Goal: Transaction & Acquisition: Purchase product/service

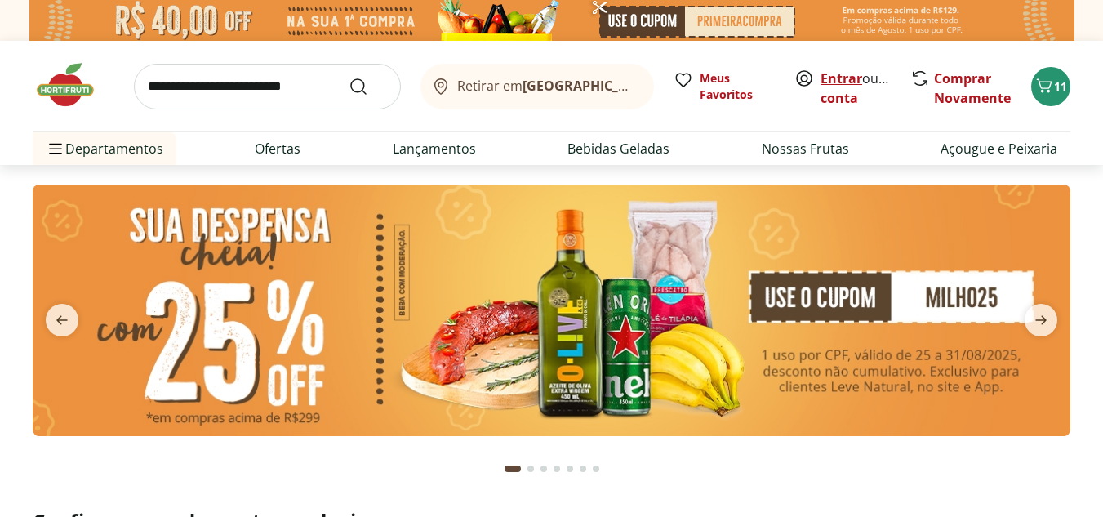
click at [833, 73] on link "Entrar" at bounding box center [841, 78] width 42 height 18
click at [1050, 104] on button "10" at bounding box center [1050, 86] width 39 height 39
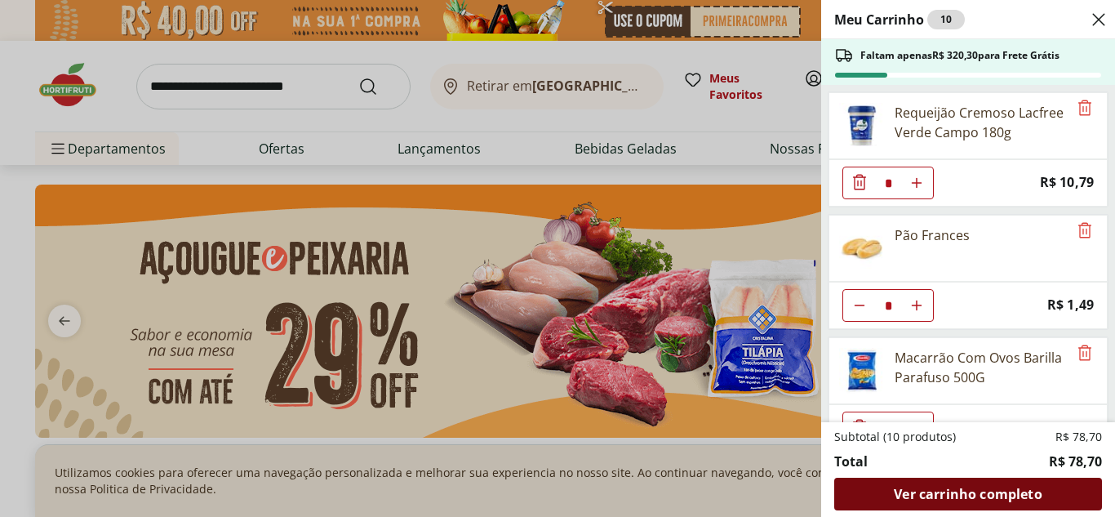
click at [926, 500] on span "Ver carrinho completo" at bounding box center [968, 493] width 148 height 13
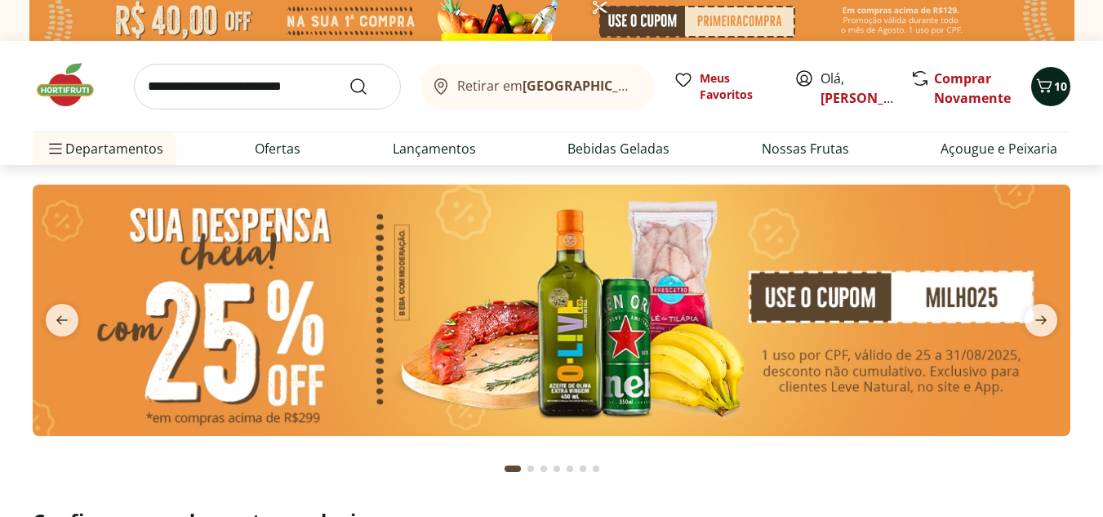
drag, startPoint x: 1030, startPoint y: 78, endPoint x: 1040, endPoint y: 91, distance: 15.7
click at [1032, 78] on div "Retirar em Rio de Janeiro/RJ Meus Favoritos Olá, Marcelo Comprar Novamente 10" at bounding box center [551, 86] width 1037 height 91
click at [1046, 95] on icon "Carrinho" at bounding box center [1044, 86] width 20 height 20
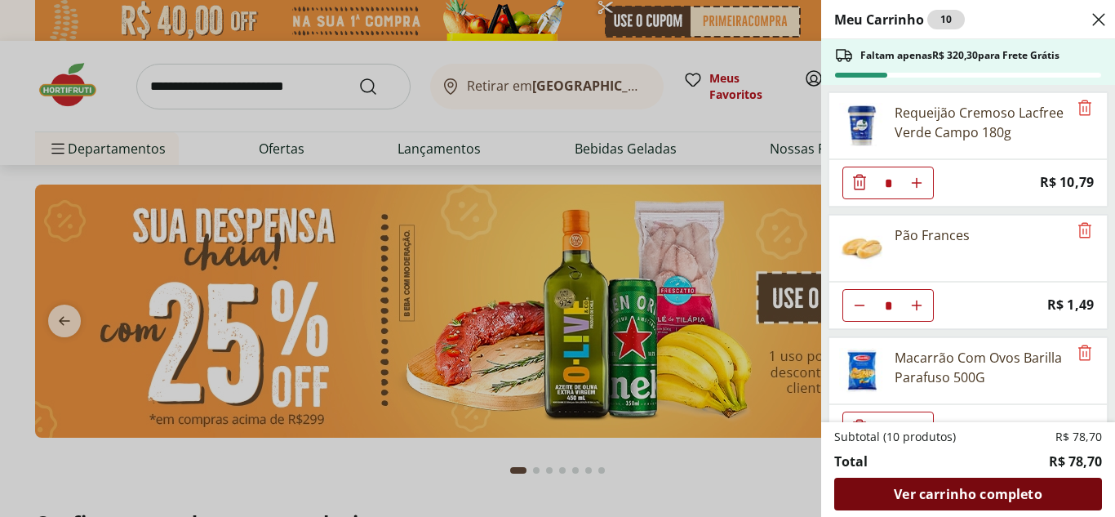
click at [954, 483] on div "Ver carrinho completo" at bounding box center [968, 493] width 268 height 33
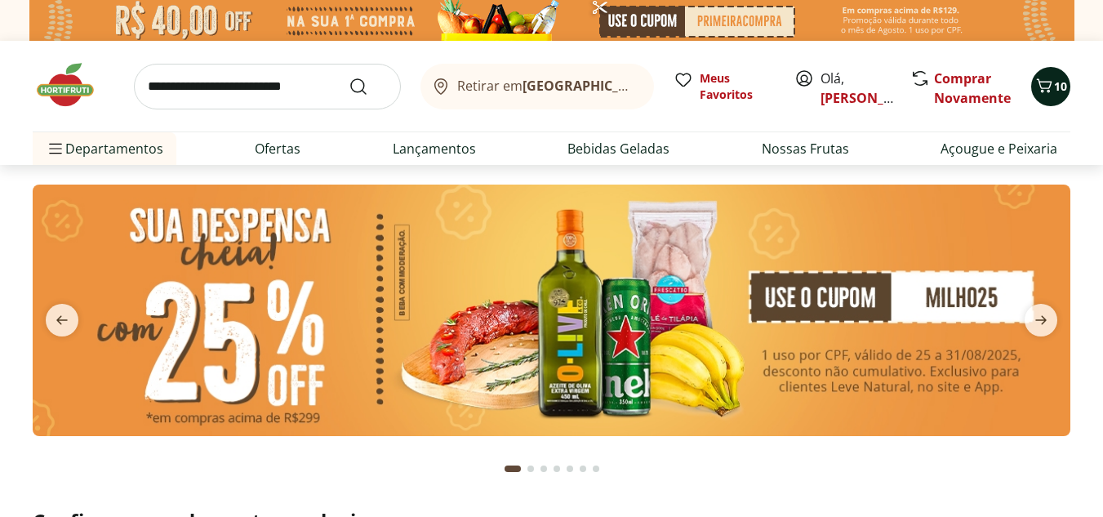
click at [1058, 91] on span "10" at bounding box center [1060, 86] width 13 height 16
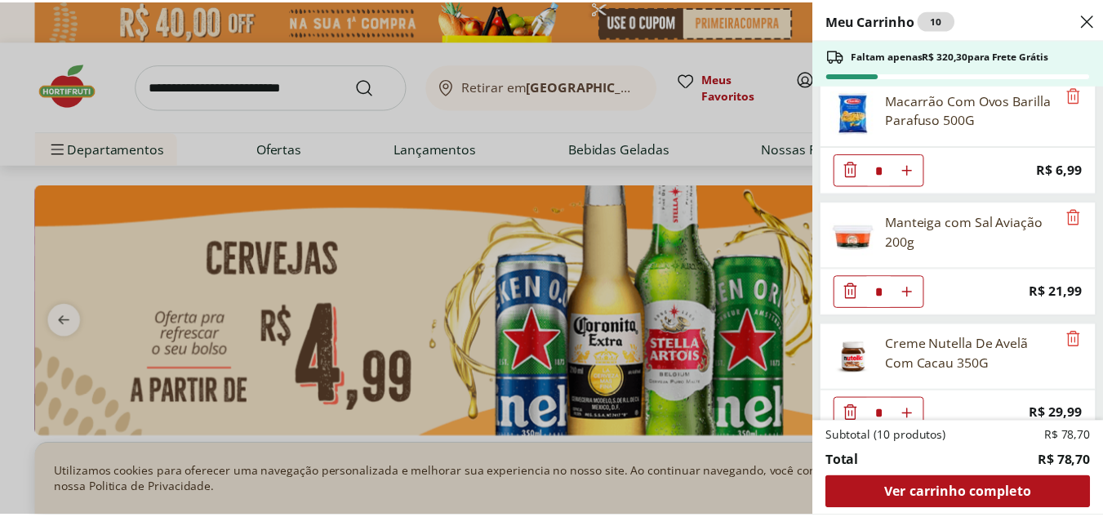
scroll to position [282, 0]
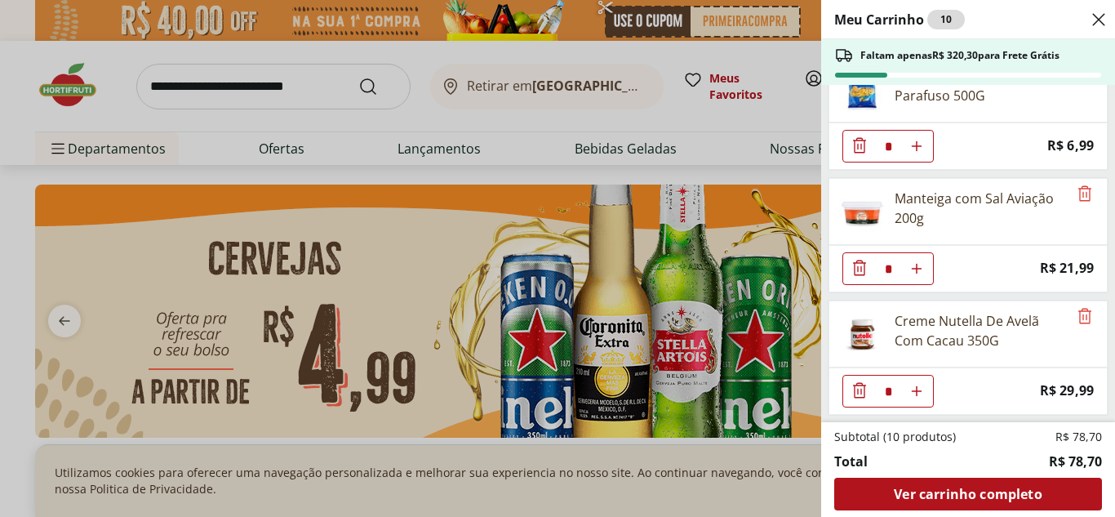
click at [492, 104] on div "Meu Carrinho 10 Faltam apenas R$ 320,30 para Frete Grátis Requeijão Cremoso Lac…" at bounding box center [557, 258] width 1115 height 517
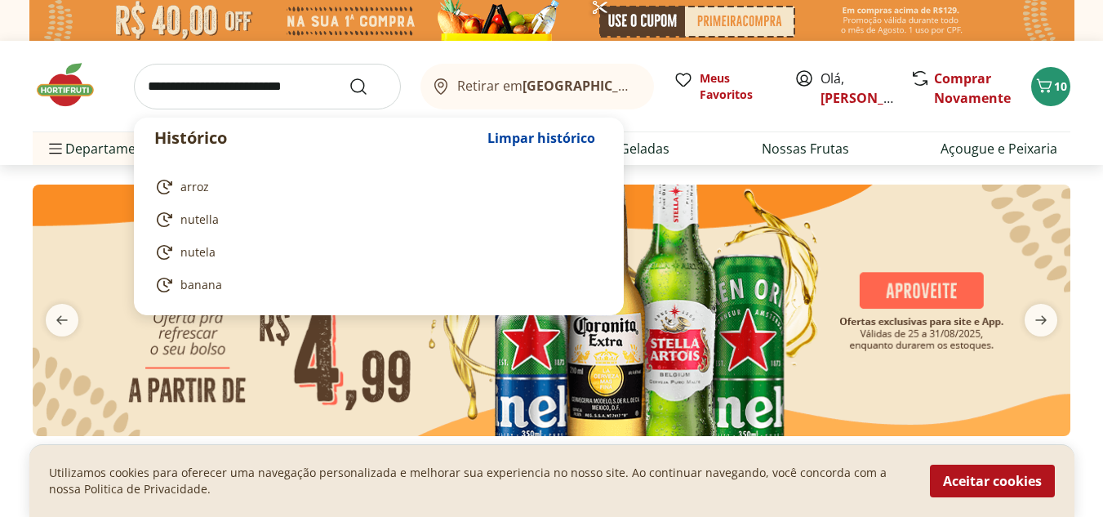
click at [304, 94] on input "search" at bounding box center [267, 87] width 267 height 46
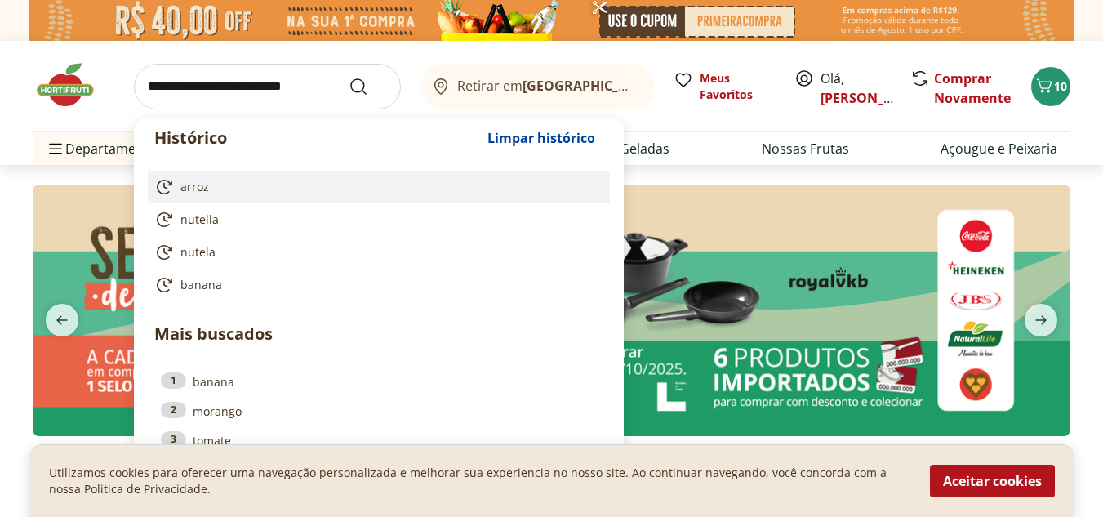
click at [198, 191] on span "arroz" at bounding box center [194, 187] width 29 height 16
type input "*****"
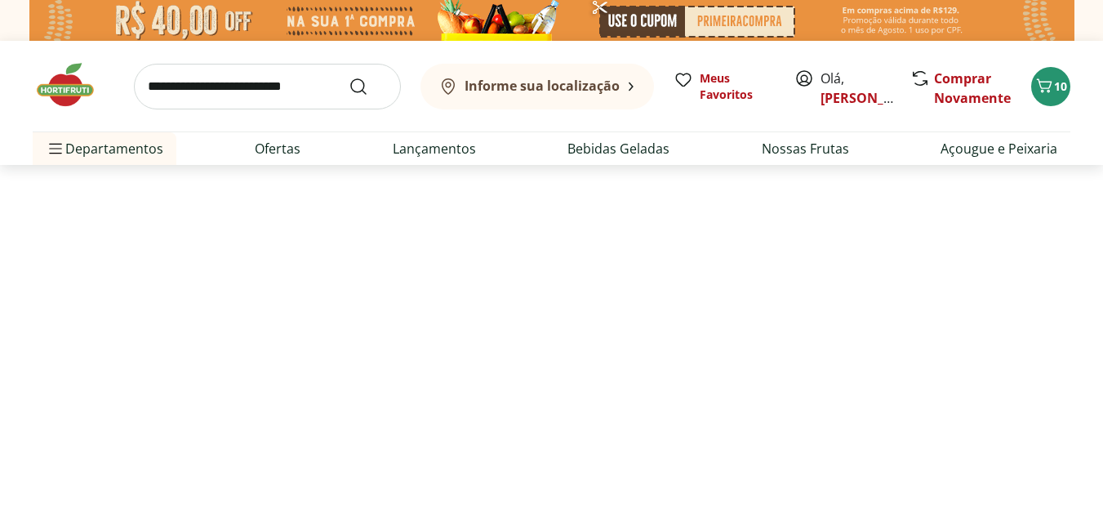
select select "**********"
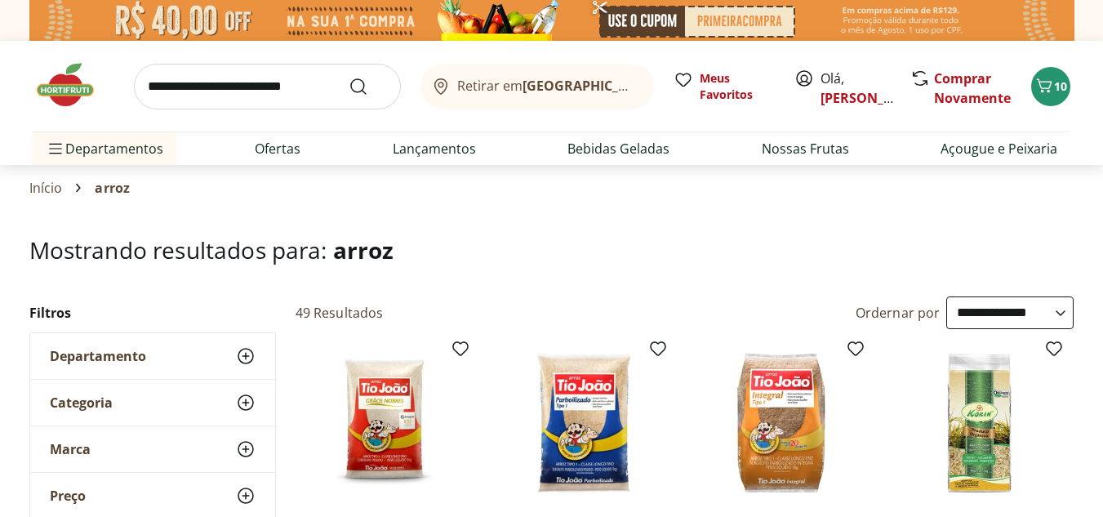
drag, startPoint x: 1099, startPoint y: 48, endPoint x: 1083, endPoint y: 123, distance: 76.8
click at [1083, 123] on div "Retirar em [GEOGRAPHIC_DATA]/RJ Meus Favoritos Olá, [PERSON_NAME] Novamente 10 …" at bounding box center [551, 103] width 1103 height 124
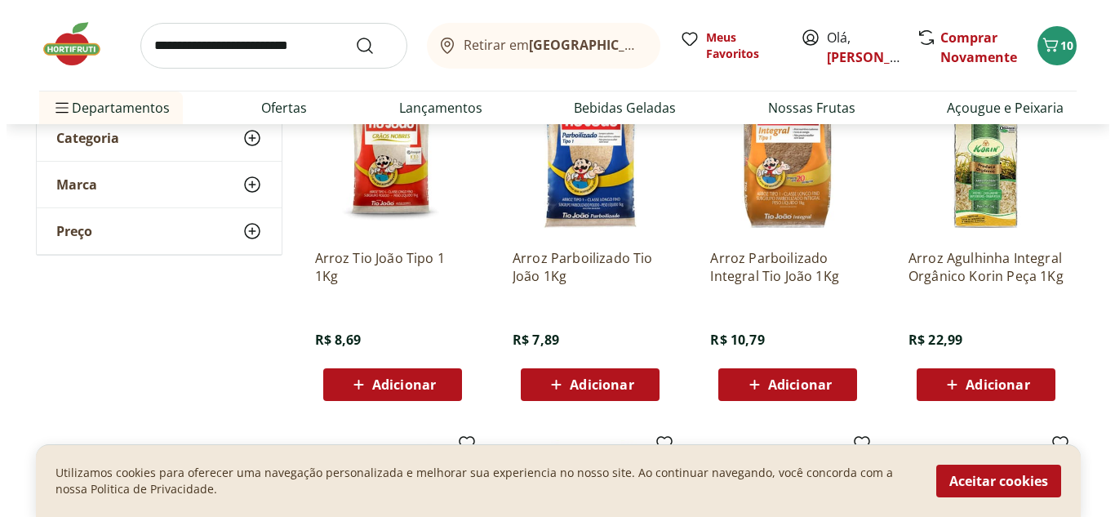
scroll to position [255, 0]
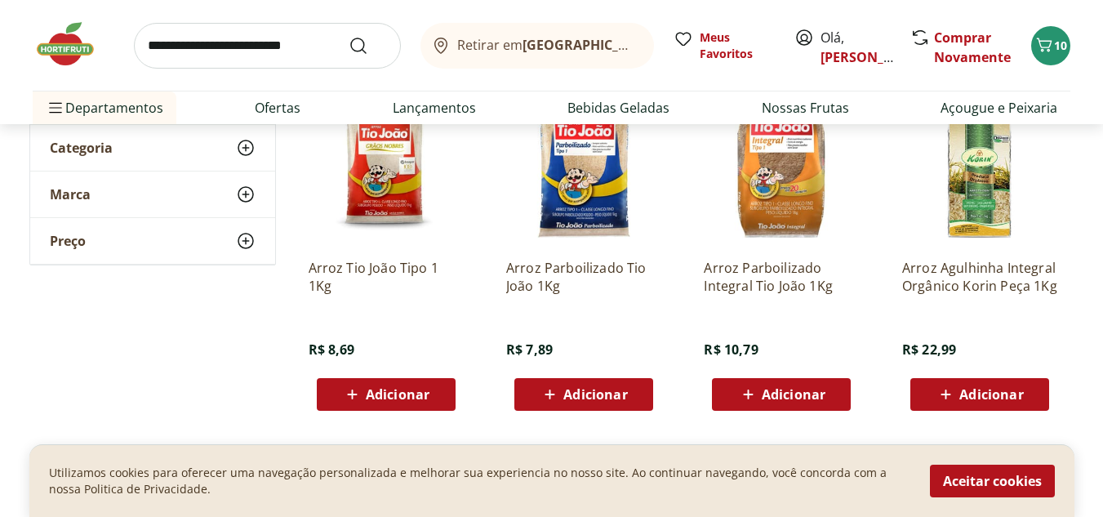
click at [576, 388] on span "Adicionar" at bounding box center [595, 394] width 64 height 13
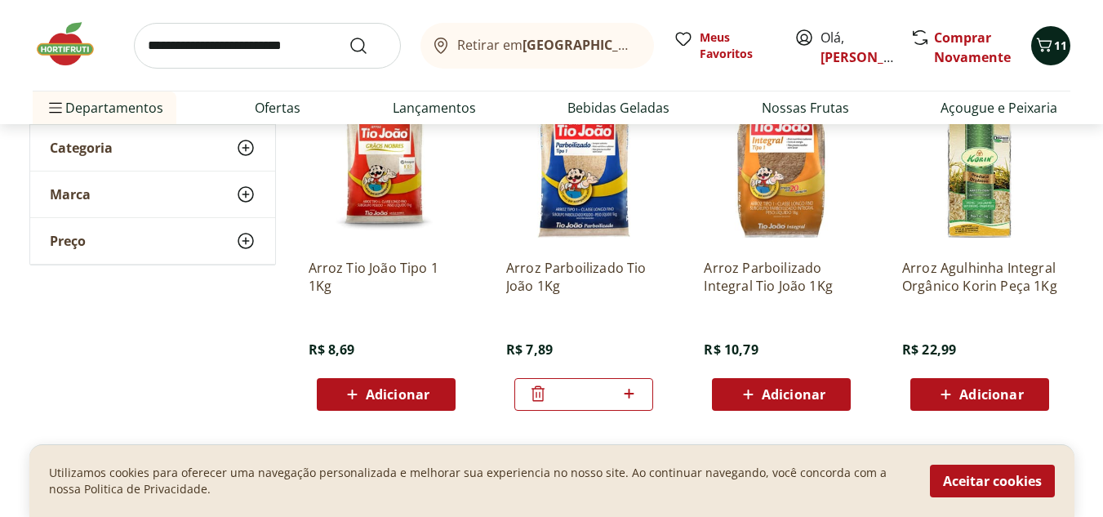
click at [1051, 51] on icon "Carrinho" at bounding box center [1044, 45] width 20 height 20
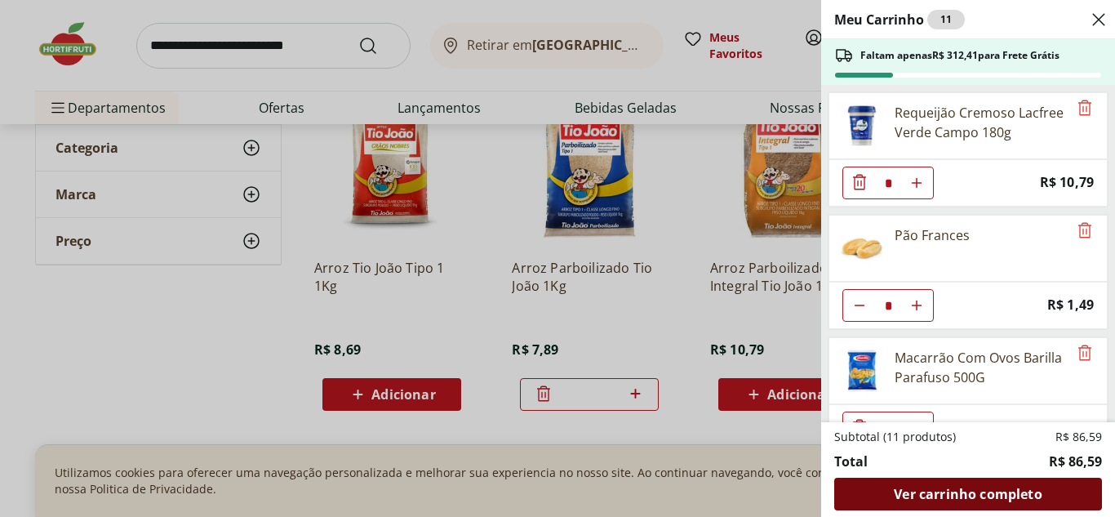
click at [956, 490] on span "Ver carrinho completo" at bounding box center [968, 493] width 148 height 13
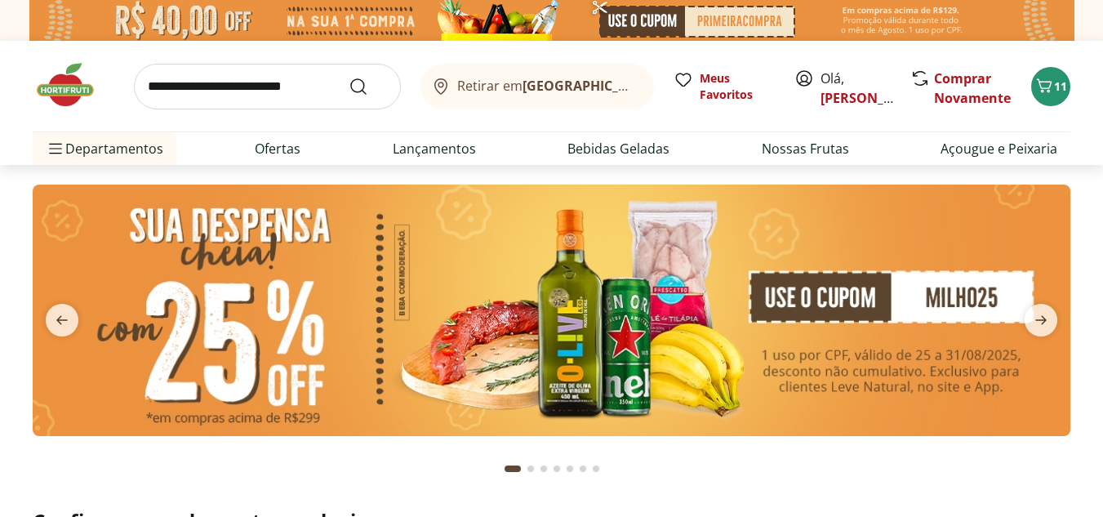
click at [211, 91] on input "search" at bounding box center [267, 87] width 267 height 46
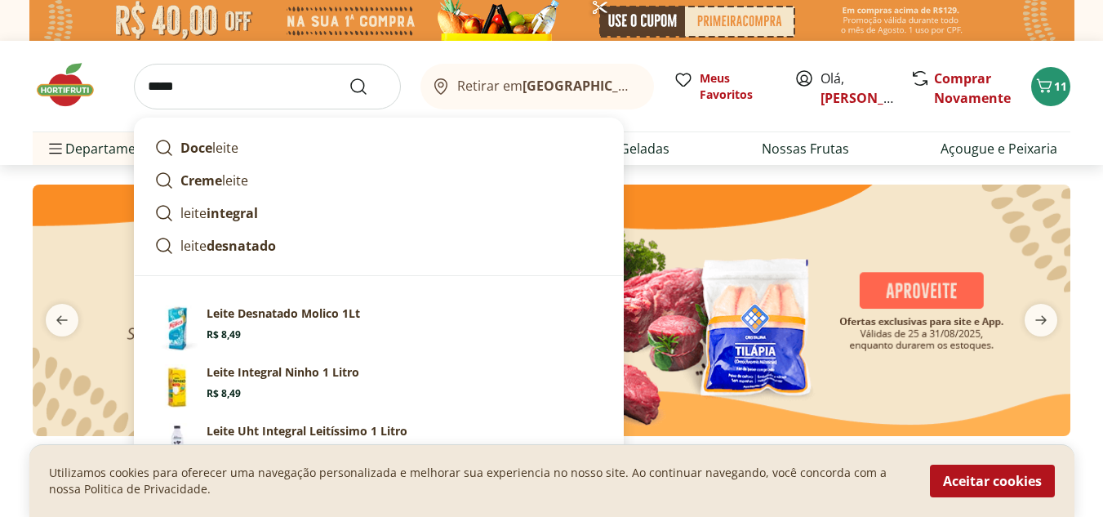
click at [355, 96] on input "*****" at bounding box center [267, 87] width 267 height 46
type input "*****"
click at [356, 91] on use "Submit Search" at bounding box center [359, 87] width 20 height 20
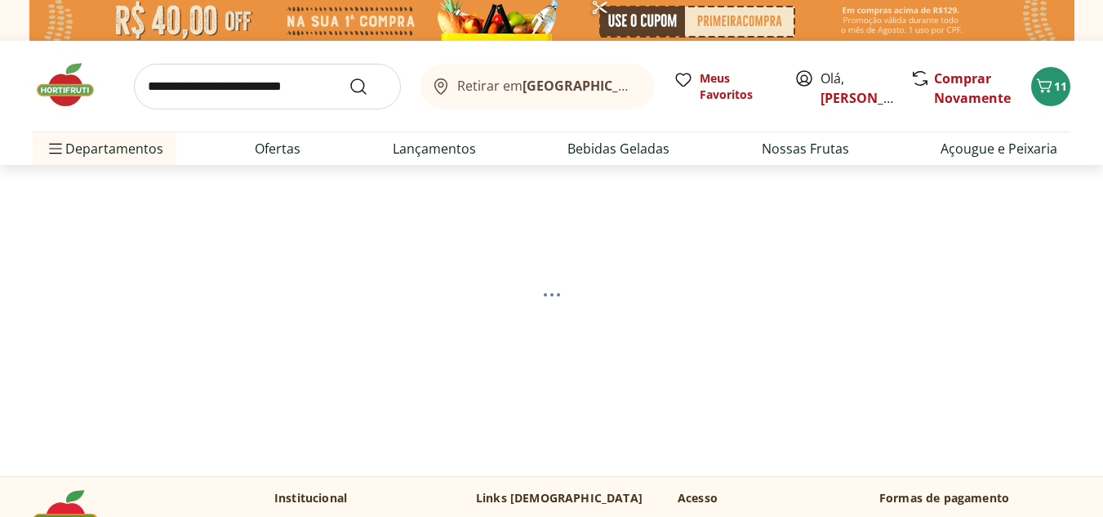
select select "**********"
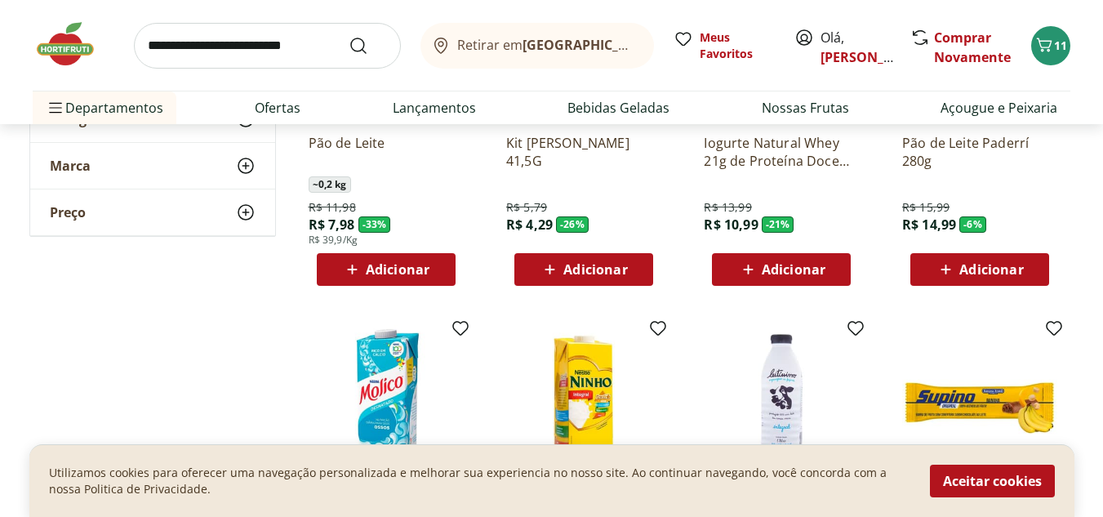
scroll to position [175, 0]
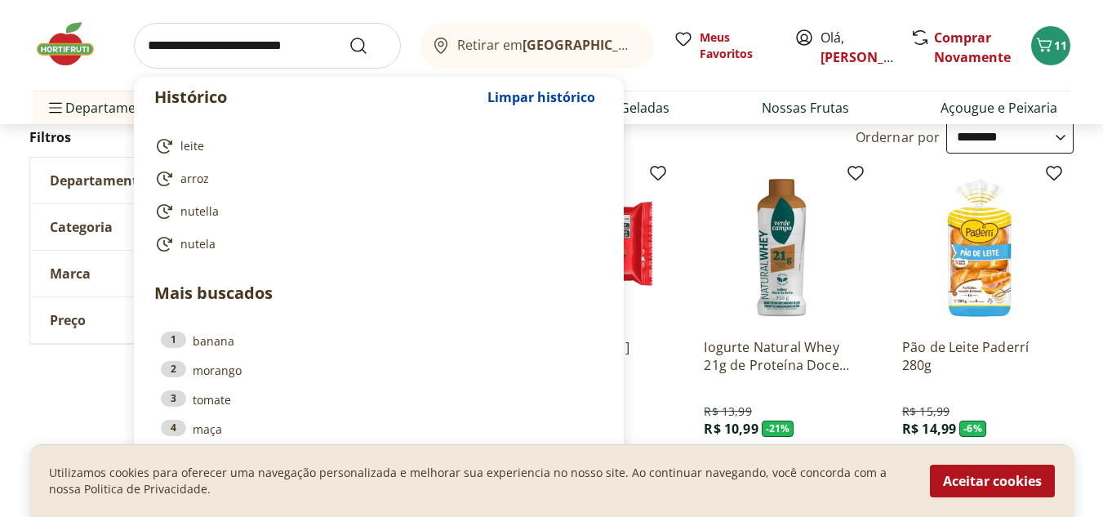
click at [304, 47] on input "search" at bounding box center [267, 46] width 267 height 46
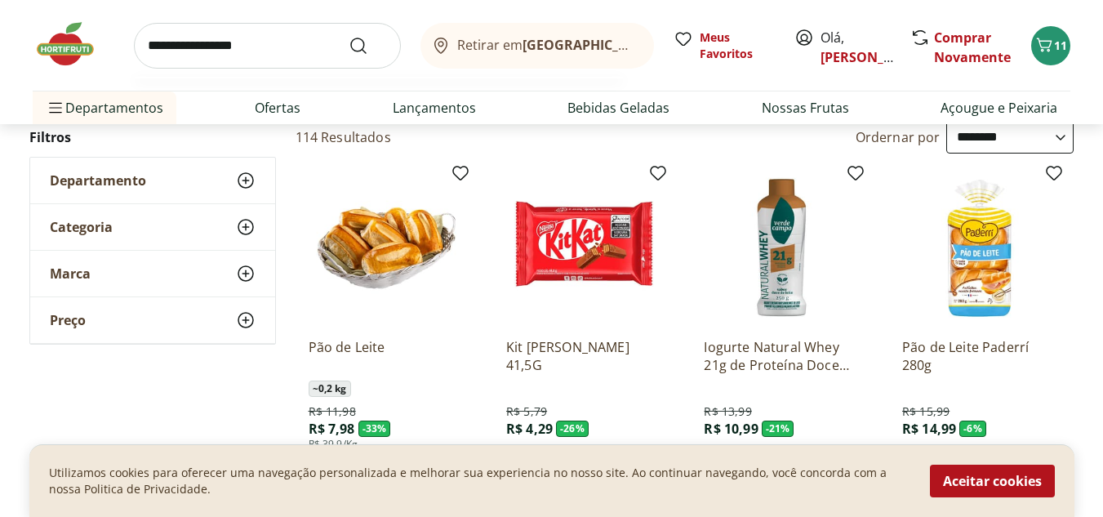
type input "**********"
click at [349, 36] on button "Submit Search" at bounding box center [368, 46] width 39 height 20
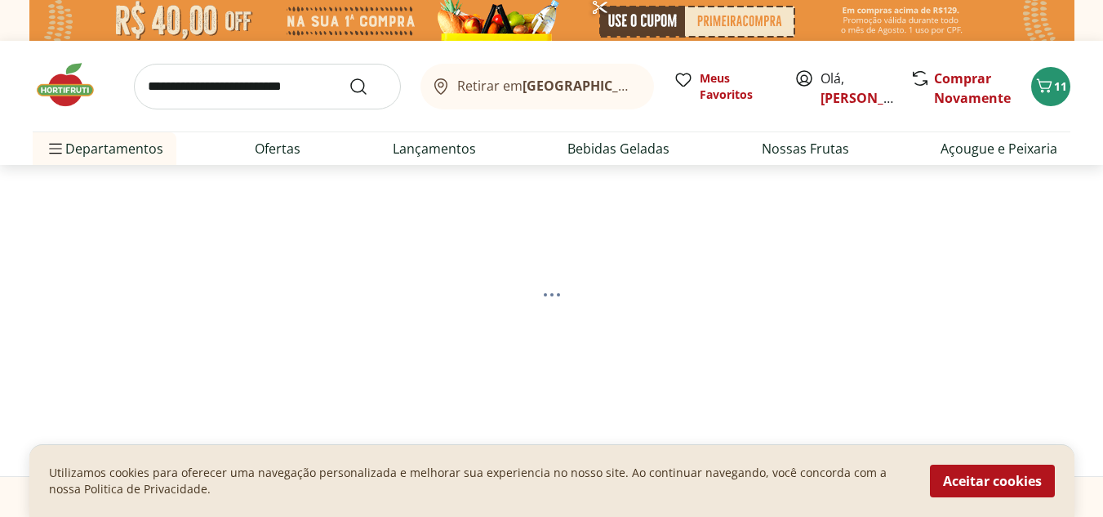
select select "**********"
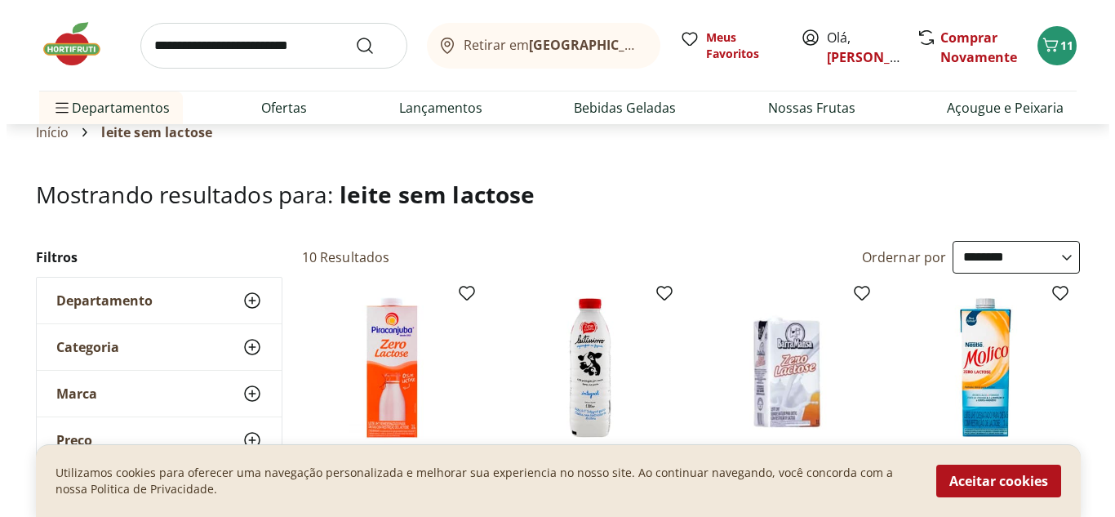
scroll to position [230, 0]
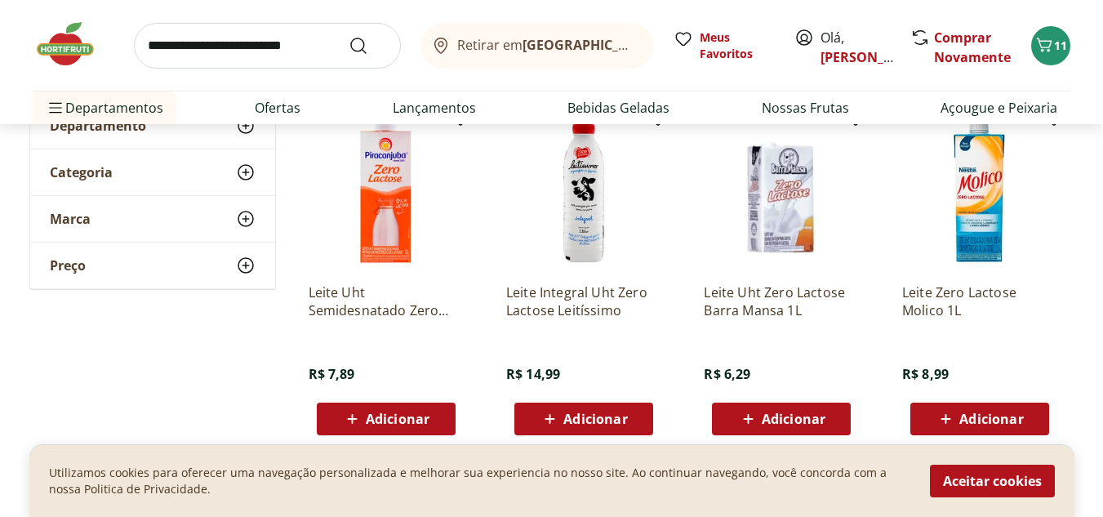
click at [375, 415] on span "Adicionar" at bounding box center [398, 418] width 64 height 13
click at [429, 415] on icon at bounding box center [431, 418] width 20 height 20
click at [433, 413] on icon at bounding box center [431, 418] width 20 height 20
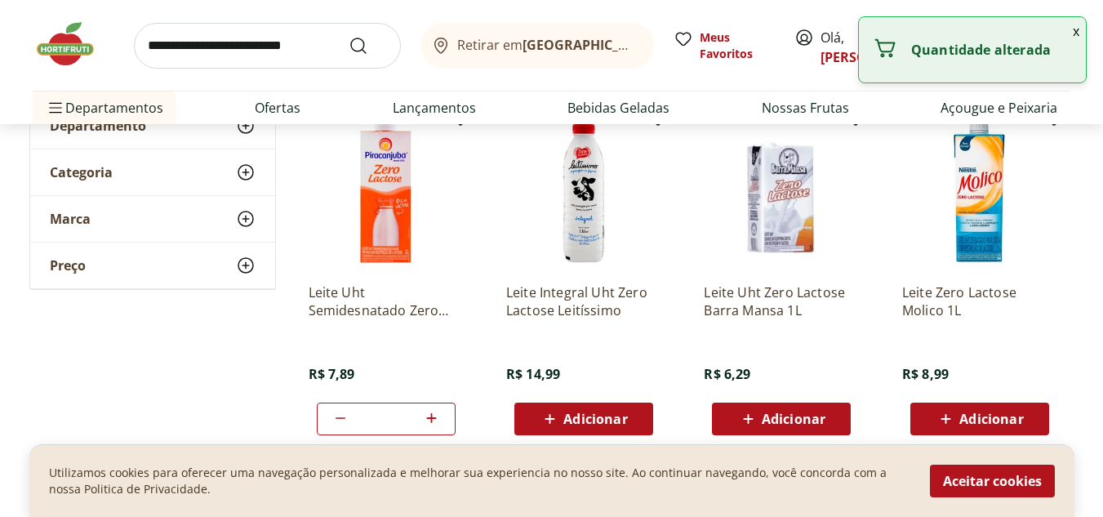
click at [433, 413] on icon at bounding box center [431, 418] width 20 height 20
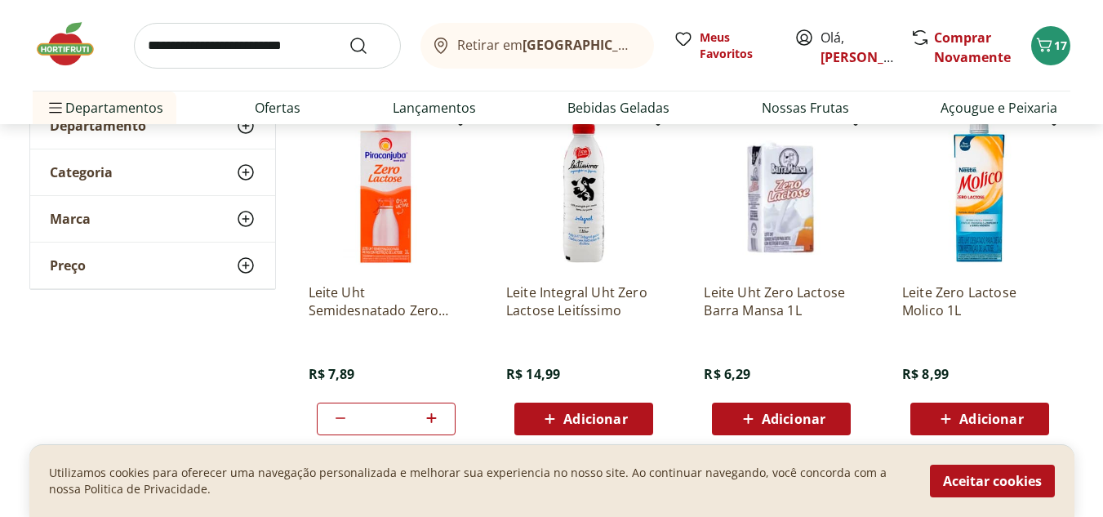
click at [433, 413] on icon at bounding box center [431, 418] width 20 height 20
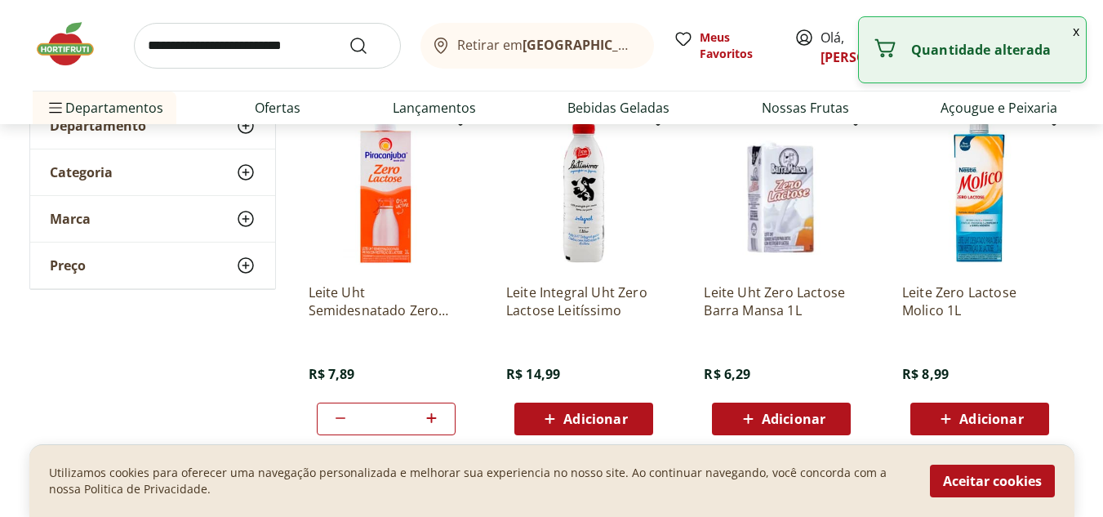
click at [433, 413] on icon at bounding box center [431, 418] width 20 height 20
type input "*"
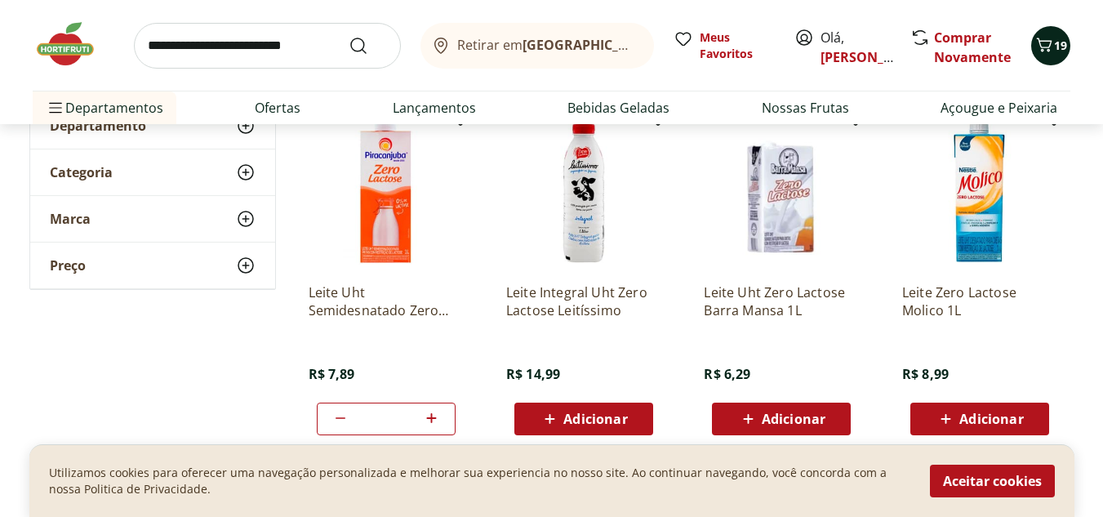
click at [1046, 43] on icon "Carrinho" at bounding box center [1044, 45] width 20 height 20
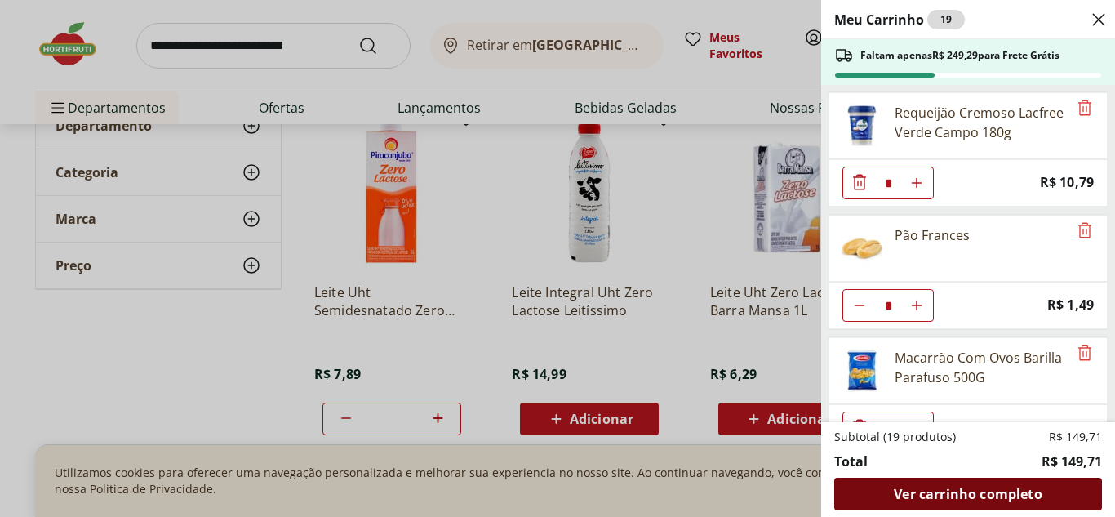
click at [985, 492] on span "Ver carrinho completo" at bounding box center [968, 493] width 148 height 13
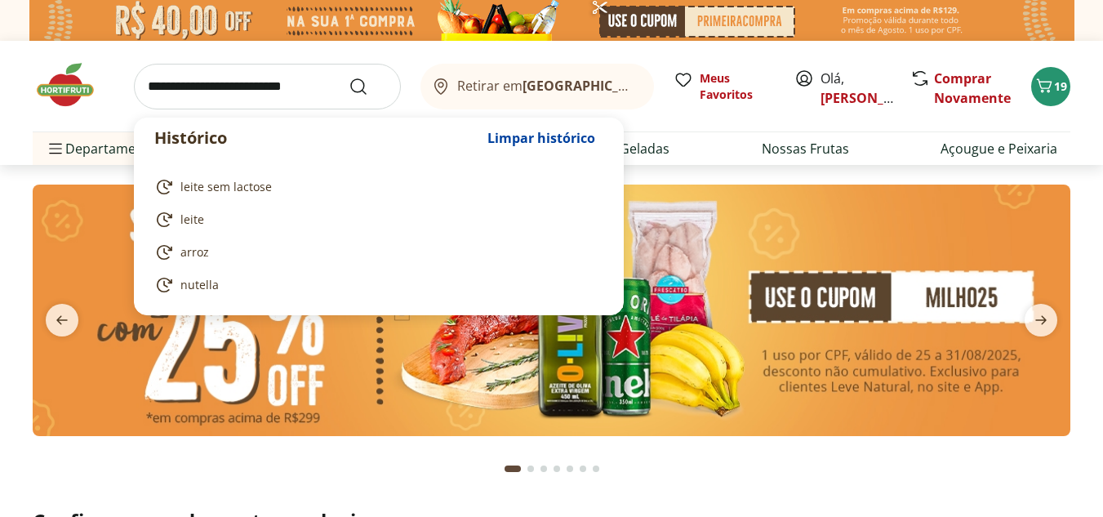
click at [295, 85] on input "search" at bounding box center [267, 87] width 267 height 46
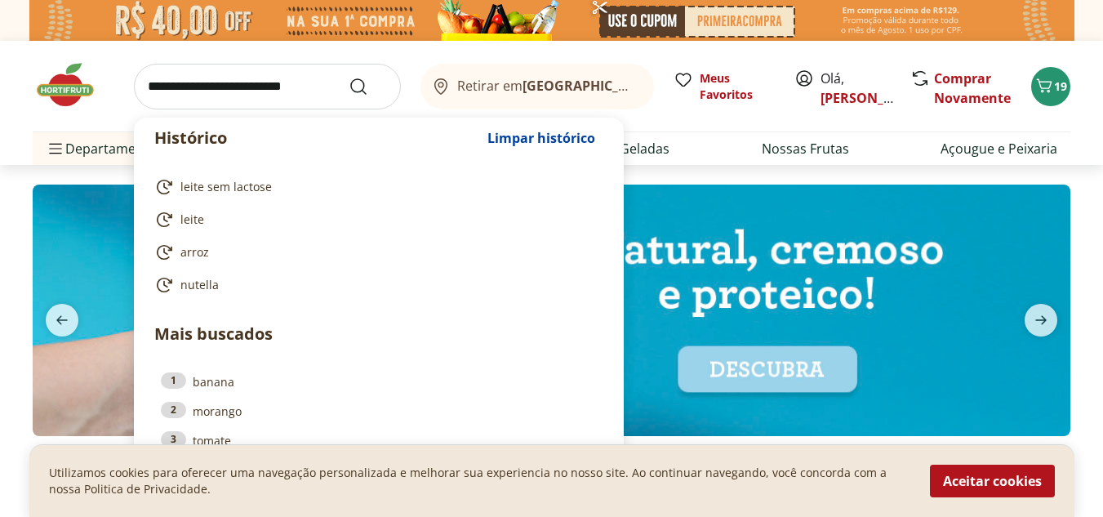
click at [207, 82] on input "search" at bounding box center [267, 87] width 267 height 46
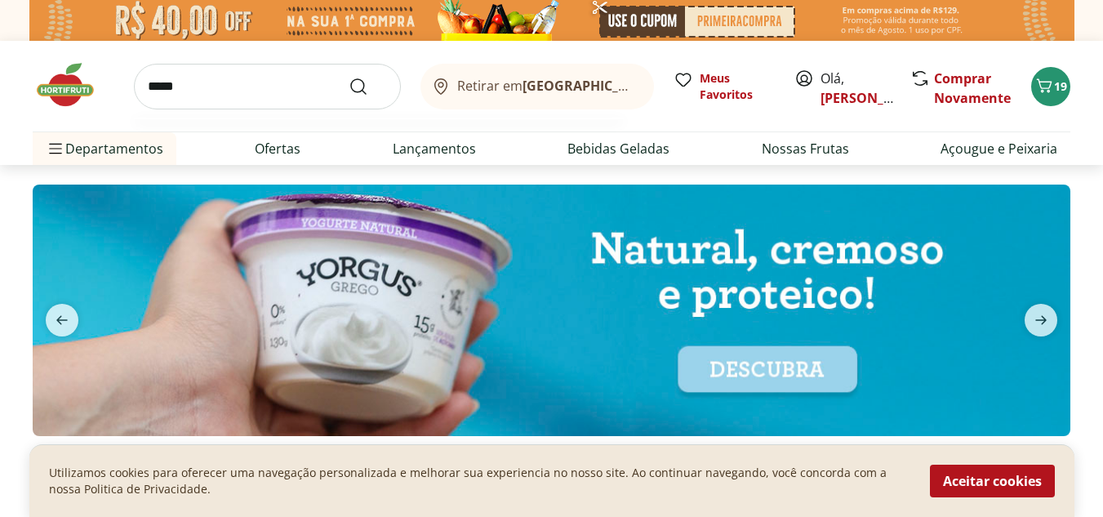
type input "*****"
click at [349, 77] on button "Submit Search" at bounding box center [368, 87] width 39 height 20
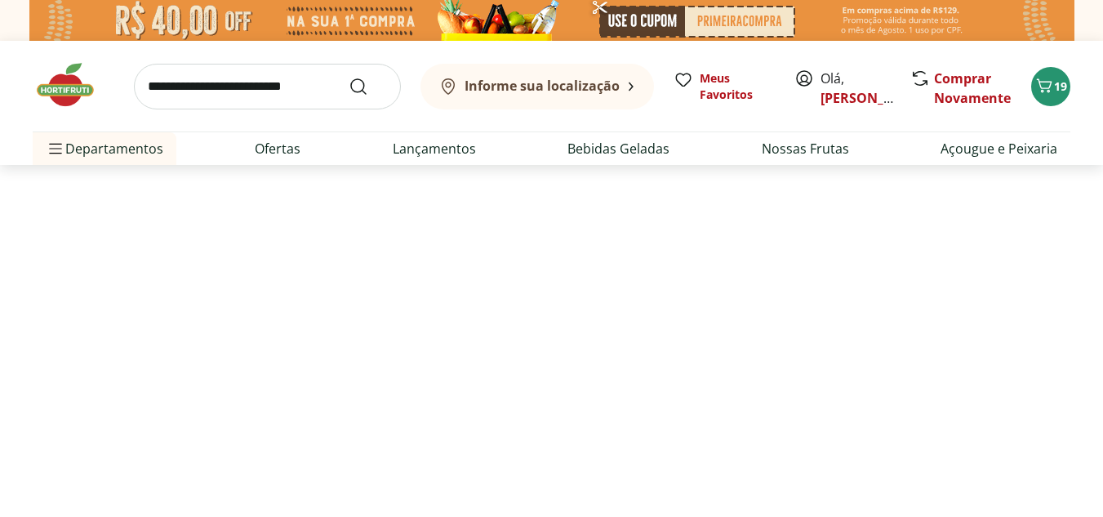
select select "**********"
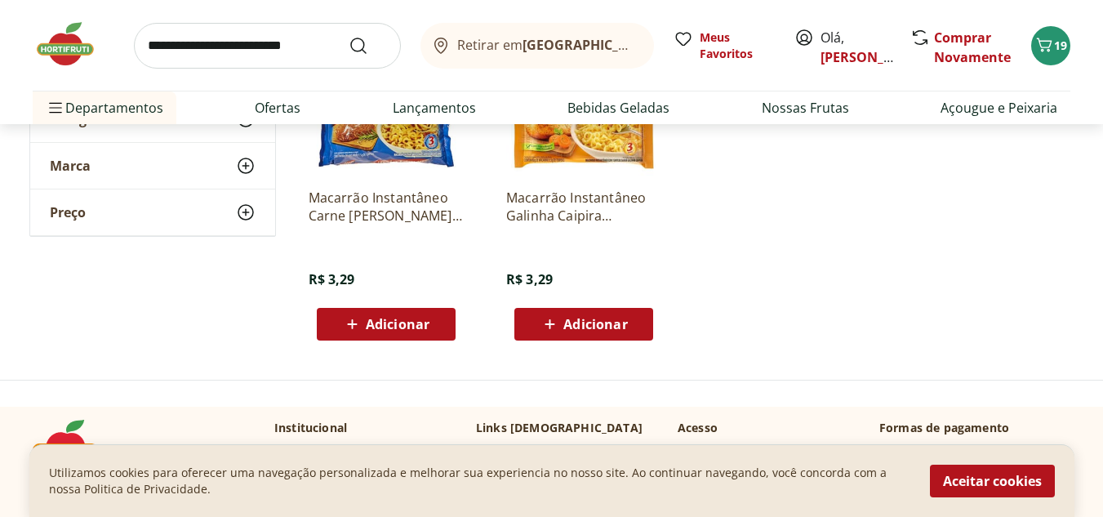
scroll to position [304, 0]
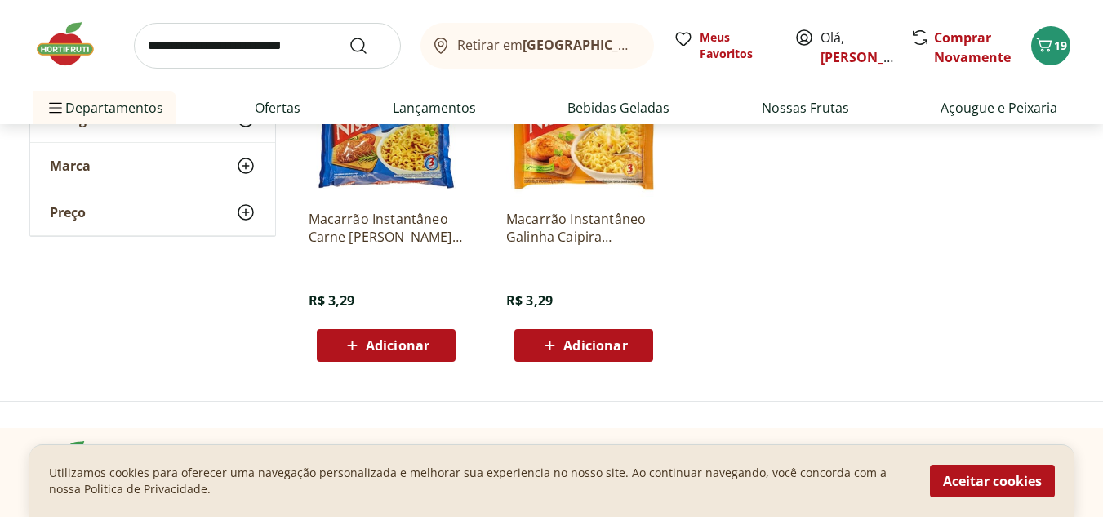
click at [425, 333] on div "Adicionar" at bounding box center [386, 345] width 113 height 29
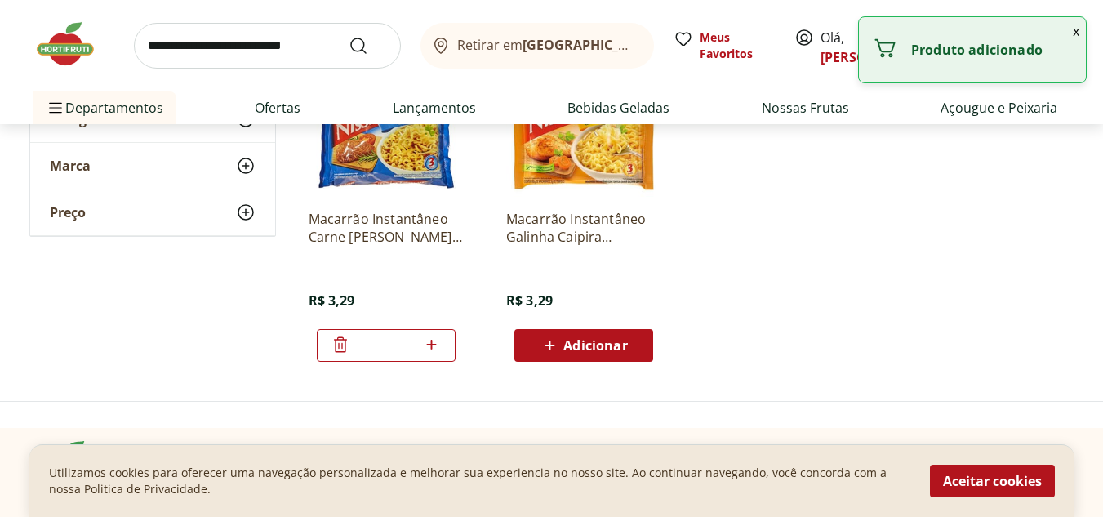
click at [424, 340] on icon at bounding box center [431, 345] width 20 height 20
type input "*"
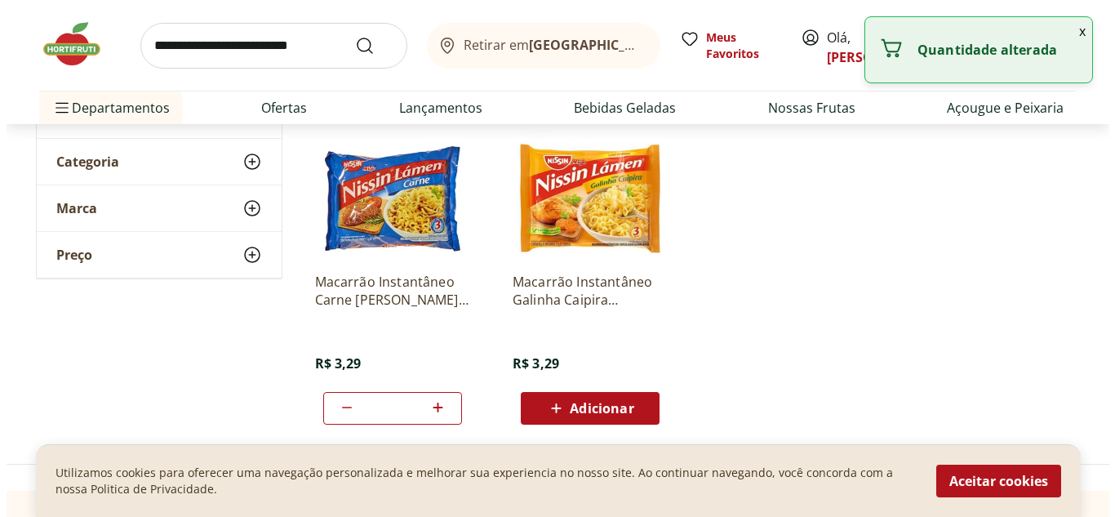
scroll to position [0, 0]
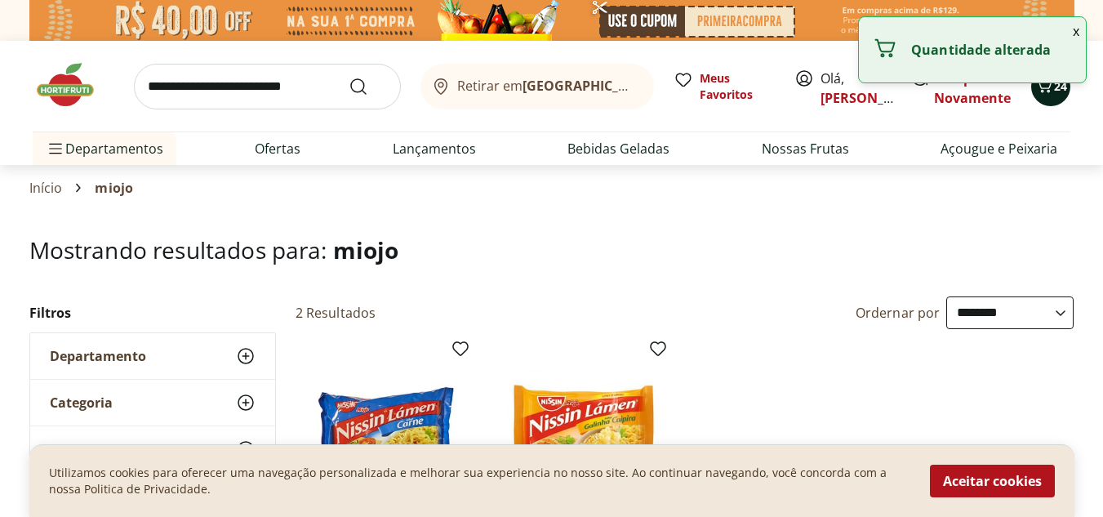
click at [1053, 94] on icon "Carrinho" at bounding box center [1044, 86] width 20 height 20
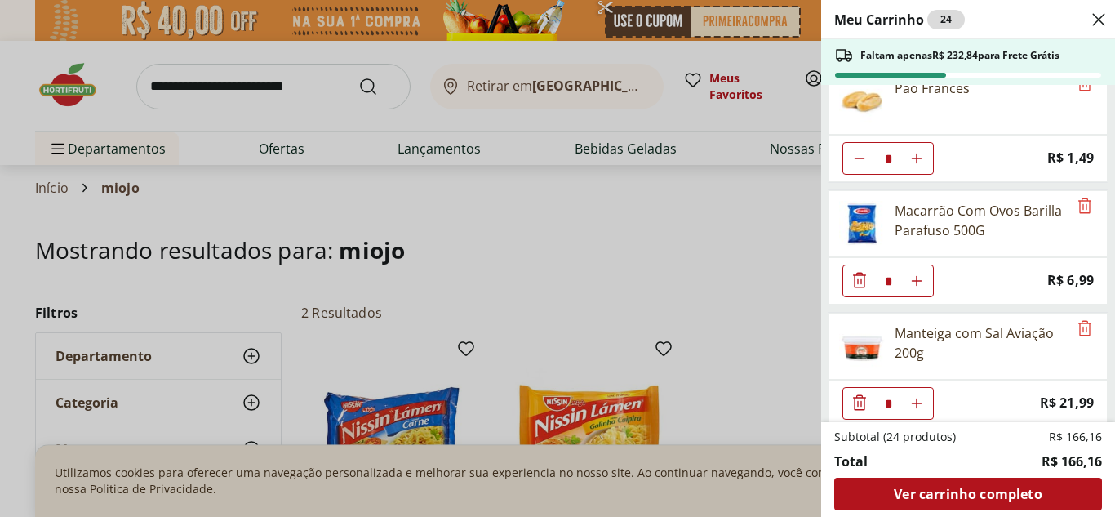
scroll to position [159, 0]
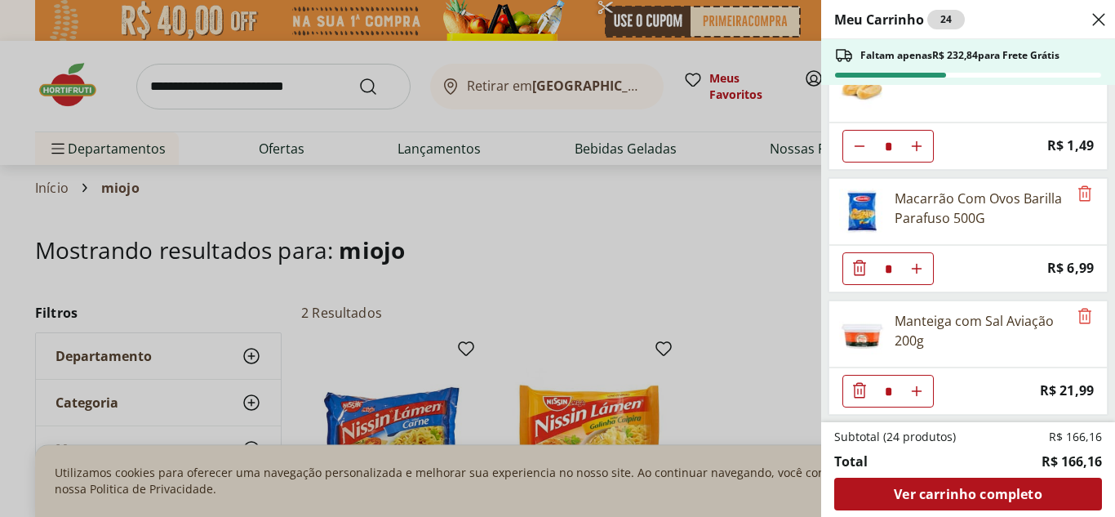
click at [856, 33] on icon "Diminuir Quantidade" at bounding box center [860, 23] width 20 height 20
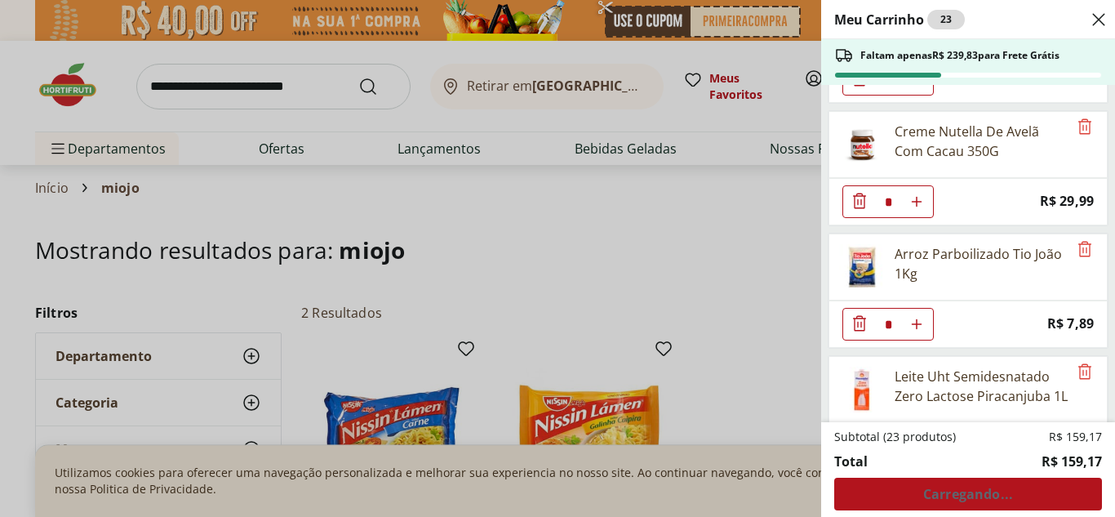
scroll to position [350, 0]
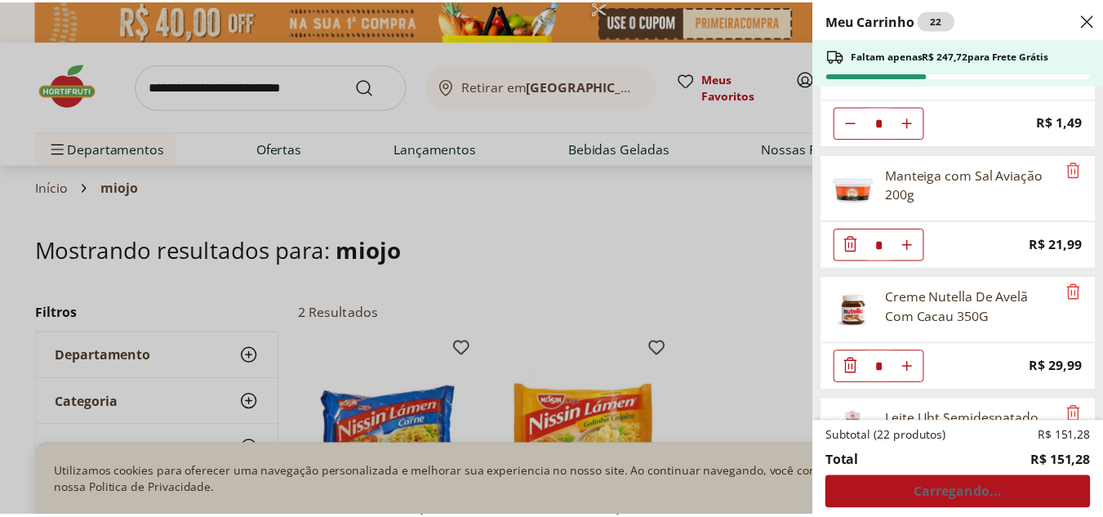
scroll to position [0, 0]
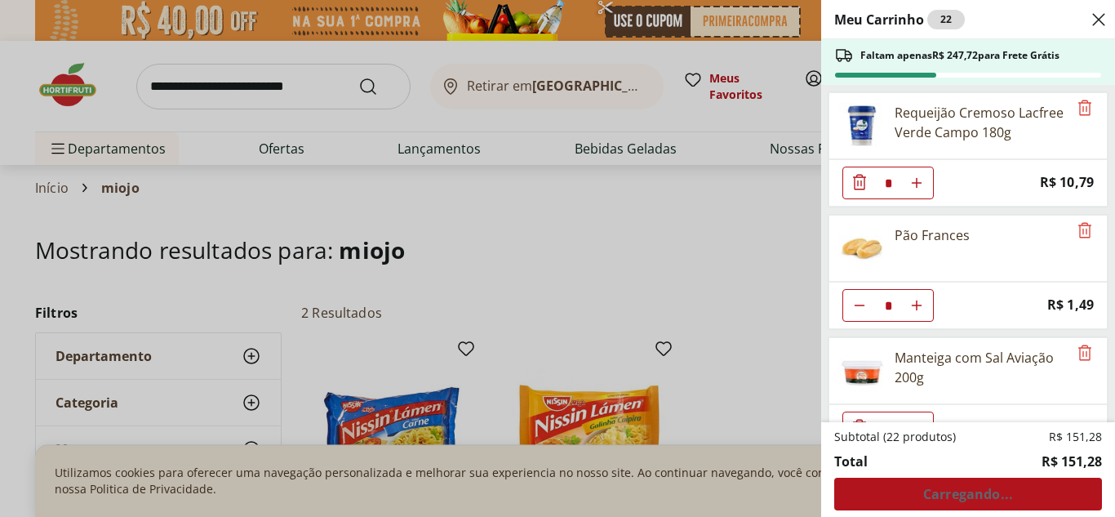
click at [226, 76] on div "Meu Carrinho 22 Faltam apenas R$ 247,72 para Frete Grátis Requeijão Cremoso Lac…" at bounding box center [557, 258] width 1115 height 517
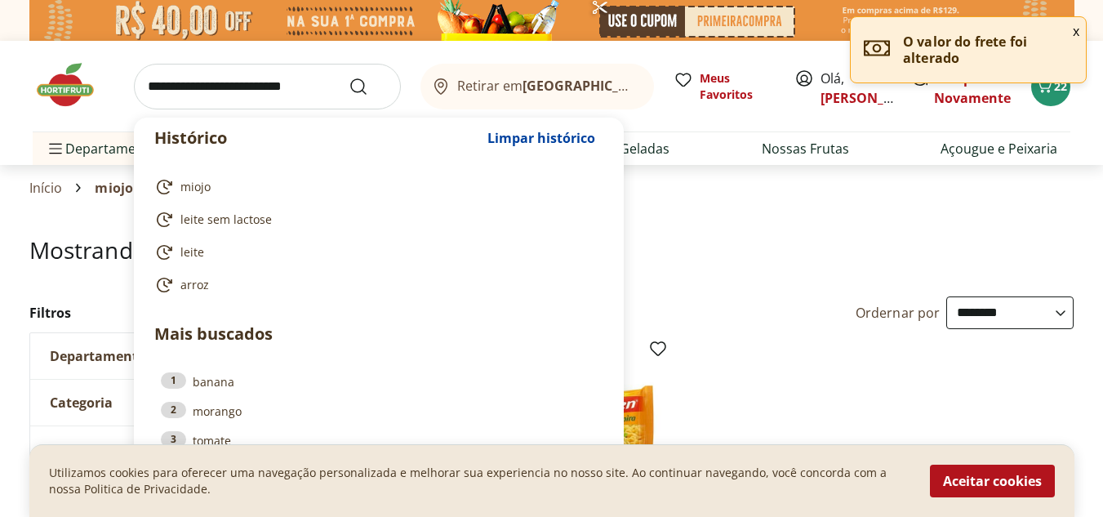
click at [234, 86] on input "search" at bounding box center [267, 87] width 267 height 46
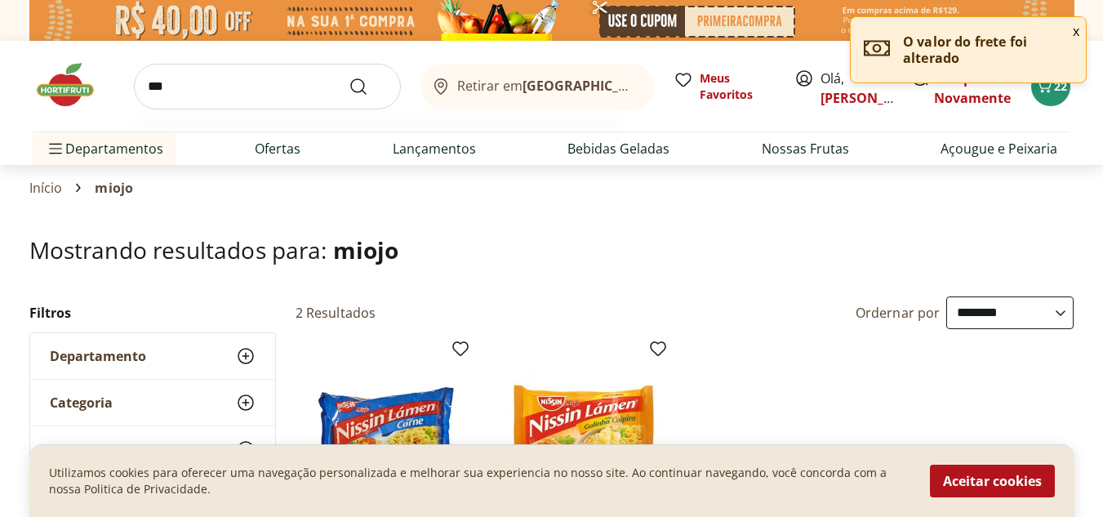
type input "***"
click at [349, 77] on button "Submit Search" at bounding box center [368, 87] width 39 height 20
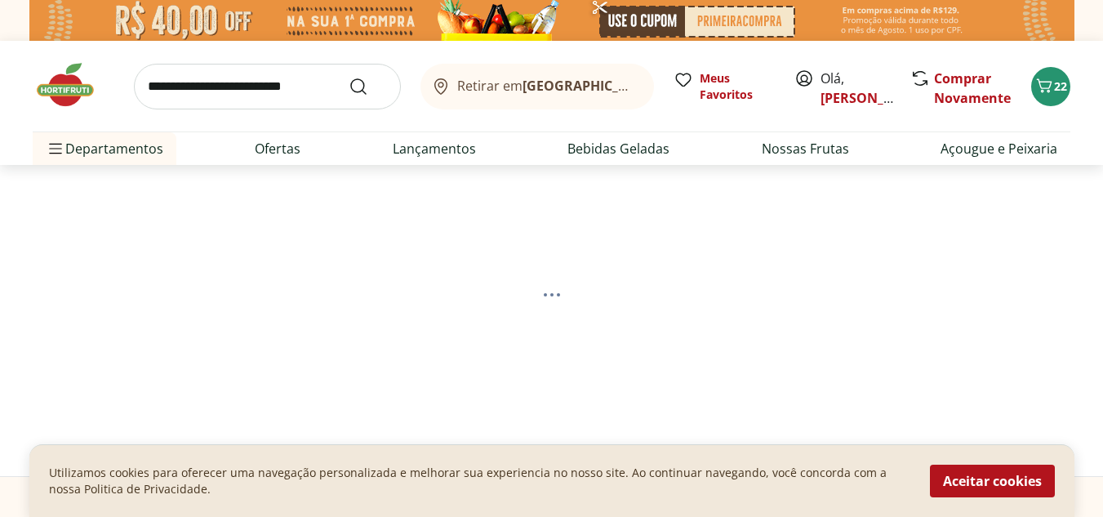
select select "**********"
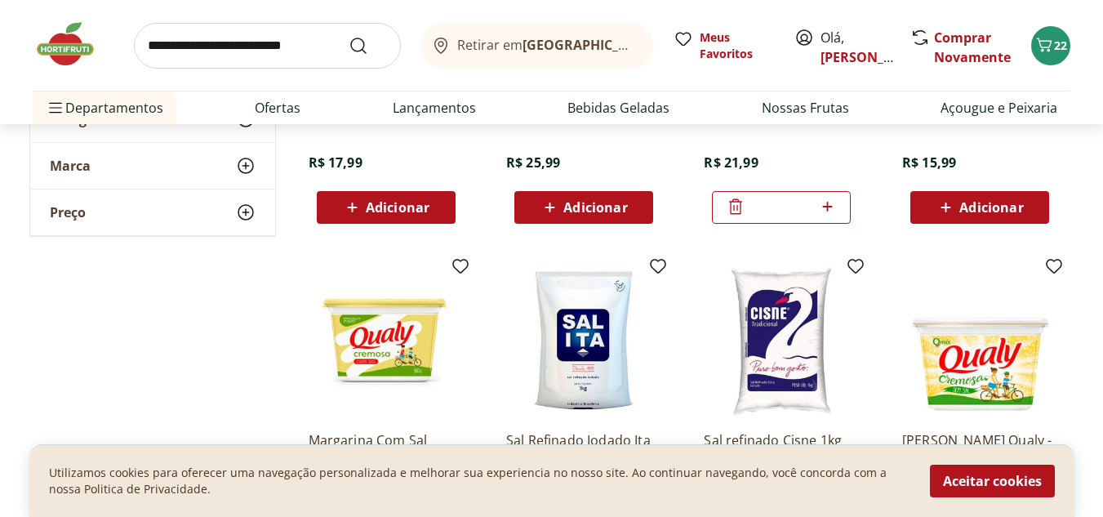
scroll to position [584, 0]
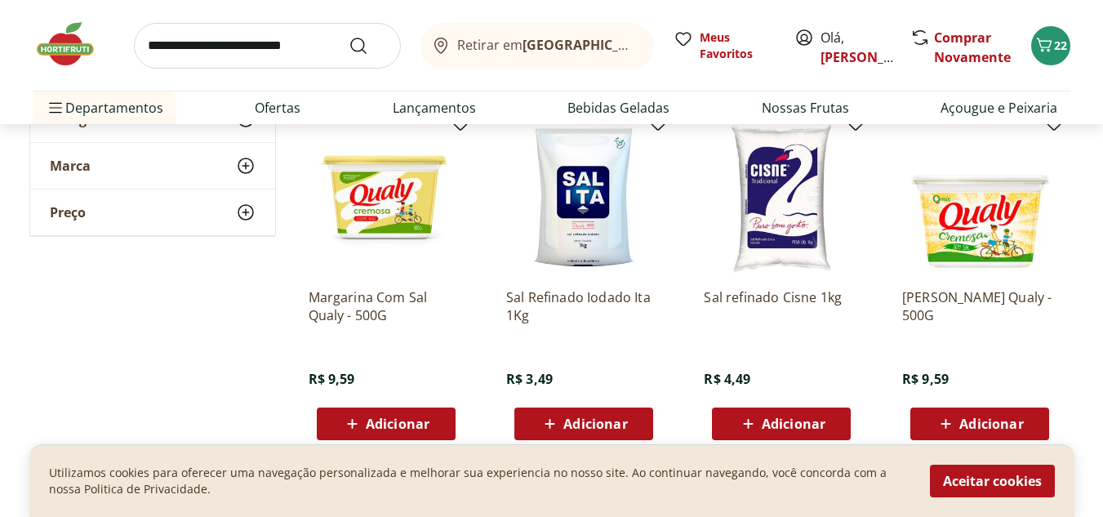
click at [608, 414] on span "Adicionar" at bounding box center [583, 424] width 87 height 20
click at [413, 418] on span "Adicionar" at bounding box center [398, 423] width 64 height 13
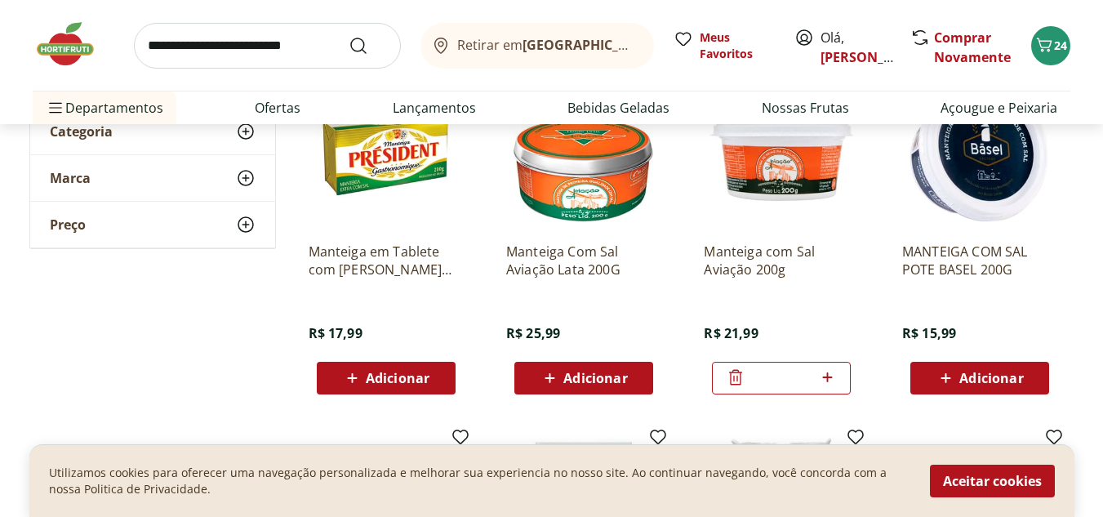
scroll to position [285, 0]
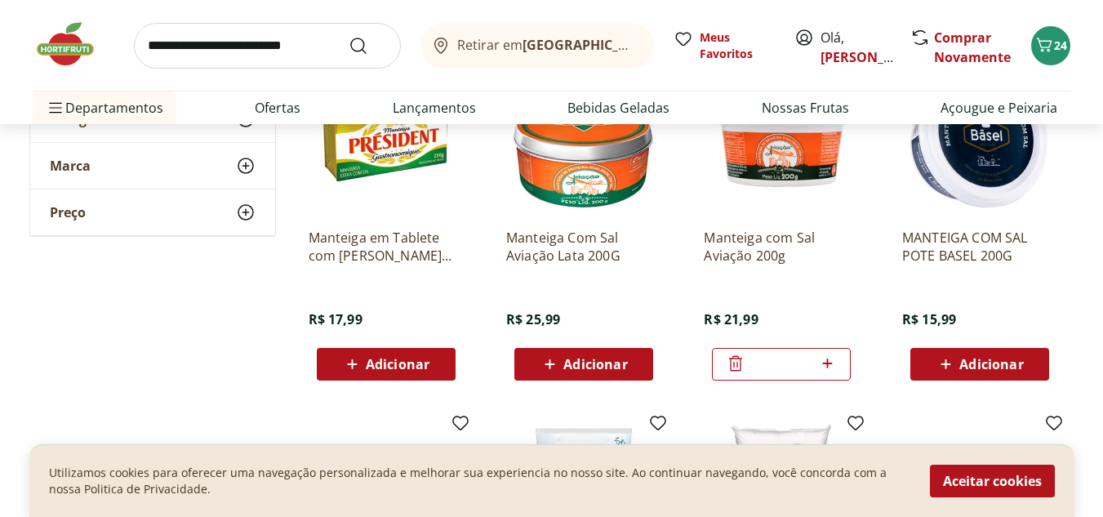
click at [831, 353] on icon at bounding box center [827, 363] width 20 height 20
type input "*"
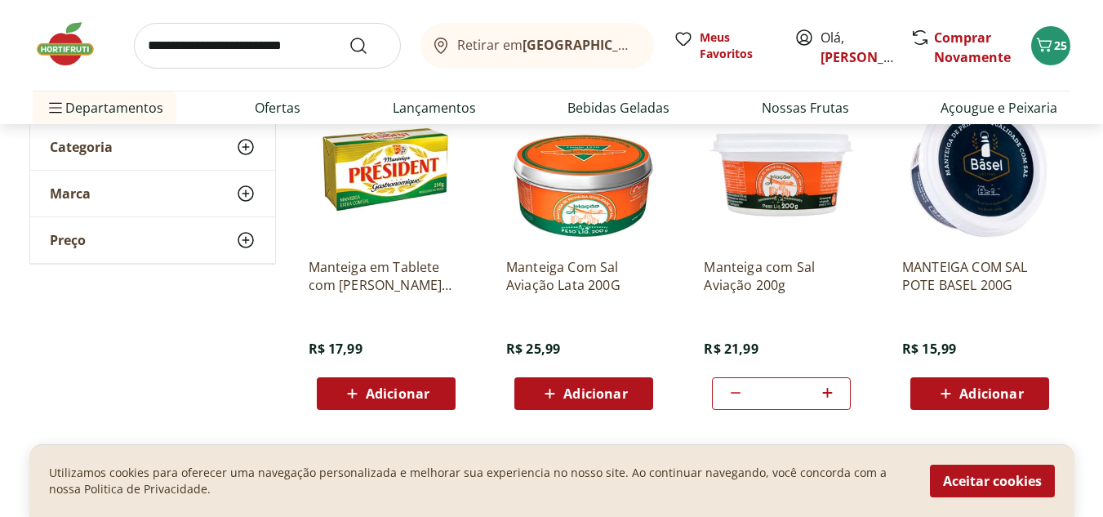
scroll to position [0, 0]
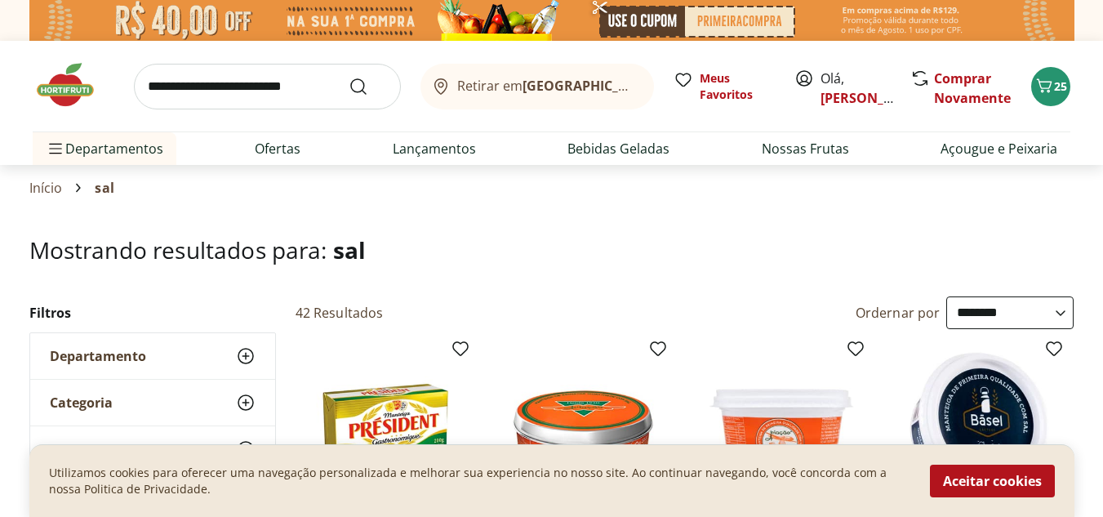
click at [285, 87] on input "search" at bounding box center [267, 87] width 267 height 46
type input "**********"
click at [349, 77] on button "Submit Search" at bounding box center [368, 87] width 39 height 20
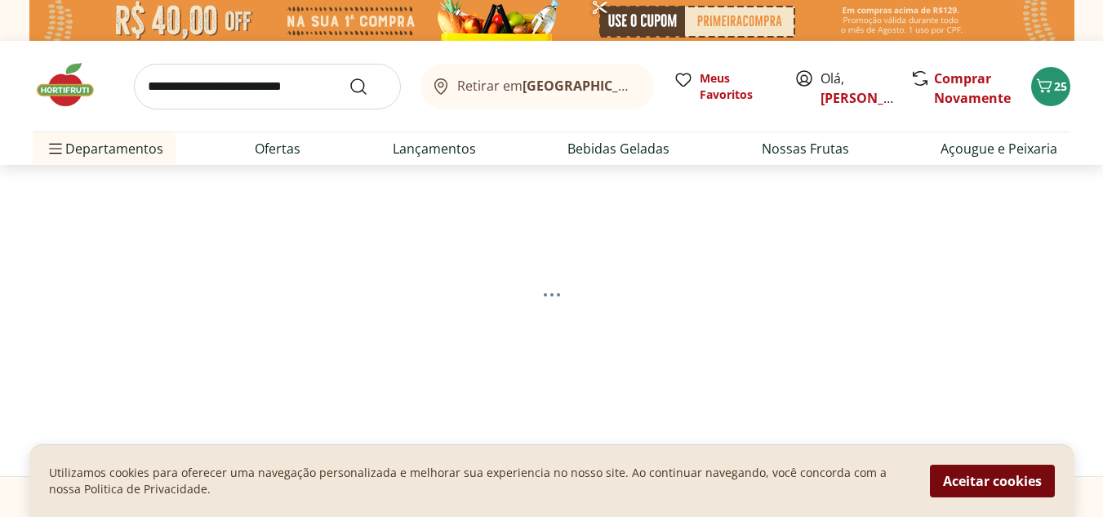
select select "**********"
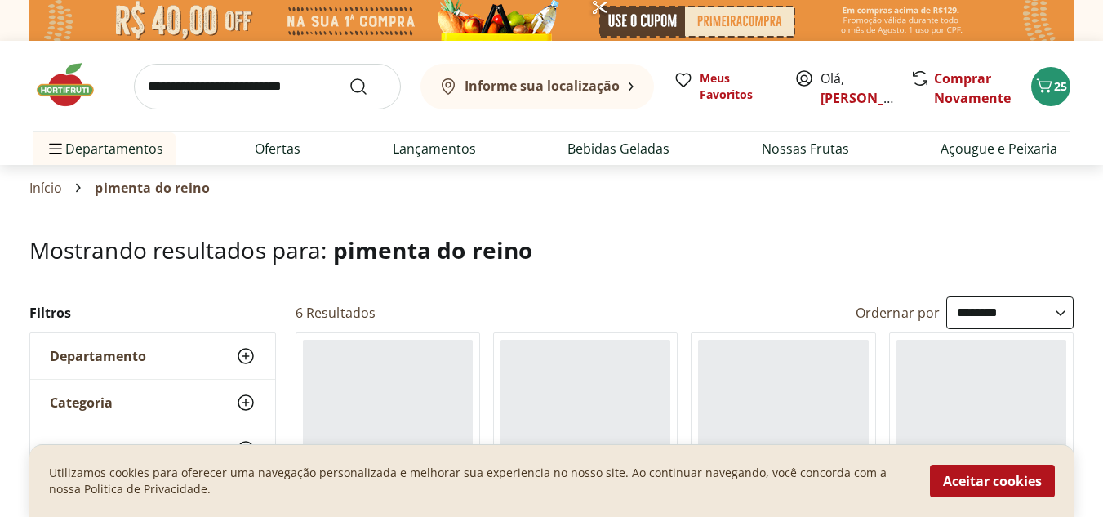
click at [983, 489] on button "Aceitar cookies" at bounding box center [992, 480] width 125 height 33
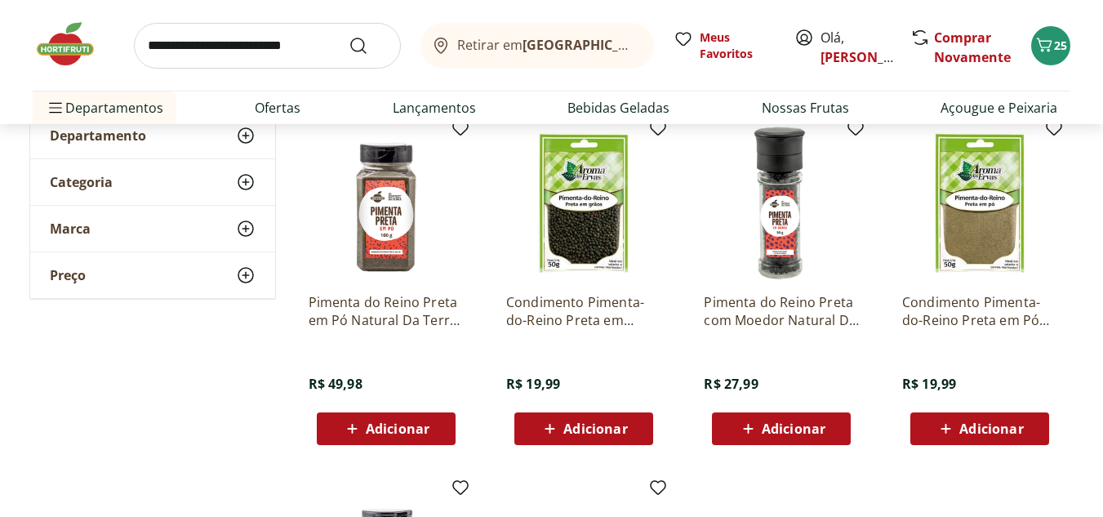
scroll to position [208, 0]
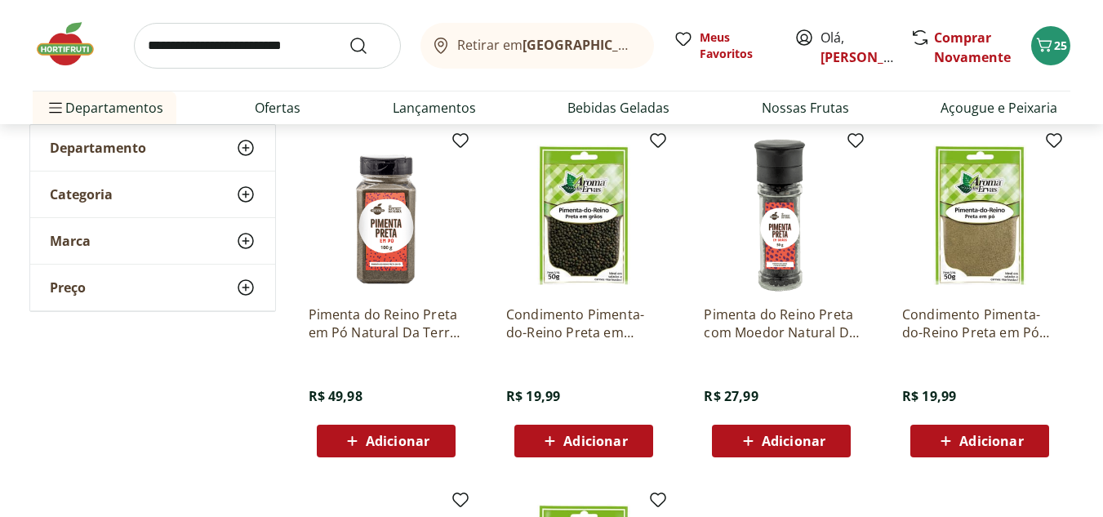
click at [744, 434] on icon at bounding box center [748, 441] width 20 height 20
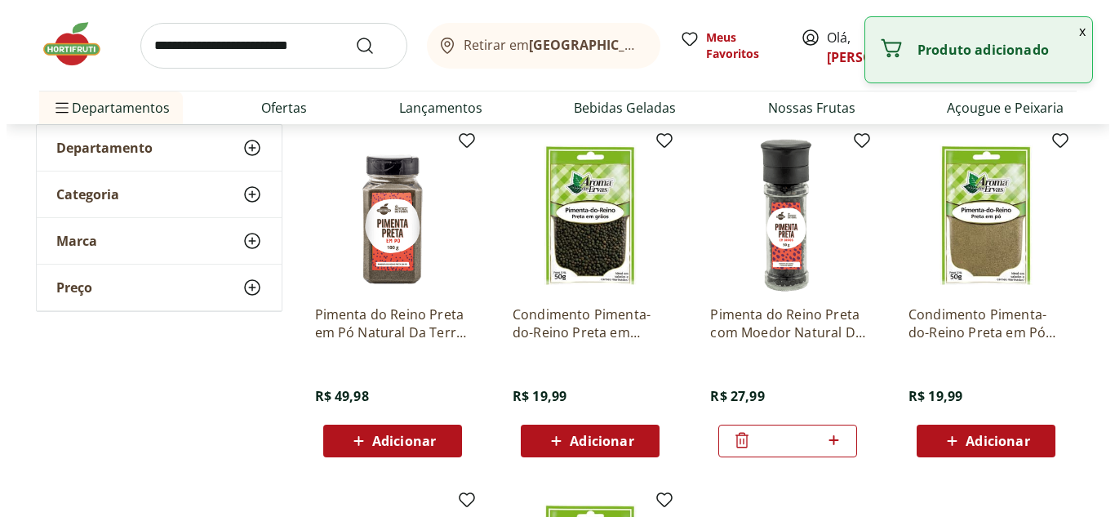
scroll to position [0, 0]
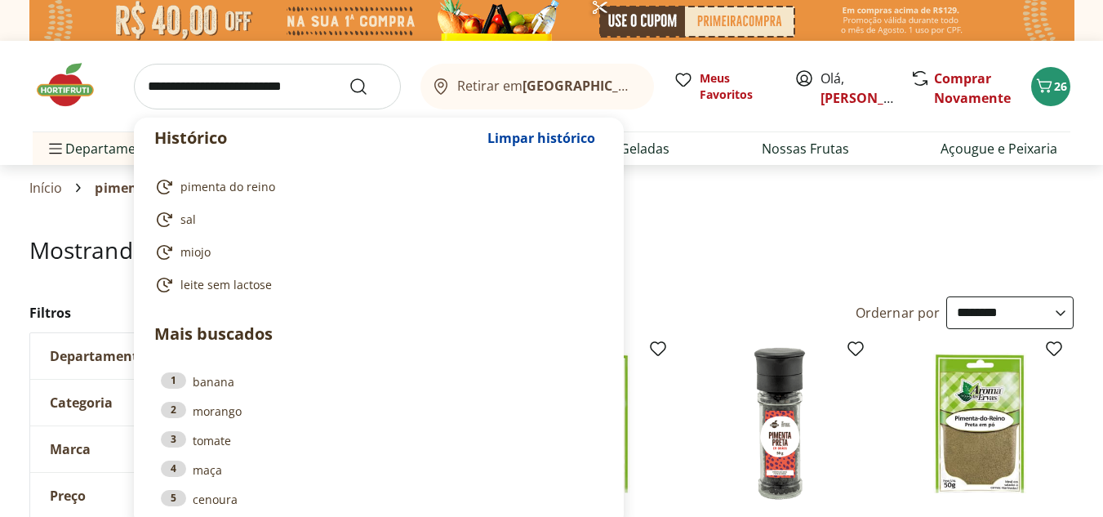
drag, startPoint x: 321, startPoint y: 91, endPoint x: 62, endPoint y: 95, distance: 258.8
click at [62, 95] on div "Histórico Limpar histórico pimenta do reino sal miojo leite sem lactose Mais bu…" at bounding box center [551, 86] width 1037 height 91
click at [280, 91] on input "search" at bounding box center [267, 87] width 267 height 46
click at [1065, 82] on span "26" at bounding box center [1060, 86] width 13 height 16
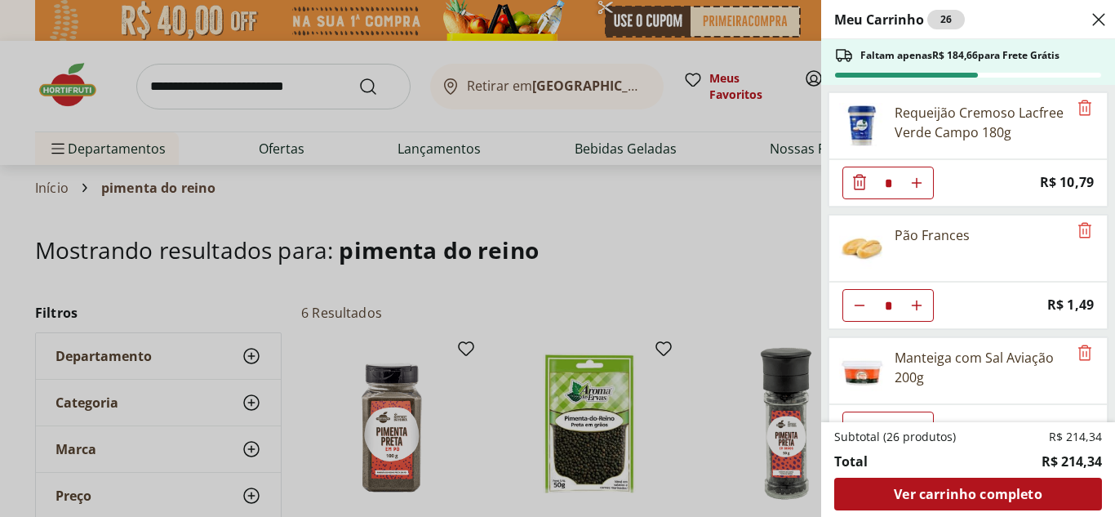
scroll to position [771, 0]
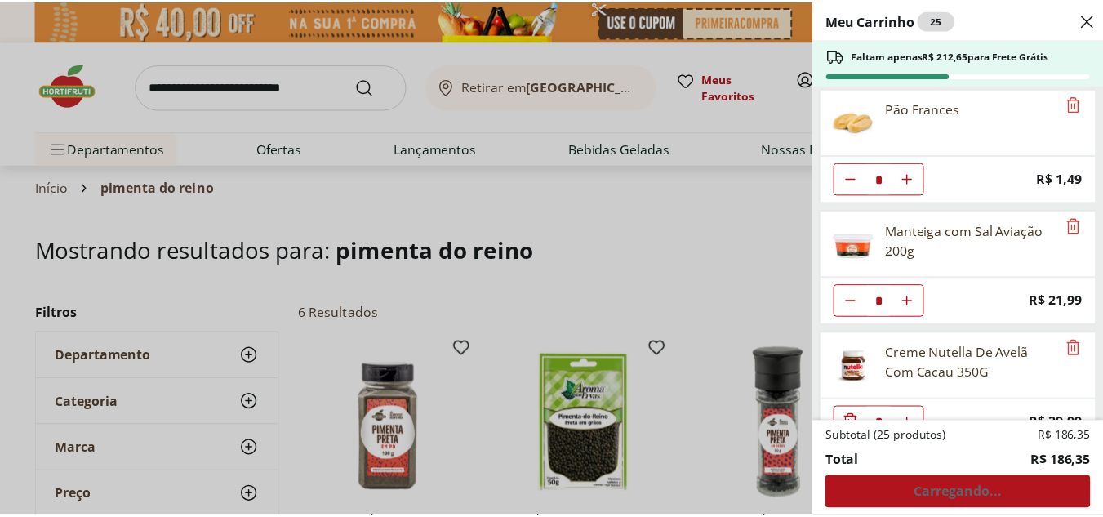
scroll to position [0, 0]
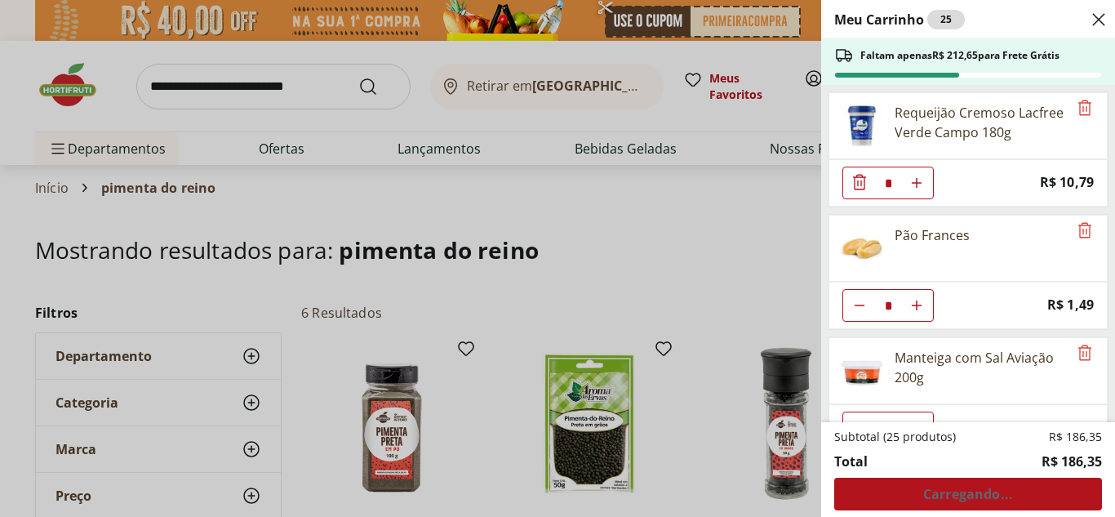
click at [507, 175] on div "Meu Carrinho 25 Faltam apenas R$ 212,65 para Frete Grátis Requeijão Cremoso Lac…" at bounding box center [557, 258] width 1115 height 517
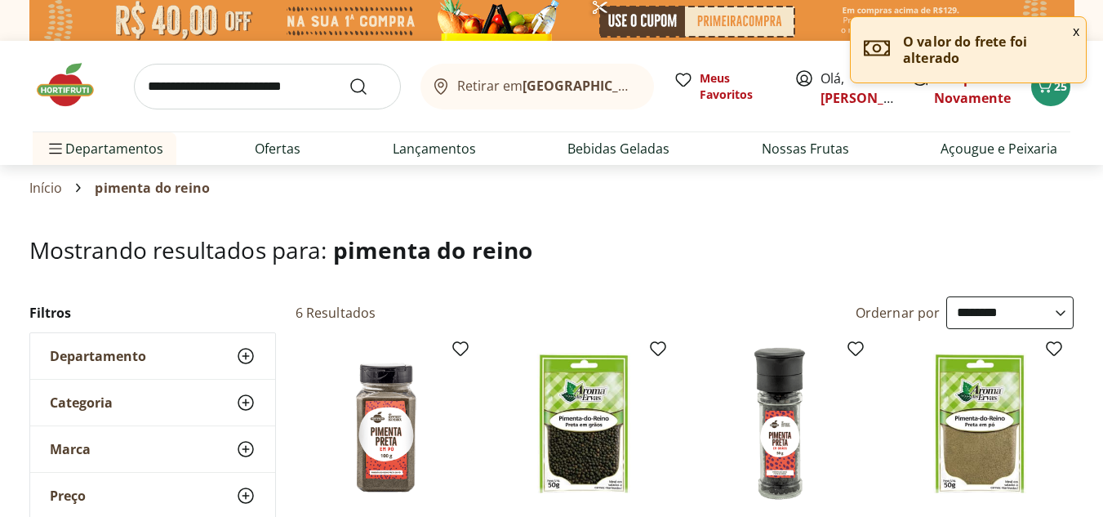
click at [309, 93] on input "search" at bounding box center [267, 87] width 267 height 46
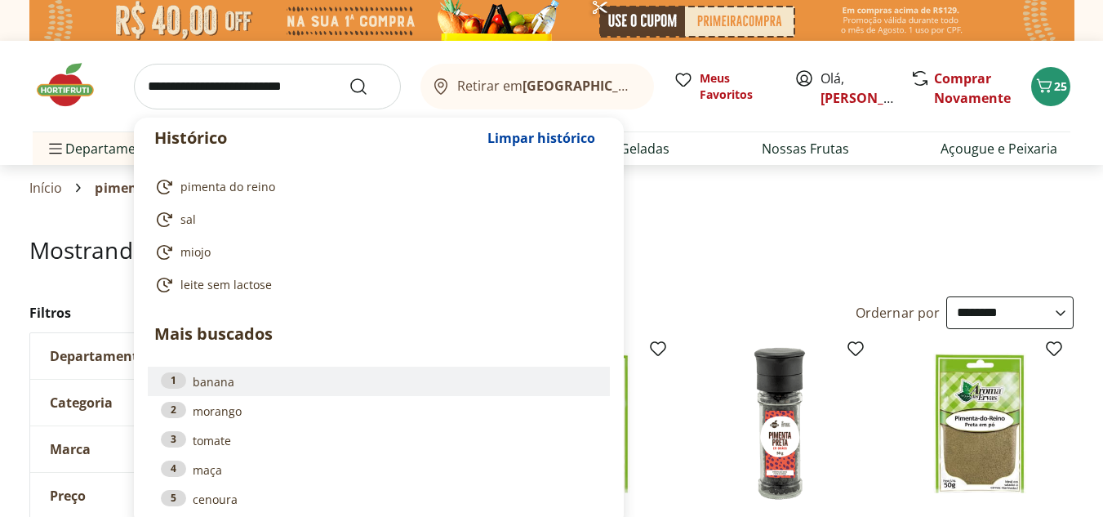
click at [229, 380] on link "1 banana" at bounding box center [379, 381] width 436 height 18
type input "******"
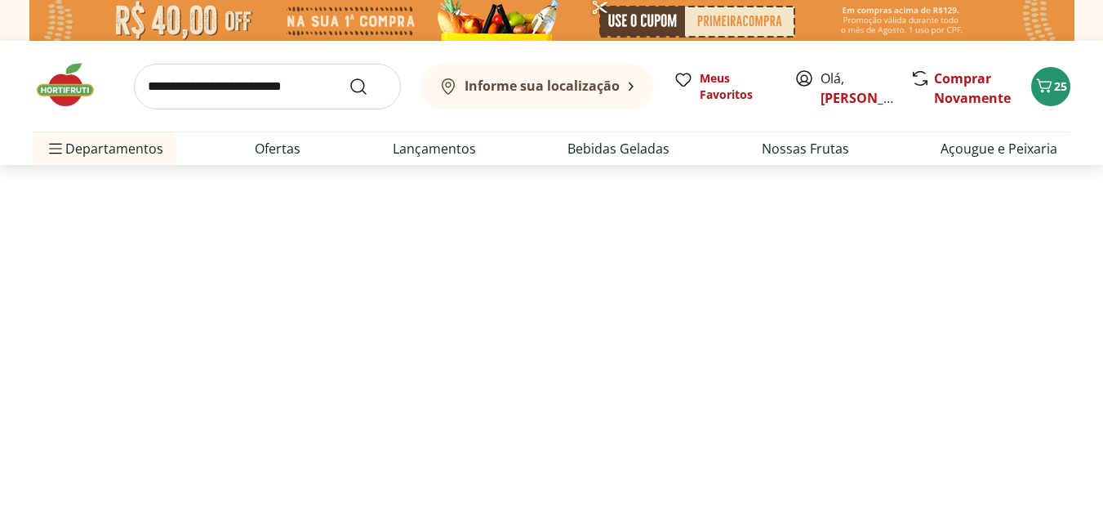
select select "**********"
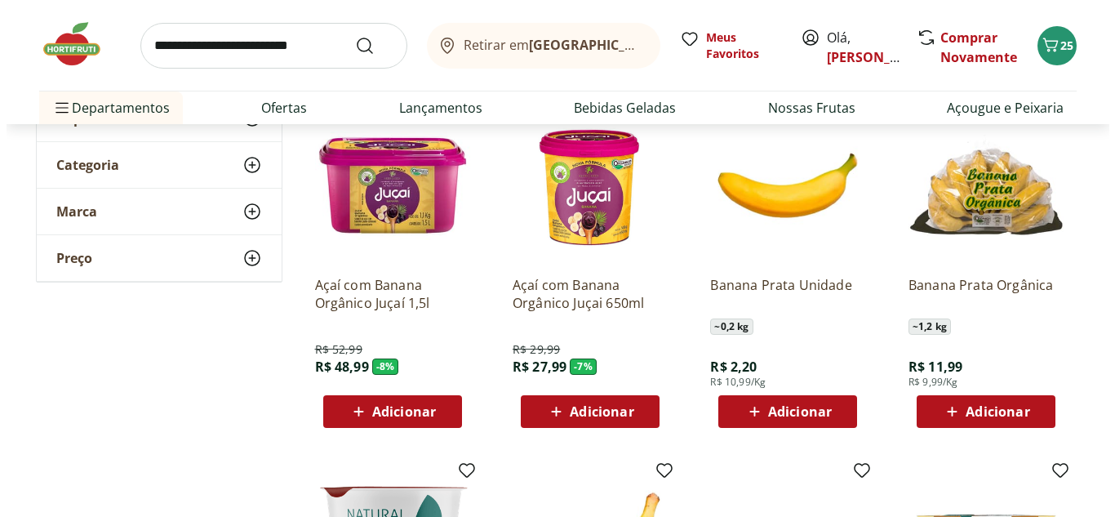
scroll to position [286, 0]
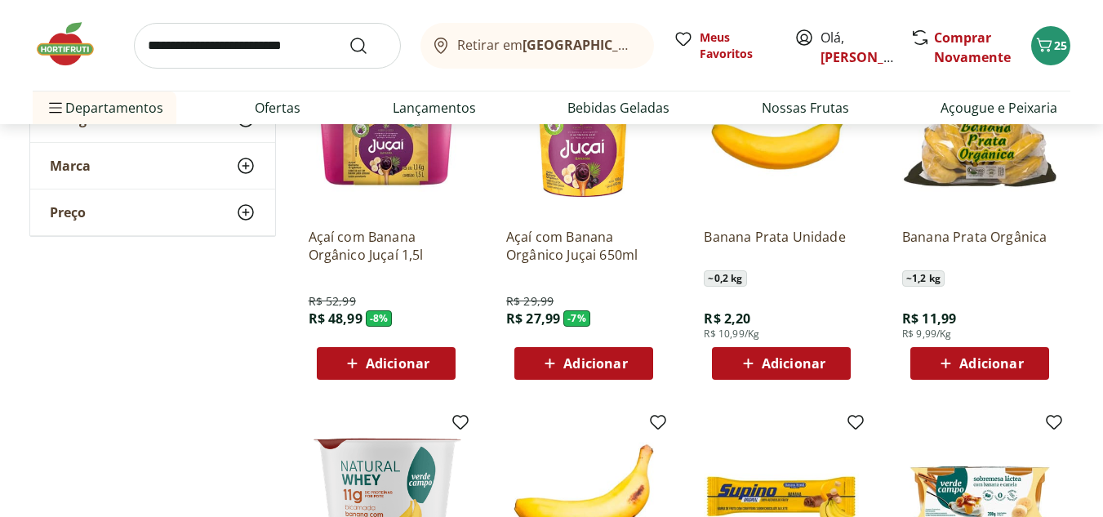
click at [768, 362] on span "Adicionar" at bounding box center [794, 363] width 64 height 13
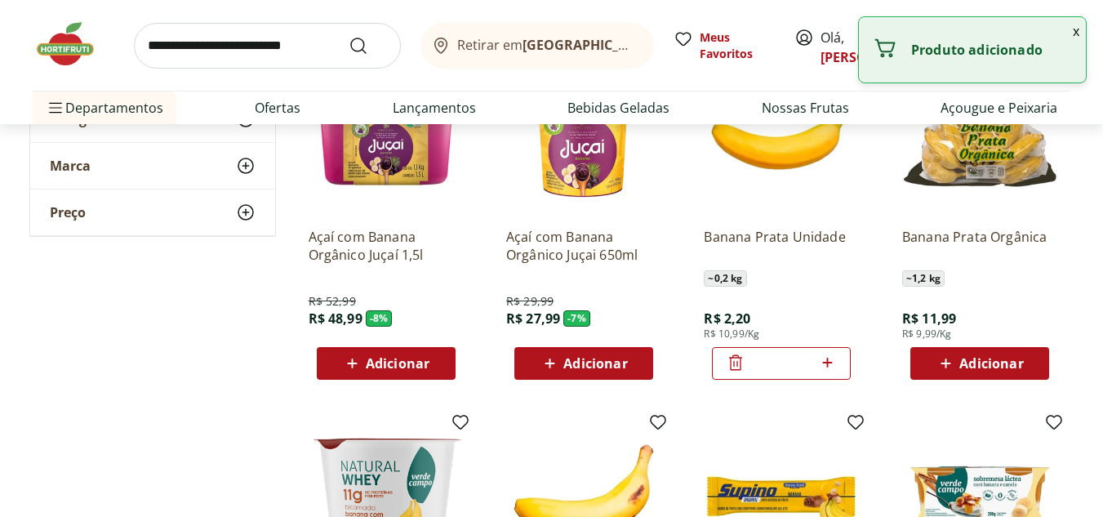
click at [826, 362] on icon at bounding box center [827, 363] width 10 height 10
click at [826, 363] on icon at bounding box center [827, 363] width 20 height 20
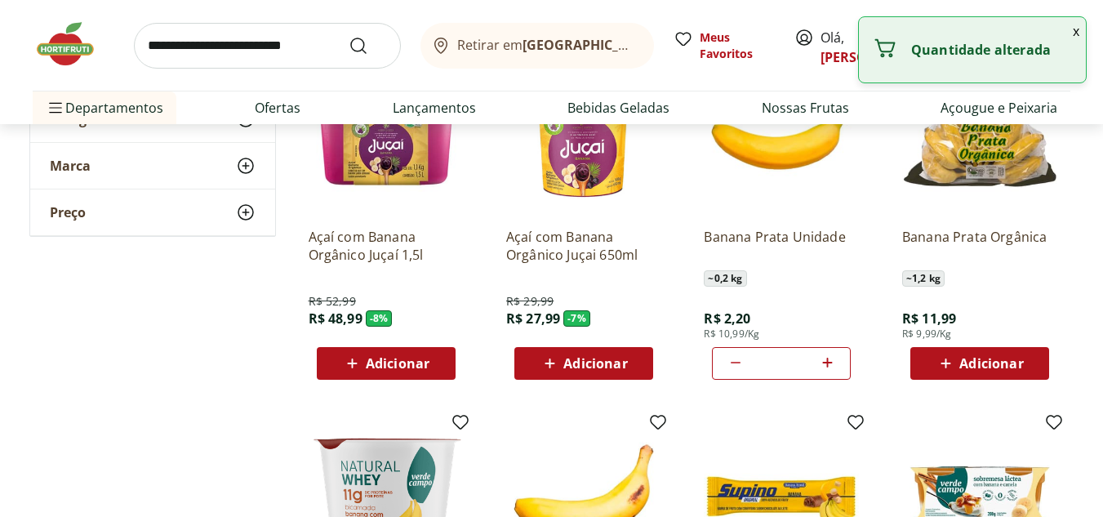
click at [832, 355] on icon at bounding box center [827, 363] width 20 height 20
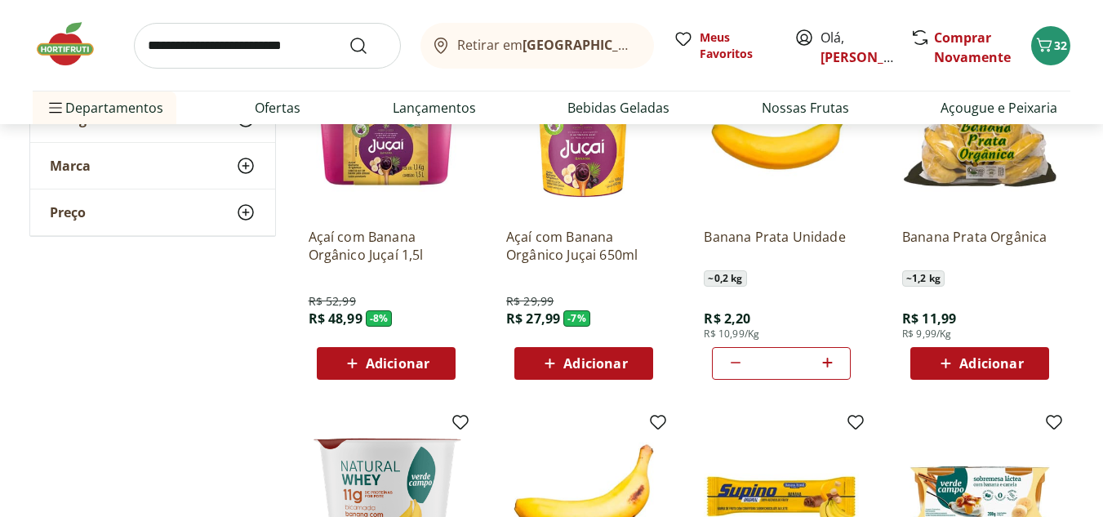
click at [734, 363] on icon at bounding box center [736, 363] width 20 height 20
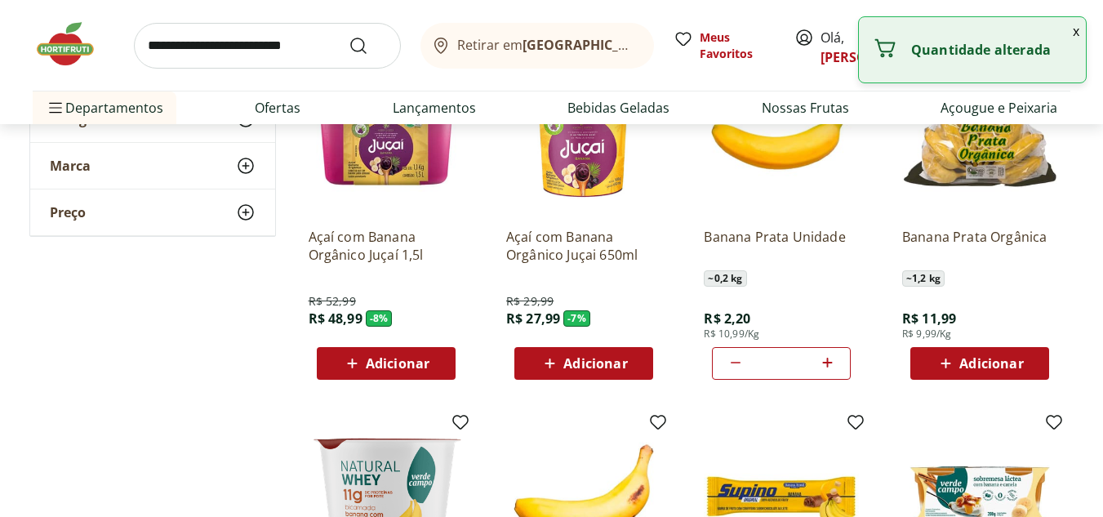
click at [734, 363] on icon at bounding box center [736, 363] width 20 height 20
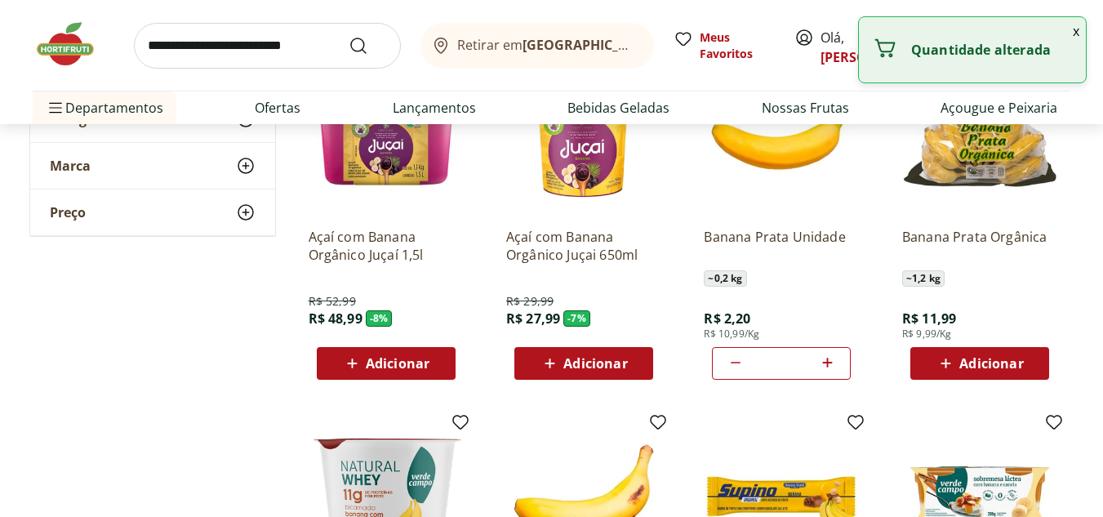
type input "*"
click at [734, 363] on icon at bounding box center [735, 362] width 13 height 16
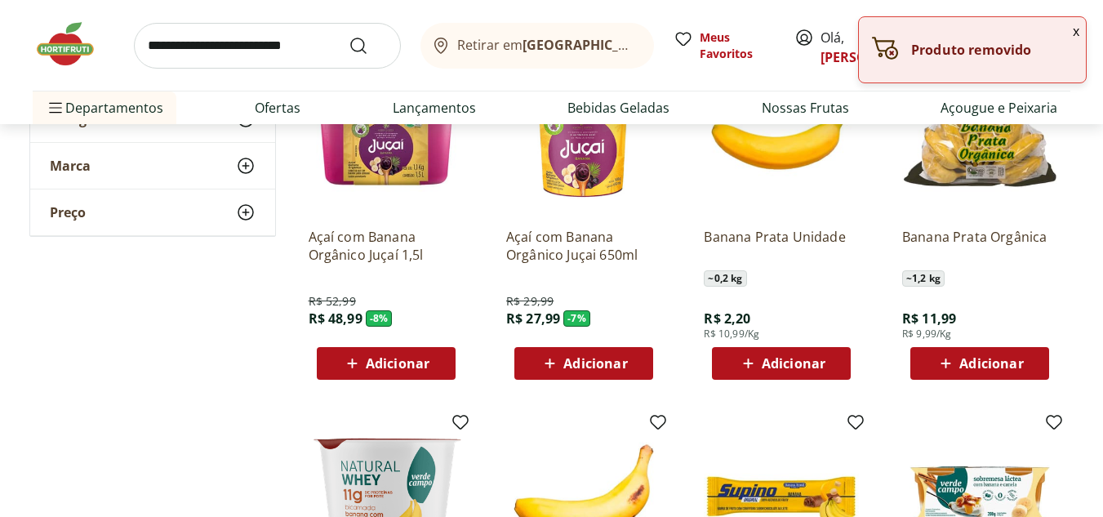
click at [966, 366] on span "Adicionar" at bounding box center [991, 363] width 64 height 13
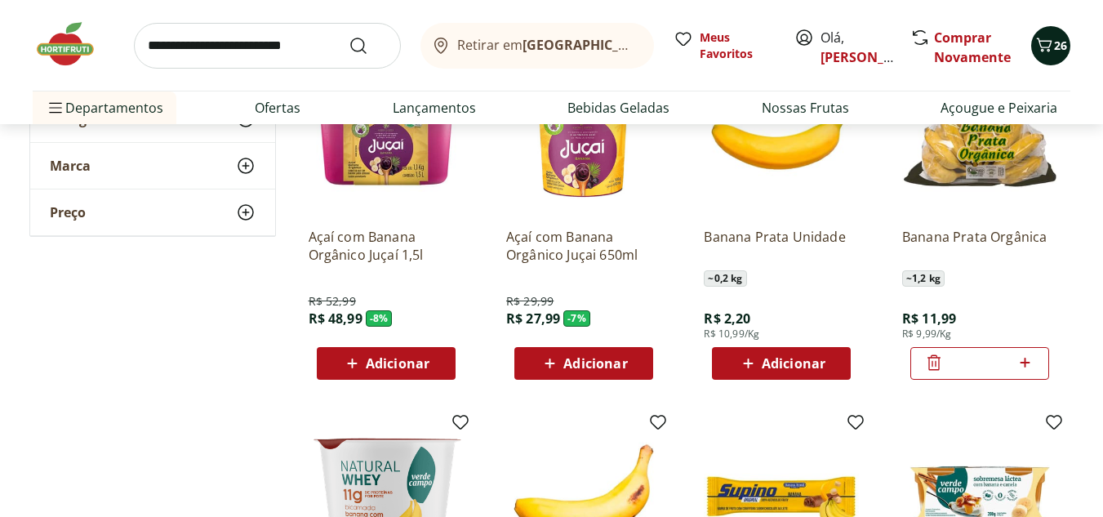
click at [1044, 61] on button "26" at bounding box center [1050, 45] width 39 height 39
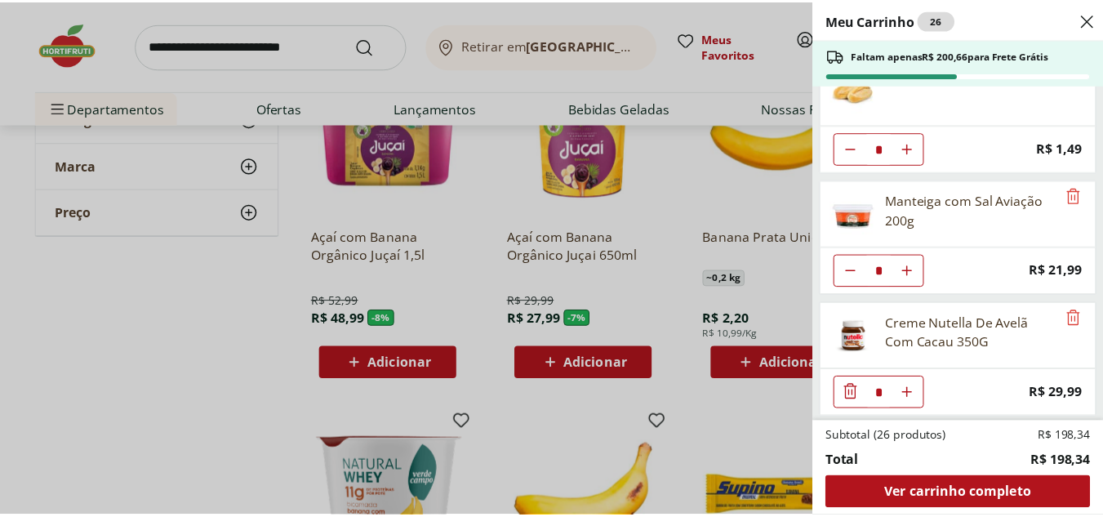
scroll to position [0, 0]
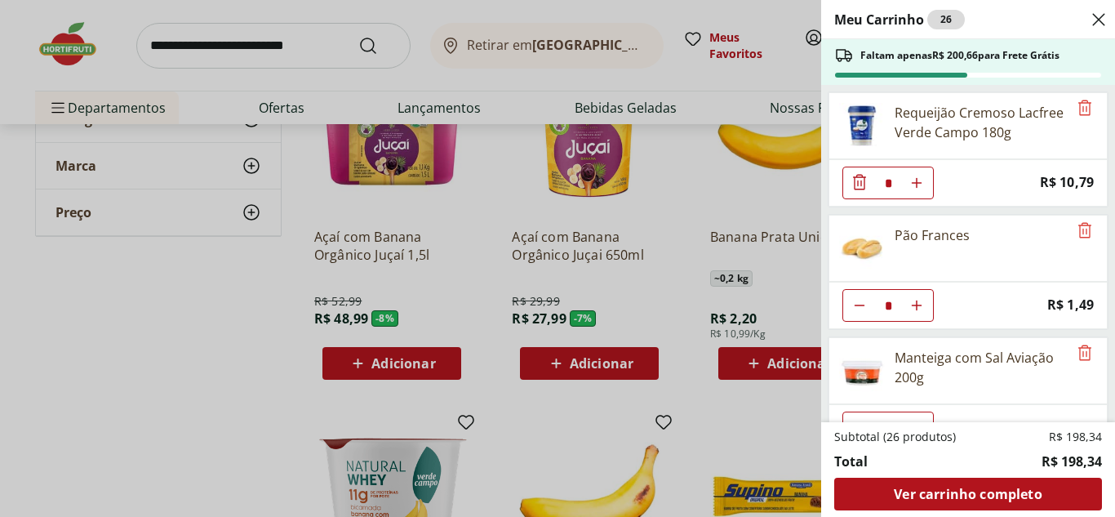
click at [251, 42] on div "Meu Carrinho 26 Faltam apenas R$ 200,66 para Frete Grátis Requeijão Cremoso Lac…" at bounding box center [557, 258] width 1115 height 517
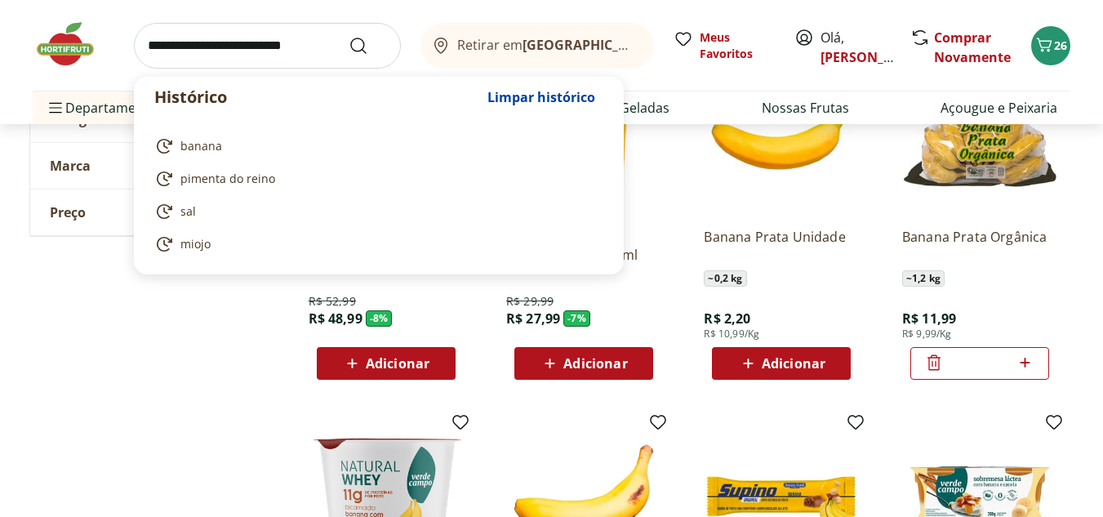
click at [255, 46] on input "search" at bounding box center [267, 46] width 267 height 46
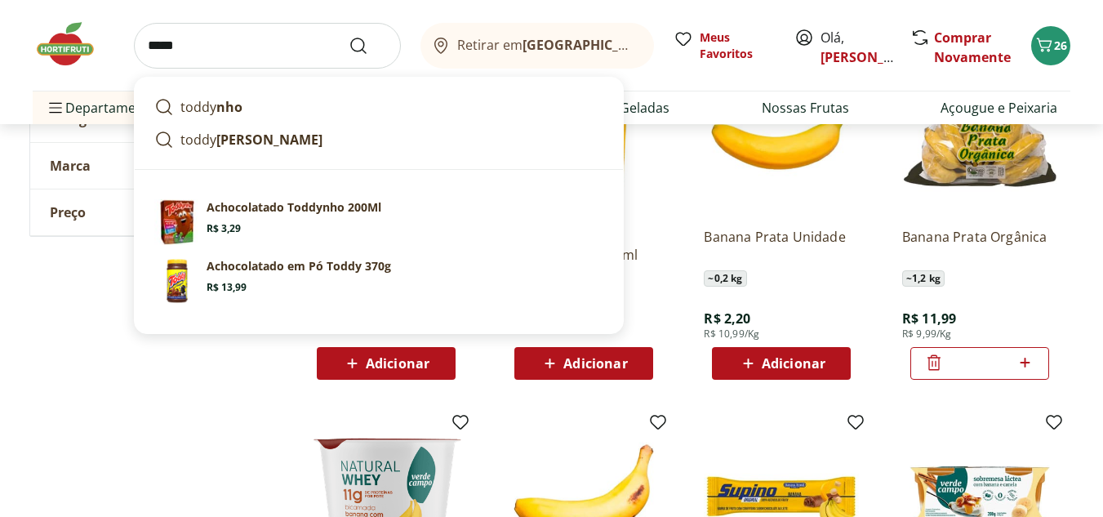
type input "*****"
click at [349, 36] on button "Submit Search" at bounding box center [368, 46] width 39 height 20
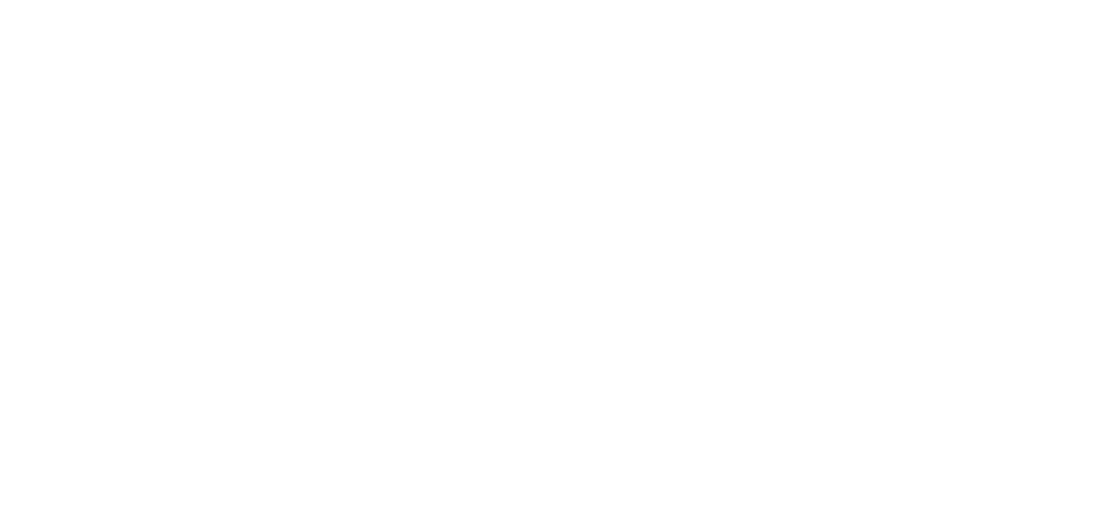
select select "**********"
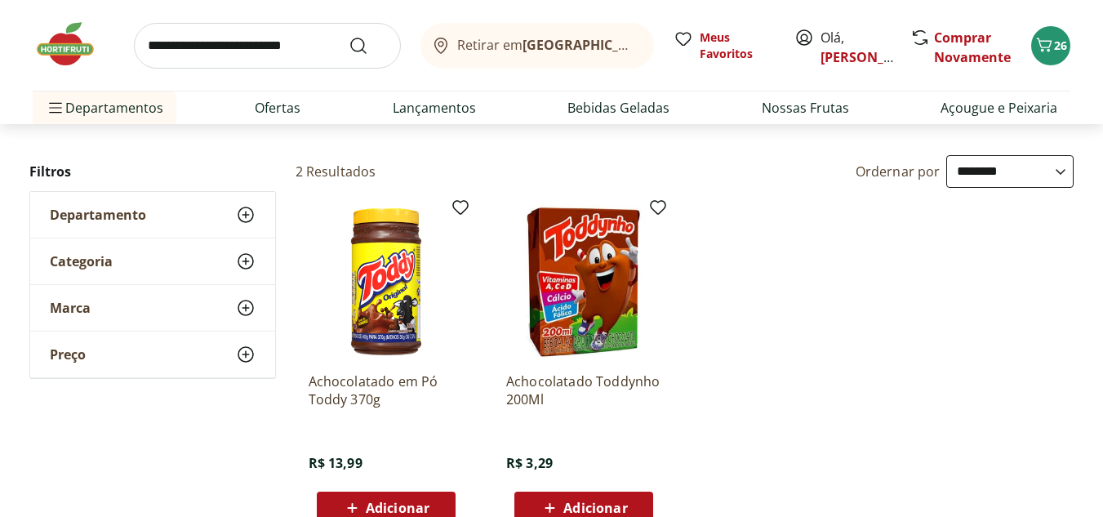
scroll to position [259, 0]
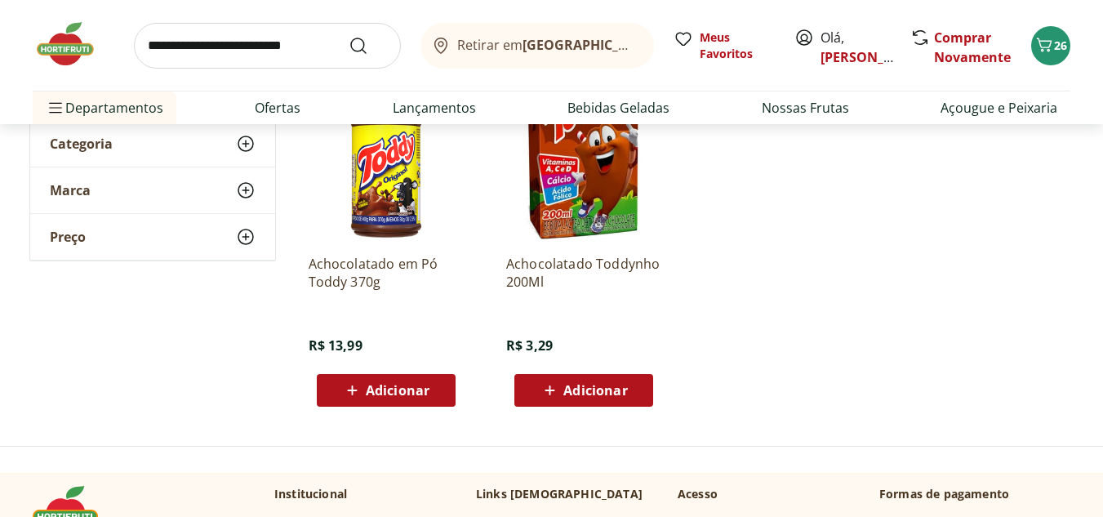
click at [431, 398] on div "Adicionar" at bounding box center [386, 389] width 113 height 29
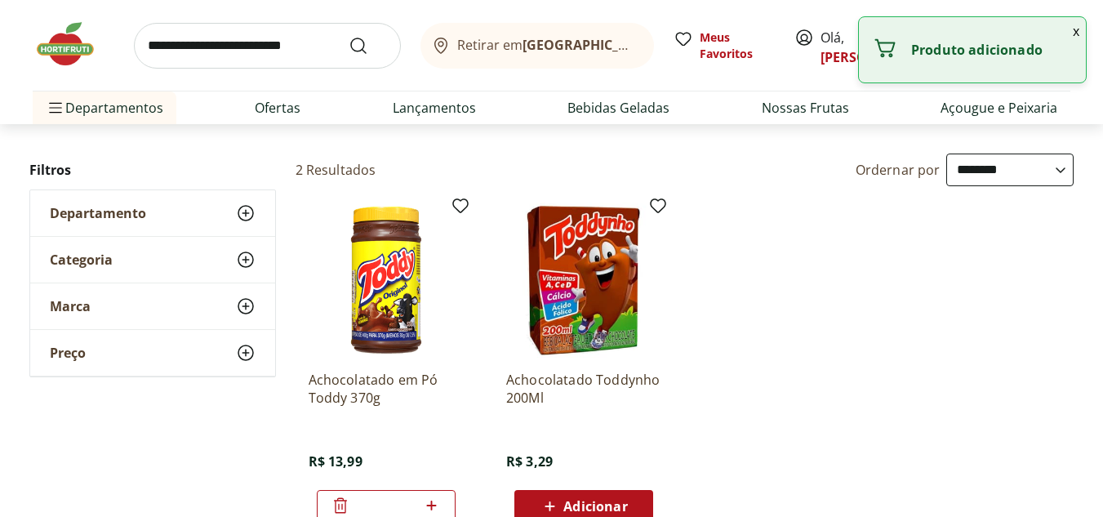
scroll to position [0, 0]
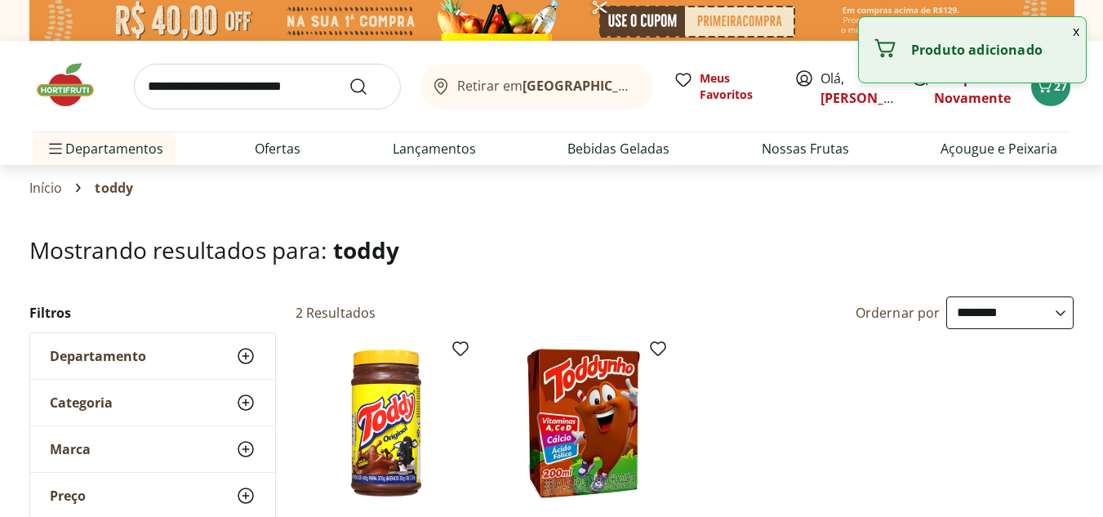
click at [309, 91] on input "search" at bounding box center [267, 87] width 267 height 46
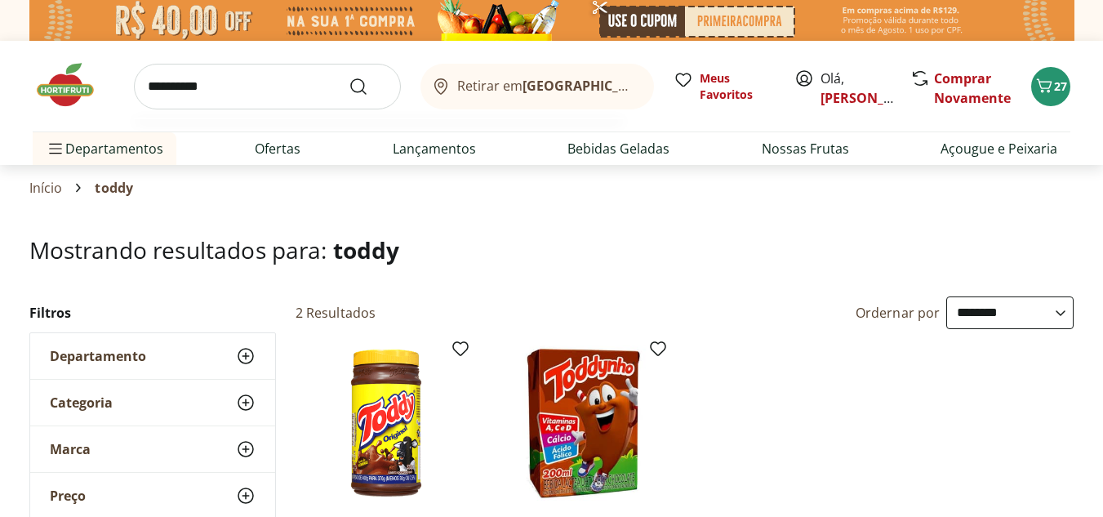
type input "**********"
click at [349, 77] on button "Submit Search" at bounding box center [368, 87] width 39 height 20
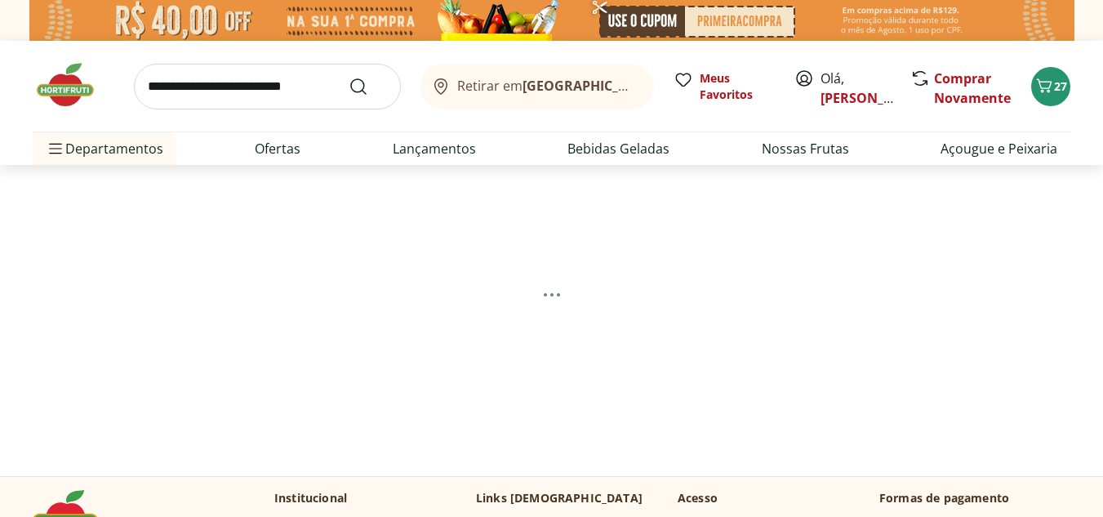
select select "**********"
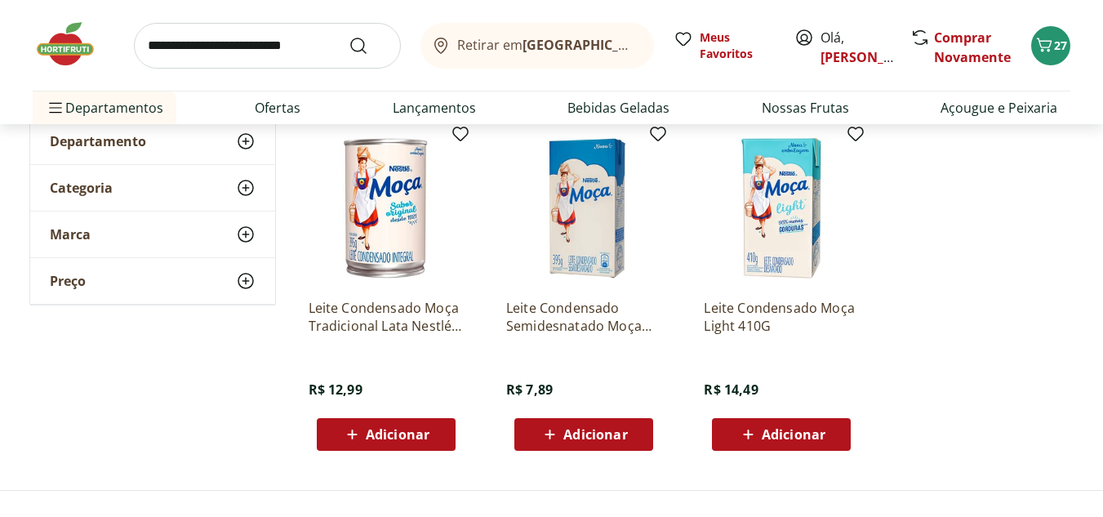
scroll to position [267, 0]
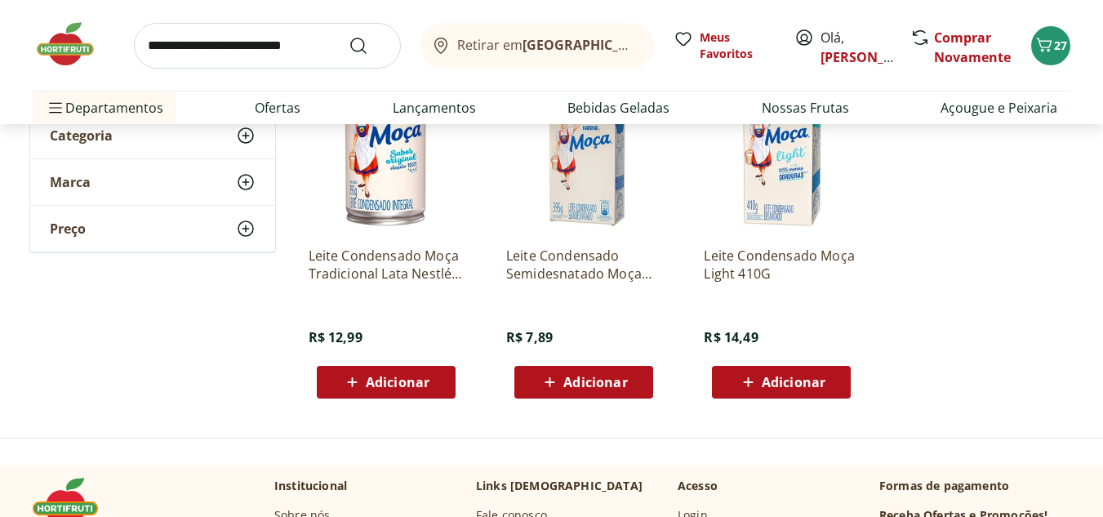
click at [593, 387] on span "Adicionar" at bounding box center [595, 381] width 64 height 13
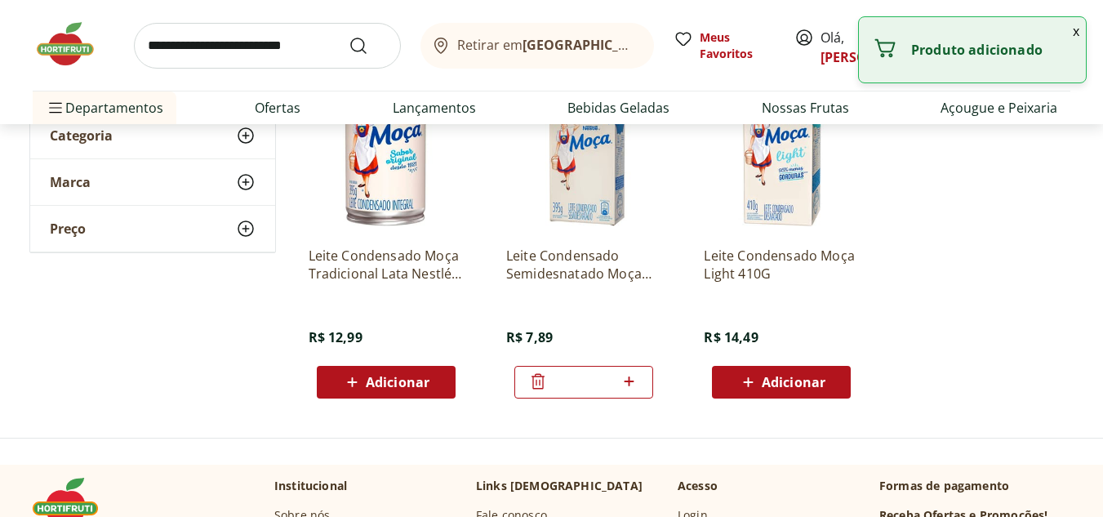
click at [637, 383] on icon at bounding box center [629, 381] width 20 height 20
click at [537, 375] on icon at bounding box center [538, 381] width 20 height 20
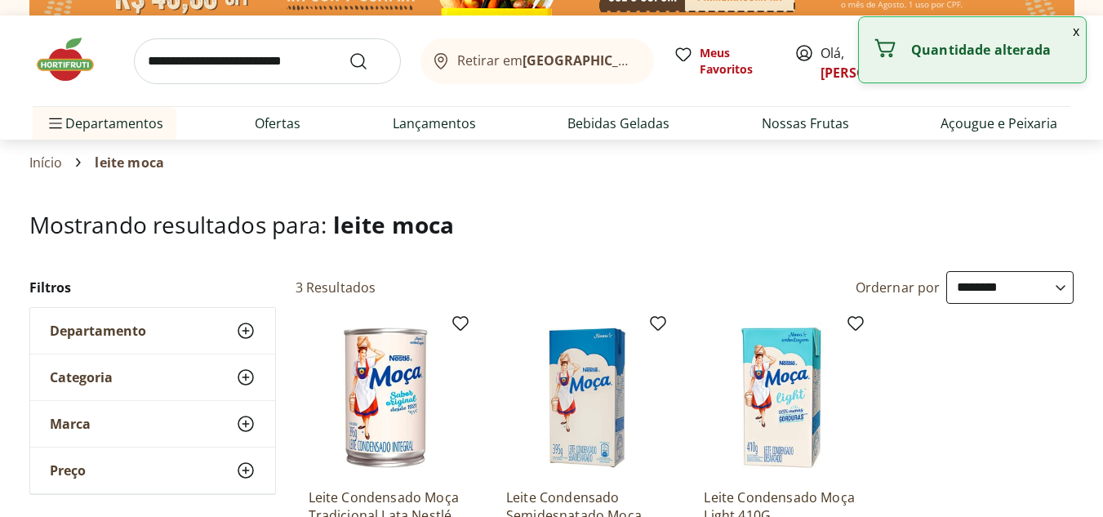
scroll to position [0, 0]
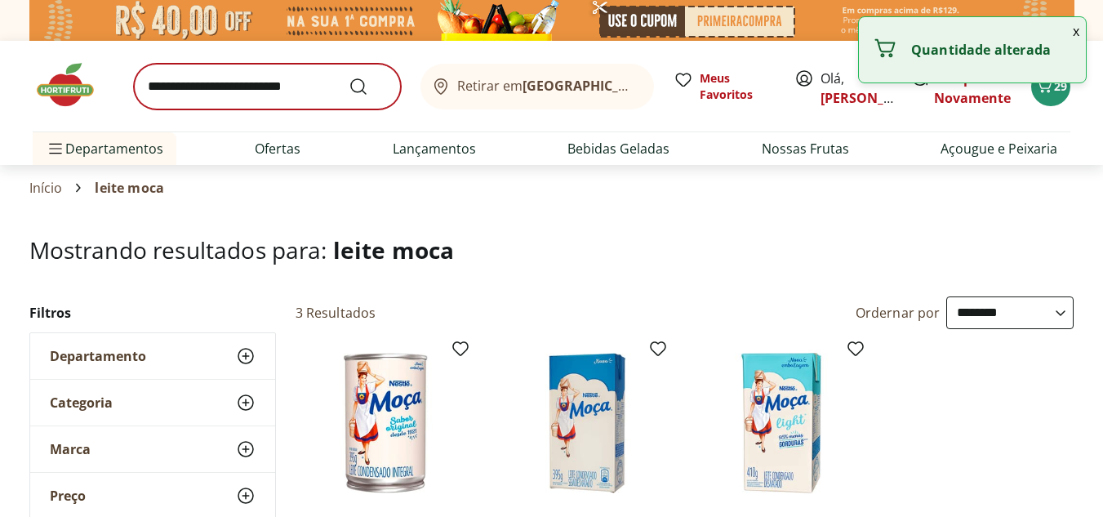
type input "*"
click at [323, 82] on input "search" at bounding box center [267, 87] width 267 height 46
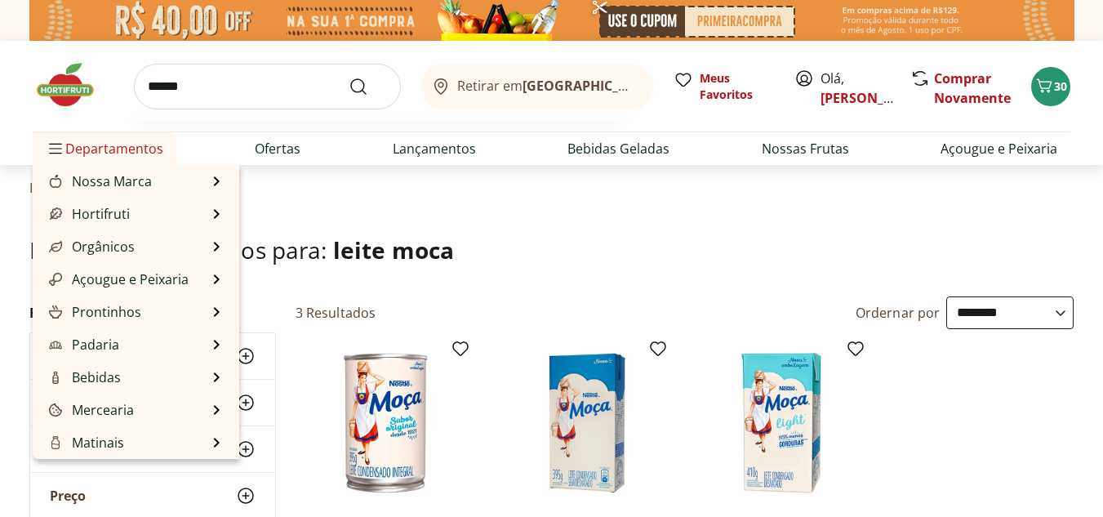
type input "******"
click at [349, 77] on button "Submit Search" at bounding box center [368, 87] width 39 height 20
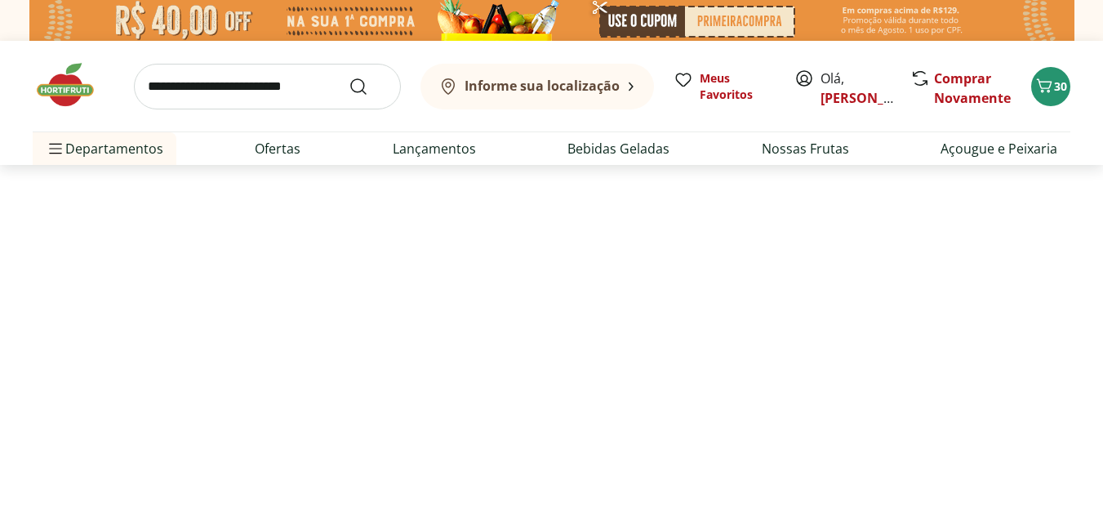
select select "**********"
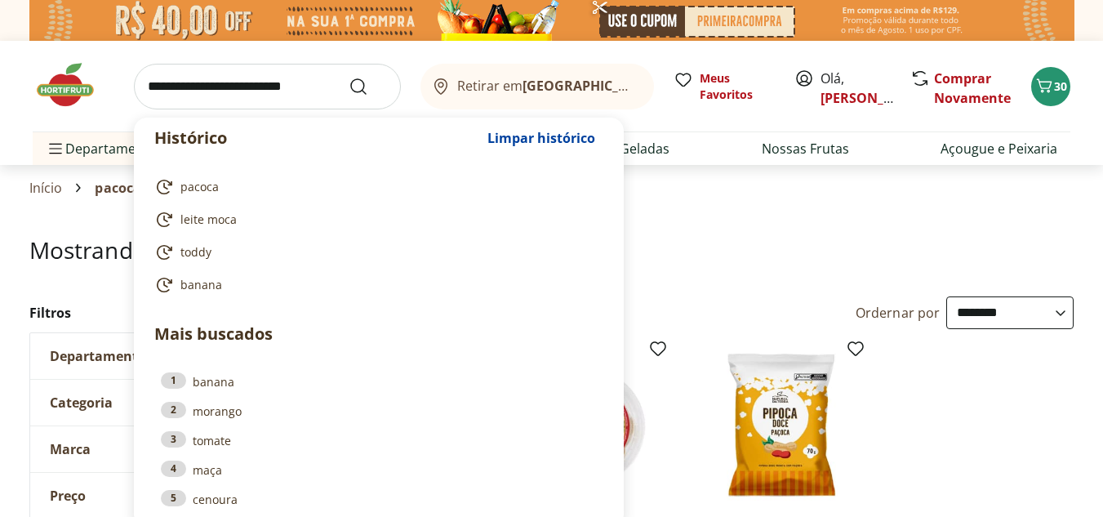
click at [288, 91] on input "search" at bounding box center [267, 87] width 267 height 46
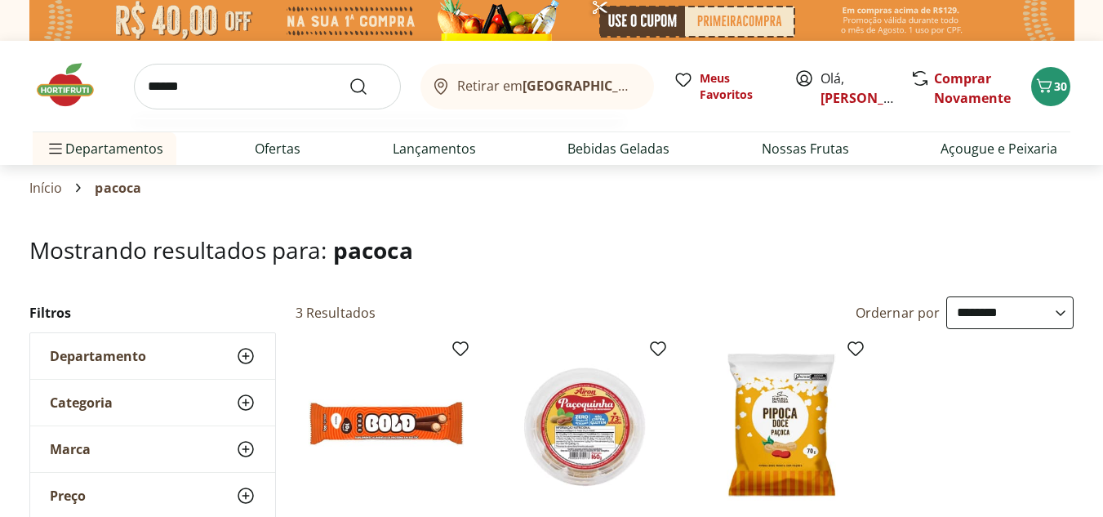
type input "******"
click at [349, 77] on button "Submit Search" at bounding box center [368, 87] width 39 height 20
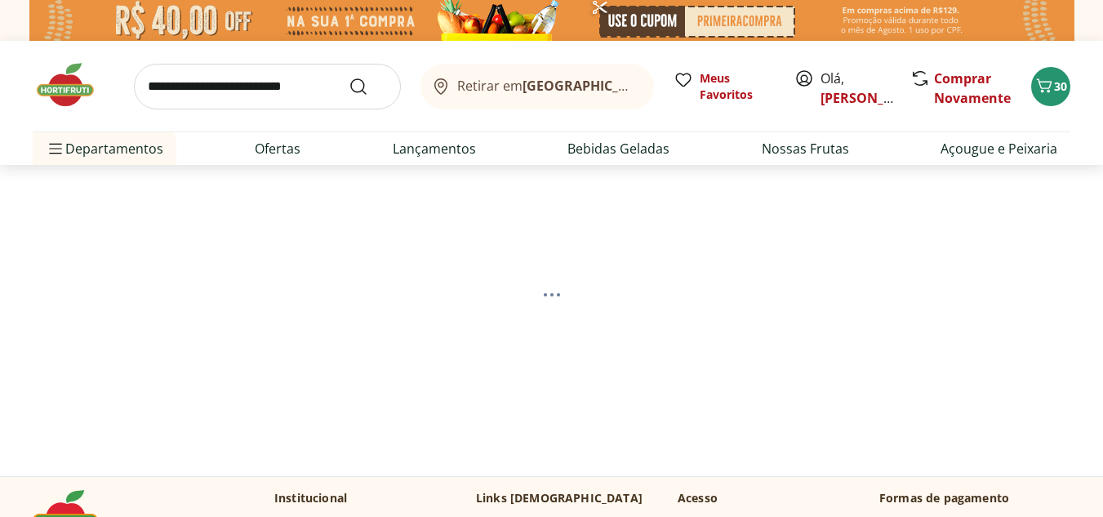
select select "**********"
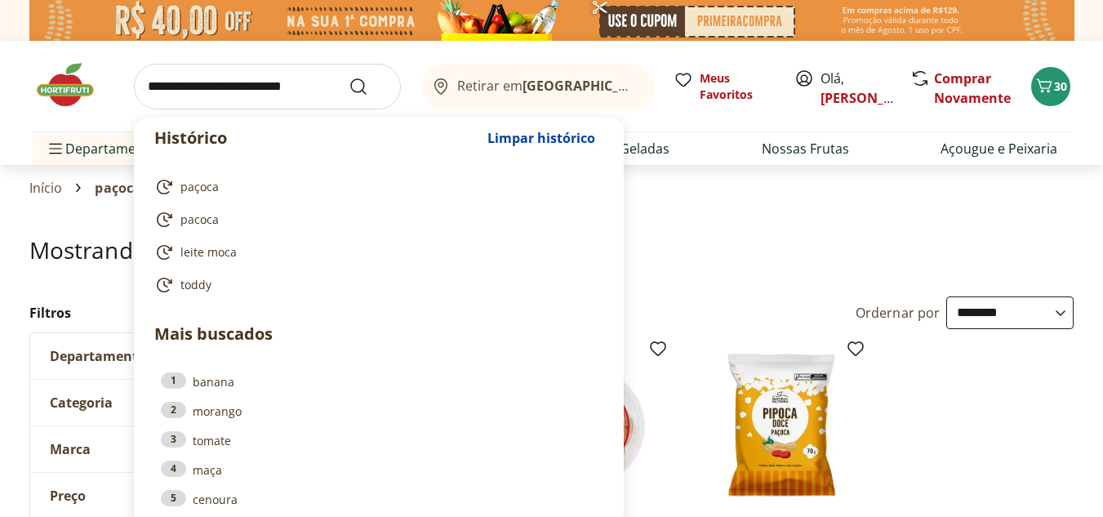
click at [186, 78] on input "search" at bounding box center [267, 87] width 267 height 46
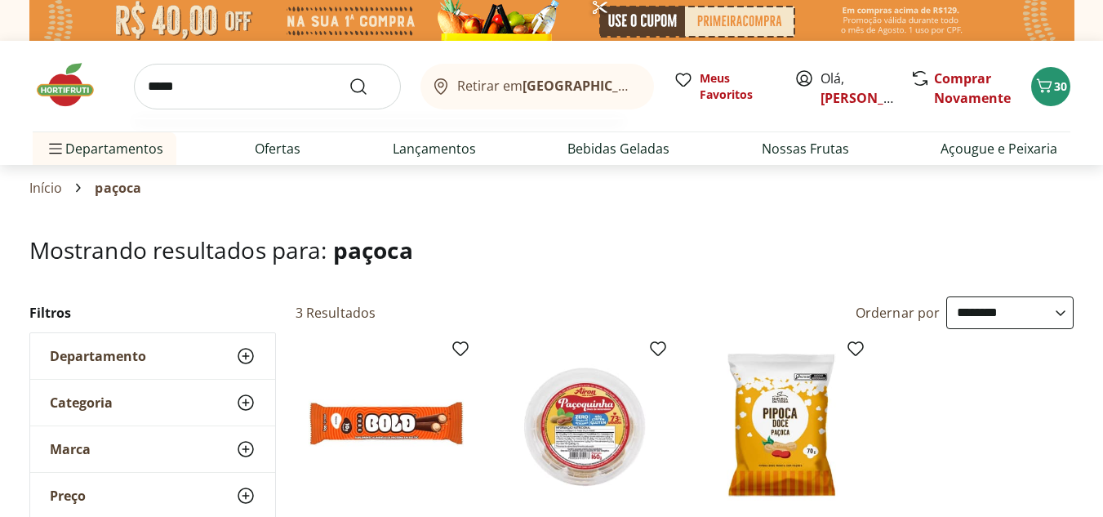
type input "*****"
click at [349, 77] on button "Submit Search" at bounding box center [368, 87] width 39 height 20
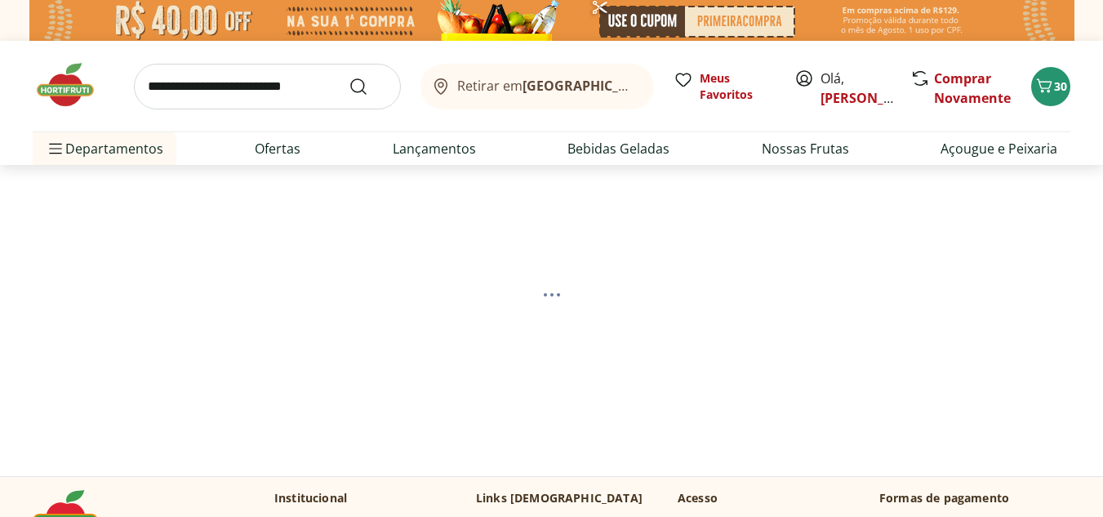
select select "**********"
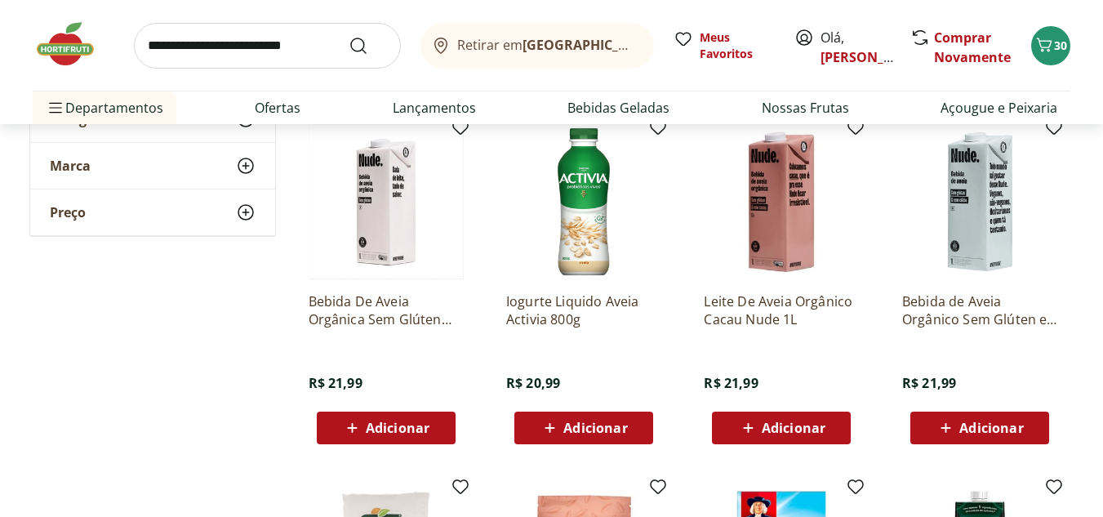
scroll to position [129, 0]
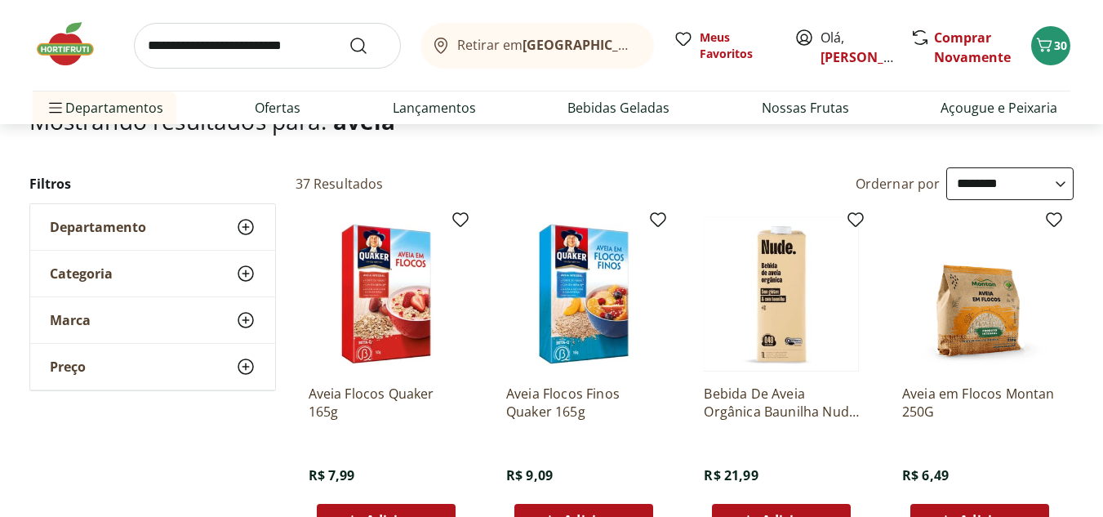
click at [425, 509] on div "Adicionar" at bounding box center [386, 519] width 113 height 29
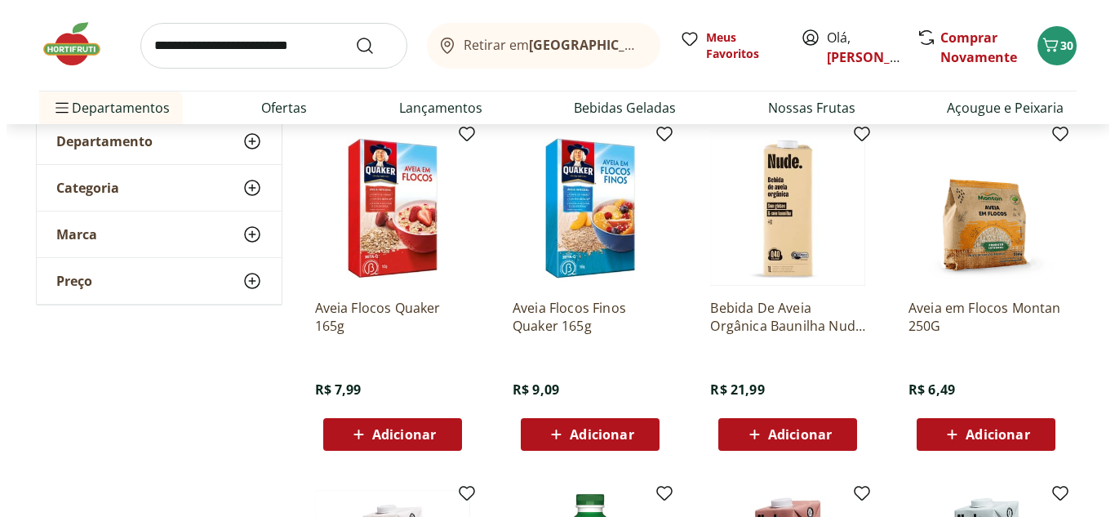
scroll to position [238, 0]
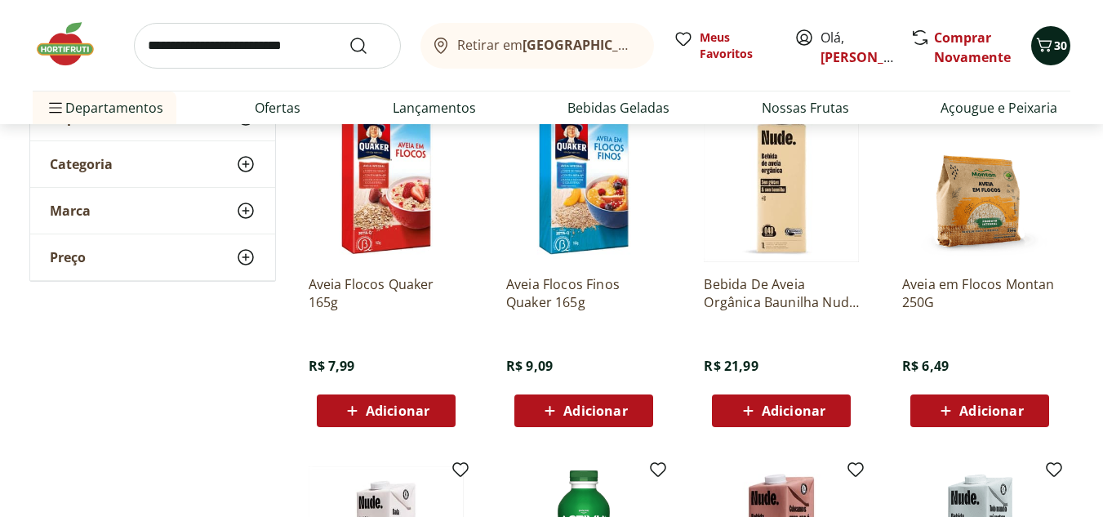
click at [1061, 38] on span "30" at bounding box center [1060, 46] width 13 height 16
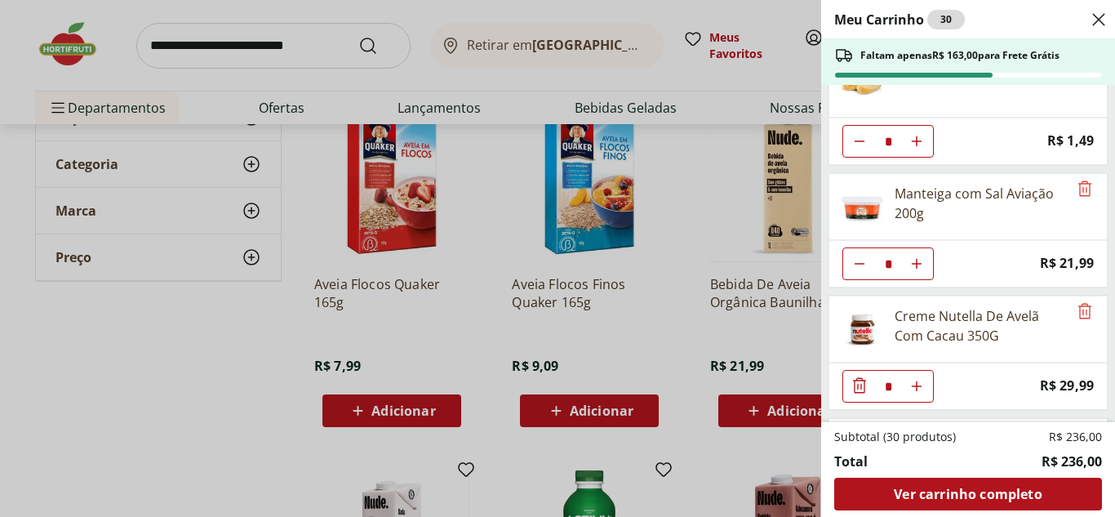
scroll to position [0, 0]
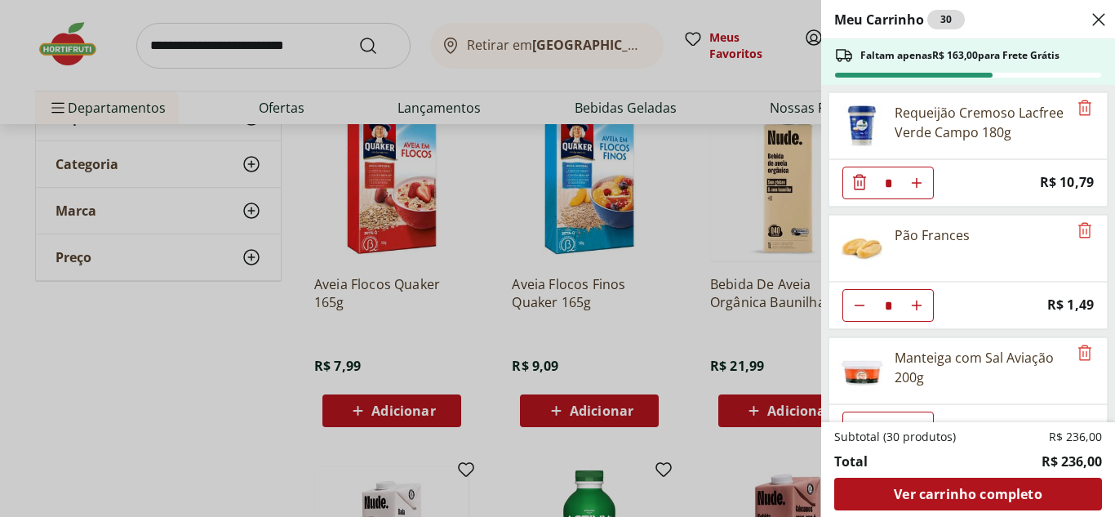
click at [367, 420] on div "Meu Carrinho 30 Faltam apenas R$ 163,00 para Frete Grátis Requeijão Cremoso Lac…" at bounding box center [557, 258] width 1115 height 517
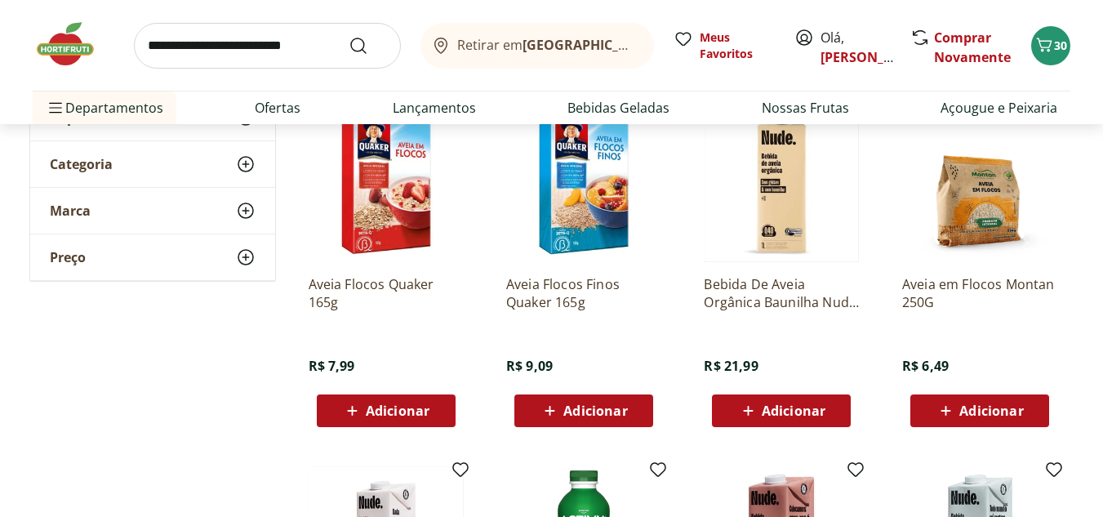
click at [370, 417] on span "Adicionar" at bounding box center [398, 410] width 64 height 13
click at [438, 410] on icon at bounding box center [431, 410] width 20 height 20
type input "*"
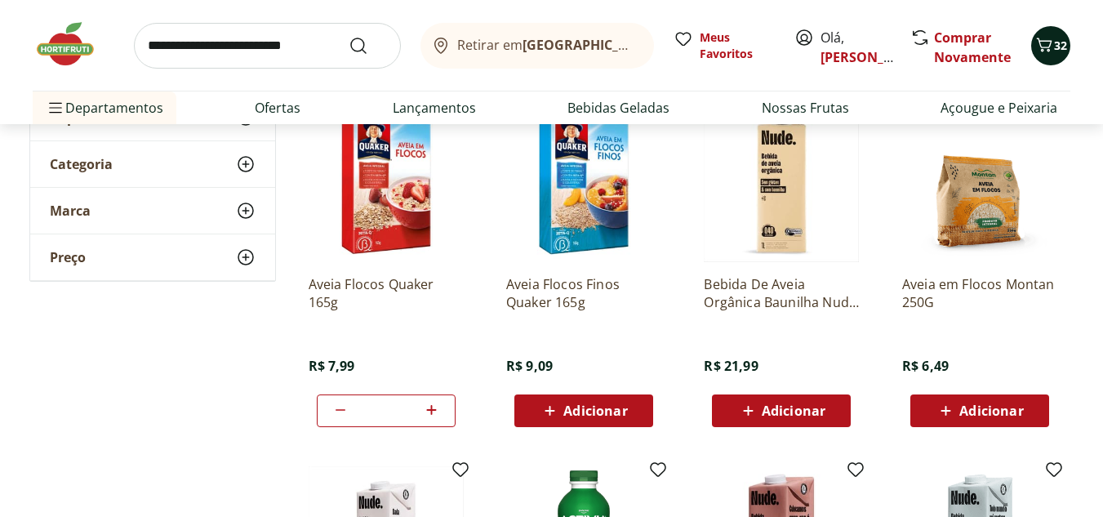
click at [1035, 43] on icon "Carrinho" at bounding box center [1044, 45] width 20 height 20
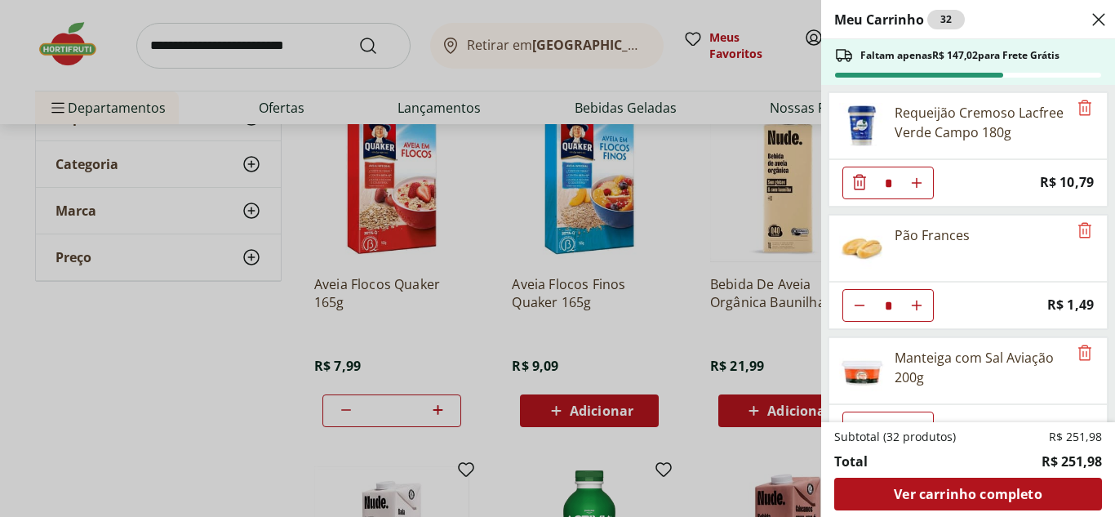
click at [231, 48] on div "Meu Carrinho 32 Faltam apenas R$ 147,02 para Frete Grátis Requeijão Cremoso Lac…" at bounding box center [557, 258] width 1115 height 517
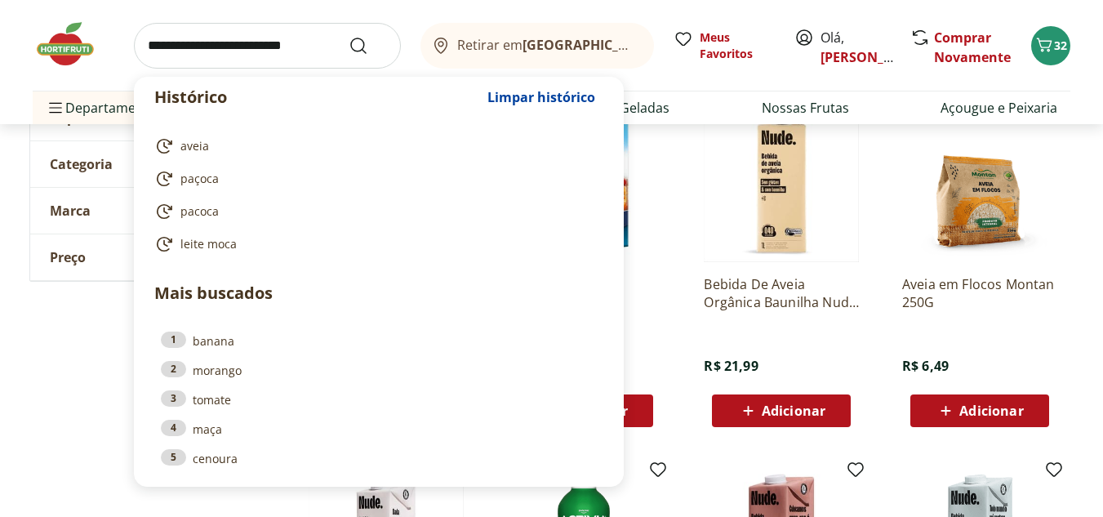
click at [238, 43] on input "search" at bounding box center [267, 46] width 267 height 46
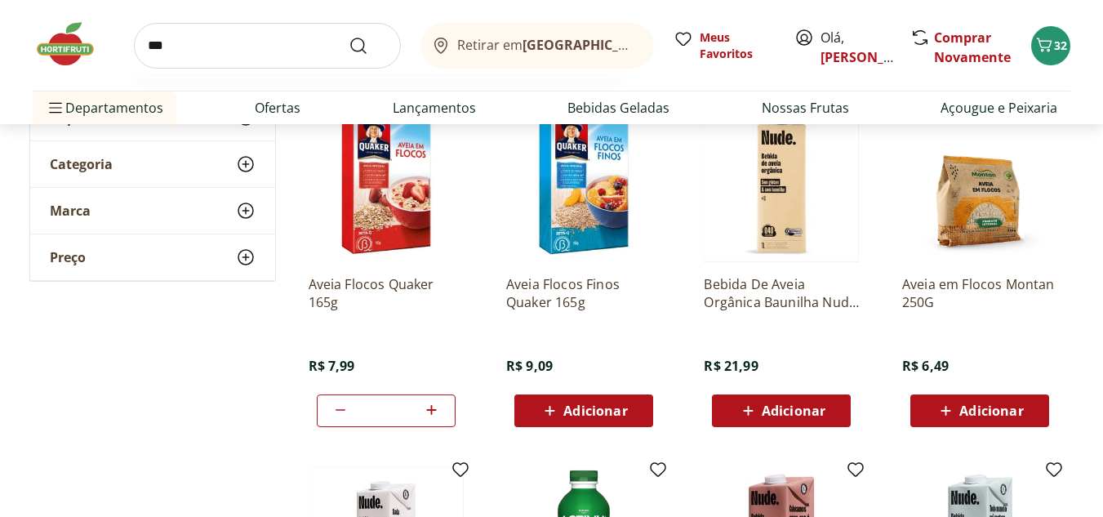
type input "***"
click at [349, 36] on button "Submit Search" at bounding box center [368, 46] width 39 height 20
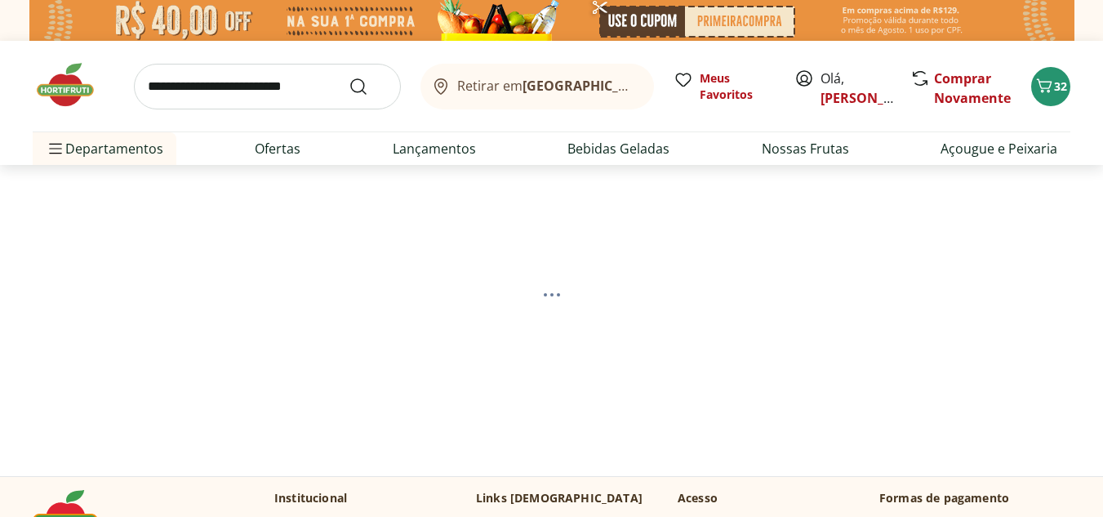
select select "**********"
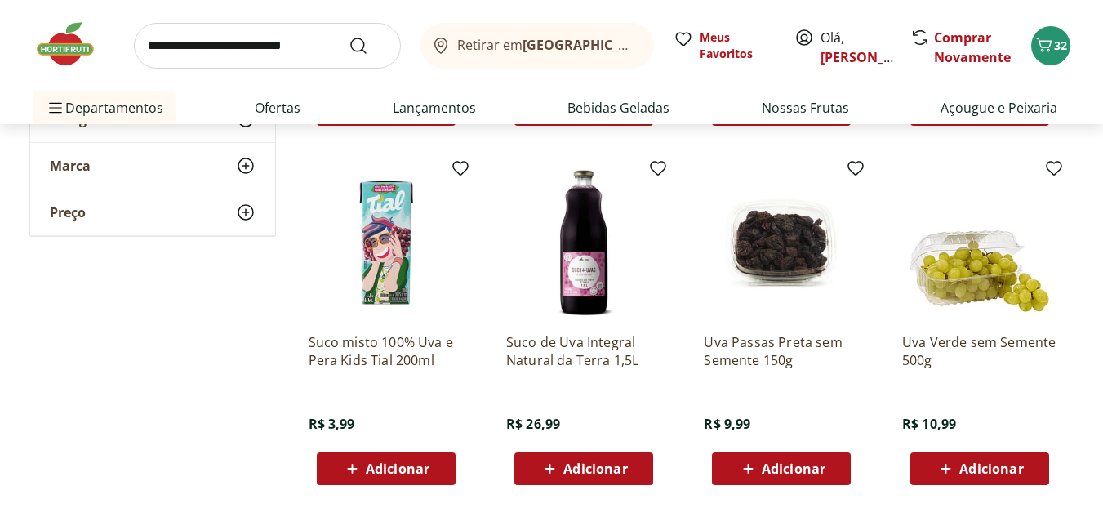
scroll to position [575, 0]
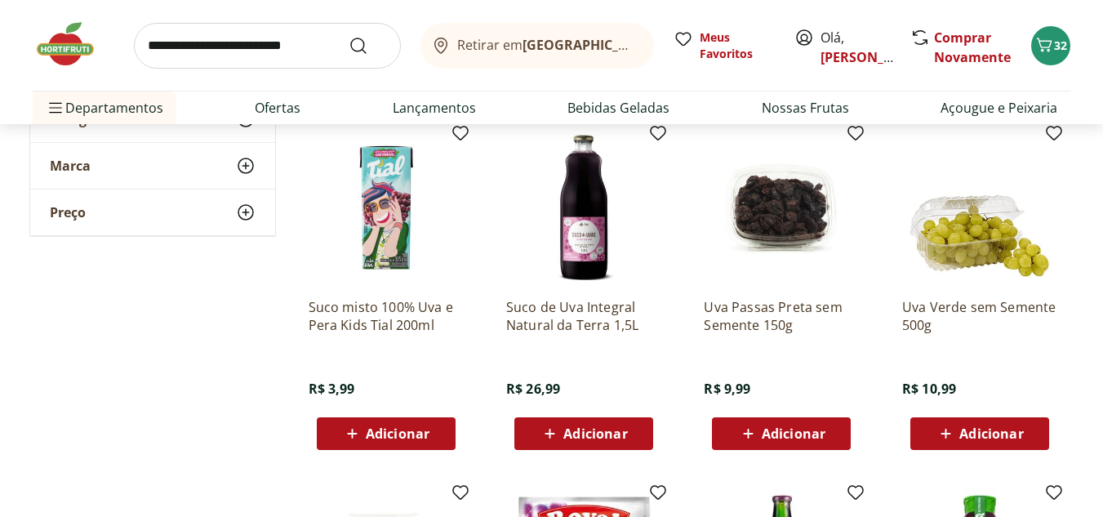
click at [988, 437] on span "Adicionar" at bounding box center [991, 433] width 64 height 13
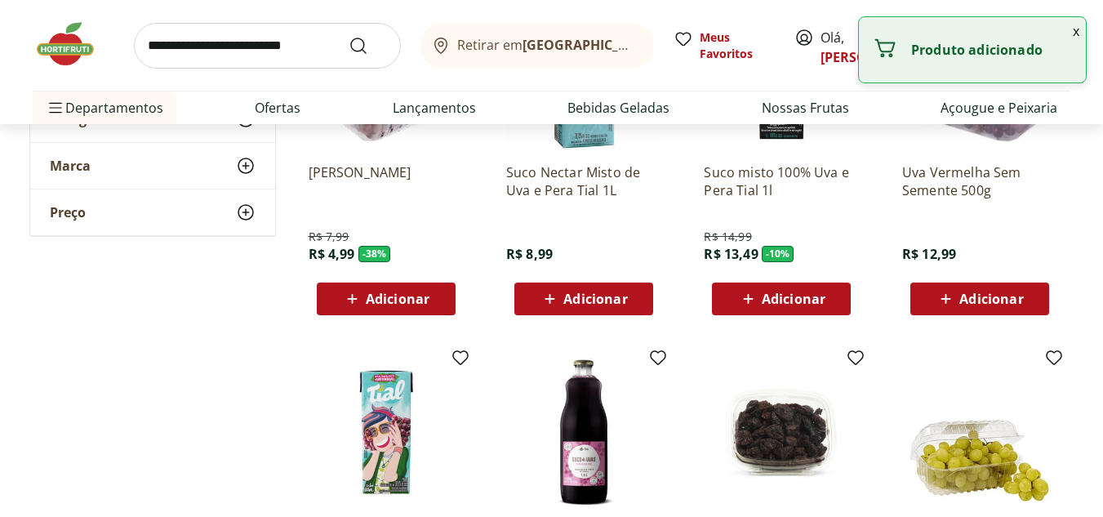
scroll to position [0, 0]
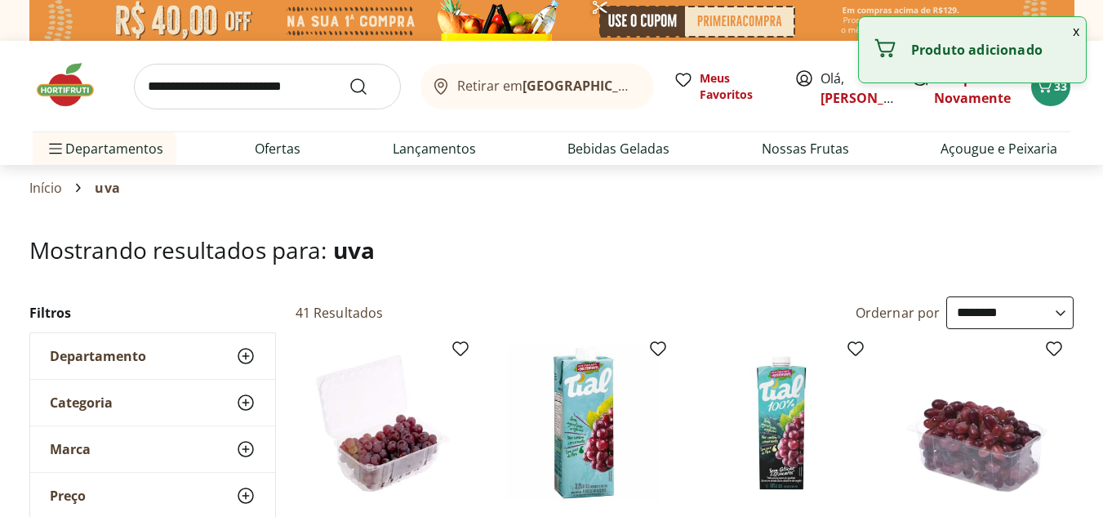
click at [311, 85] on input "search" at bounding box center [267, 87] width 267 height 46
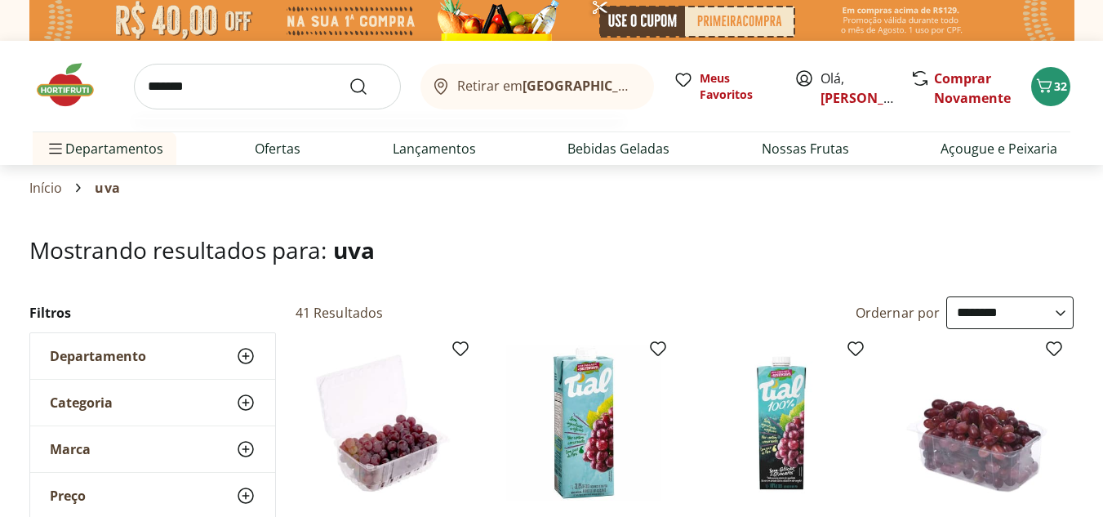
type input "*******"
click at [349, 77] on button "Submit Search" at bounding box center [368, 87] width 39 height 20
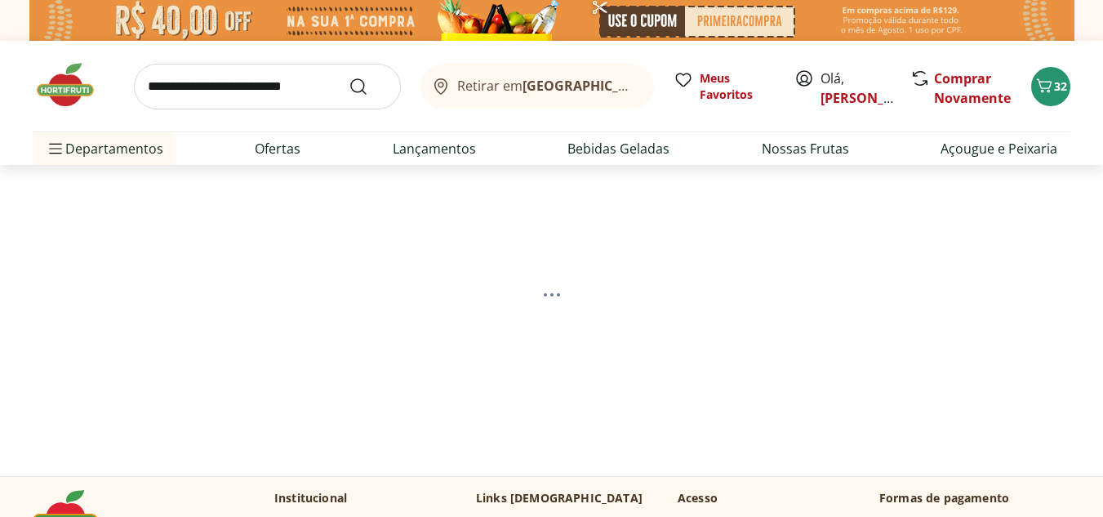
select select "**********"
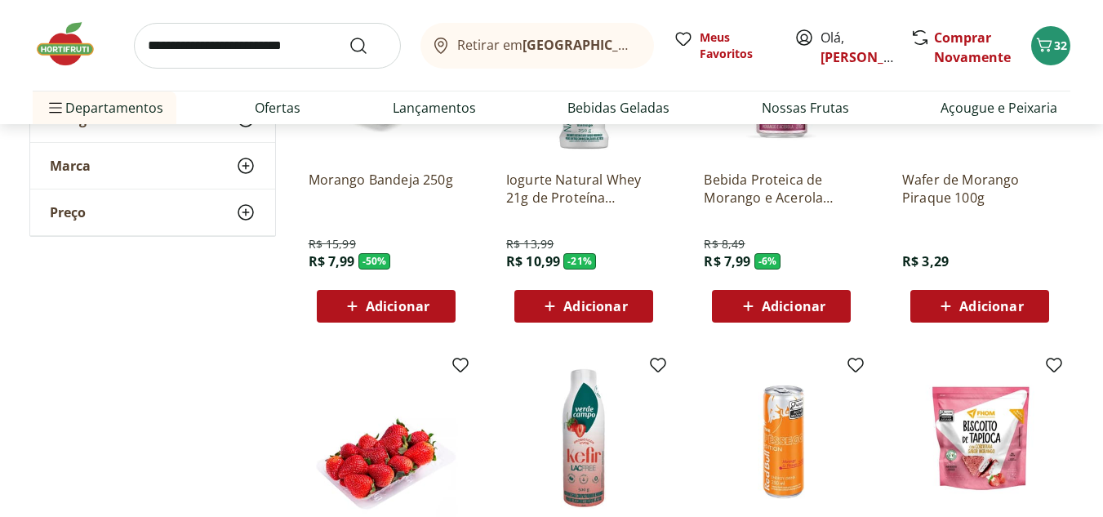
scroll to position [336, 0]
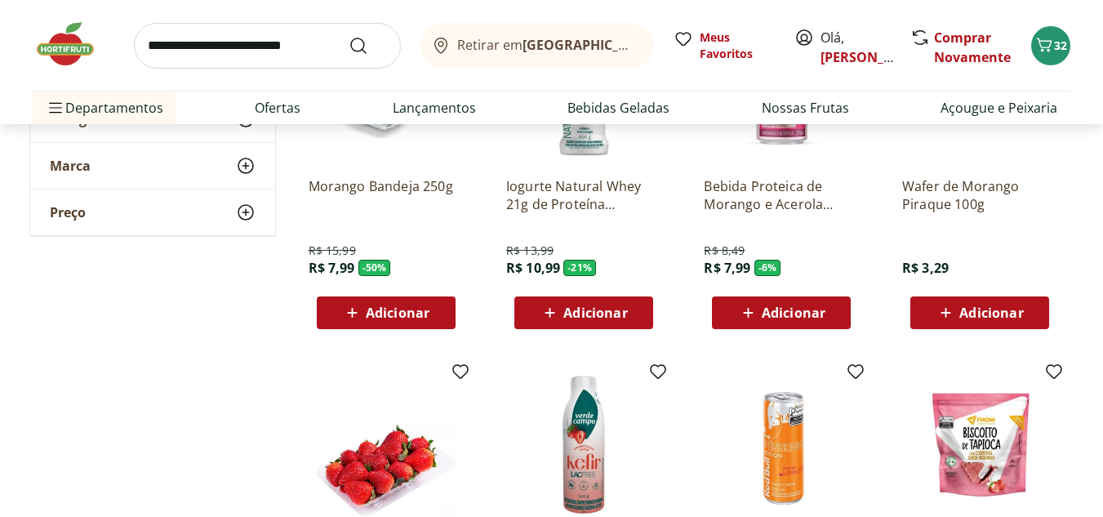
click at [420, 313] on span "Adicionar" at bounding box center [398, 312] width 64 height 13
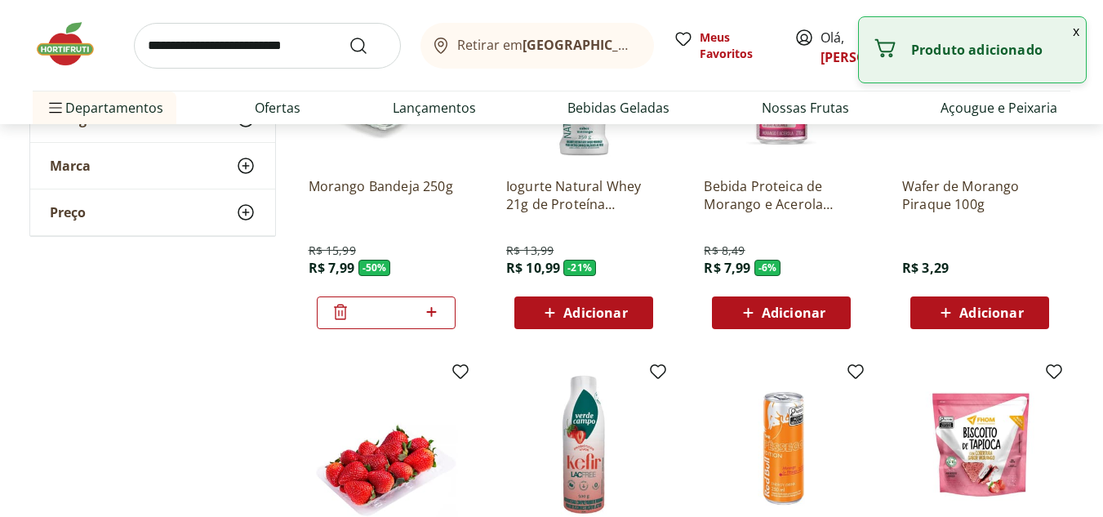
click at [437, 311] on icon at bounding box center [431, 312] width 20 height 20
type input "*"
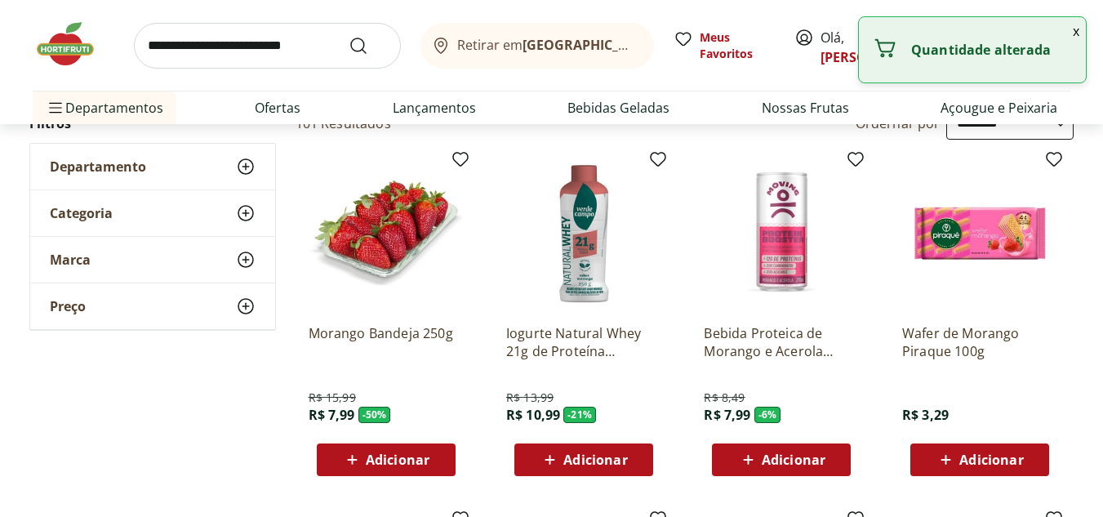
scroll to position [0, 0]
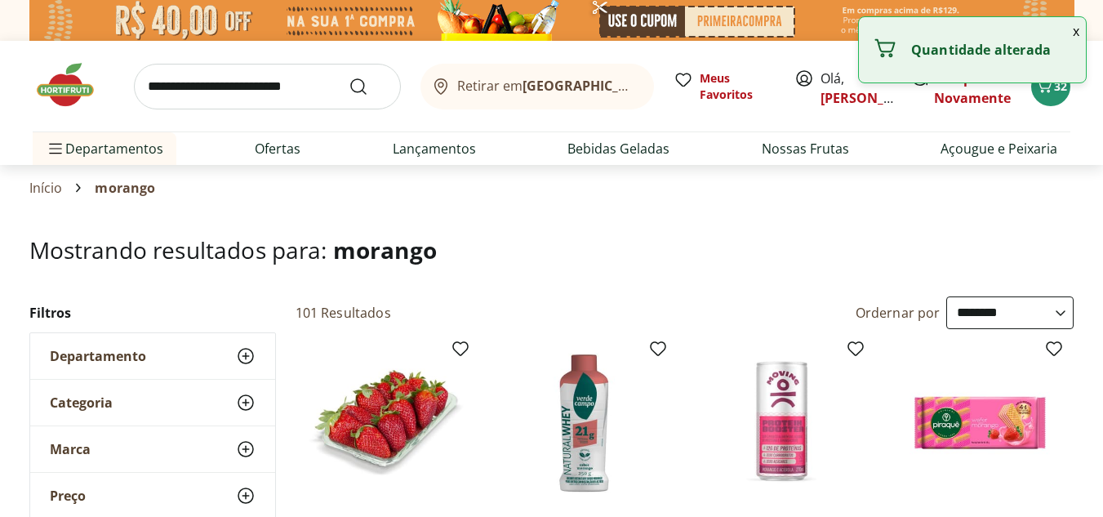
click at [256, 90] on input "search" at bounding box center [267, 87] width 267 height 46
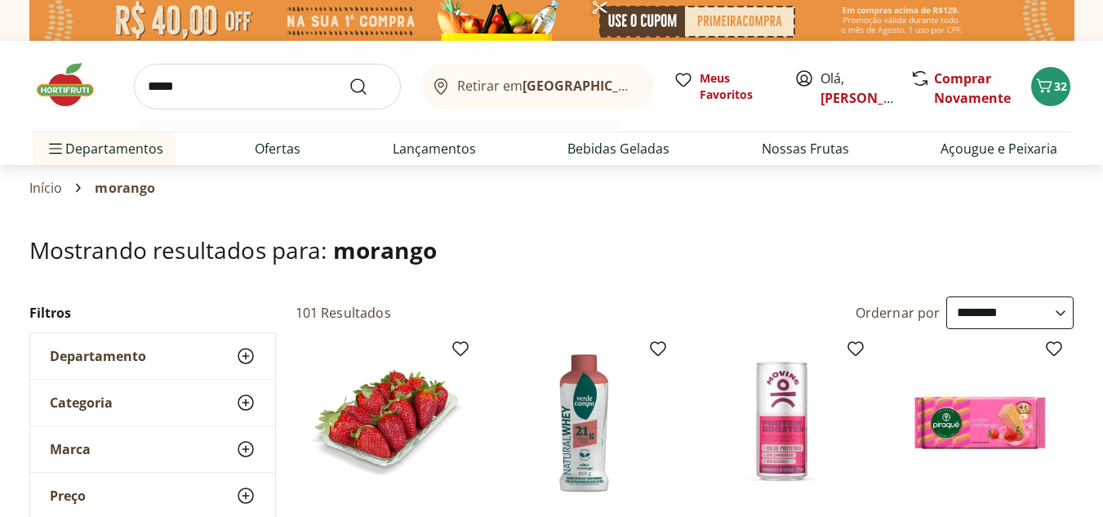
type input "*****"
click at [349, 77] on button "Submit Search" at bounding box center [368, 87] width 39 height 20
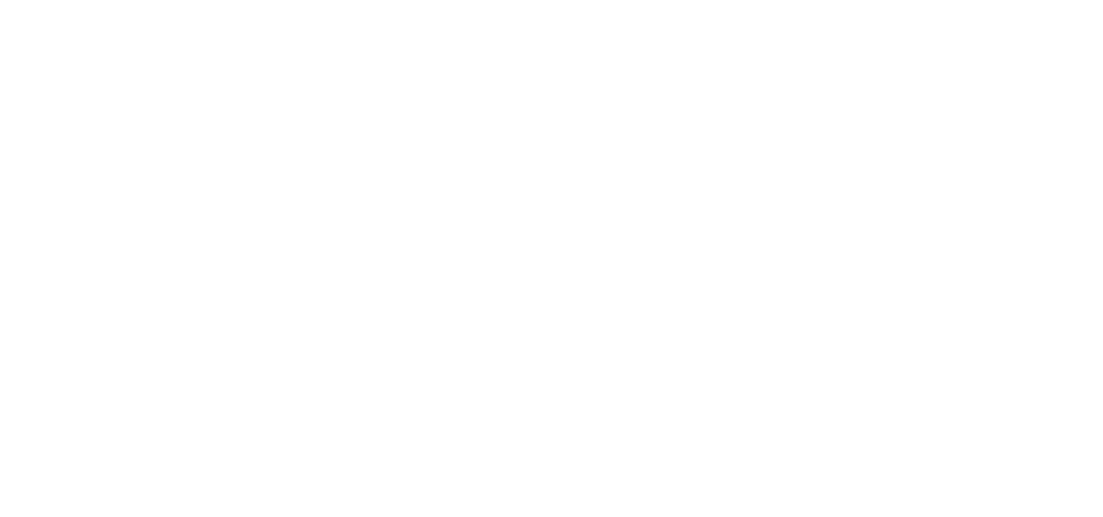
select select "**********"
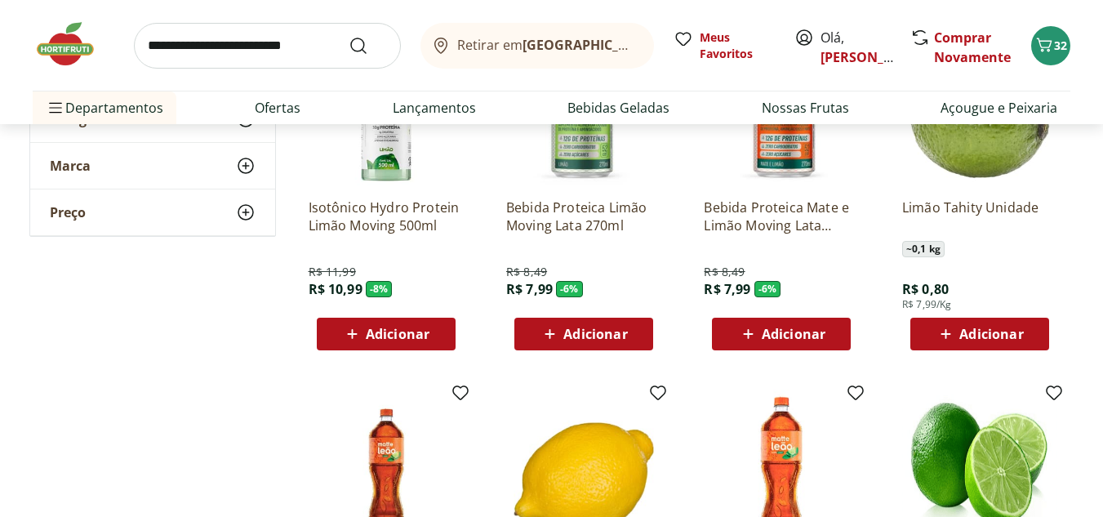
scroll to position [280, 0]
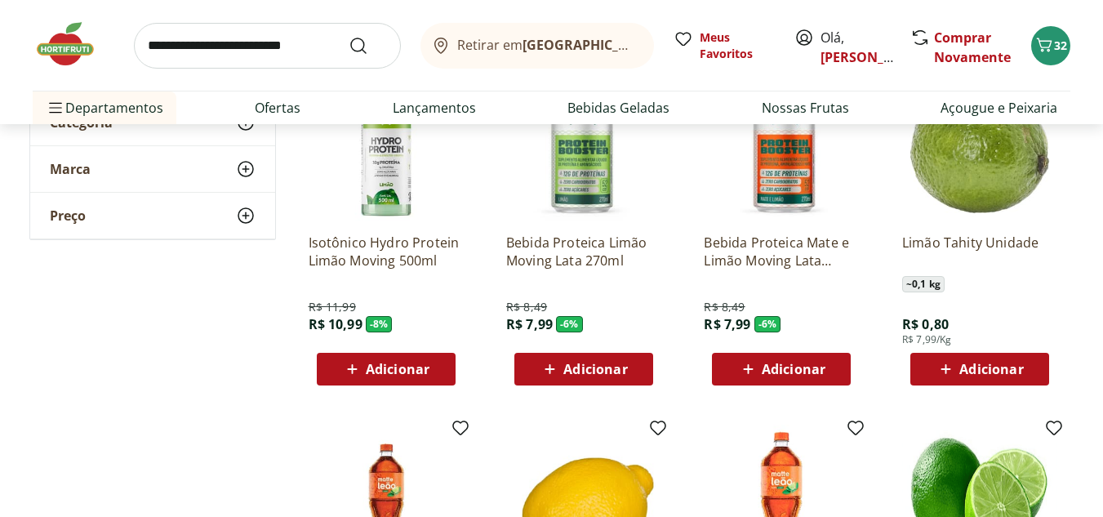
click at [978, 385] on div "Limão Tahity Unidade ~ 0,1 kg R$ 0,80 R$ 7,99/Kg Adicionar" at bounding box center [979, 225] width 181 height 346
click at [984, 369] on span "Adicionar" at bounding box center [991, 368] width 64 height 13
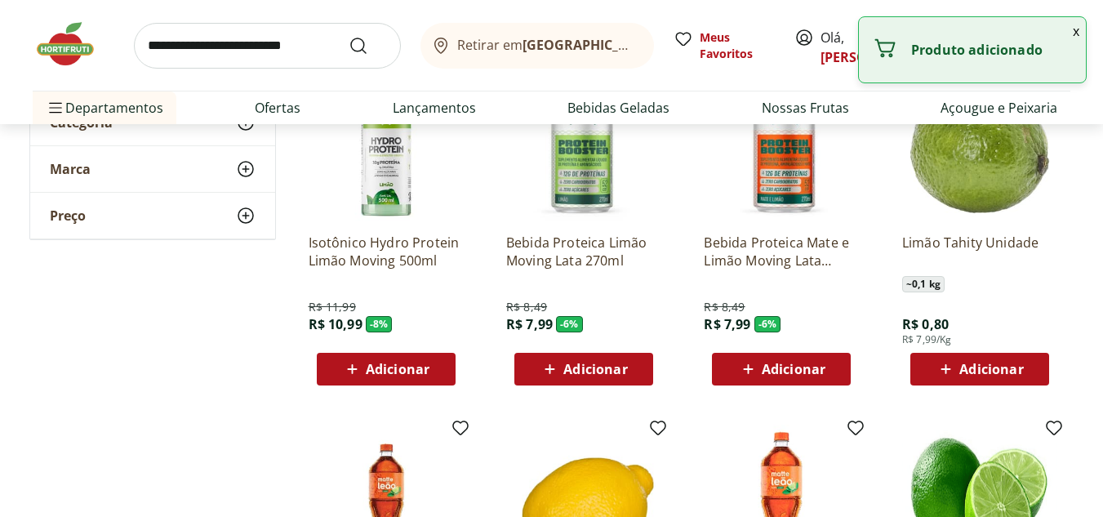
click at [1026, 363] on div "Adicionar" at bounding box center [979, 368] width 113 height 29
click at [1026, 363] on icon at bounding box center [1025, 368] width 20 height 20
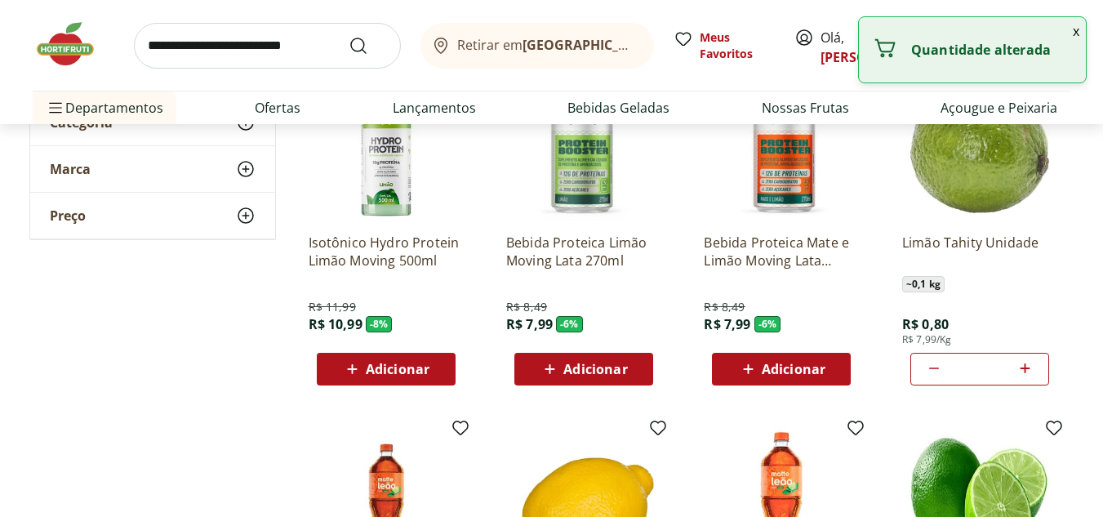
click at [1026, 363] on icon at bounding box center [1025, 368] width 20 height 20
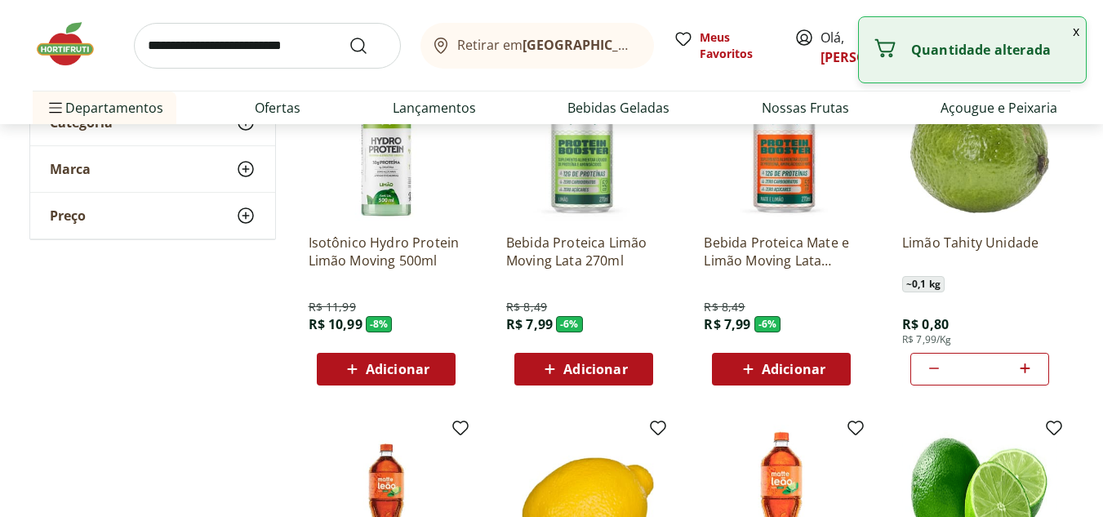
type input "**"
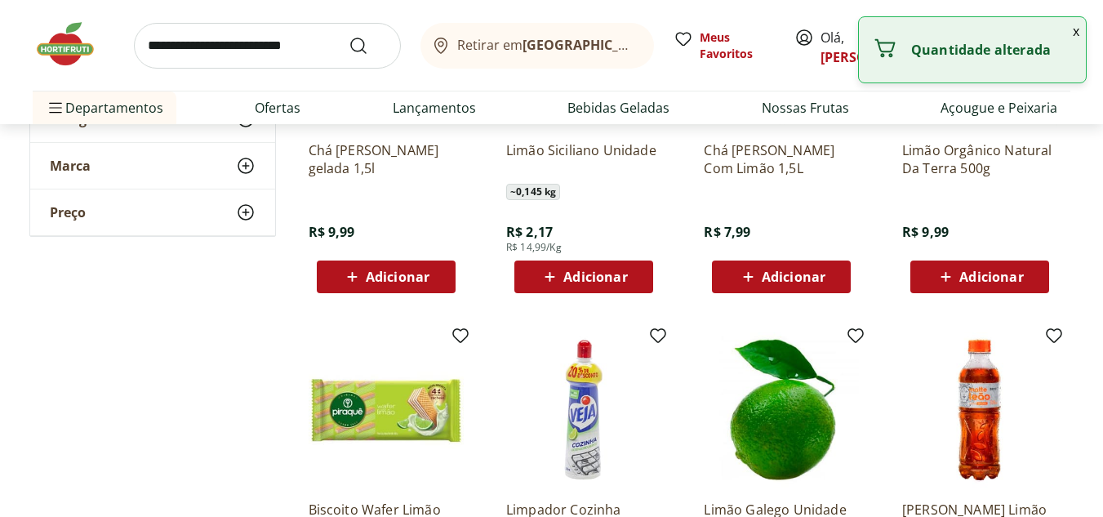
click at [344, 54] on input "search" at bounding box center [267, 46] width 267 height 46
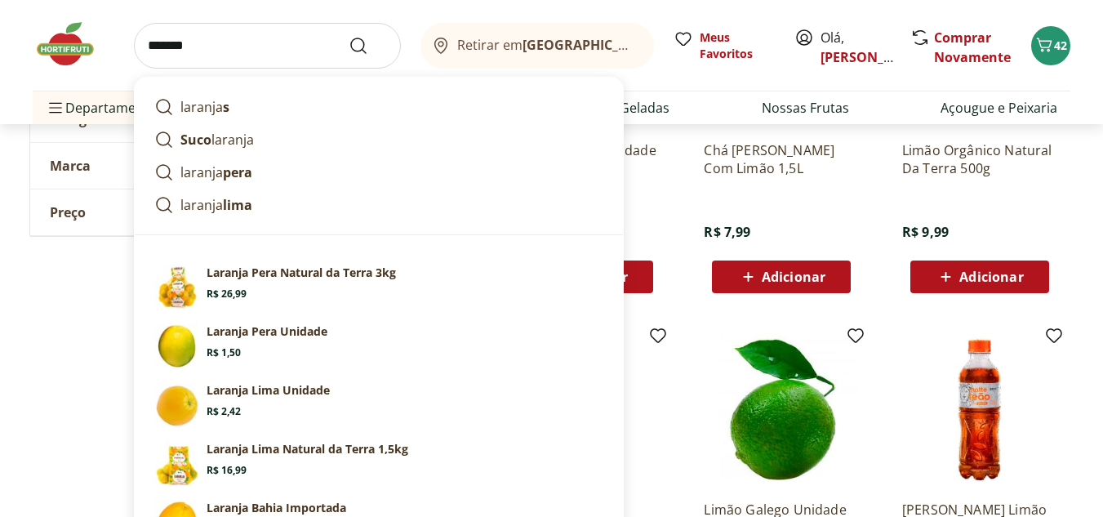
type input "*******"
click at [349, 36] on button "Submit Search" at bounding box center [368, 46] width 39 height 20
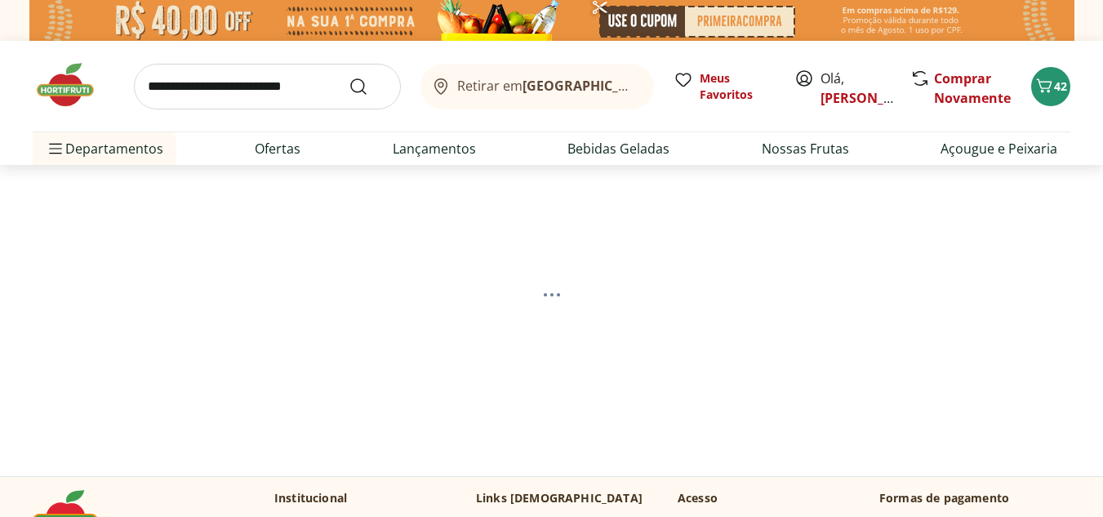
select select "**********"
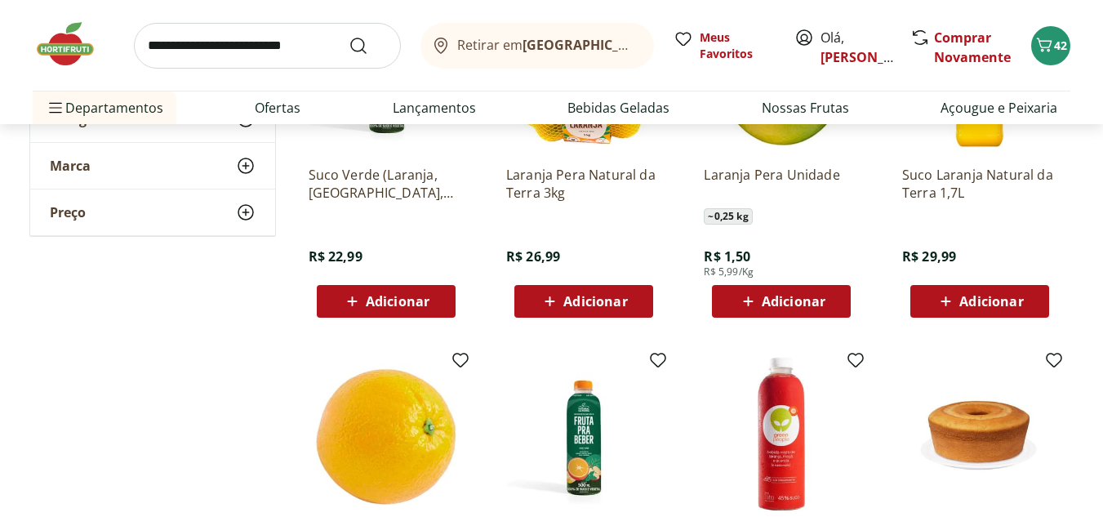
scroll to position [320, 0]
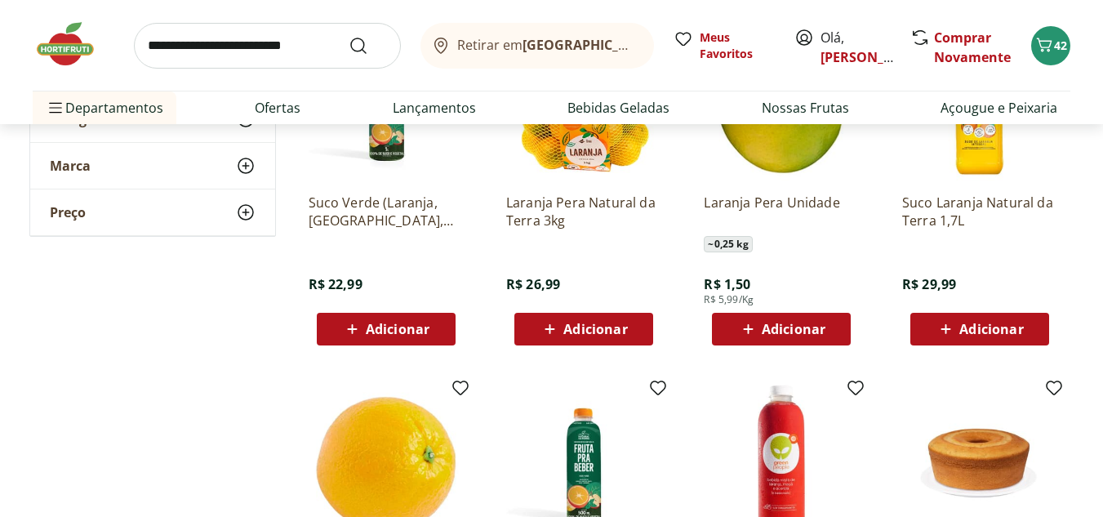
click at [832, 322] on div "Adicionar" at bounding box center [781, 328] width 113 height 29
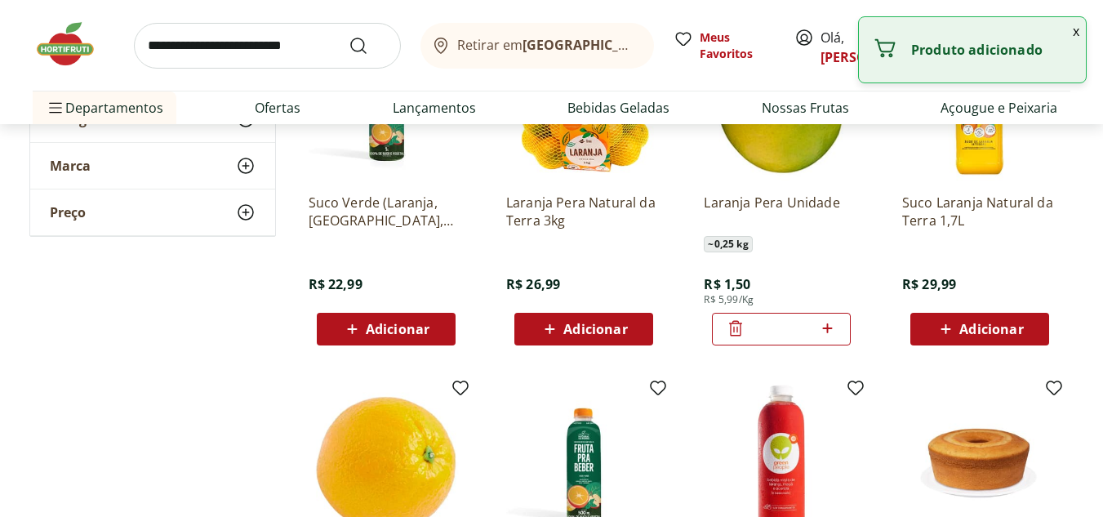
click at [834, 322] on icon at bounding box center [827, 328] width 20 height 20
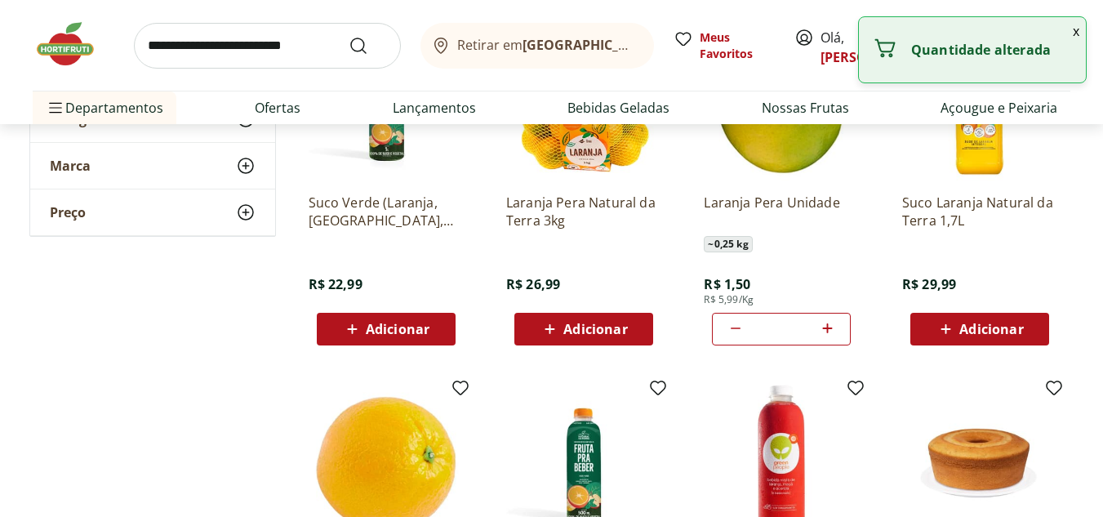
type input "*"
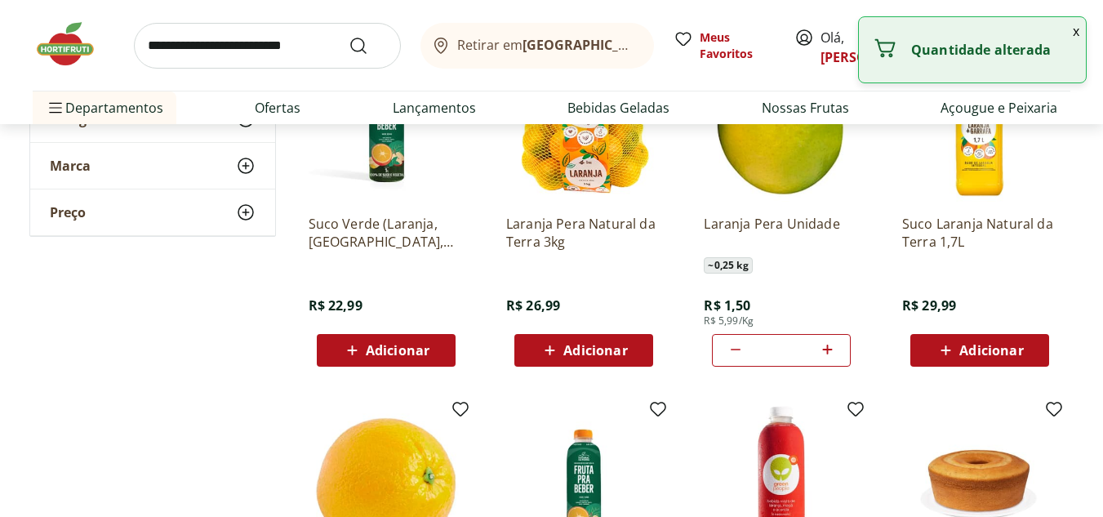
scroll to position [0, 0]
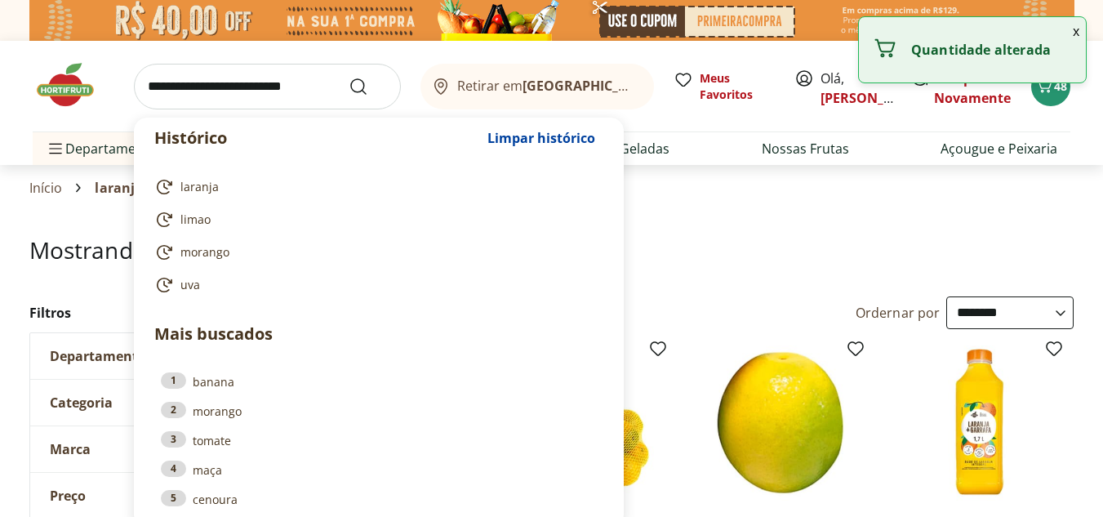
click at [321, 78] on input "search" at bounding box center [267, 87] width 267 height 46
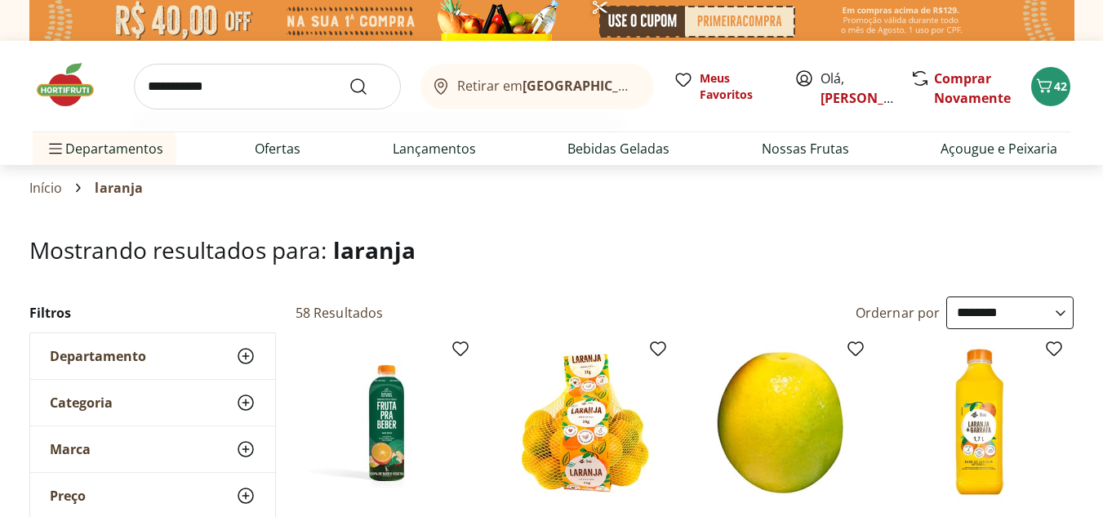
type input "**********"
click at [349, 77] on button "Submit Search" at bounding box center [368, 87] width 39 height 20
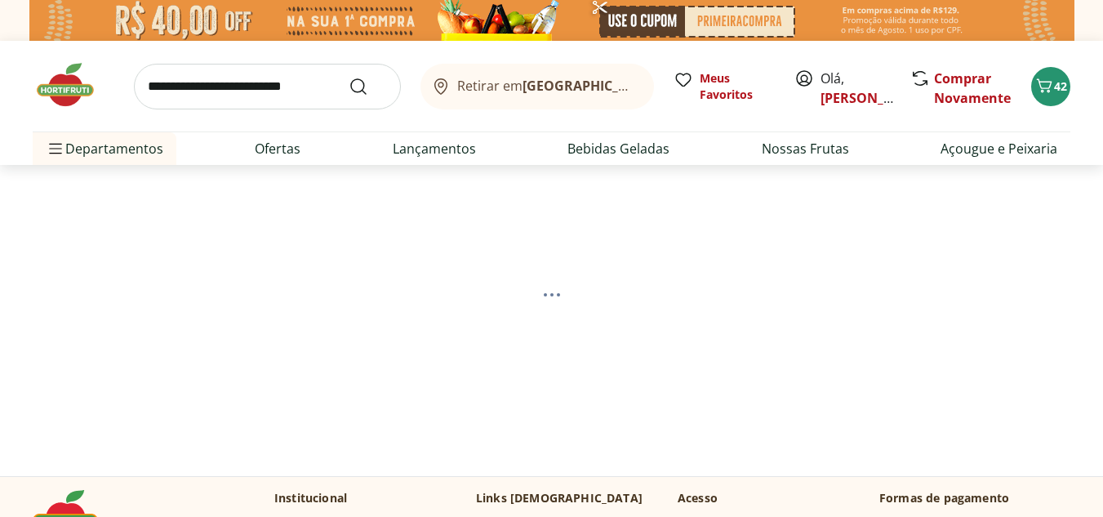
select select "**********"
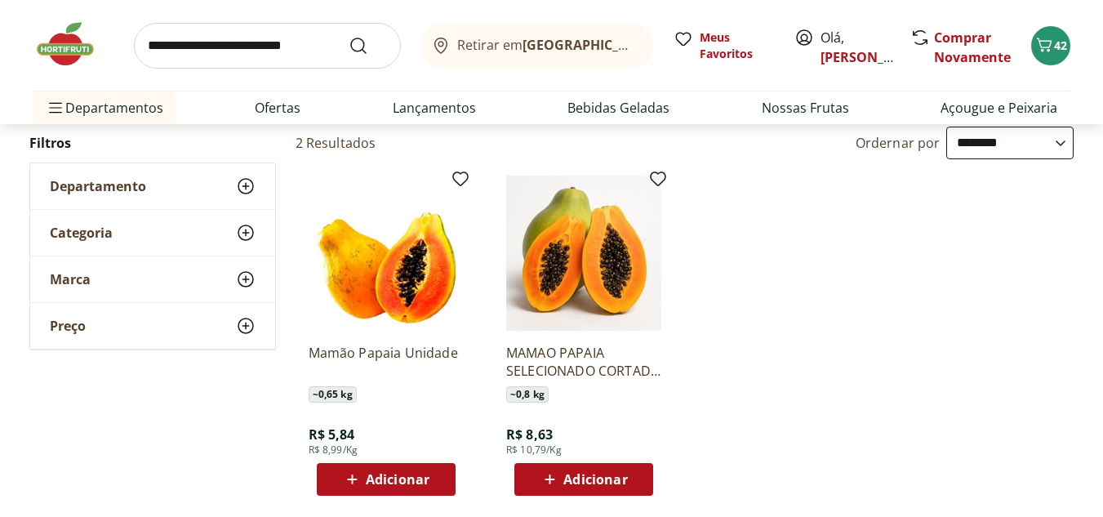
scroll to position [175, 0]
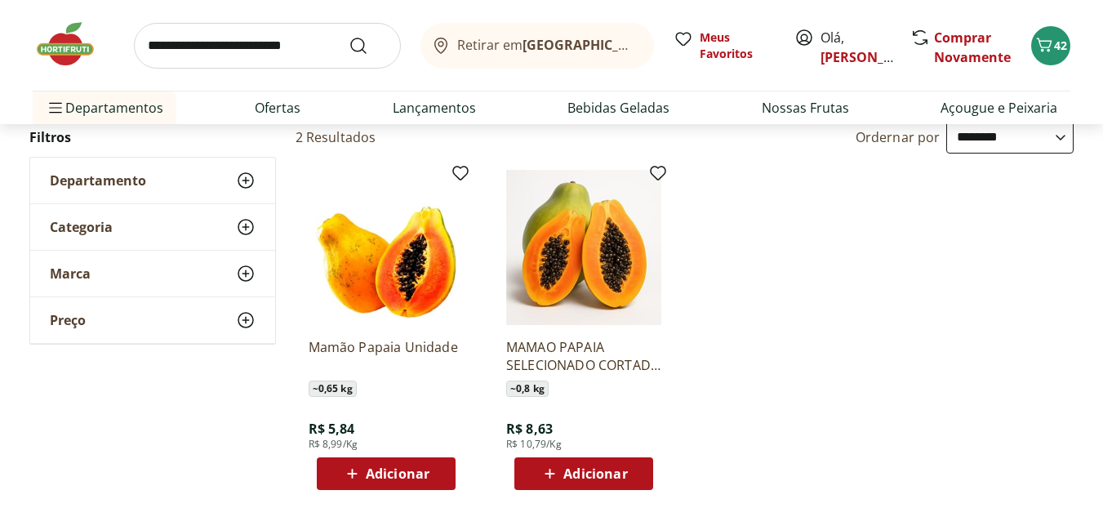
click at [434, 469] on div "Adicionar" at bounding box center [386, 473] width 113 height 29
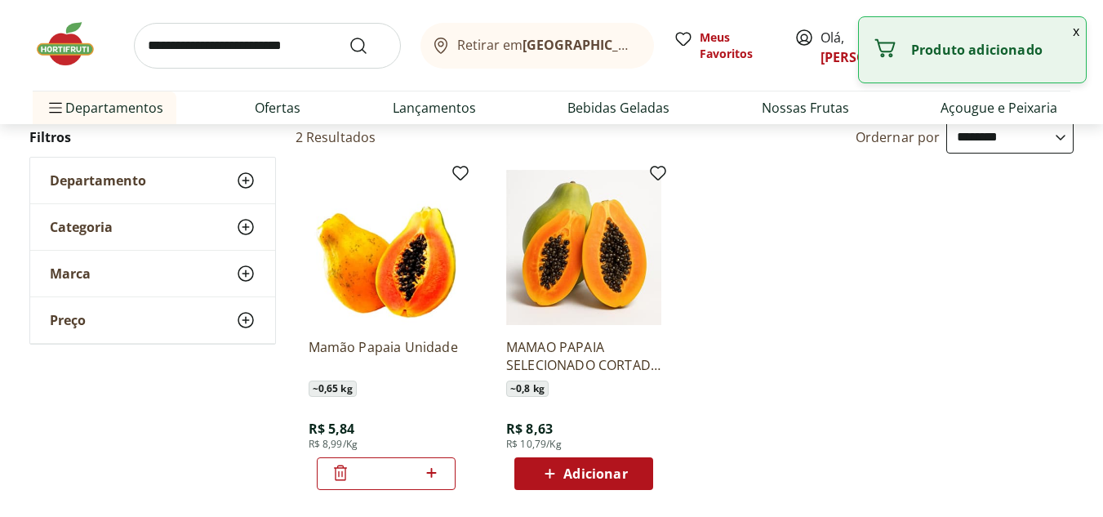
click at [431, 473] on icon at bounding box center [432, 473] width 10 height 10
type input "*"
click at [303, 56] on input "search" at bounding box center [267, 46] width 267 height 46
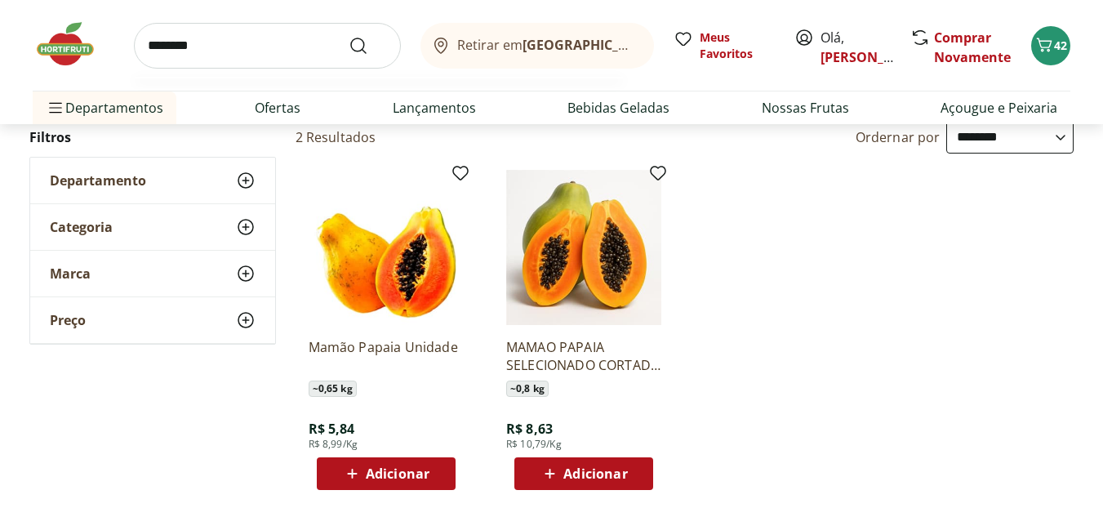
type input "*********"
click button "Submit Search" at bounding box center [368, 46] width 39 height 20
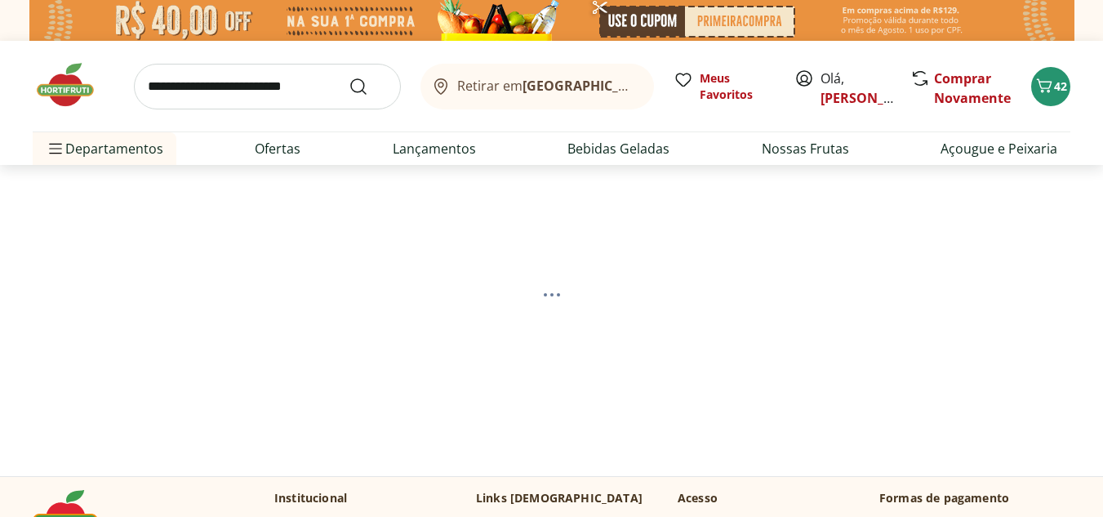
select select "**********"
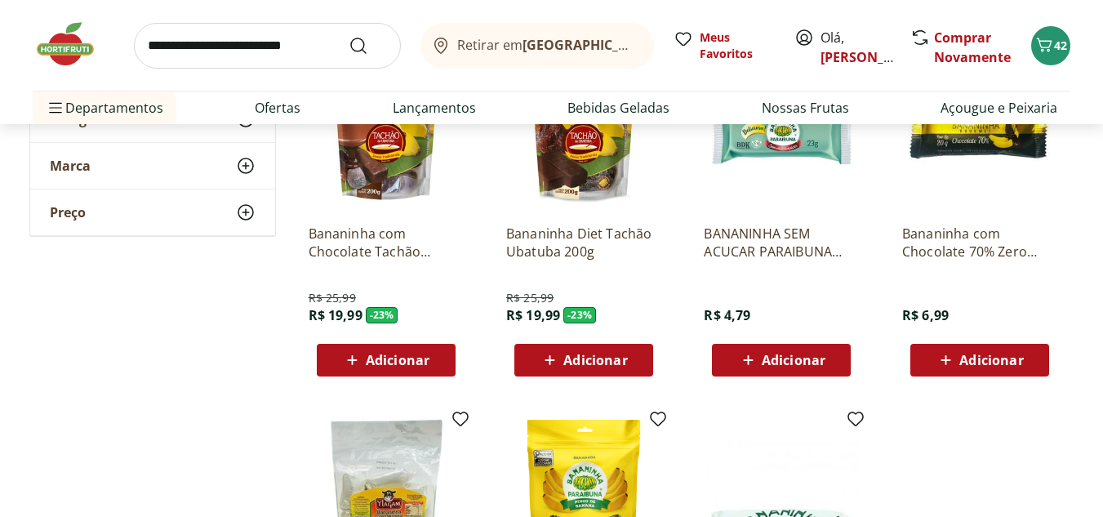
scroll to position [229, 0]
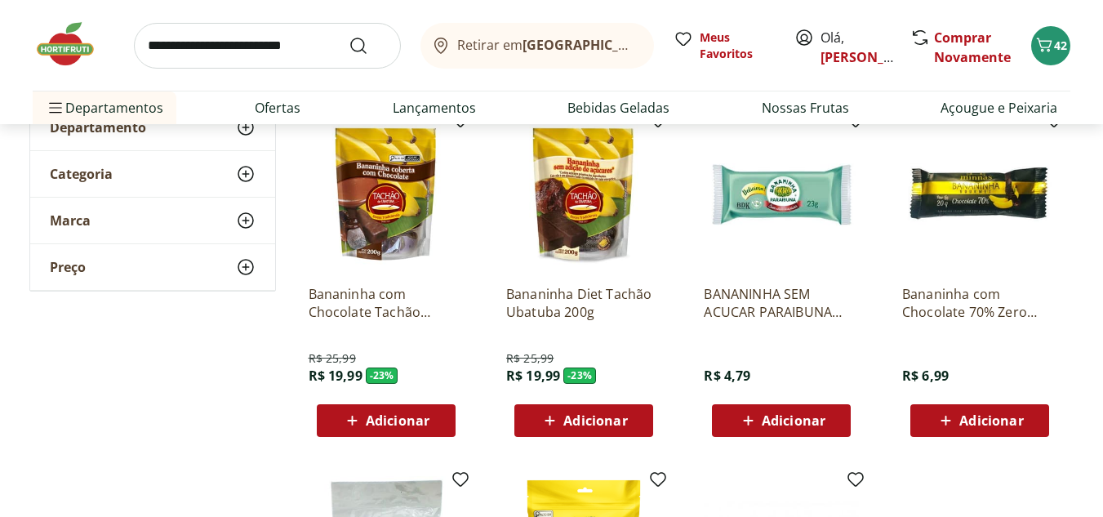
click at [402, 416] on span "Adicionar" at bounding box center [398, 420] width 64 height 13
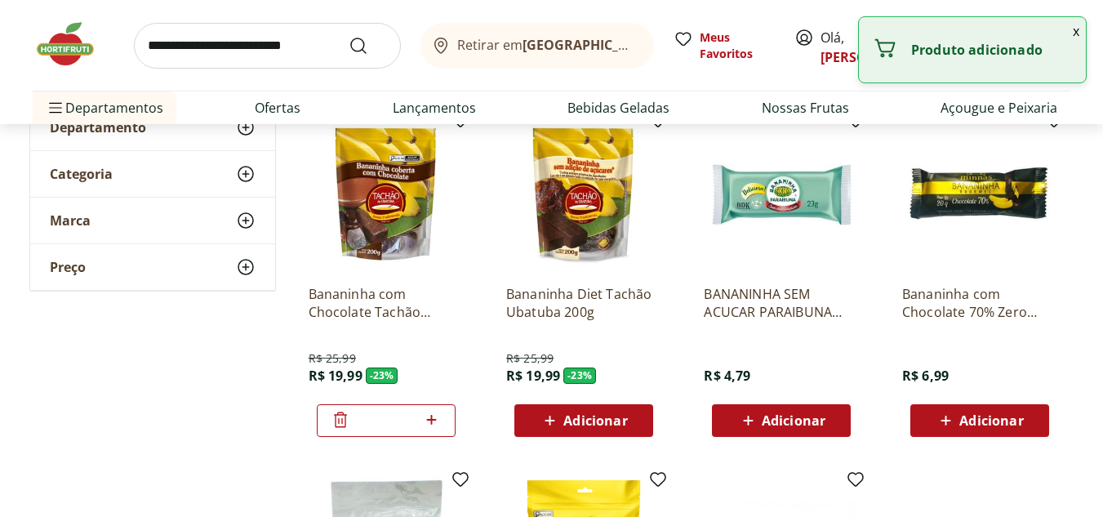
scroll to position [0, 0]
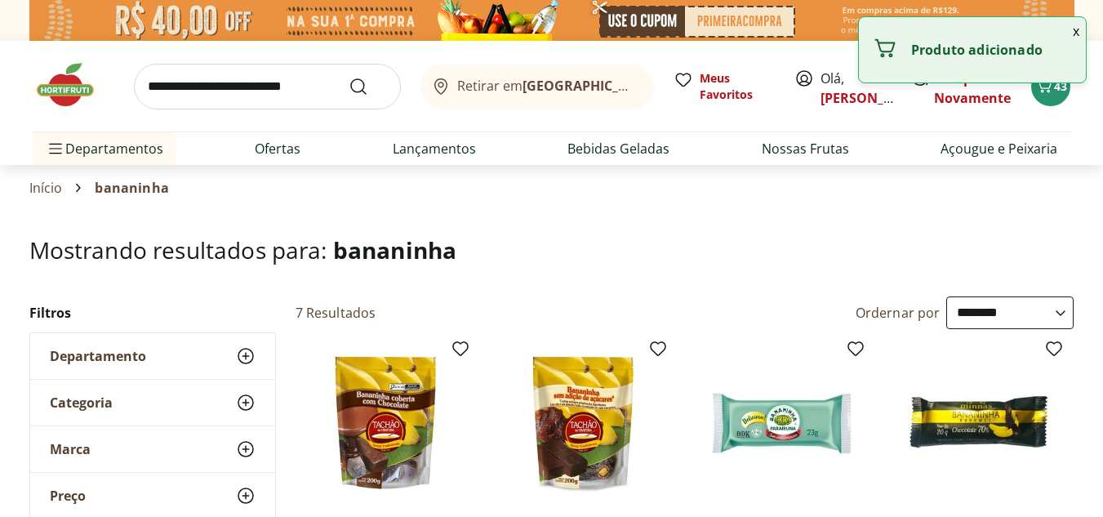
click at [260, 96] on input "search" at bounding box center [267, 87] width 267 height 46
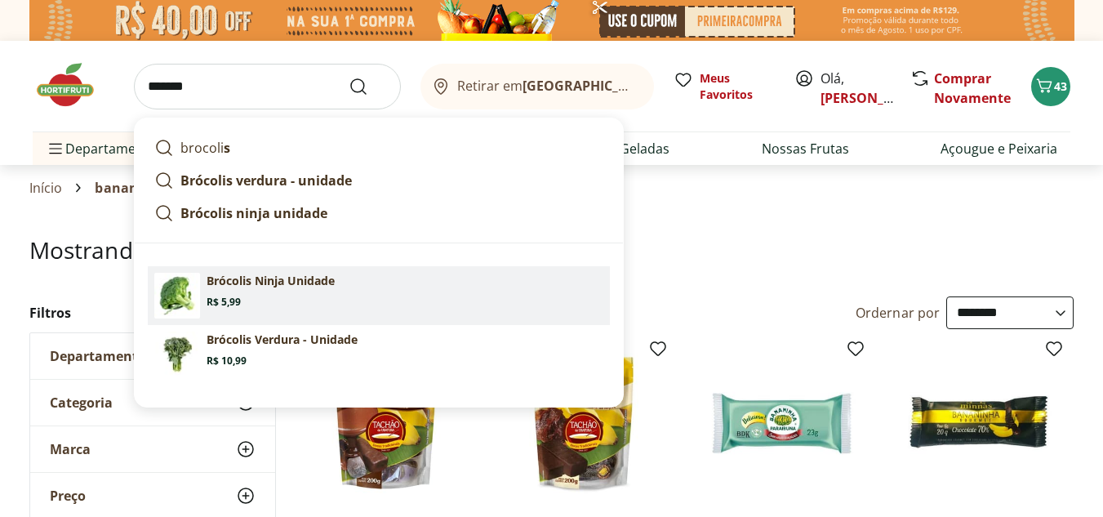
click at [341, 298] on section "Brócolis Ninja Unidade Price: R$ 5,99" at bounding box center [405, 291] width 397 height 36
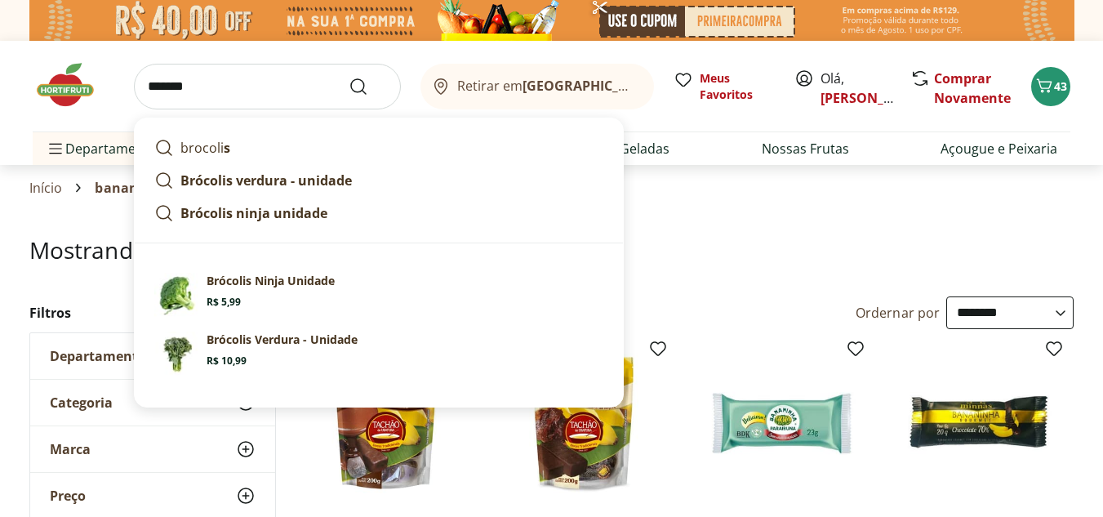
type input "**********"
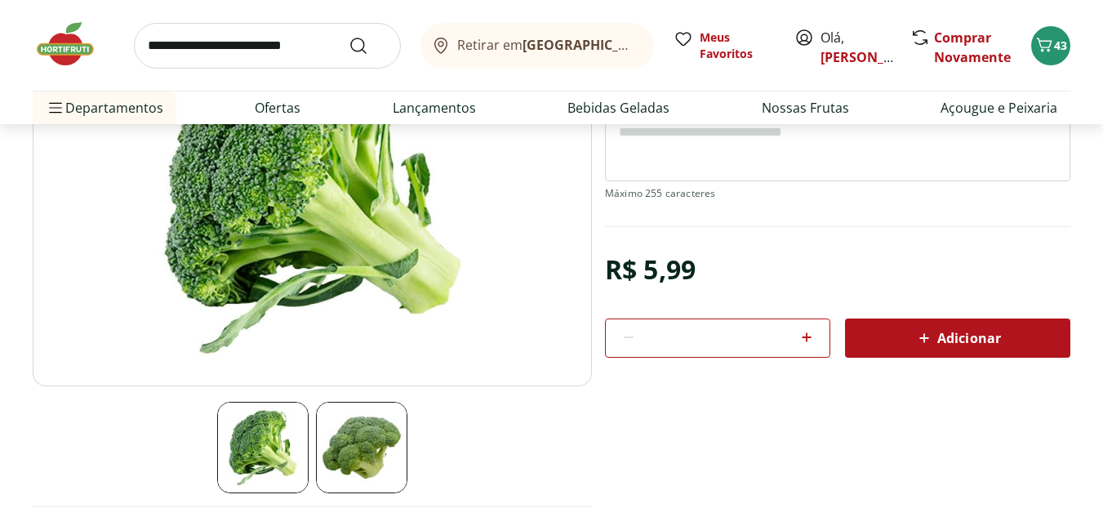
scroll to position [226, 0]
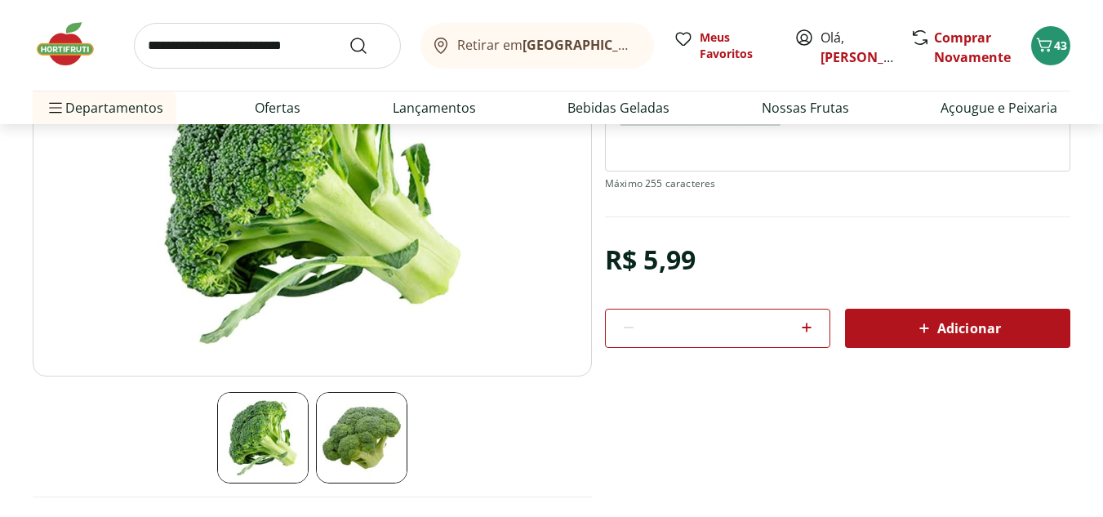
click at [978, 324] on span "Adicionar" at bounding box center [957, 328] width 87 height 20
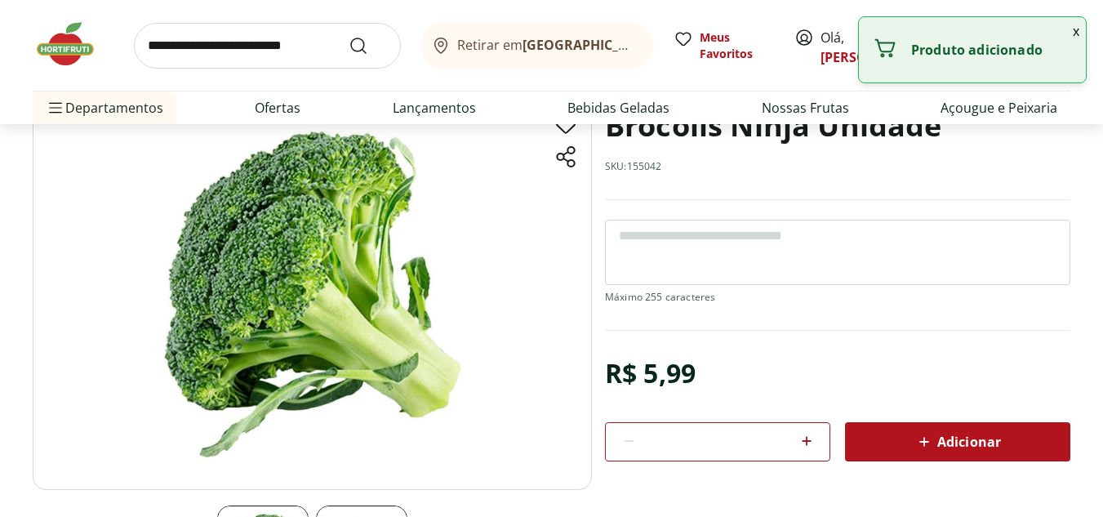
scroll to position [0, 0]
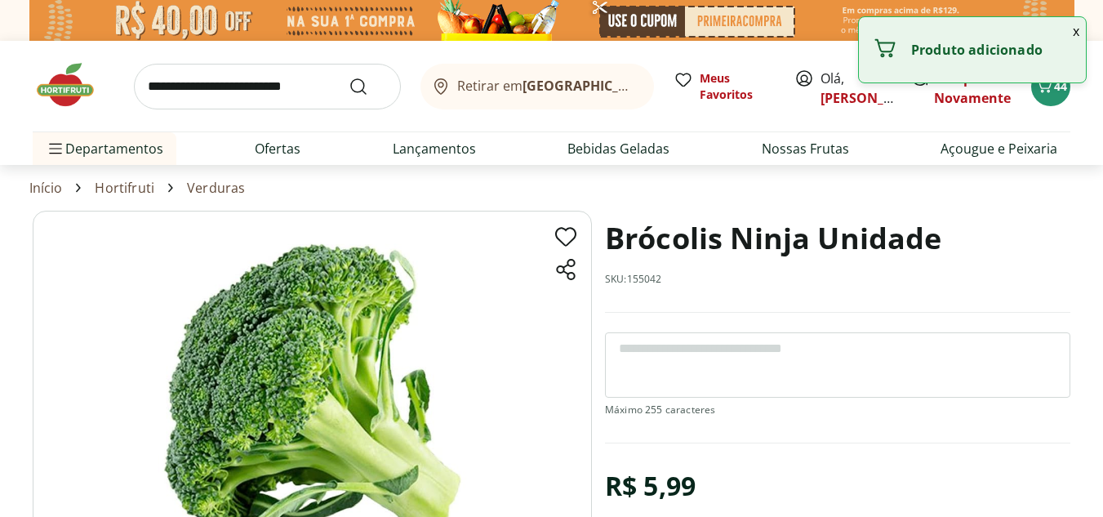
click at [331, 85] on input "search" at bounding box center [267, 87] width 267 height 46
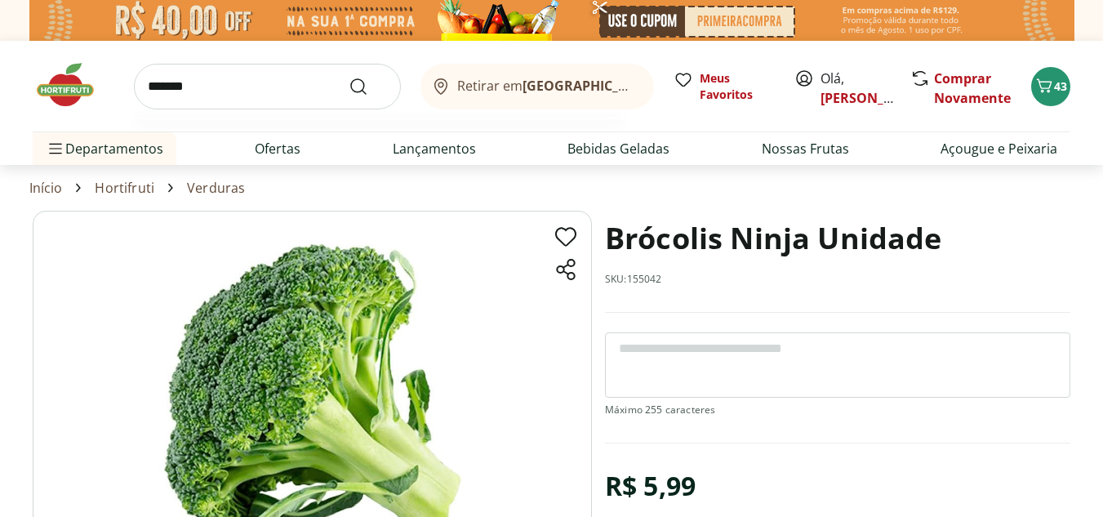
type input "*******"
click at [349, 77] on button "Submit Search" at bounding box center [368, 87] width 39 height 20
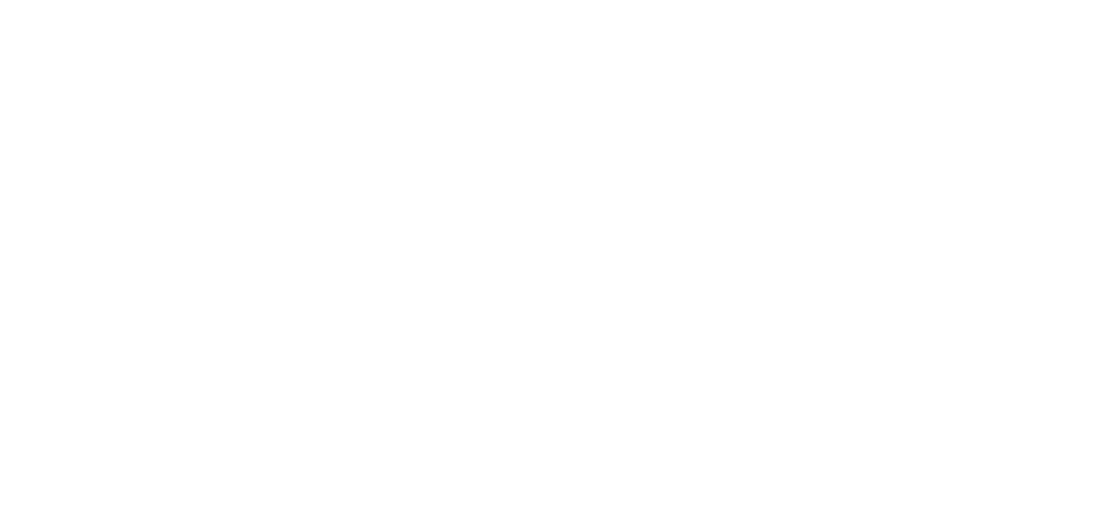
select select "**********"
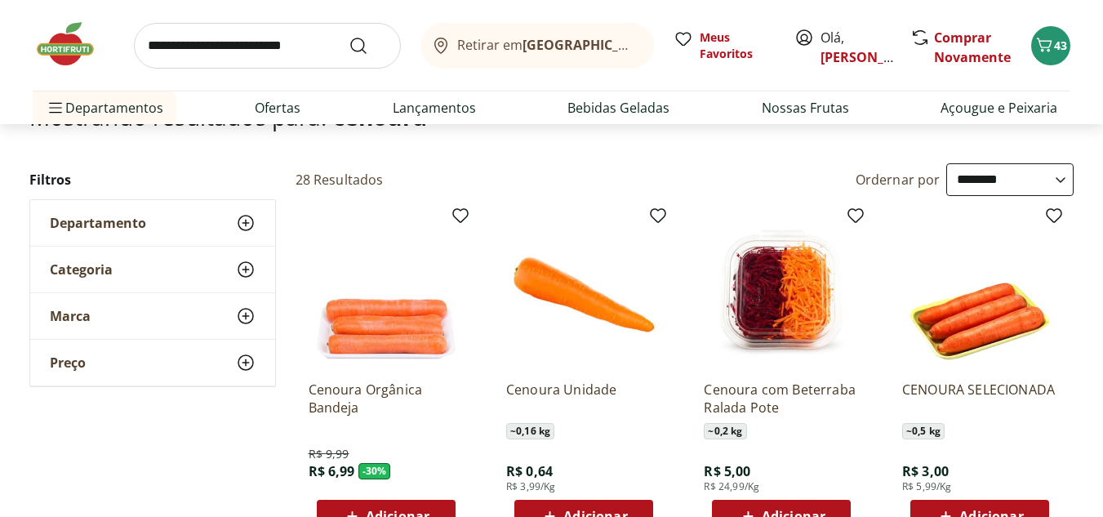
scroll to position [154, 0]
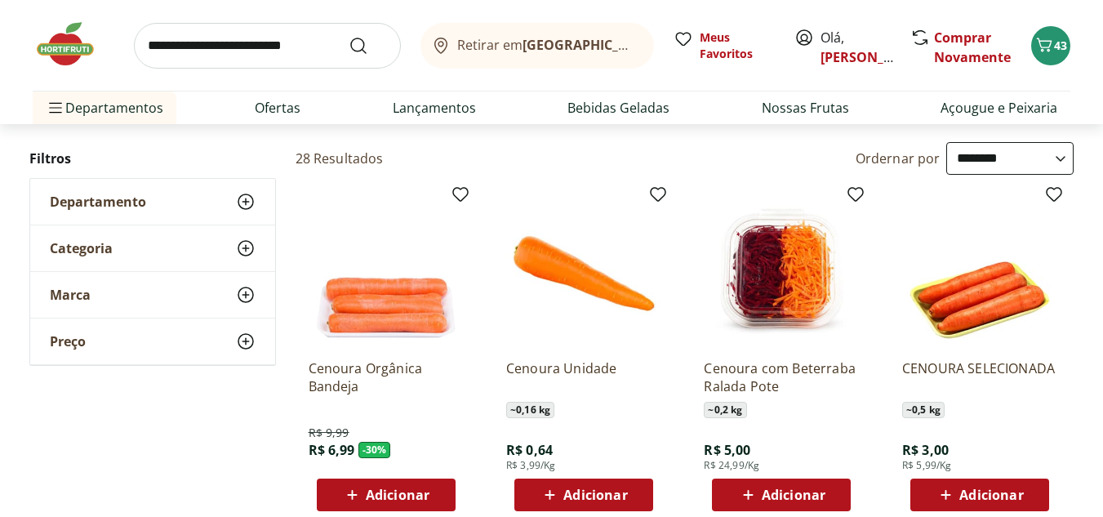
click at [584, 498] on span "Adicionar" at bounding box center [595, 494] width 64 height 13
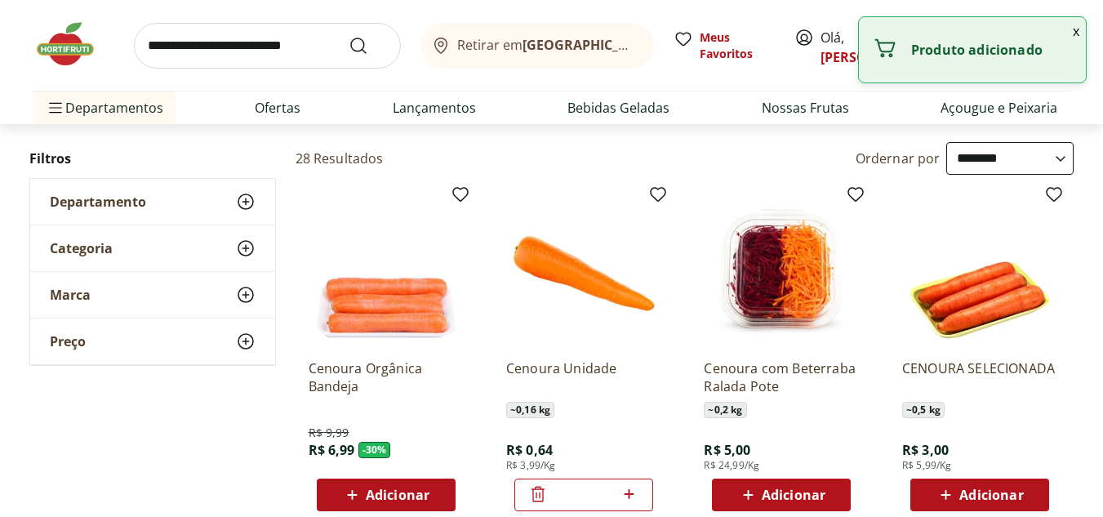
click at [629, 488] on icon at bounding box center [629, 494] width 20 height 20
click at [631, 491] on icon at bounding box center [629, 494] width 20 height 20
type input "*"
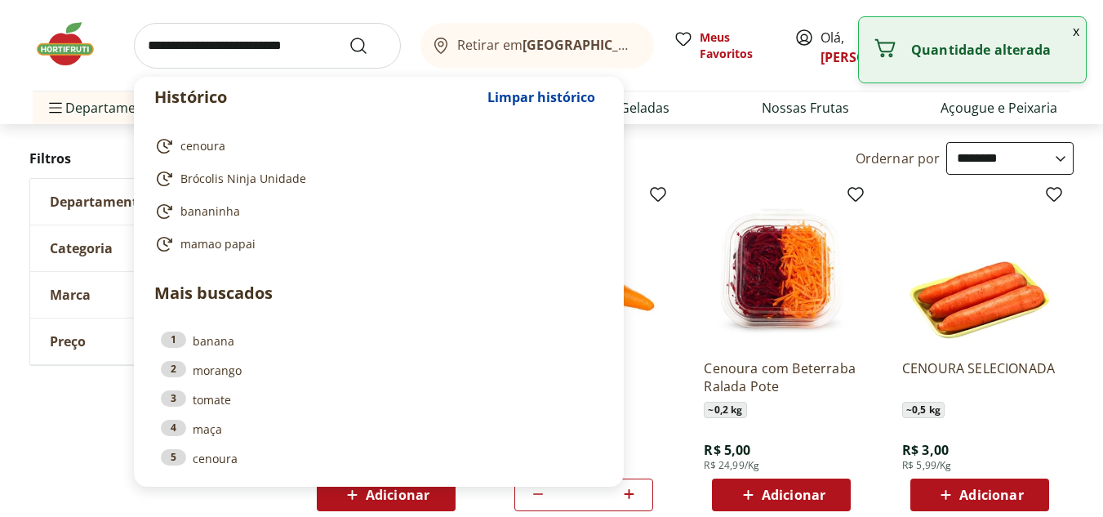
click at [223, 51] on input "search" at bounding box center [267, 46] width 267 height 46
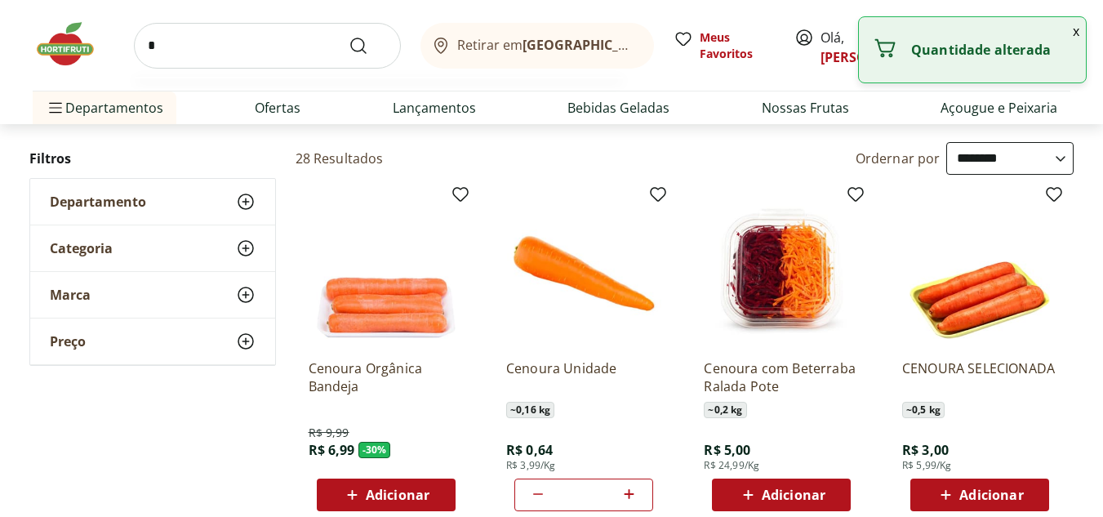
type input "**"
type input "*"
type input "***"
click at [349, 36] on button "Submit Search" at bounding box center [368, 46] width 39 height 20
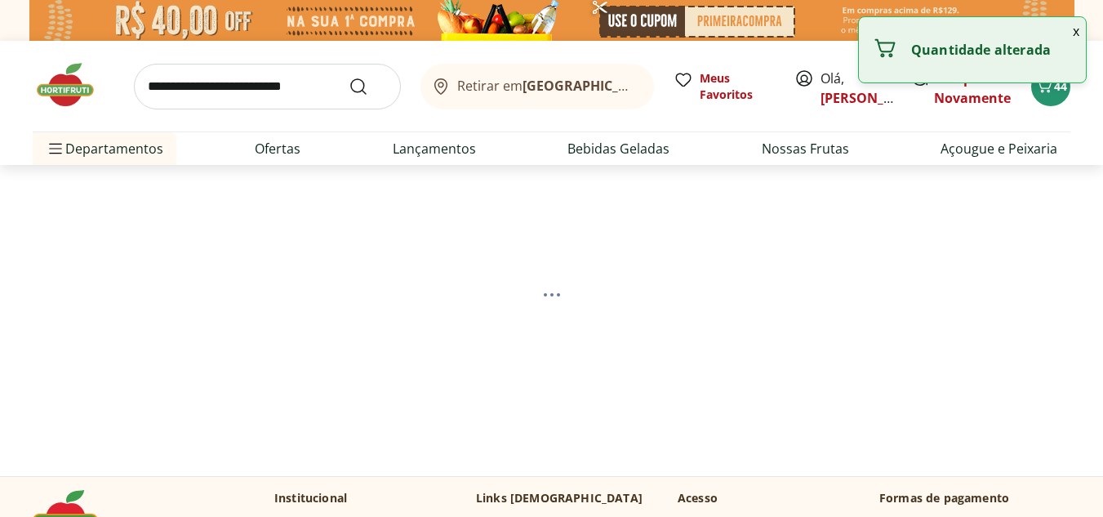
select select "**********"
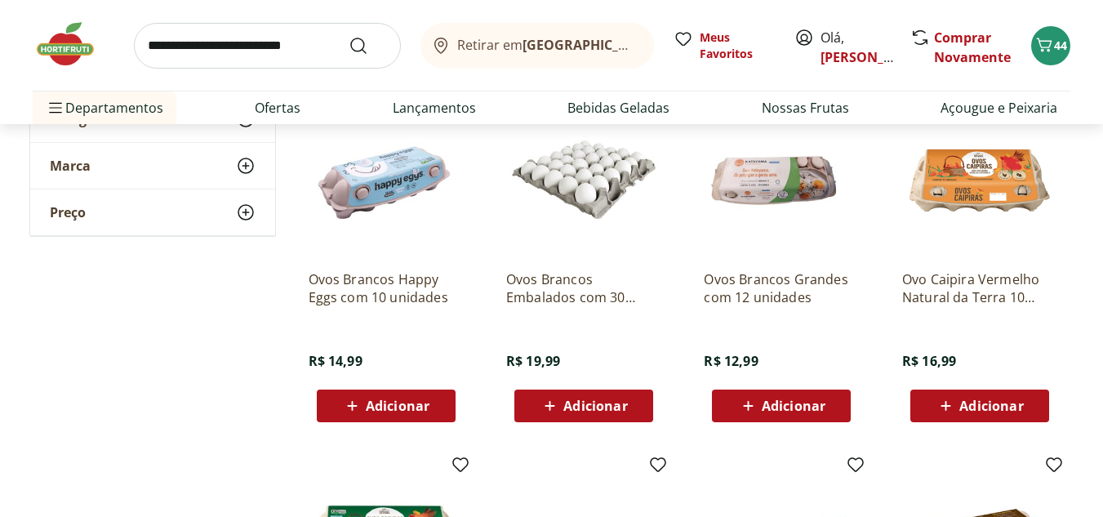
scroll to position [616, 0]
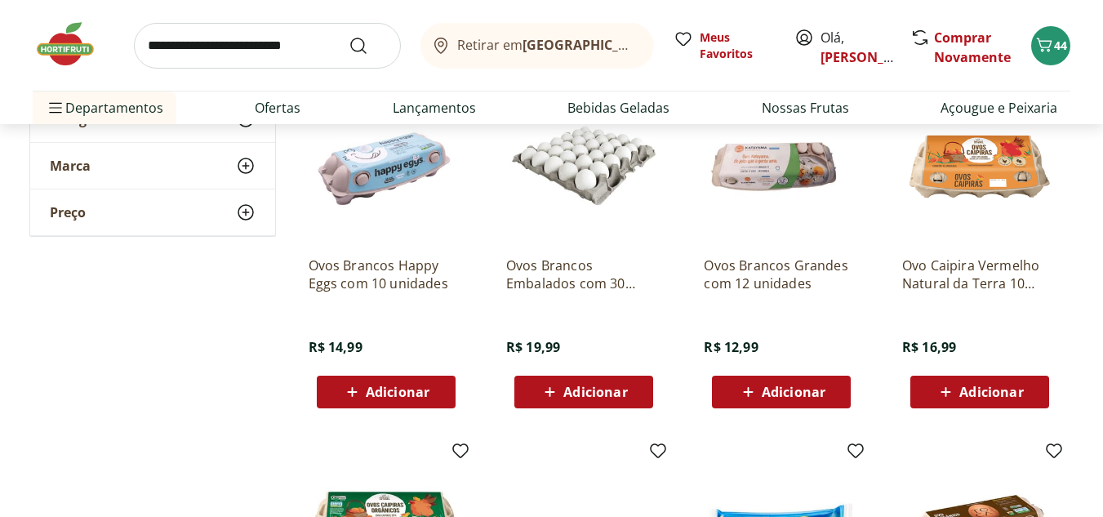
click at [588, 397] on span "Adicionar" at bounding box center [595, 391] width 64 height 13
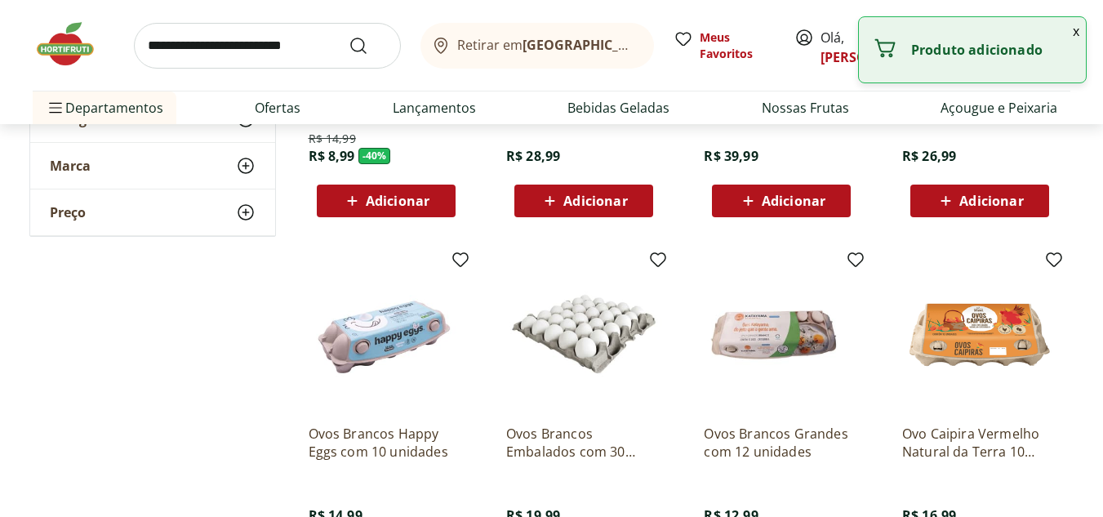
scroll to position [0, 0]
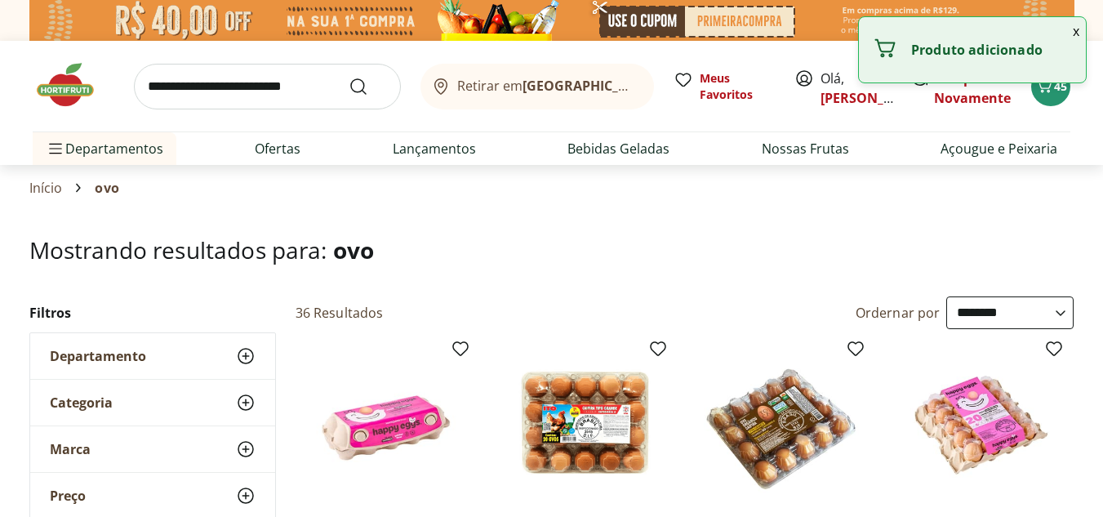
click at [320, 81] on input "search" at bounding box center [267, 87] width 267 height 46
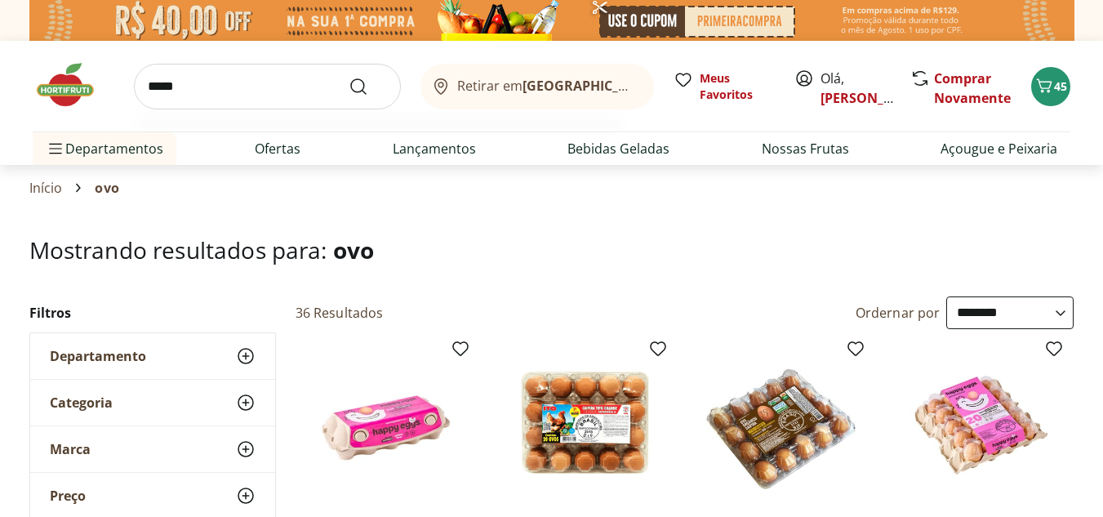
type input "*****"
click at [349, 77] on button "Submit Search" at bounding box center [368, 87] width 39 height 20
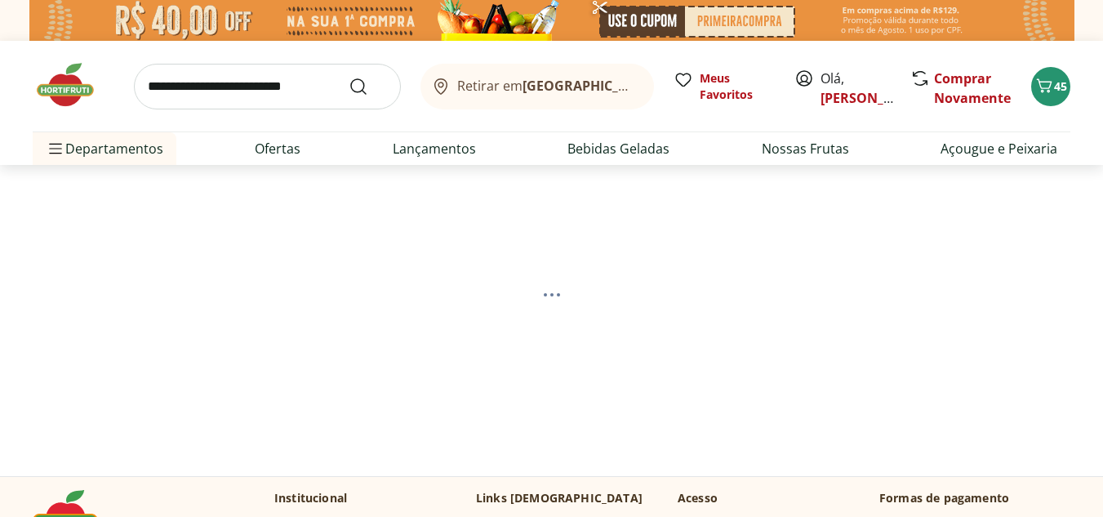
select select "**********"
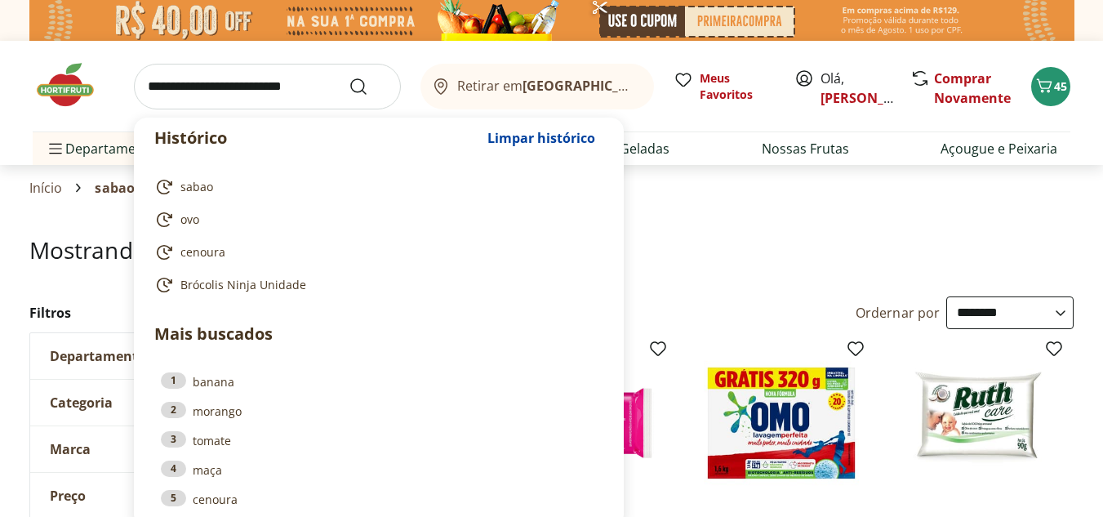
click at [142, 85] on input "search" at bounding box center [267, 87] width 267 height 46
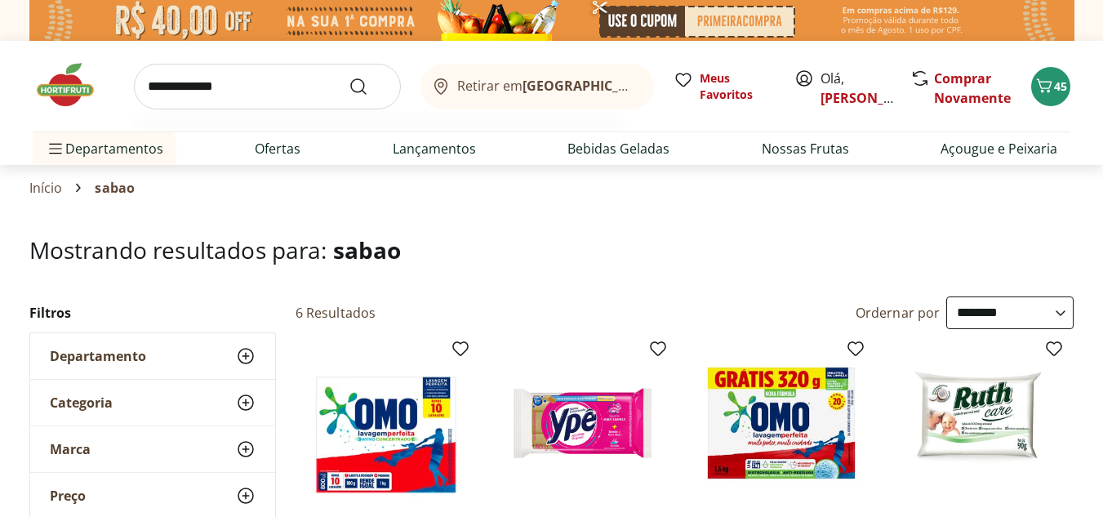
type input "**********"
click at [349, 77] on button "Submit Search" at bounding box center [368, 87] width 39 height 20
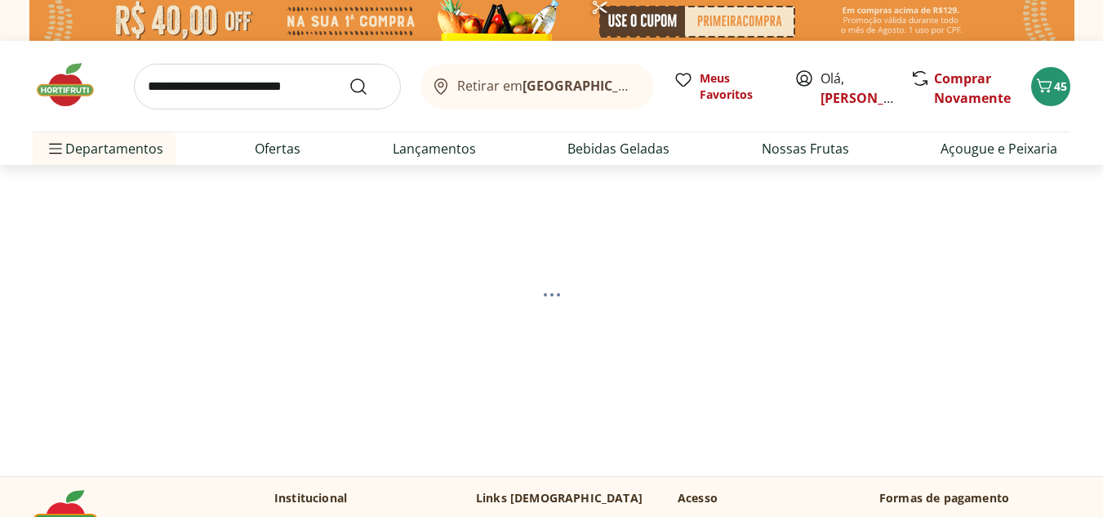
select select "**********"
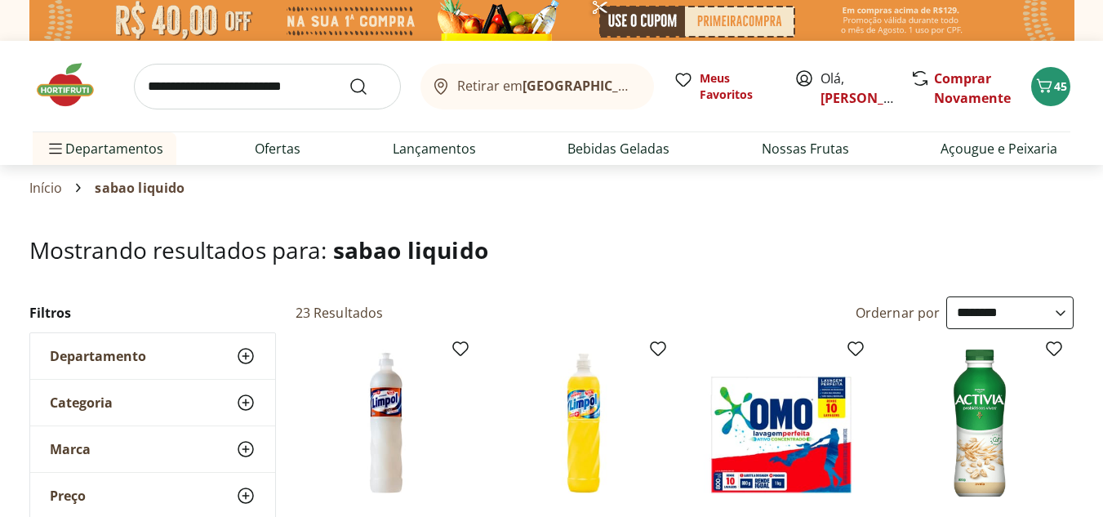
click at [291, 87] on input "search" at bounding box center [267, 87] width 267 height 46
type input "***"
click at [349, 77] on button "Submit Search" at bounding box center [368, 87] width 39 height 20
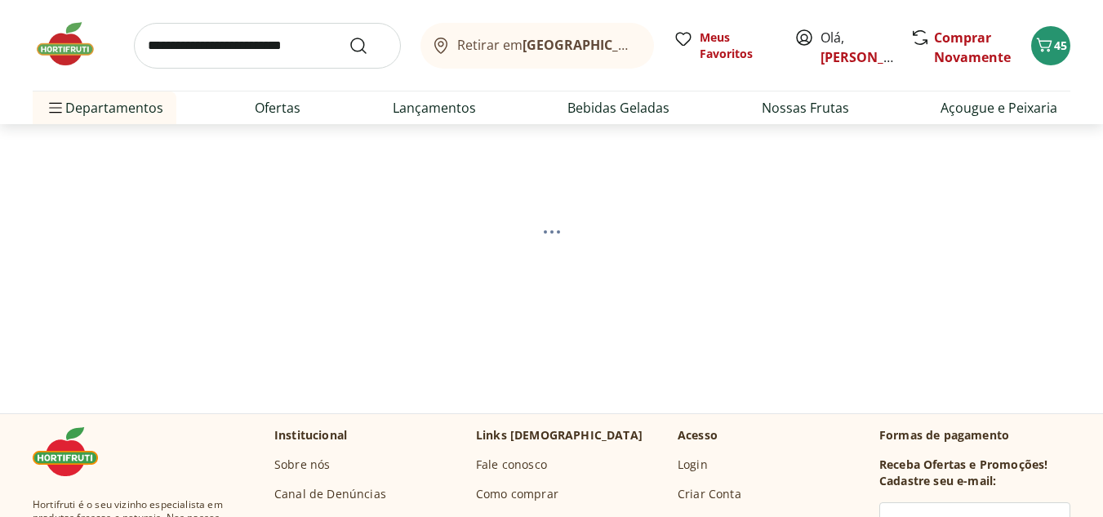
scroll to position [72, 0]
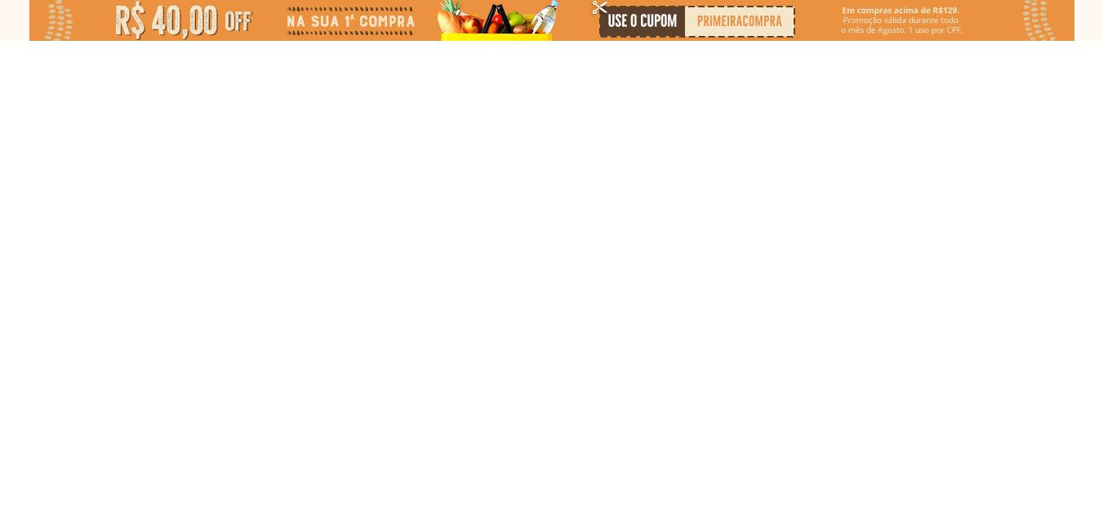
select select "**********"
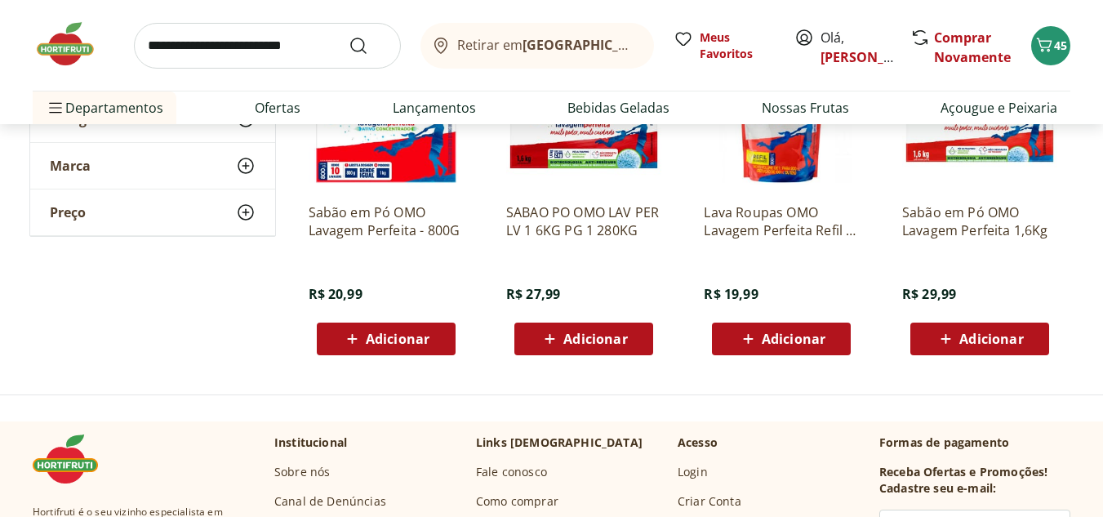
scroll to position [300, 0]
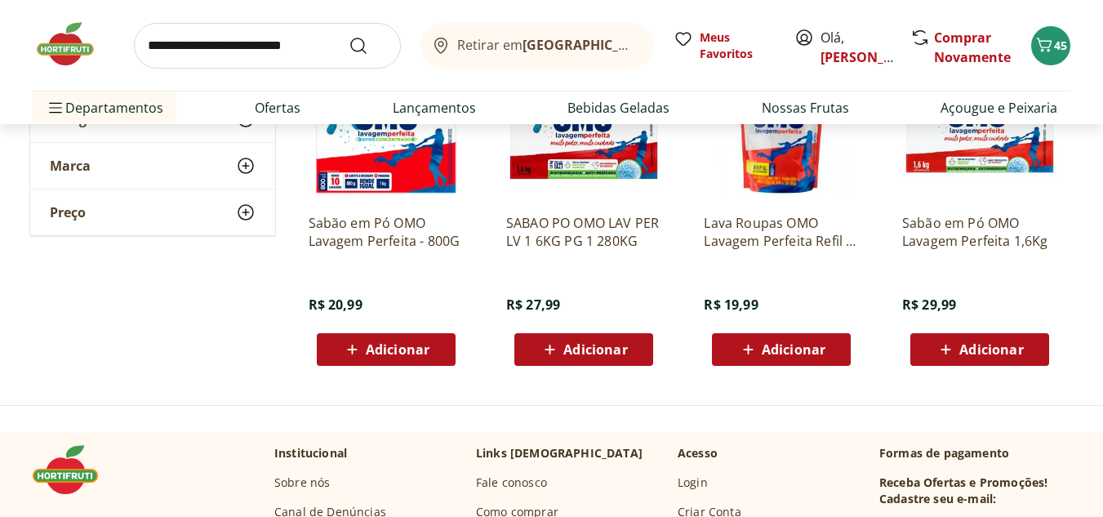
click at [817, 356] on span "Adicionar" at bounding box center [794, 349] width 64 height 13
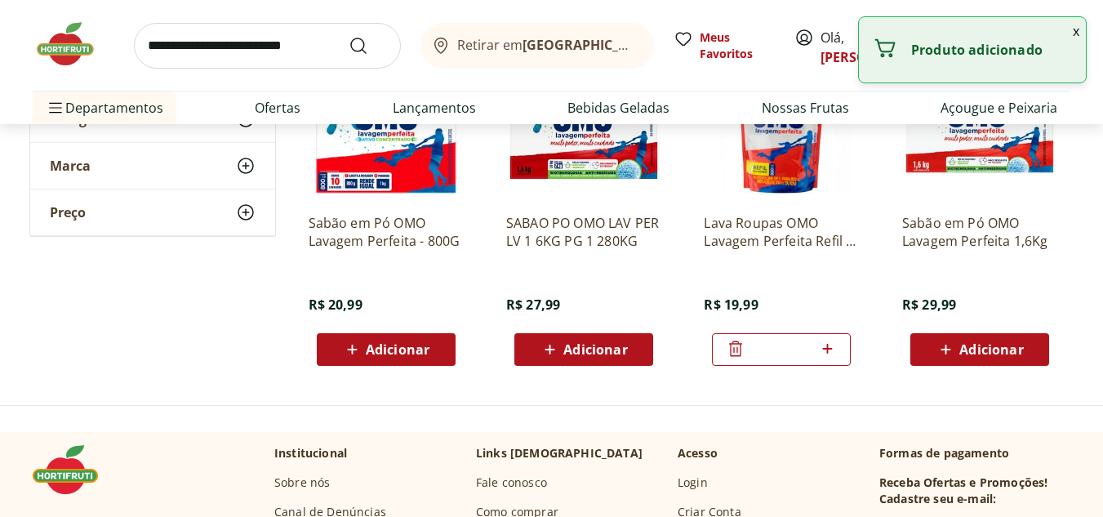
click at [841, 344] on div "*" at bounding box center [781, 349] width 139 height 33
click at [828, 350] on icon at bounding box center [827, 349] width 20 height 20
type input "*"
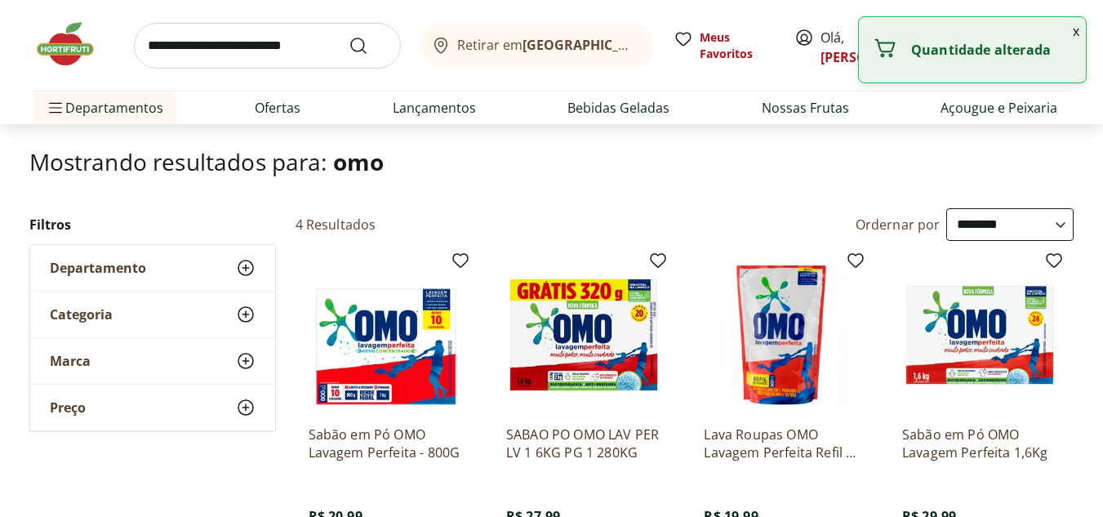
scroll to position [0, 0]
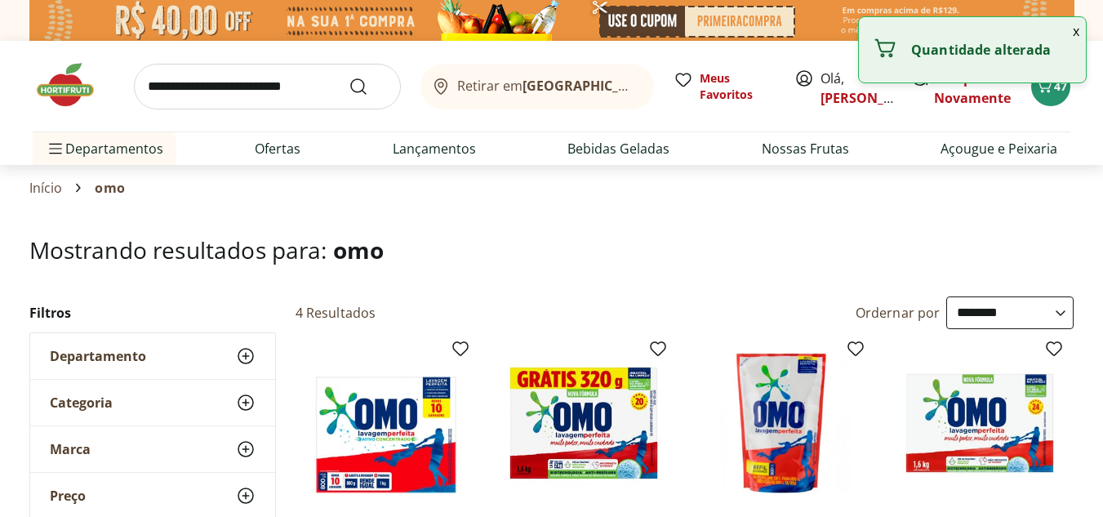
click at [299, 95] on input "search" at bounding box center [267, 87] width 267 height 46
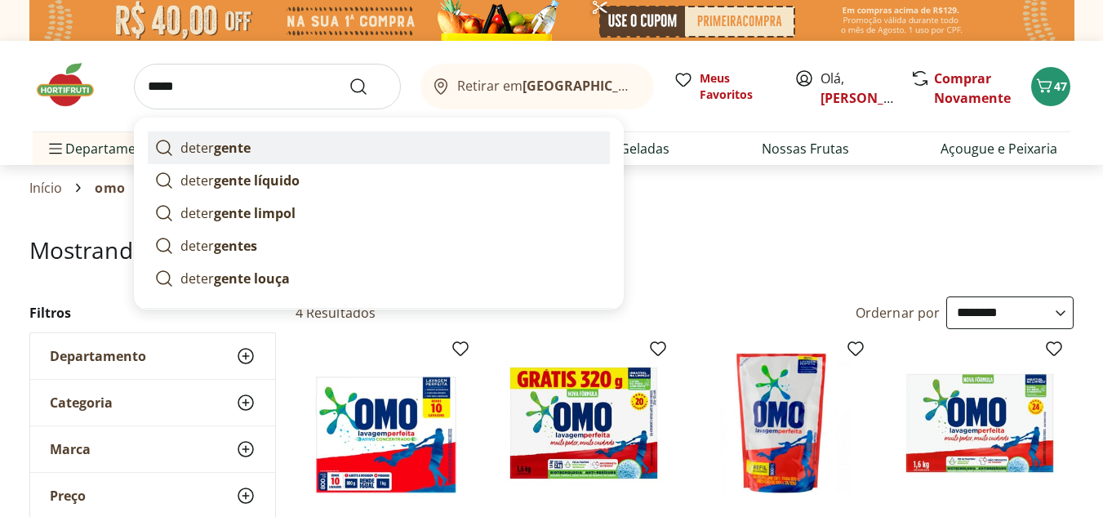
click at [263, 146] on link "deter gente" at bounding box center [379, 147] width 462 height 33
type input "**********"
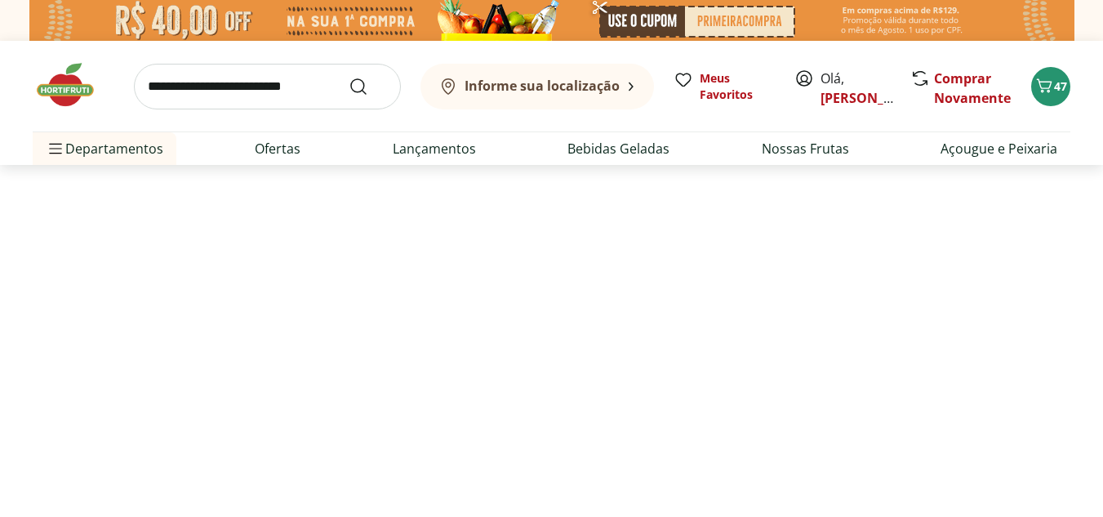
select select "**********"
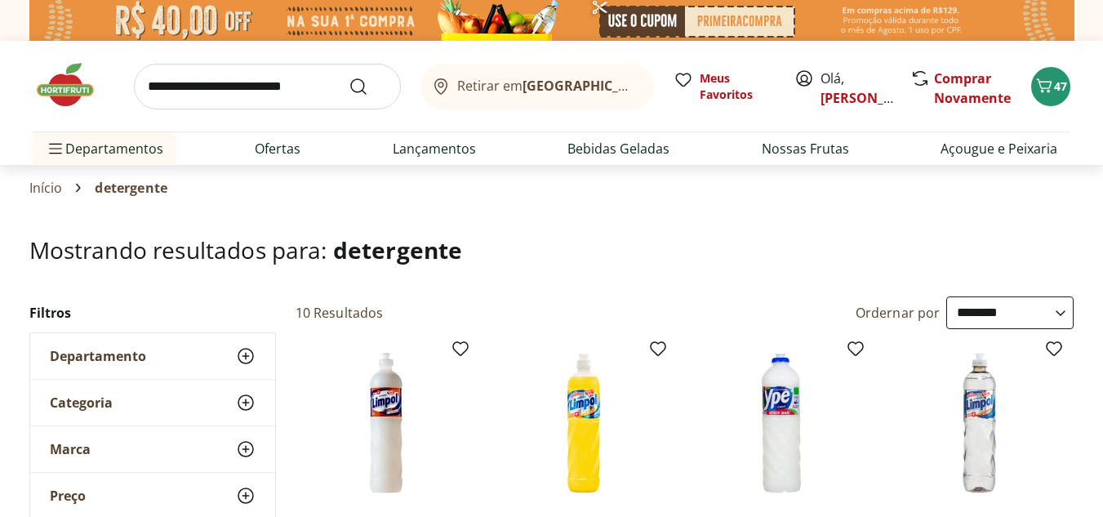
scroll to position [180, 0]
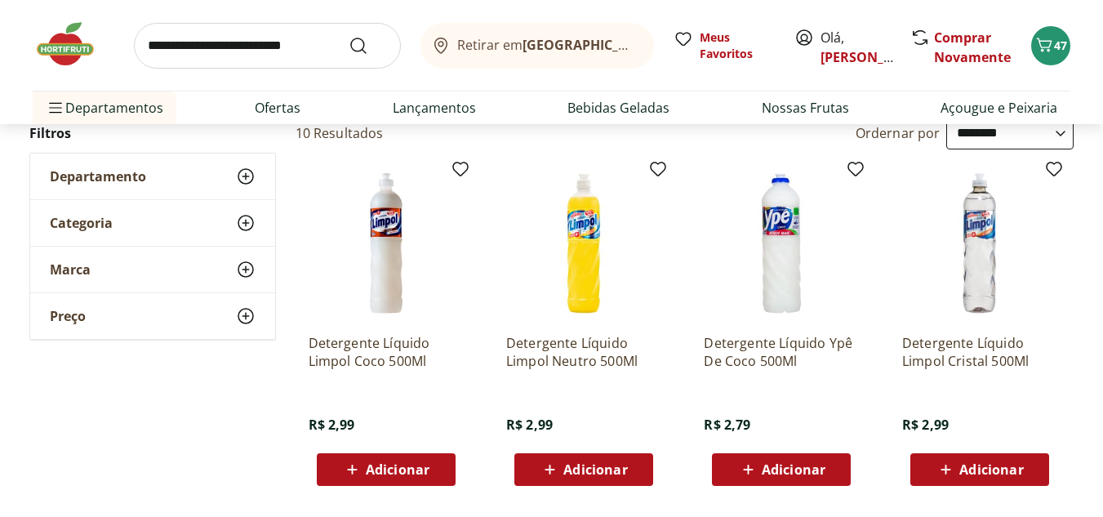
click at [444, 473] on button "Adicionar" at bounding box center [386, 469] width 139 height 33
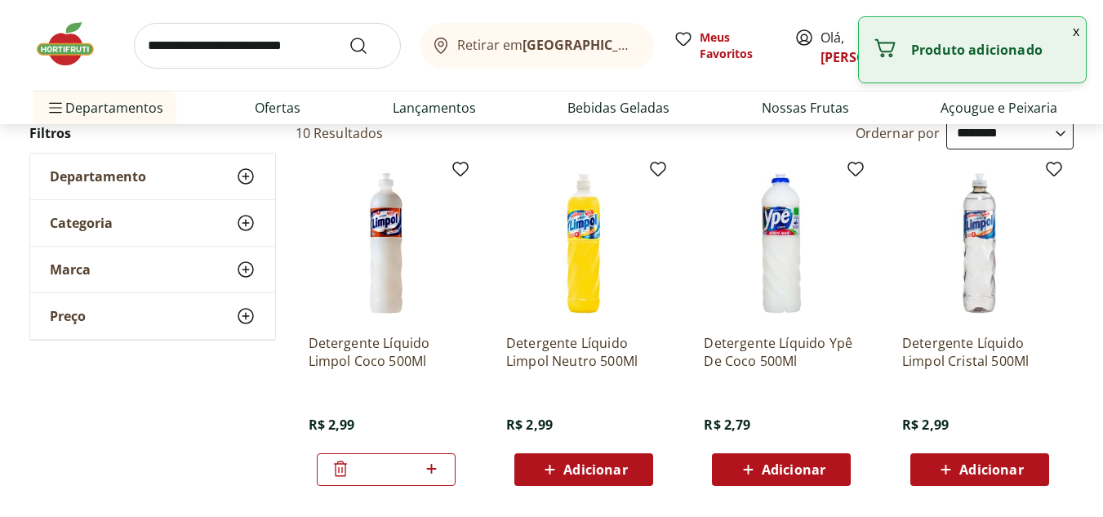
click at [439, 469] on icon at bounding box center [431, 469] width 20 height 20
type input "*"
click at [293, 46] on input "search" at bounding box center [267, 46] width 267 height 46
type input "*****"
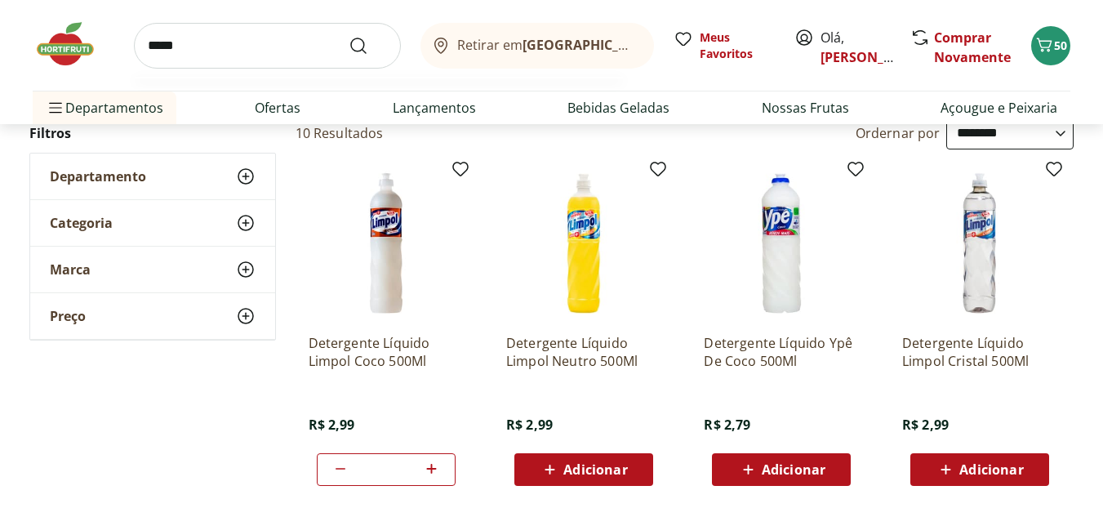
type input "*"
type input "*******"
click at [349, 36] on button "Submit Search" at bounding box center [368, 46] width 39 height 20
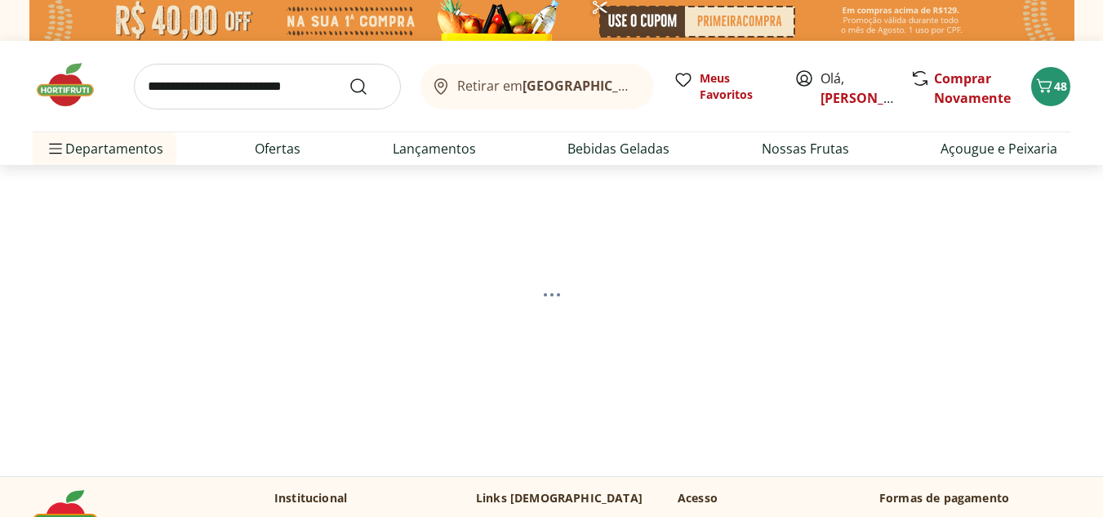
select select "**********"
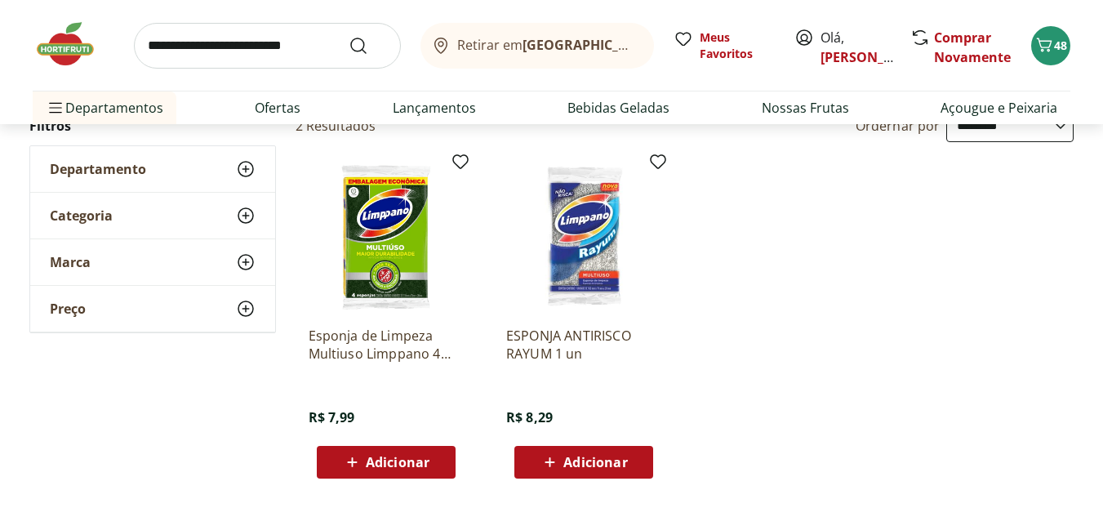
scroll to position [215, 0]
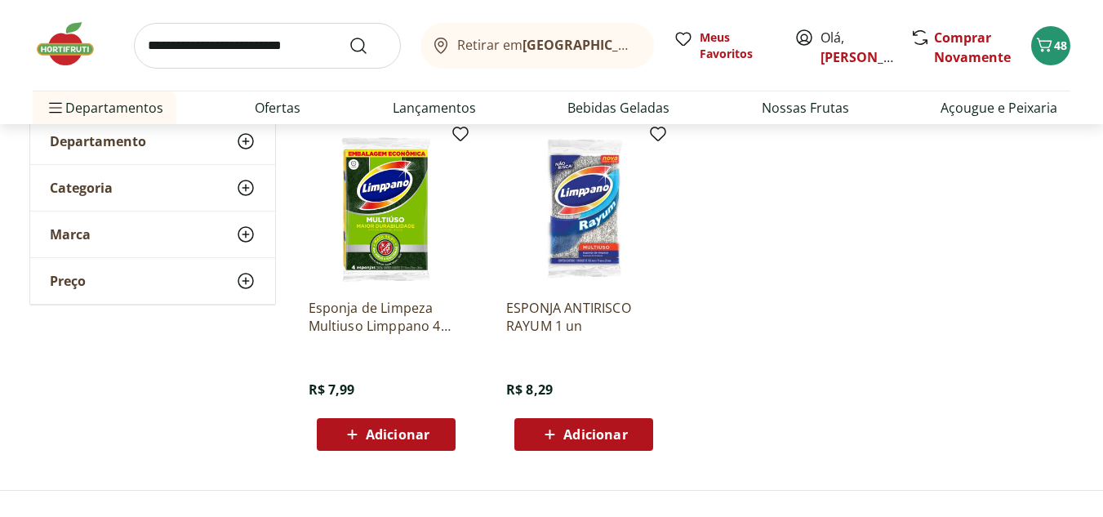
click at [389, 440] on span "Adicionar" at bounding box center [398, 434] width 64 height 13
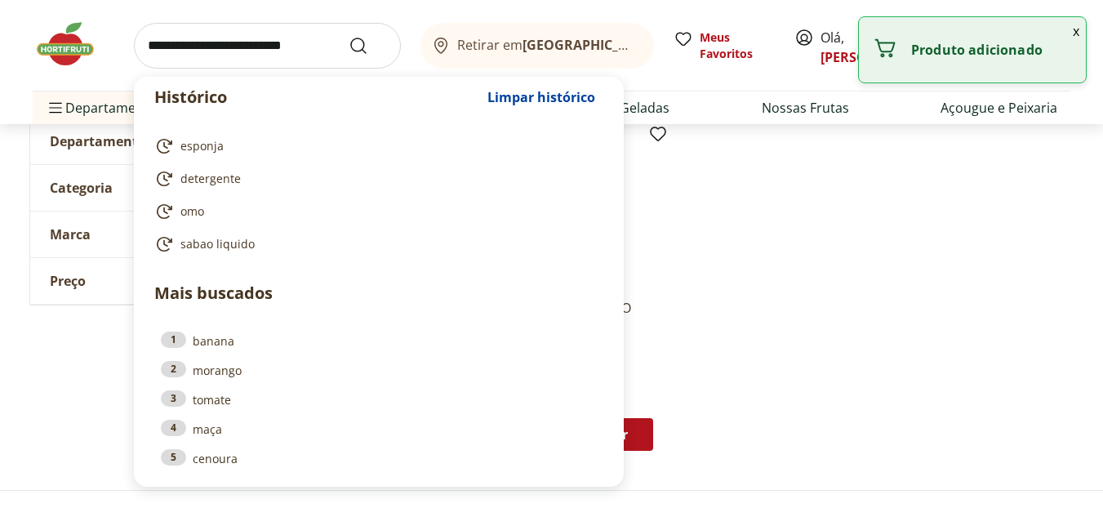
click at [290, 51] on input "search" at bounding box center [267, 46] width 267 height 46
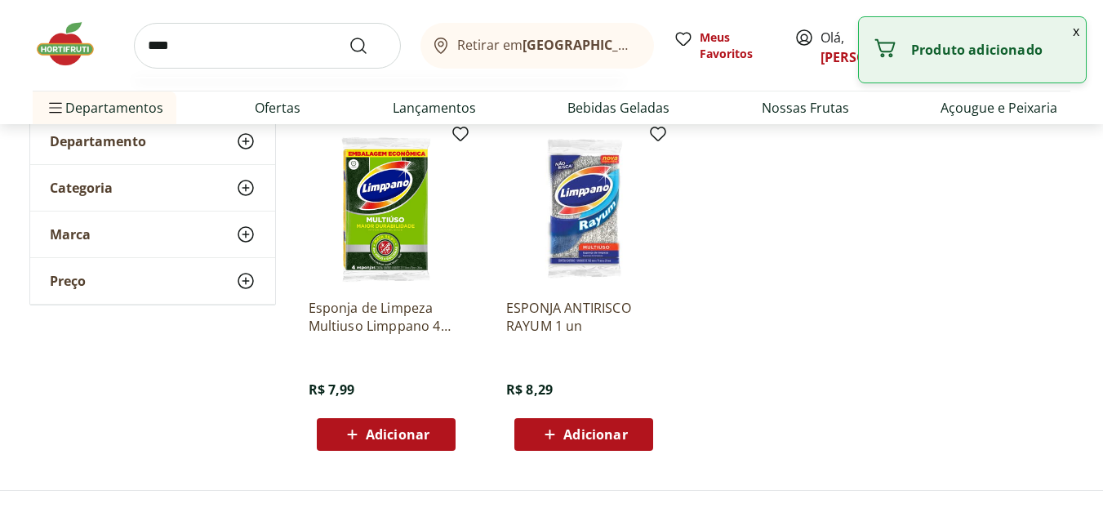
type input "****"
click at [349, 36] on button "Submit Search" at bounding box center [368, 46] width 39 height 20
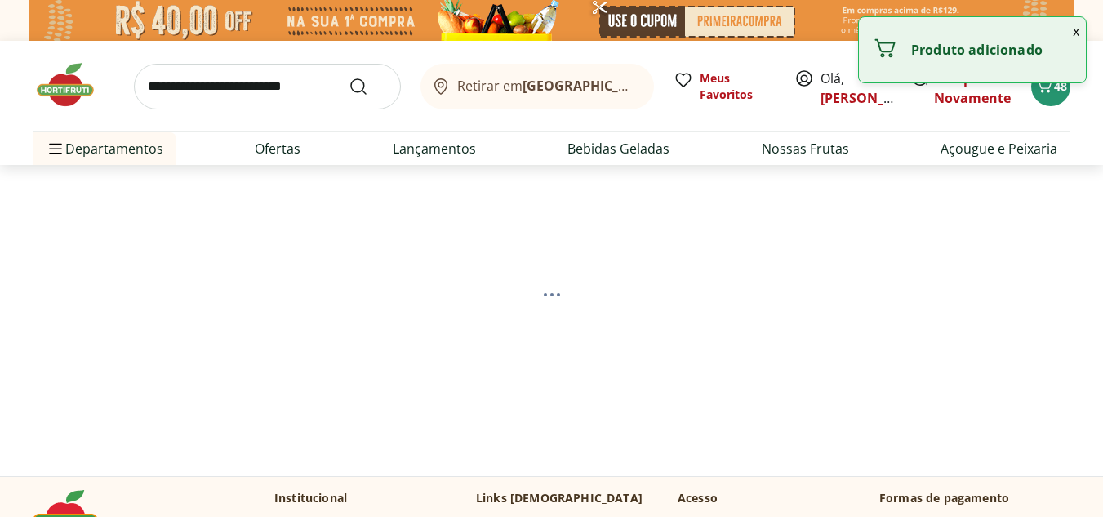
select select "**********"
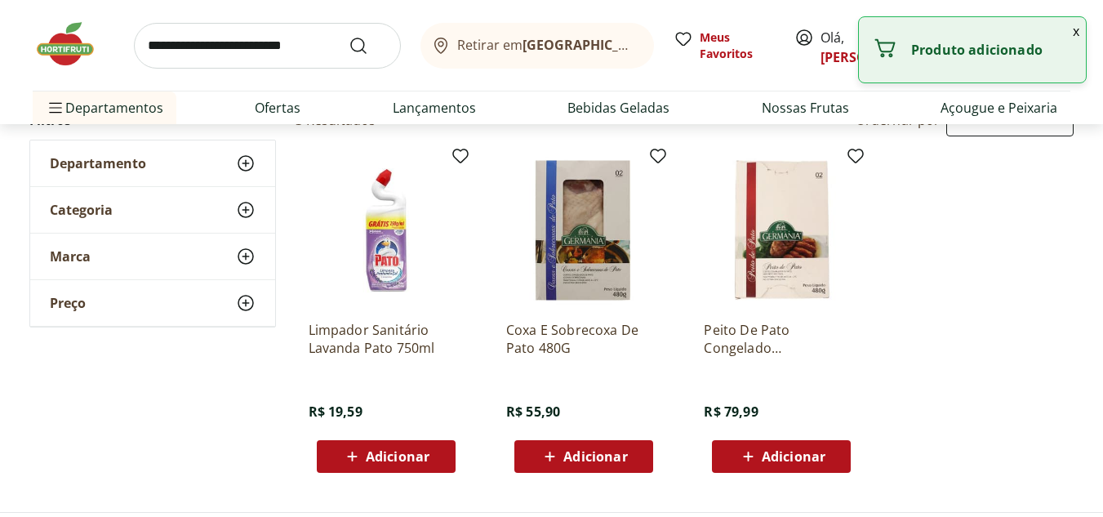
scroll to position [198, 0]
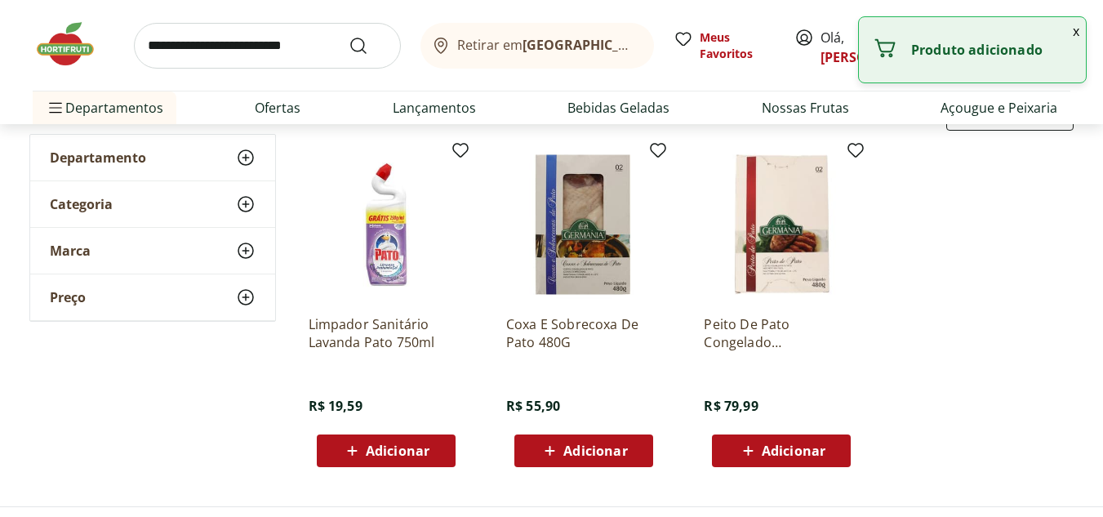
click at [435, 443] on div "Adicionar" at bounding box center [386, 450] width 113 height 29
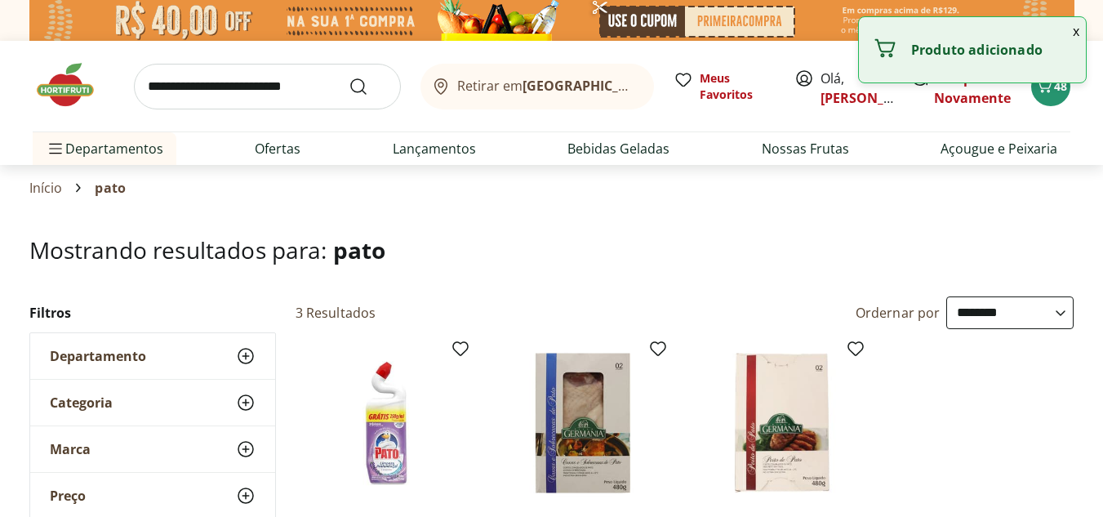
click at [332, 100] on input "search" at bounding box center [267, 87] width 267 height 46
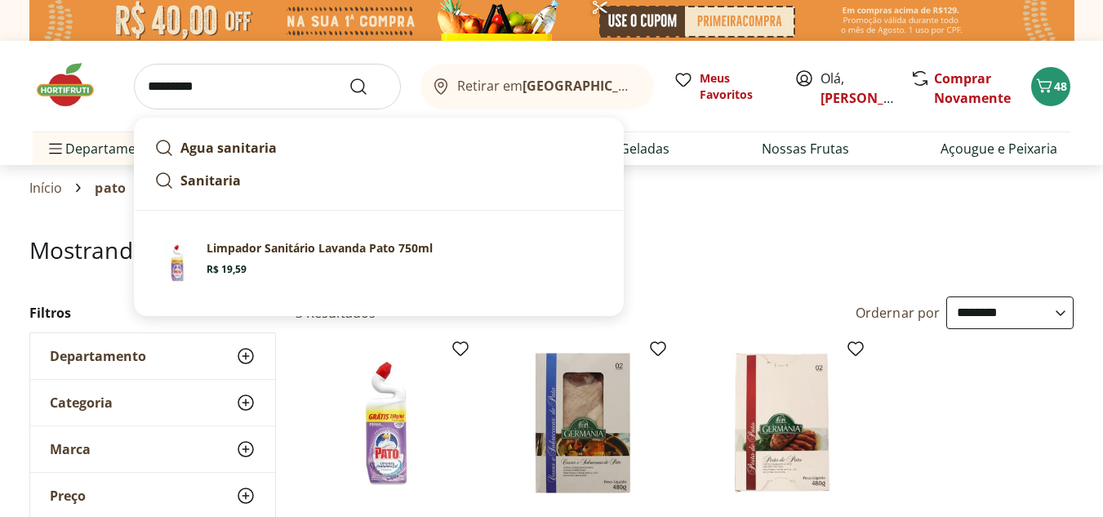
type input "*********"
click at [349, 77] on button "Submit Search" at bounding box center [368, 87] width 39 height 20
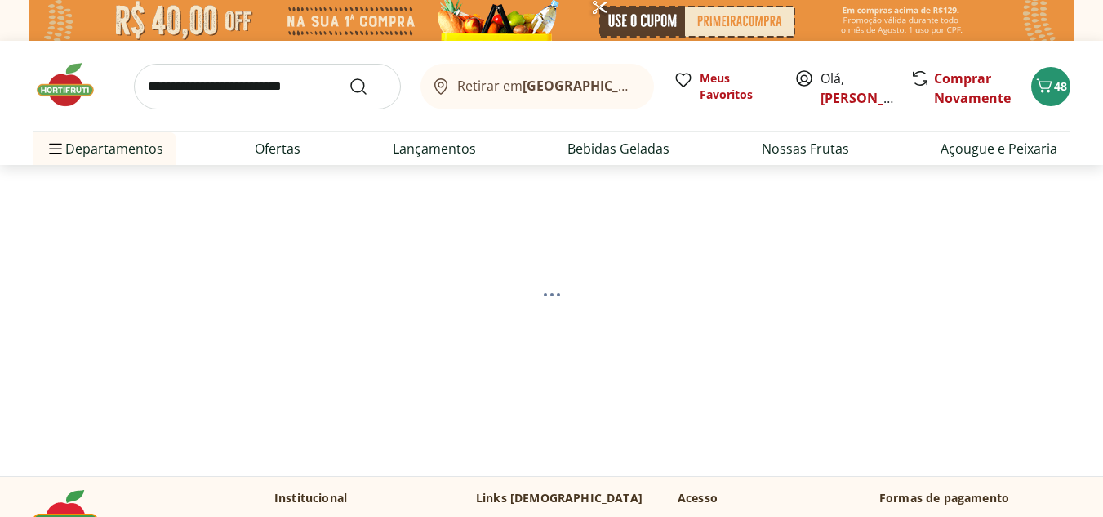
select select "**********"
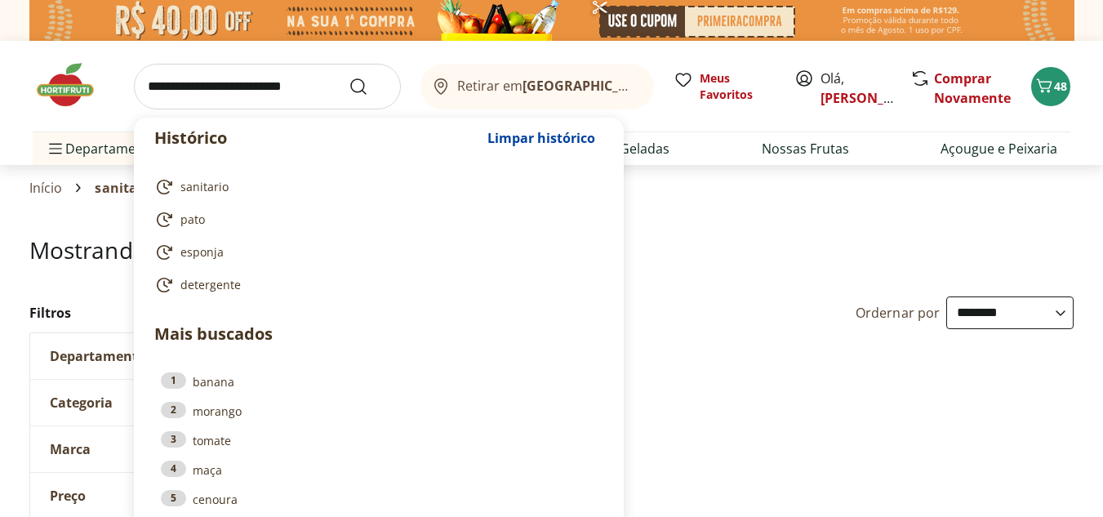
click at [228, 87] on input "search" at bounding box center [267, 87] width 267 height 46
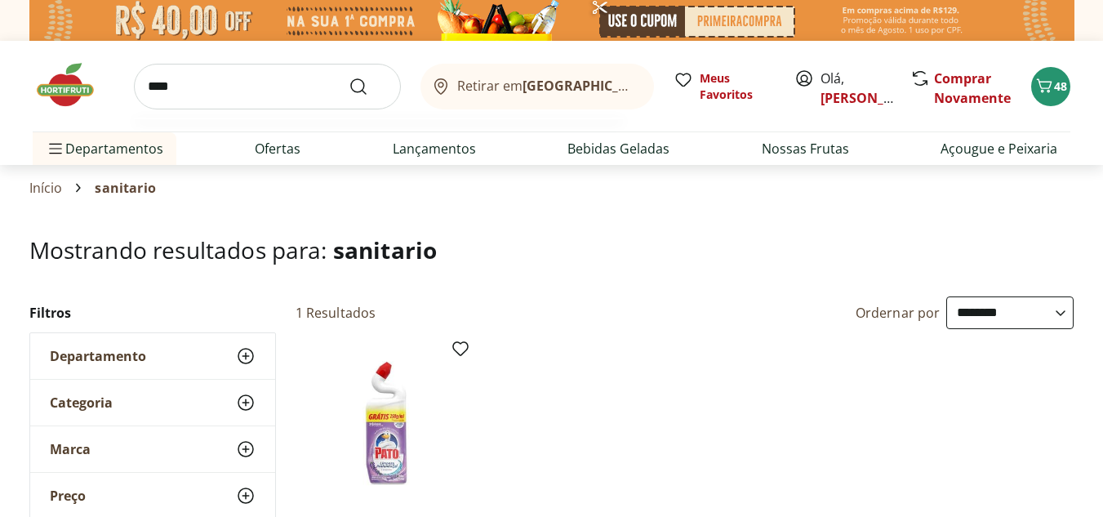
type input "****"
click at [349, 77] on button "Submit Search" at bounding box center [368, 87] width 39 height 20
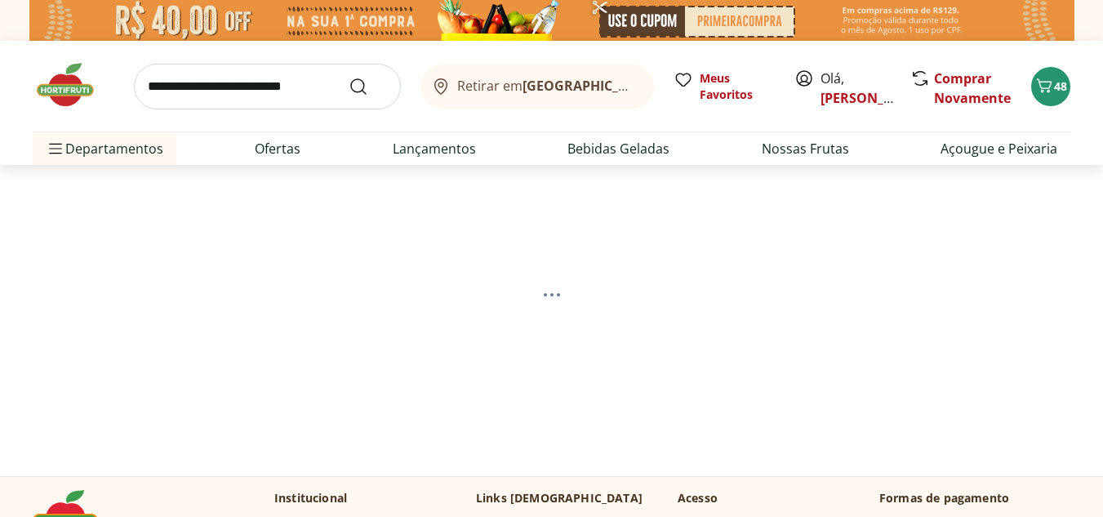
select select "**********"
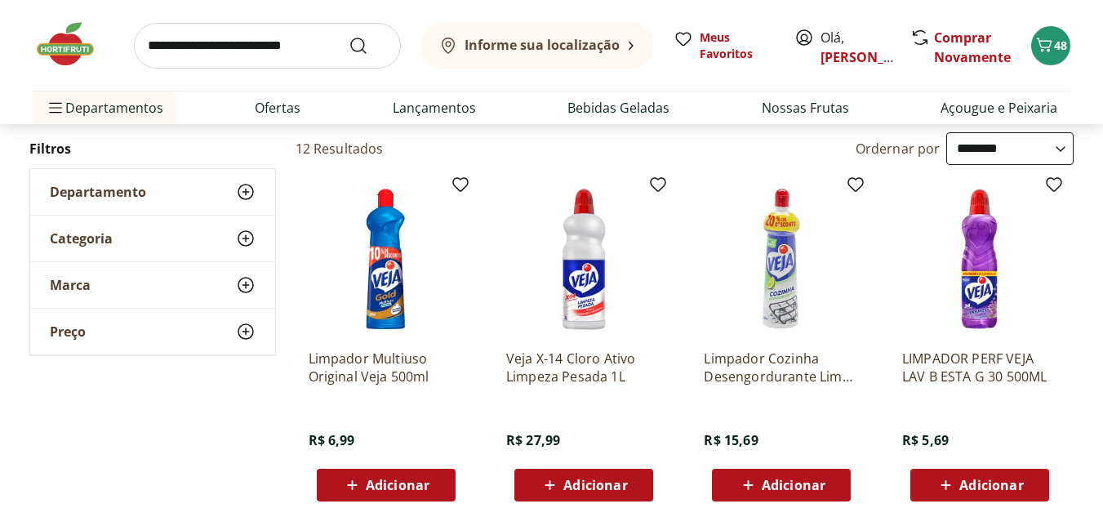
scroll to position [206, 0]
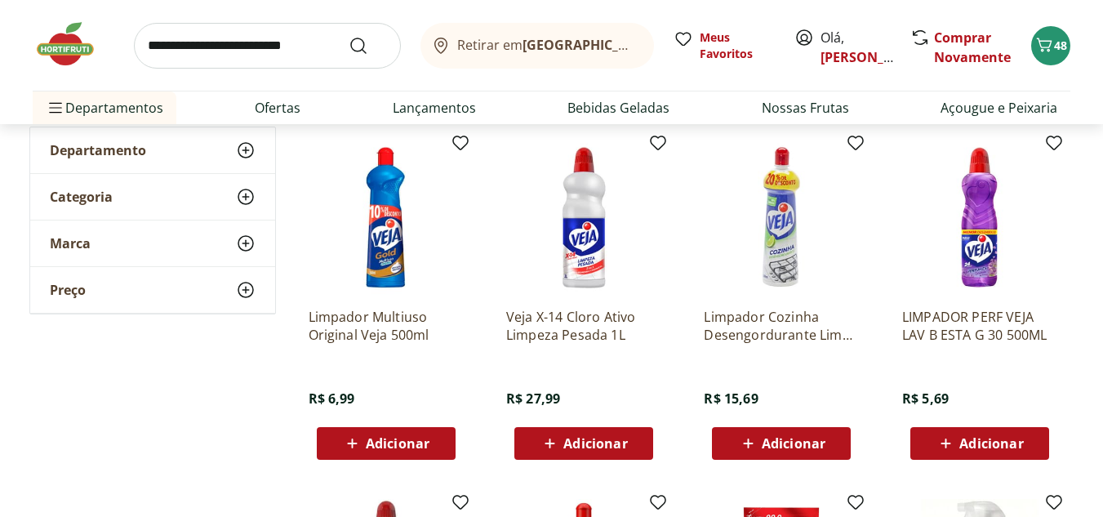
click at [603, 441] on span "Adicionar" at bounding box center [595, 443] width 64 height 13
click at [385, 446] on span "Adicionar" at bounding box center [398, 443] width 64 height 13
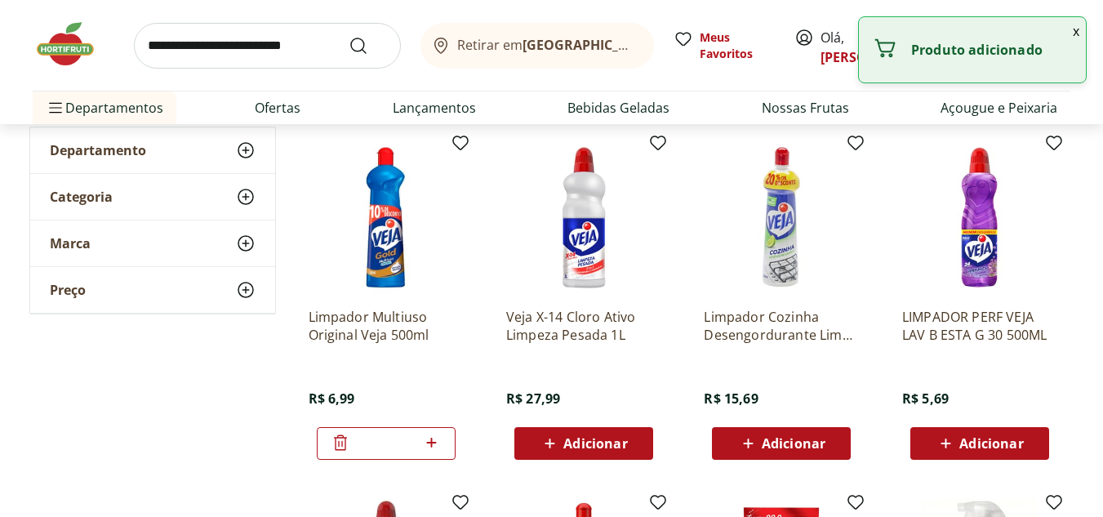
click at [990, 437] on span "Adicionar" at bounding box center [991, 443] width 64 height 13
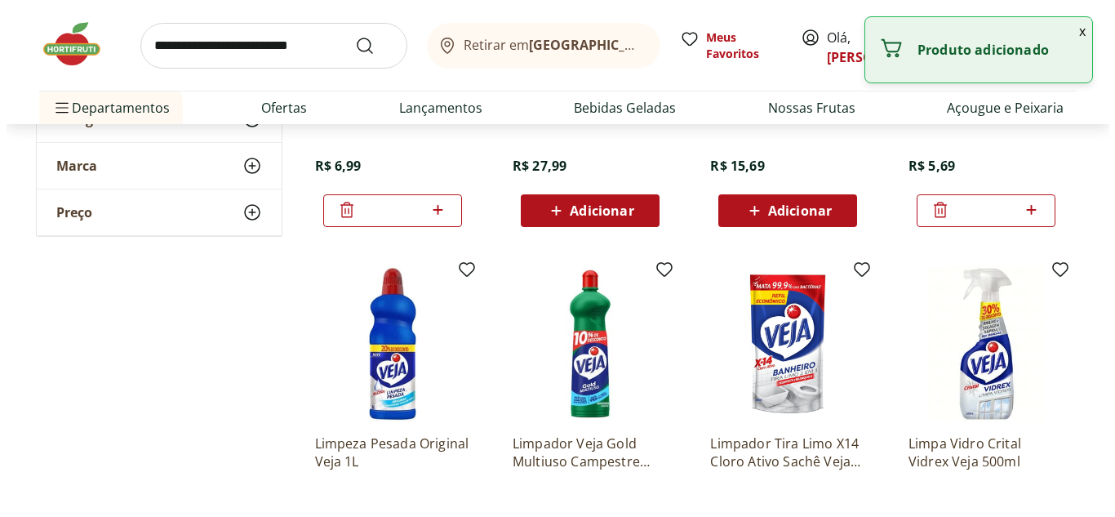
scroll to position [343, 0]
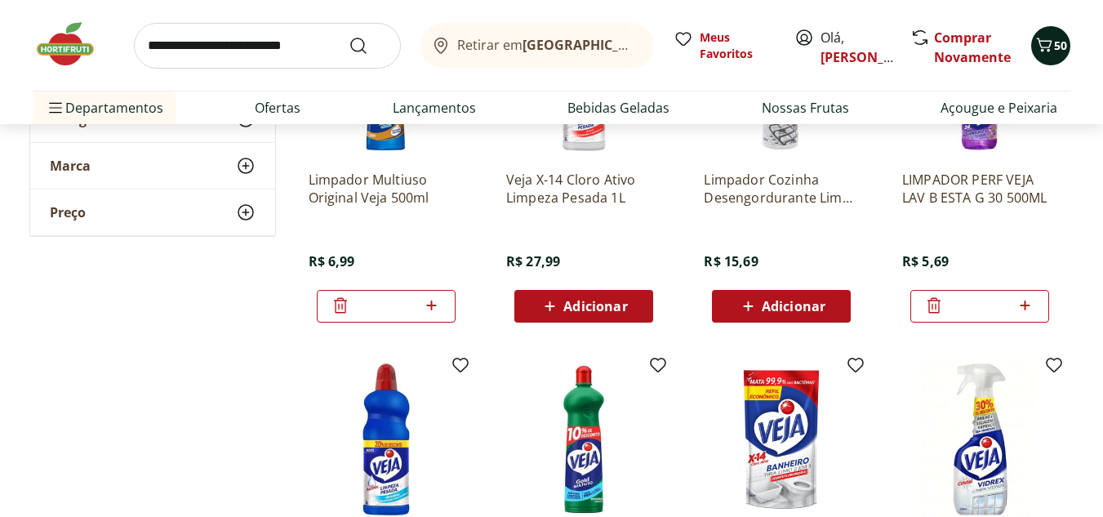
click at [1046, 41] on icon "Carrinho" at bounding box center [1045, 45] width 16 height 14
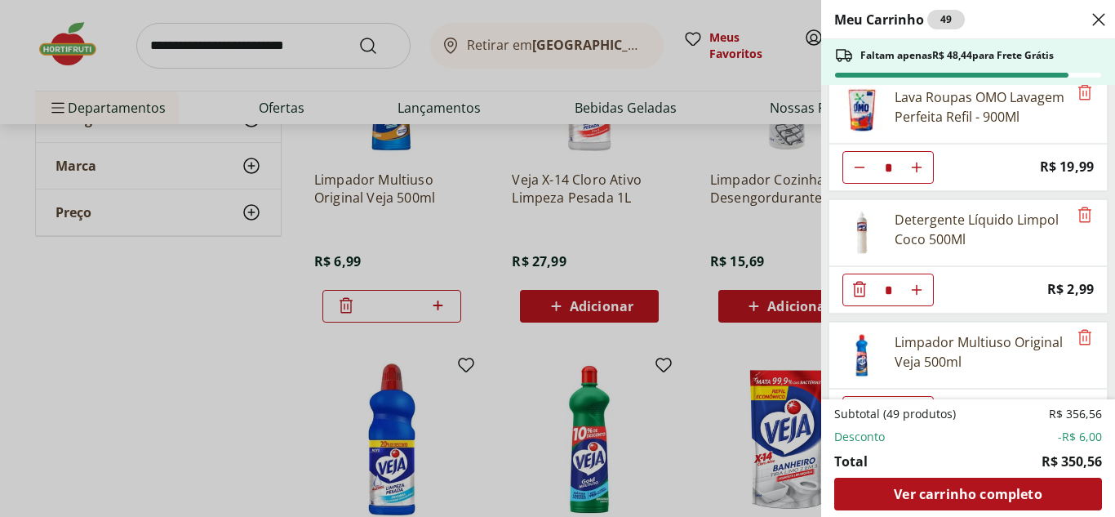
scroll to position [1981, 0]
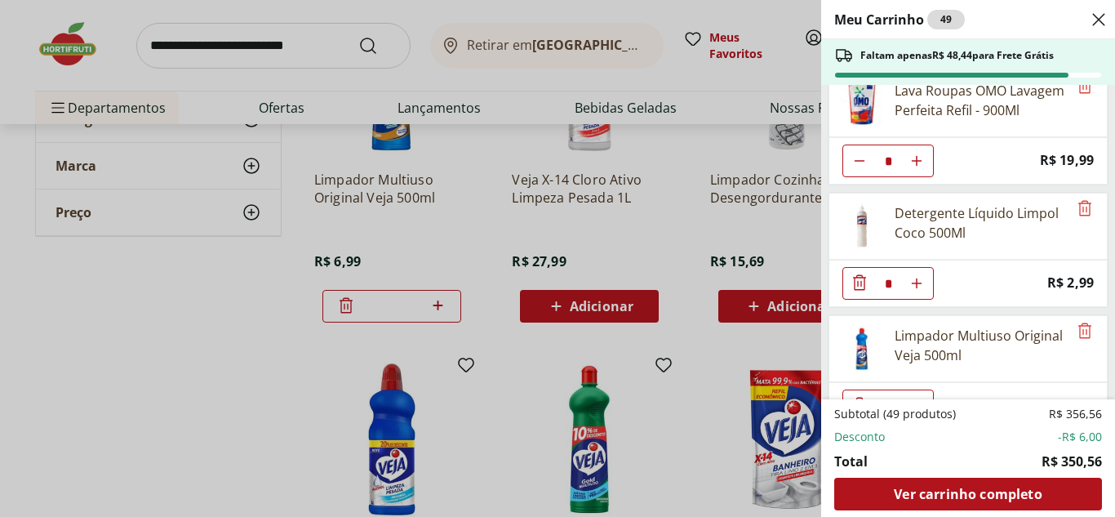
type input "*"
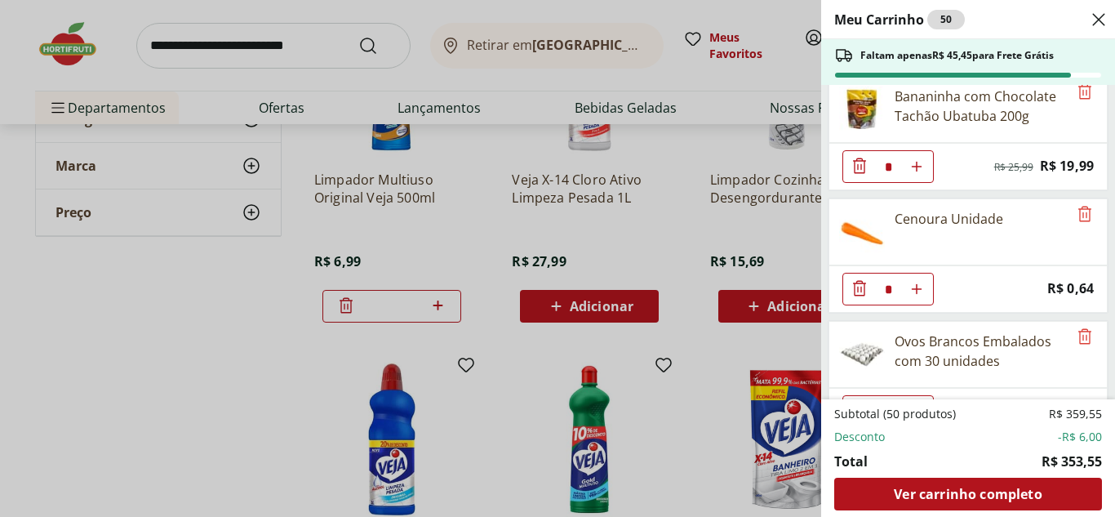
scroll to position [1613, 0]
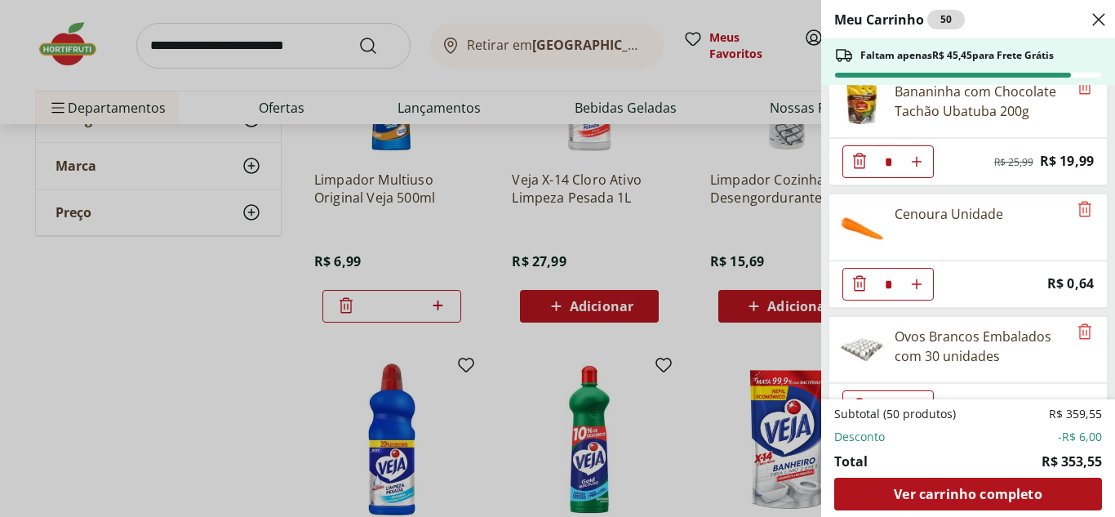
type input "*"
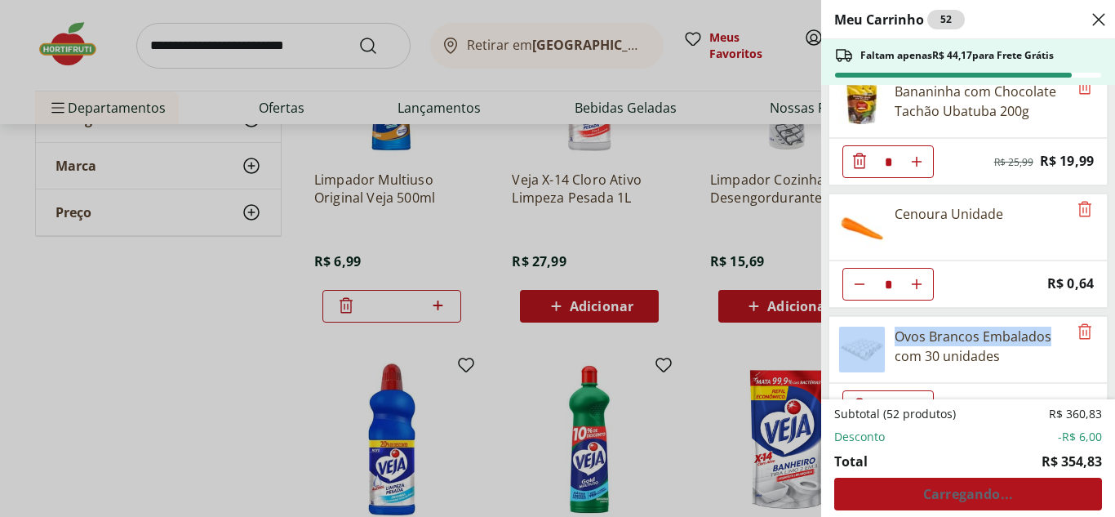
drag, startPoint x: 1113, startPoint y: 309, endPoint x: 1108, endPoint y: 326, distance: 18.8
click at [1102, 326] on div "Meu Carrinho 52 Faltam apenas R$ 44,17 para Frete Grátis Requeijão Cremoso Lacf…" at bounding box center [968, 258] width 294 height 517
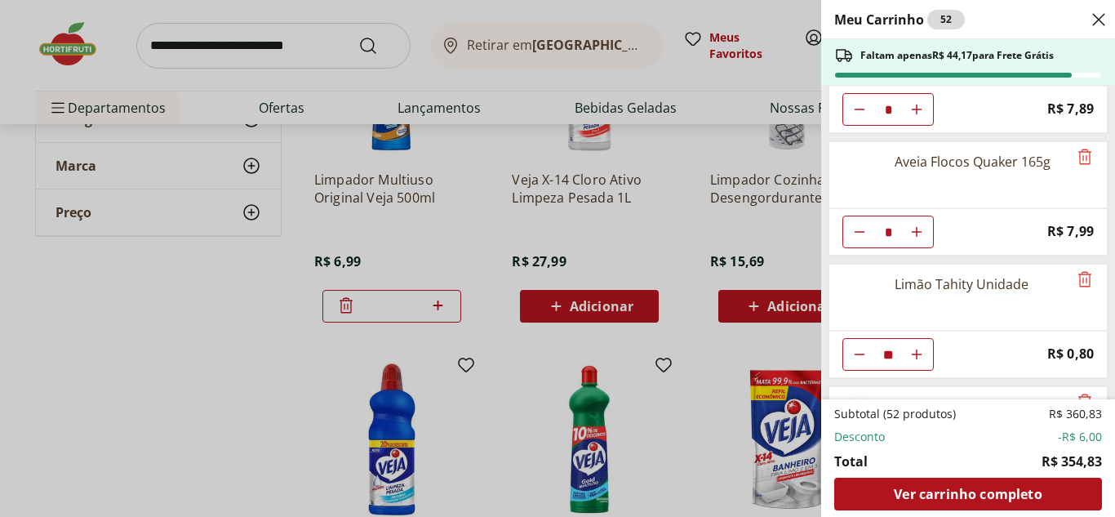
scroll to position [1290, 0]
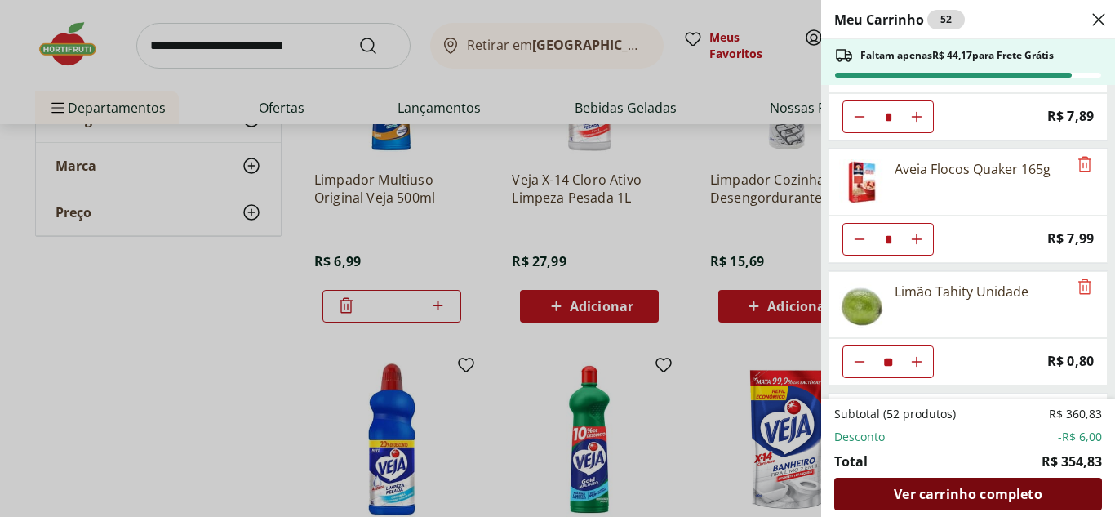
click at [940, 494] on span "Ver carrinho completo" at bounding box center [968, 493] width 148 height 13
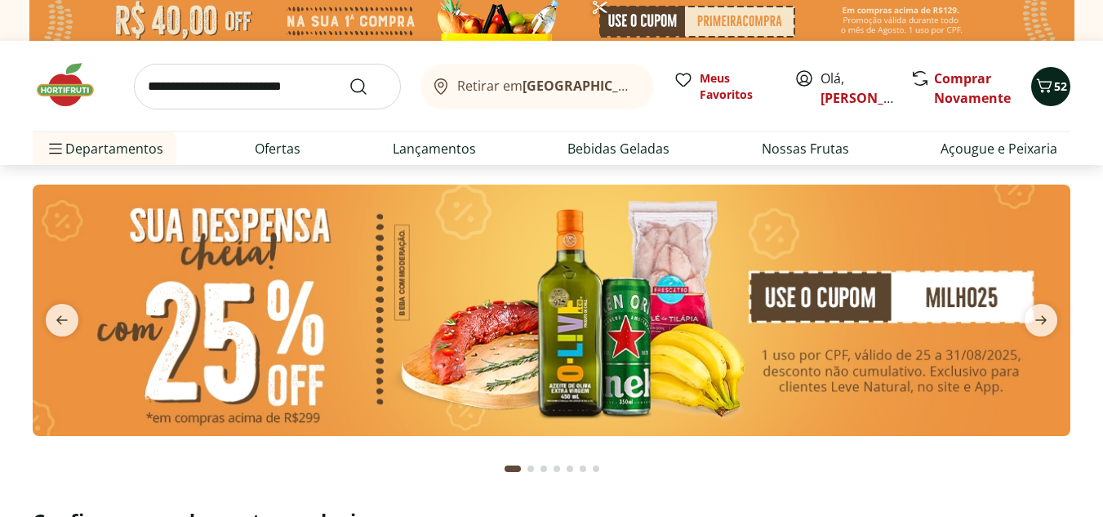
click at [1040, 76] on icon "Carrinho" at bounding box center [1044, 86] width 20 height 20
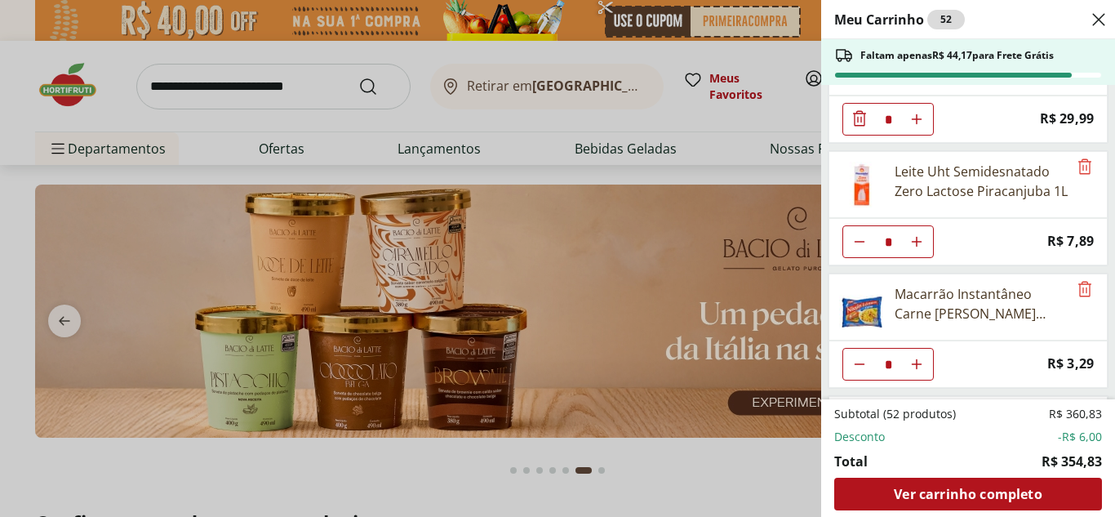
scroll to position [278, 0]
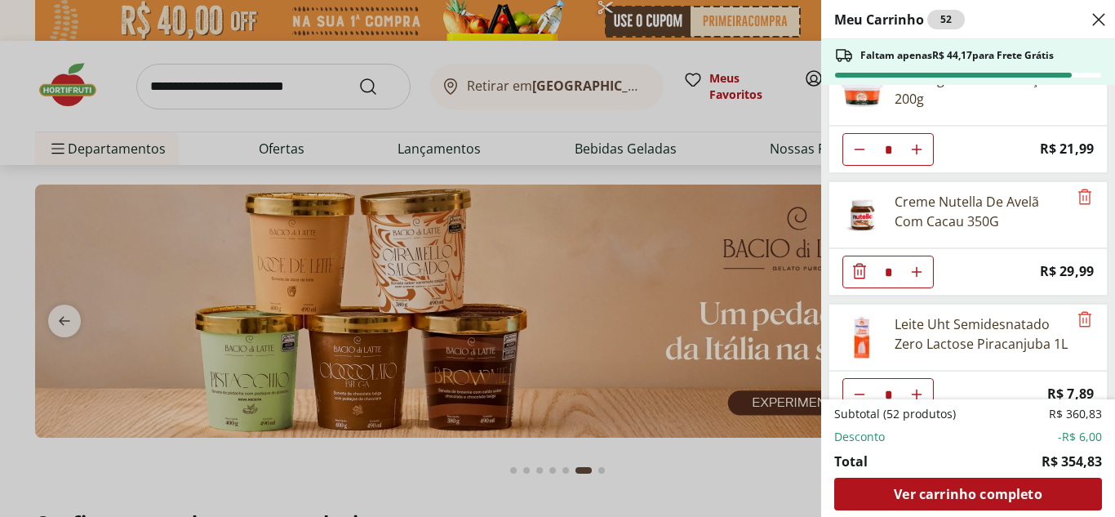
click at [1102, 132] on div "Meu Carrinho 52 Faltam apenas R$ 44,17 para Frete Grátis Requeijão Cremoso Lacf…" at bounding box center [968, 258] width 294 height 517
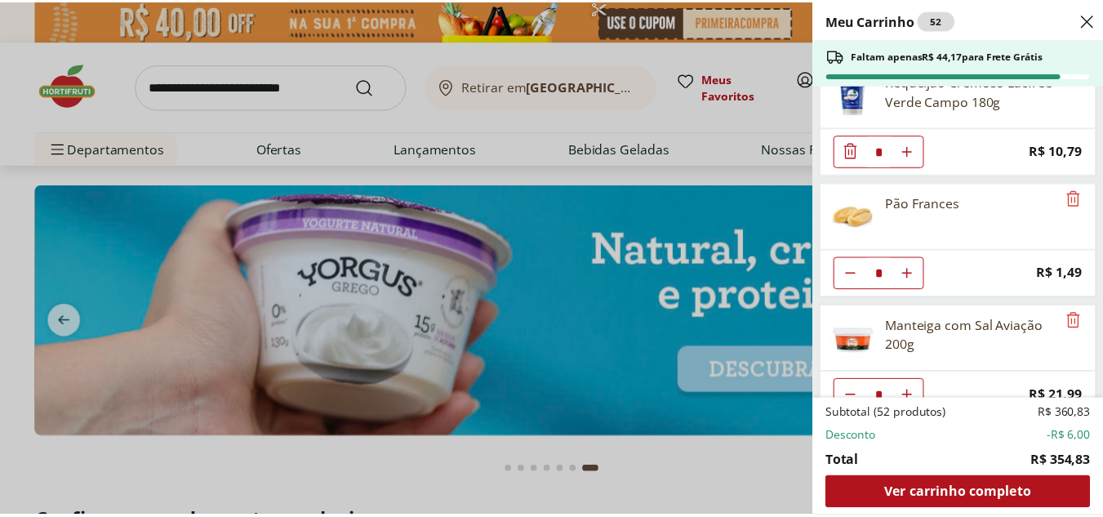
scroll to position [0, 0]
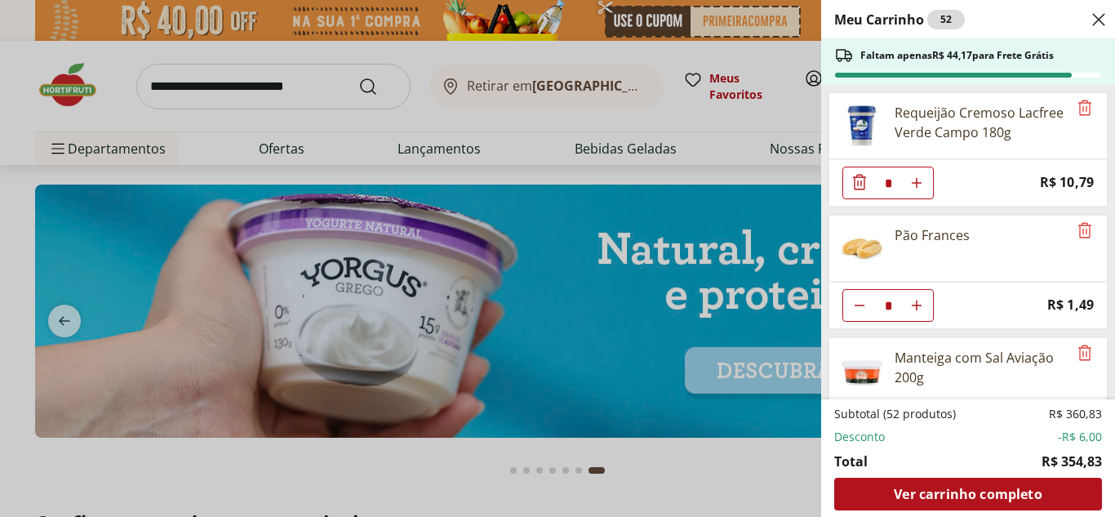
click at [1097, 13] on icon "Close" at bounding box center [1099, 20] width 20 height 20
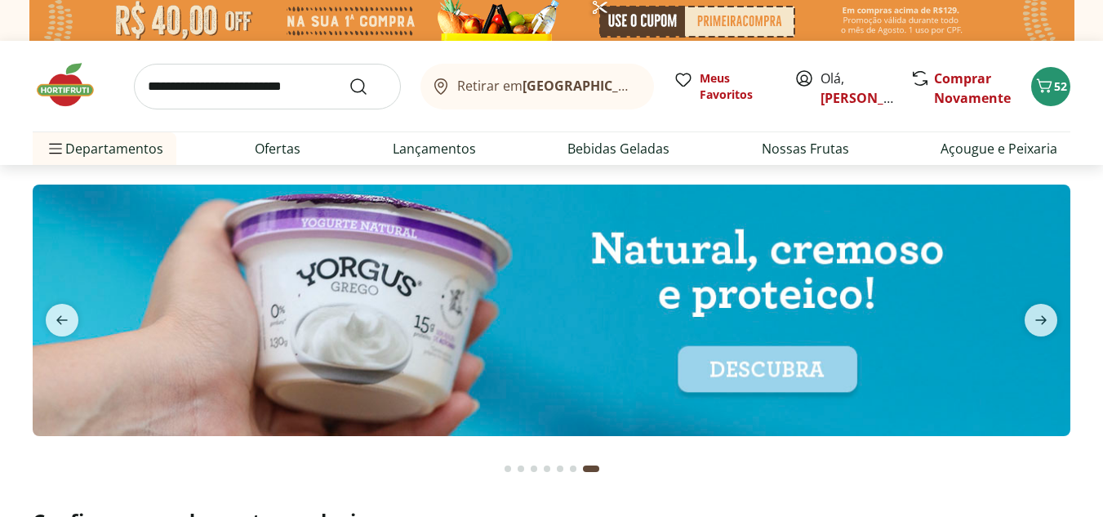
click at [266, 79] on input "search" at bounding box center [267, 87] width 267 height 46
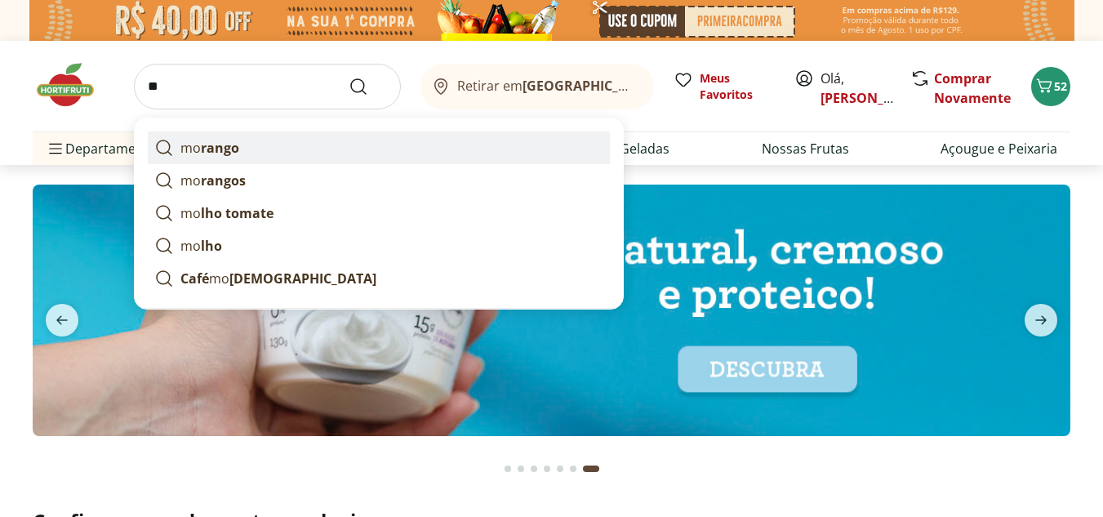
click at [211, 146] on strong "rango" at bounding box center [220, 148] width 38 height 18
type input "*******"
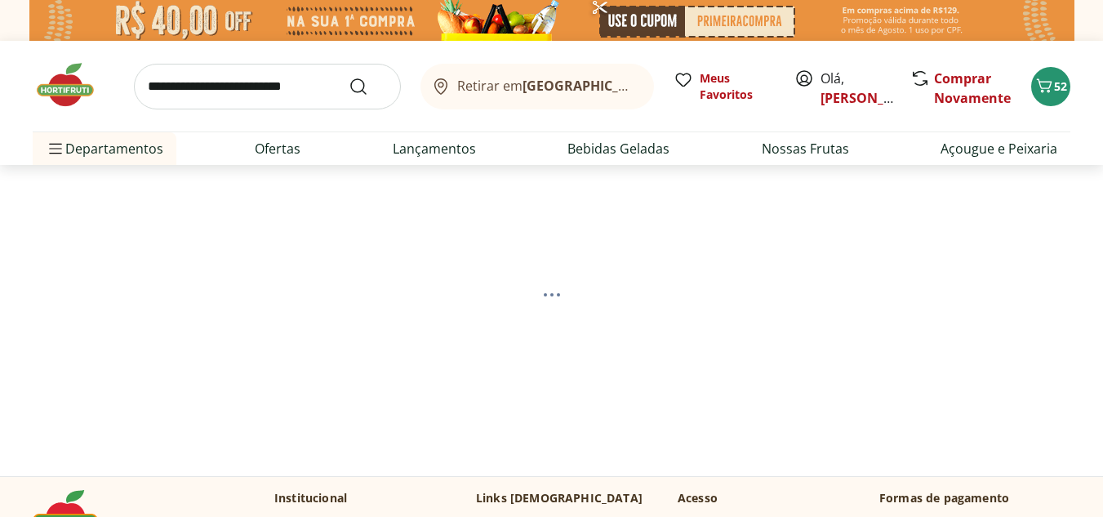
select select "**********"
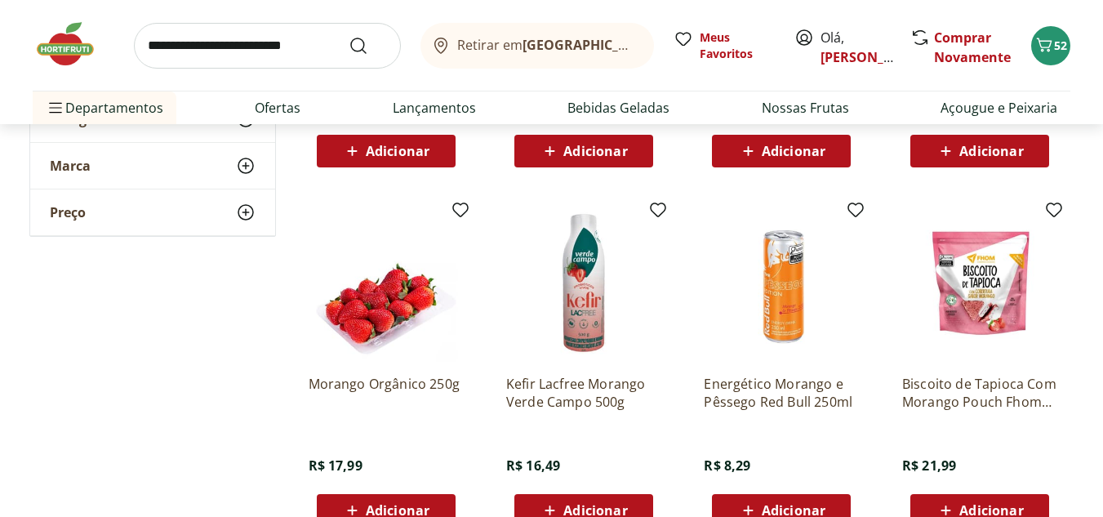
scroll to position [420, 0]
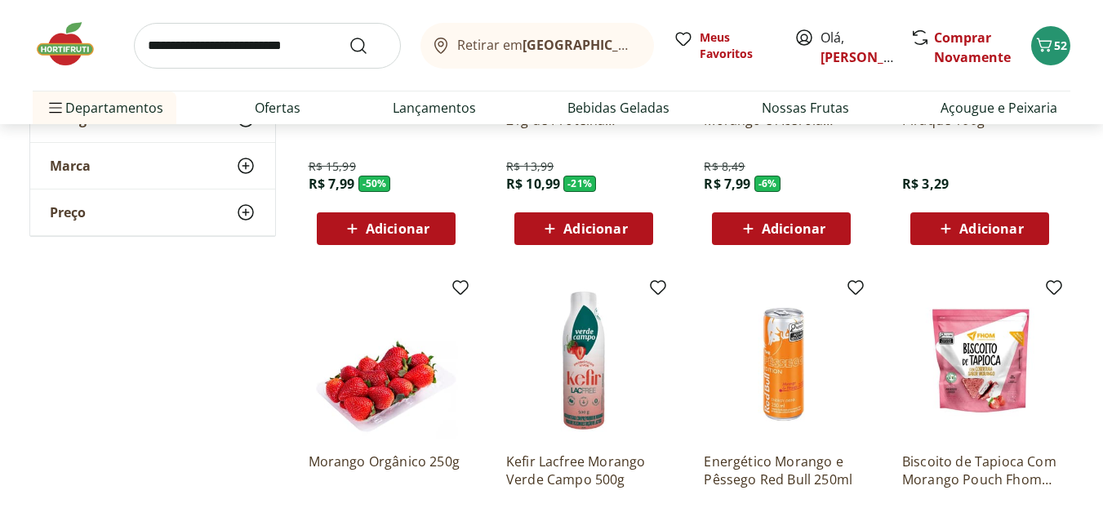
click at [408, 229] on span "Adicionar" at bounding box center [398, 228] width 64 height 13
click at [403, 222] on span "Adicionar" at bounding box center [398, 228] width 64 height 13
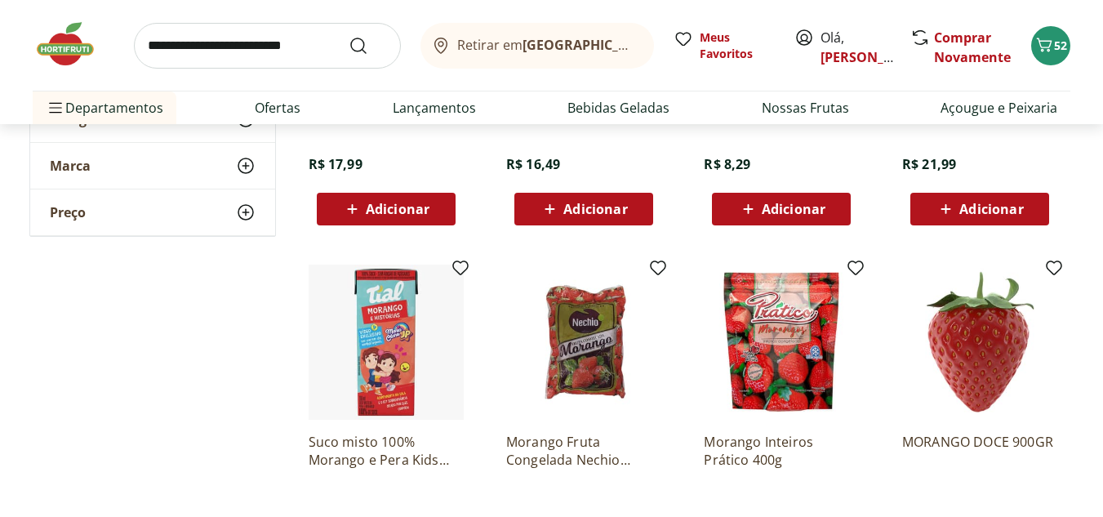
scroll to position [819, 0]
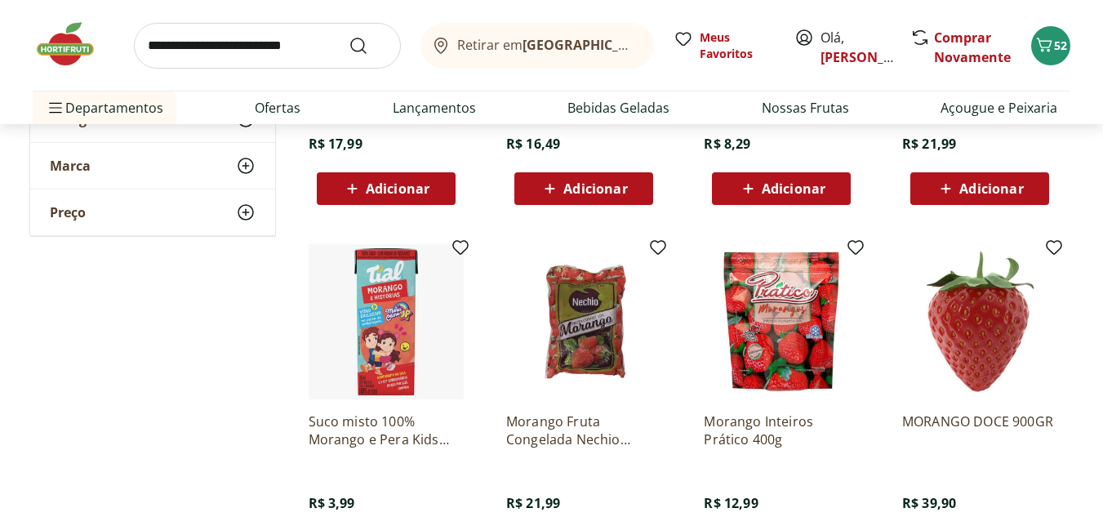
click at [394, 195] on span "Adicionar" at bounding box center [398, 188] width 64 height 13
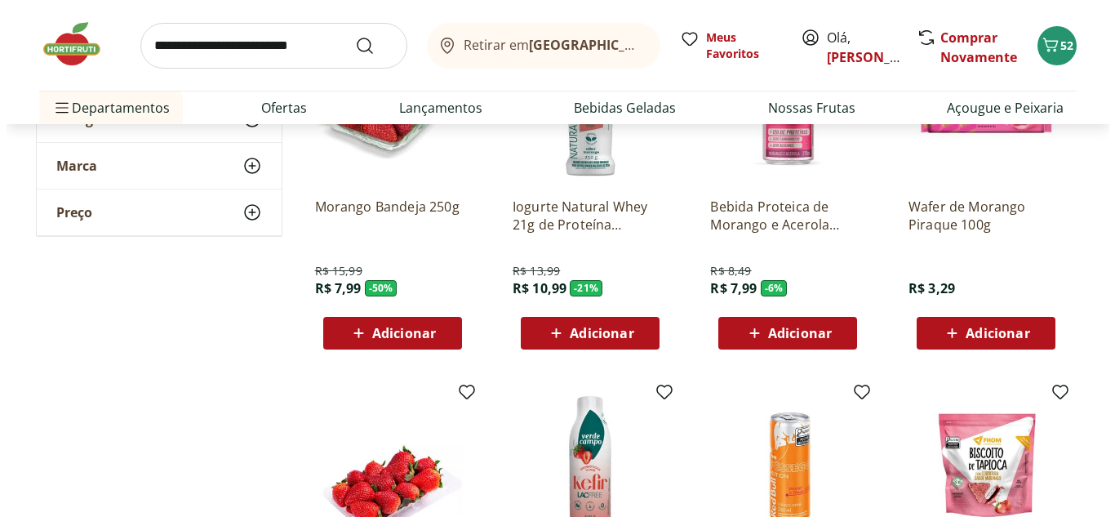
scroll to position [288, 0]
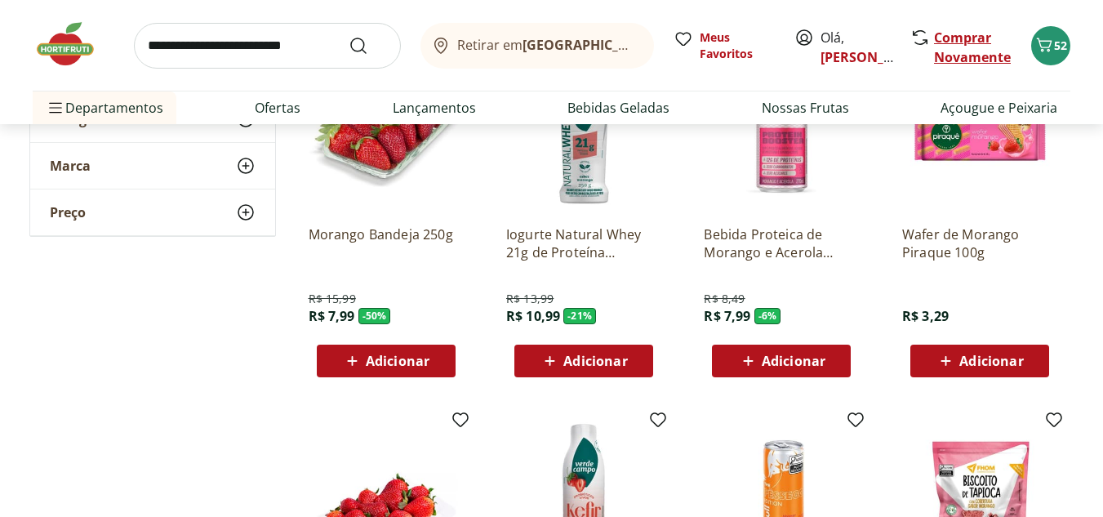
click at [955, 54] on link "Comprar Novamente" at bounding box center [972, 48] width 77 height 38
click at [1050, 45] on icon "Carrinho" at bounding box center [1045, 45] width 16 height 14
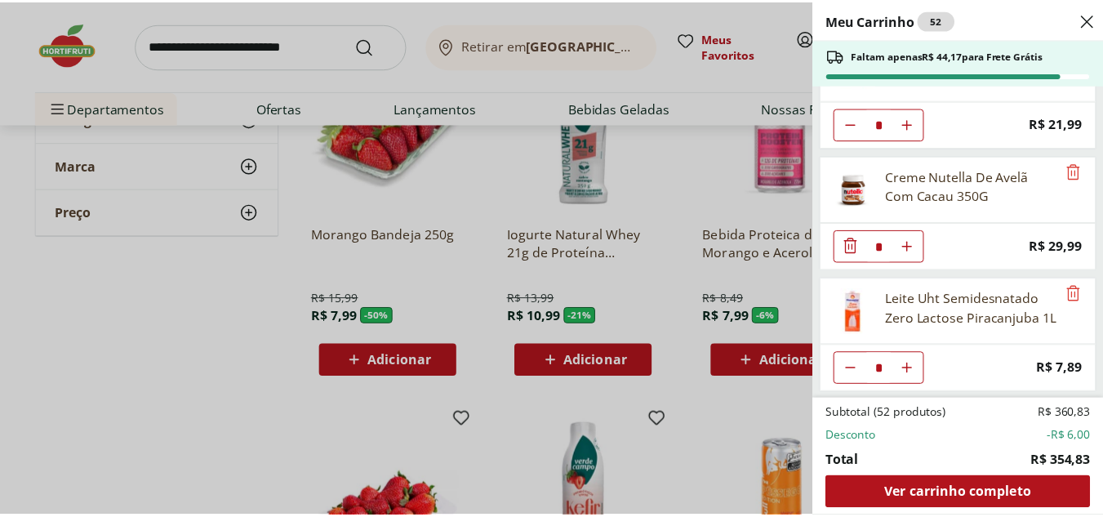
scroll to position [272, 0]
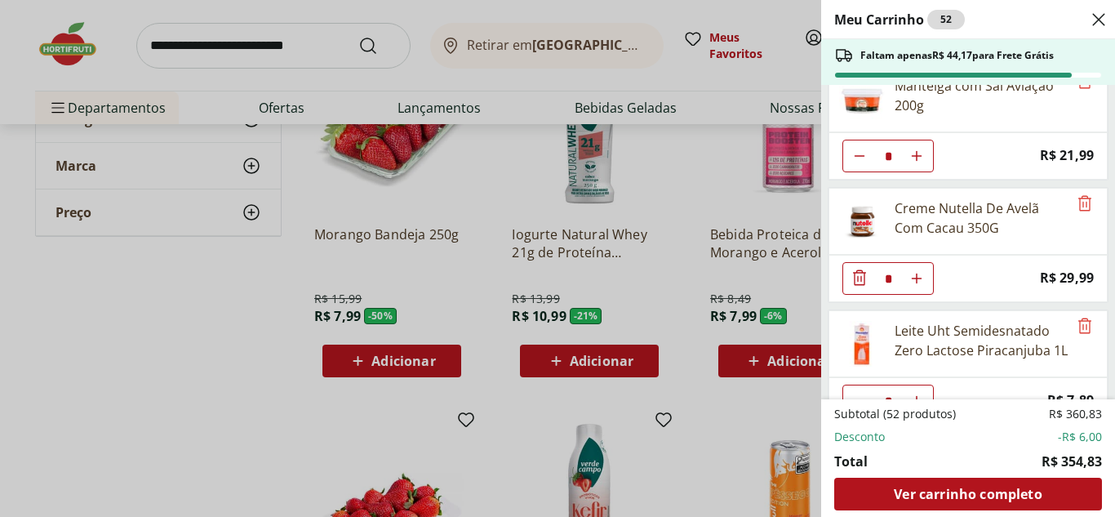
click at [1099, 26] on icon "Close" at bounding box center [1099, 20] width 20 height 20
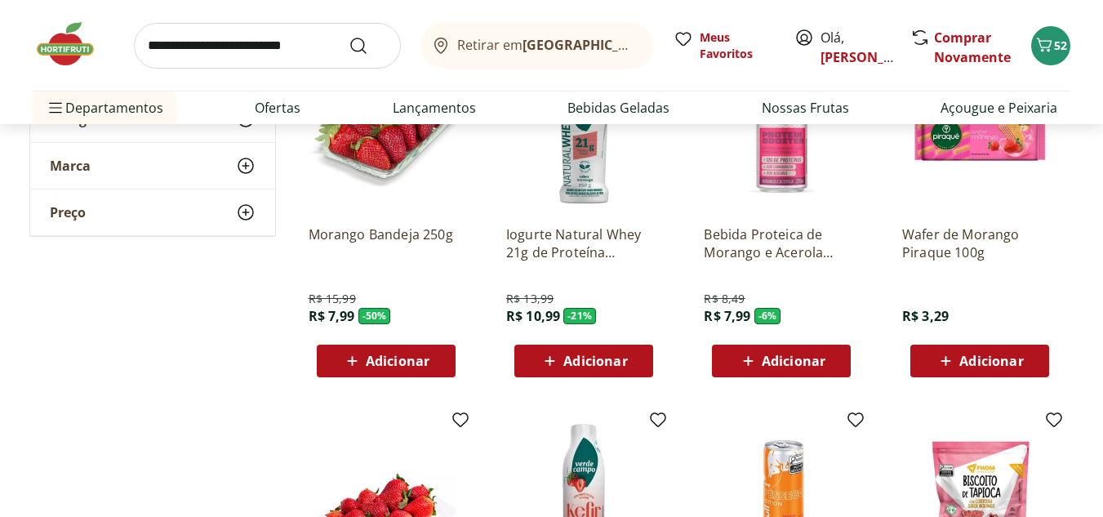
scroll to position [7, 0]
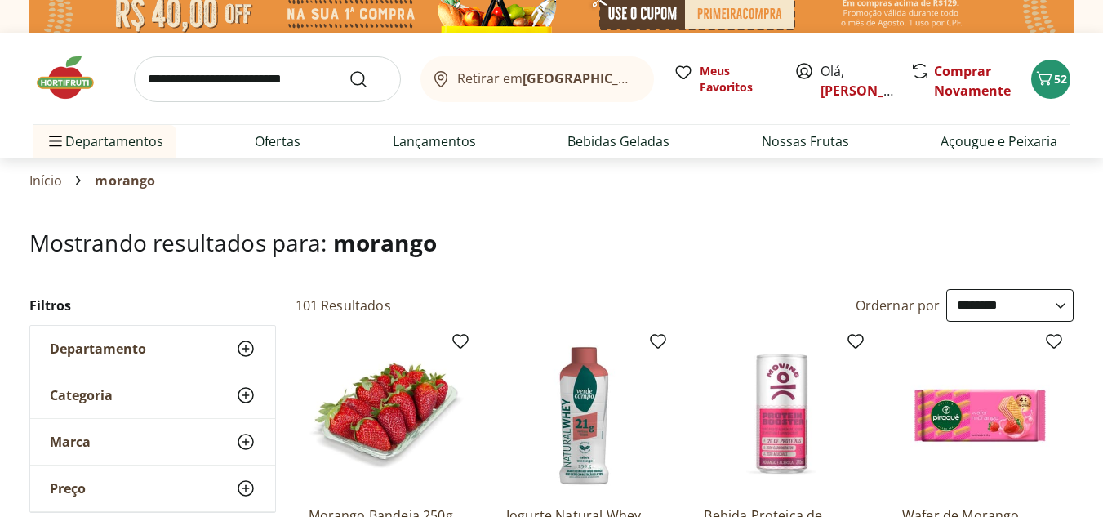
click at [383, 402] on img at bounding box center [386, 415] width 155 height 155
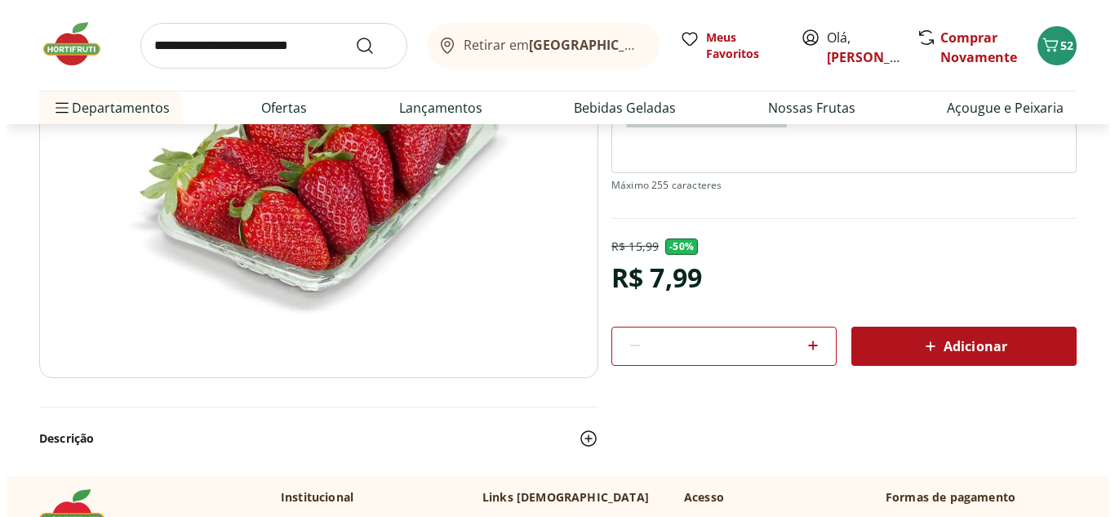
scroll to position [228, 0]
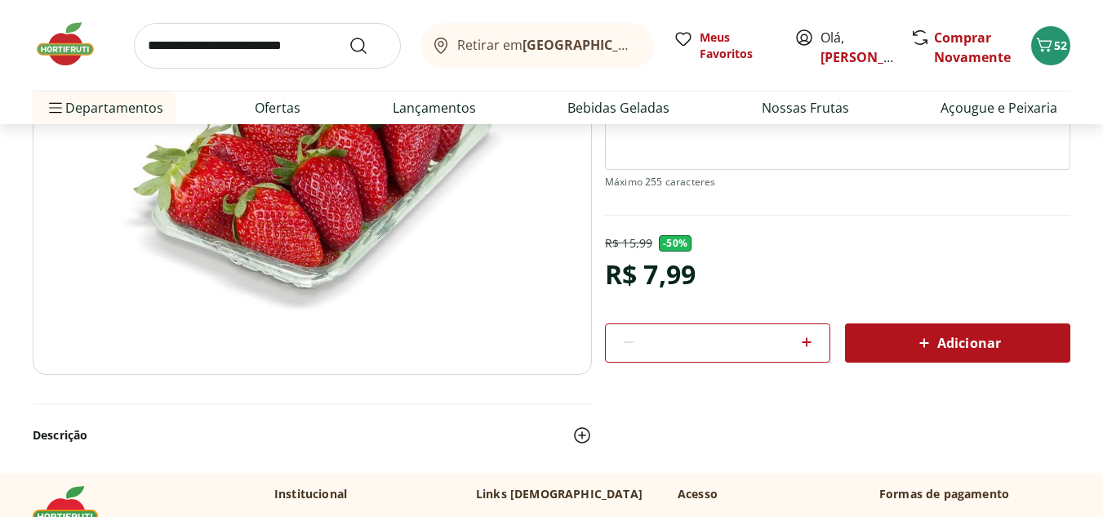
click at [963, 342] on span "Adicionar" at bounding box center [957, 343] width 87 height 20
click at [1053, 53] on icon "Carrinho" at bounding box center [1044, 45] width 20 height 20
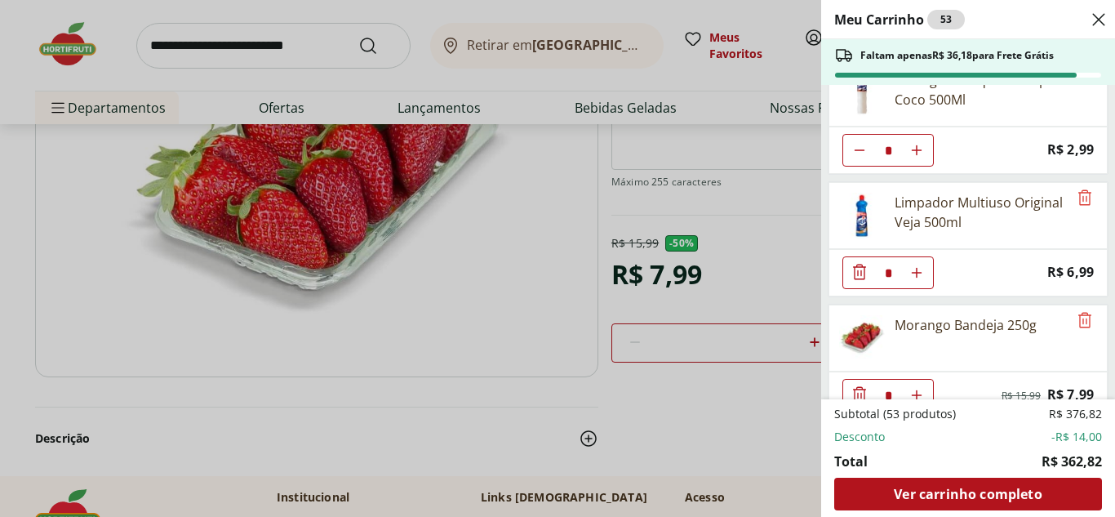
scroll to position [2141, 0]
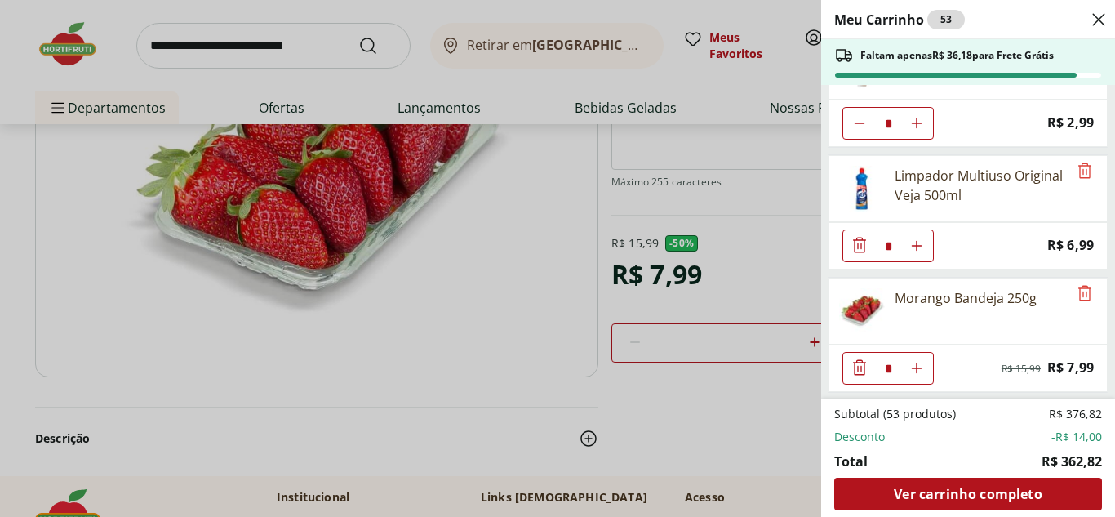
type input "*"
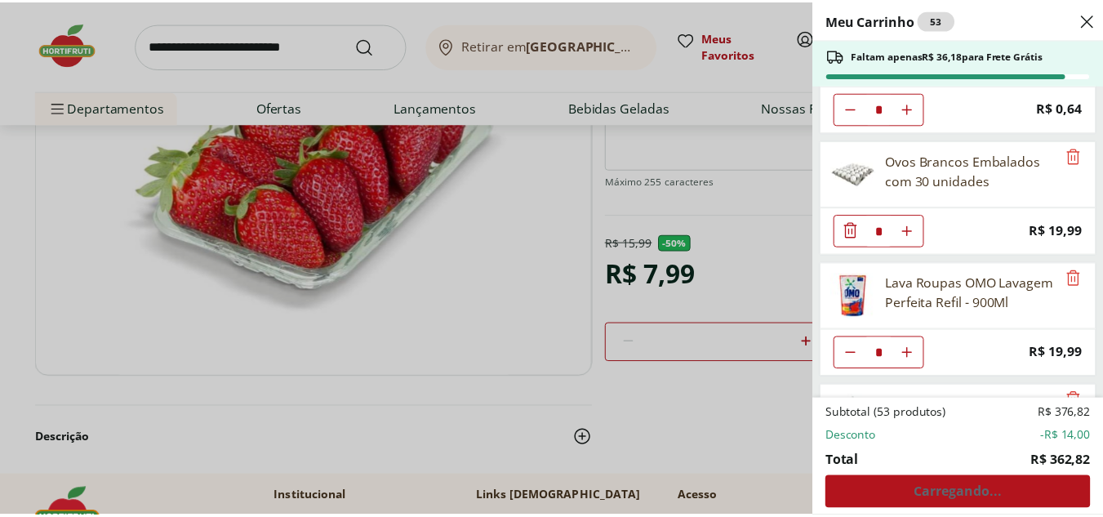
scroll to position [1775, 0]
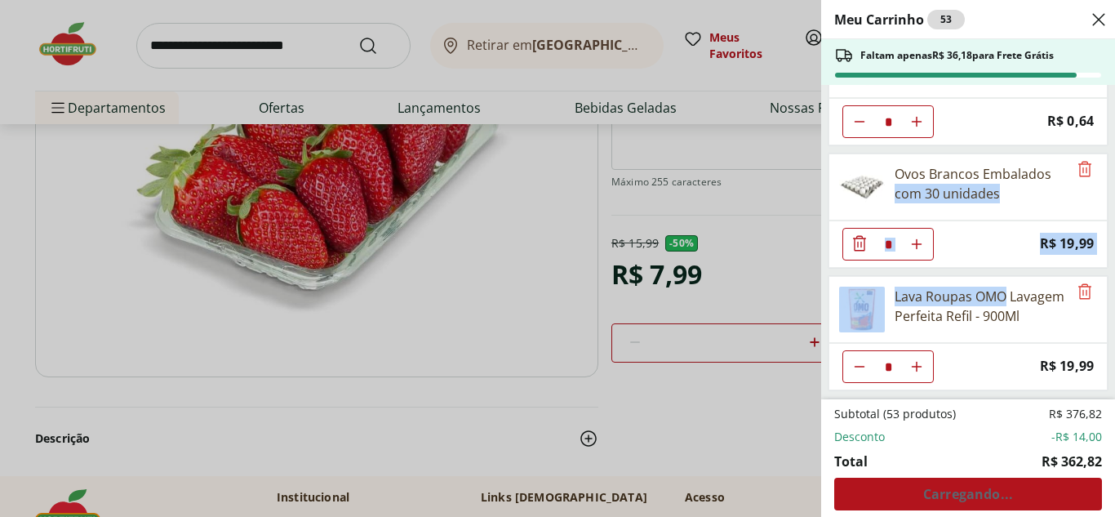
drag, startPoint x: 1114, startPoint y: 287, endPoint x: 1114, endPoint y: 149, distance: 137.9
click at [1102, 149] on div "Meu Carrinho 53 Faltam apenas R$ 36,18 para Frete Grátis Requeijão Cremoso Lacf…" at bounding box center [968, 258] width 294 height 517
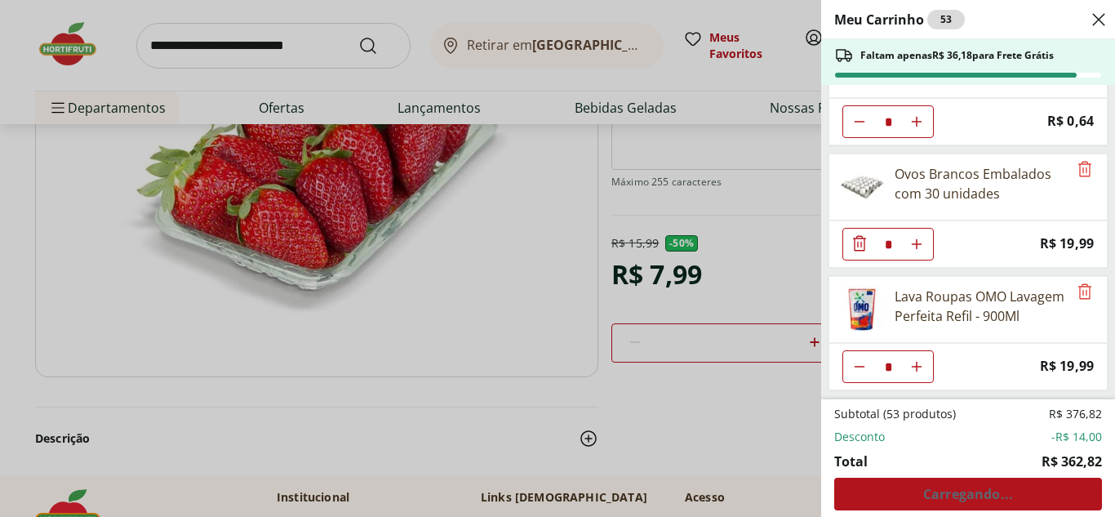
click at [734, 263] on div "Meu Carrinho 53 Faltam apenas R$ 36,18 para Frete Grátis Requeijão Cremoso Lacf…" at bounding box center [557, 258] width 1115 height 517
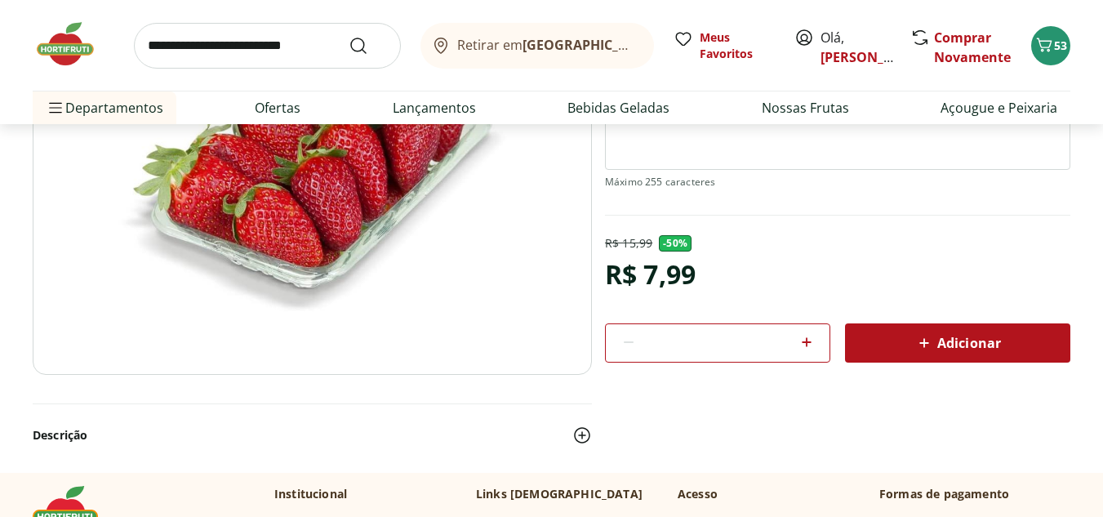
click at [259, 47] on input "search" at bounding box center [267, 46] width 267 height 46
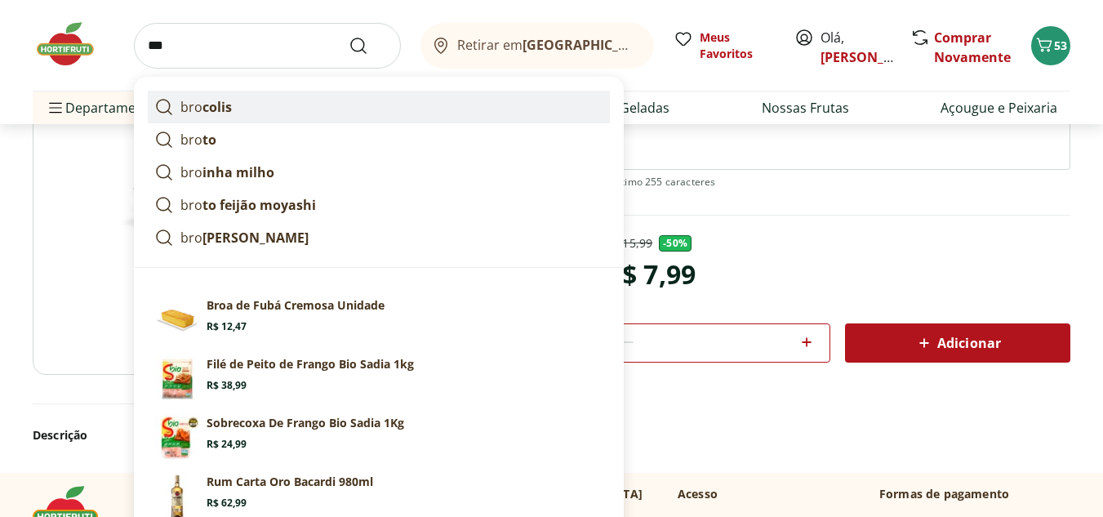
click at [270, 109] on link "bro colis" at bounding box center [379, 107] width 462 height 33
type input "********"
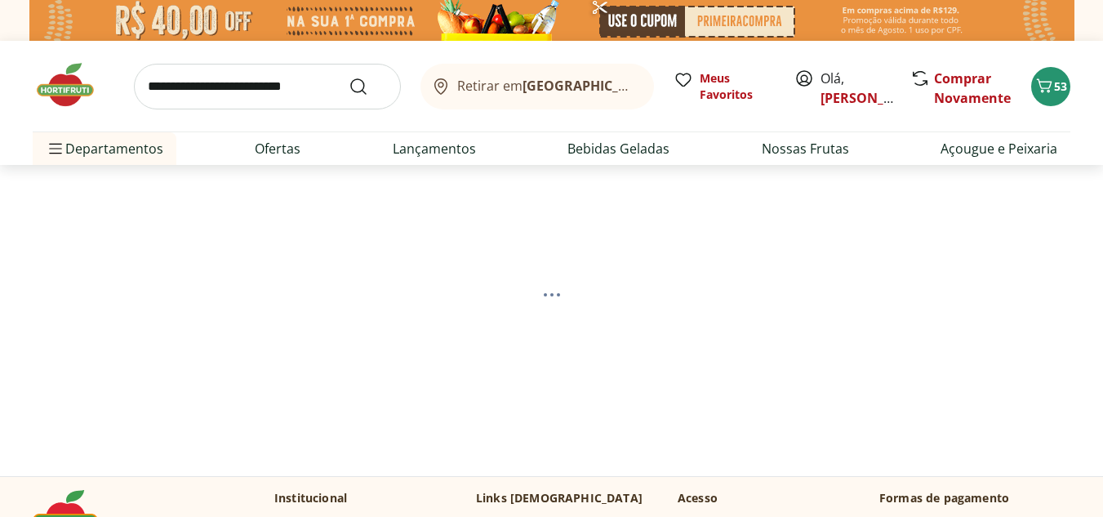
select select "**********"
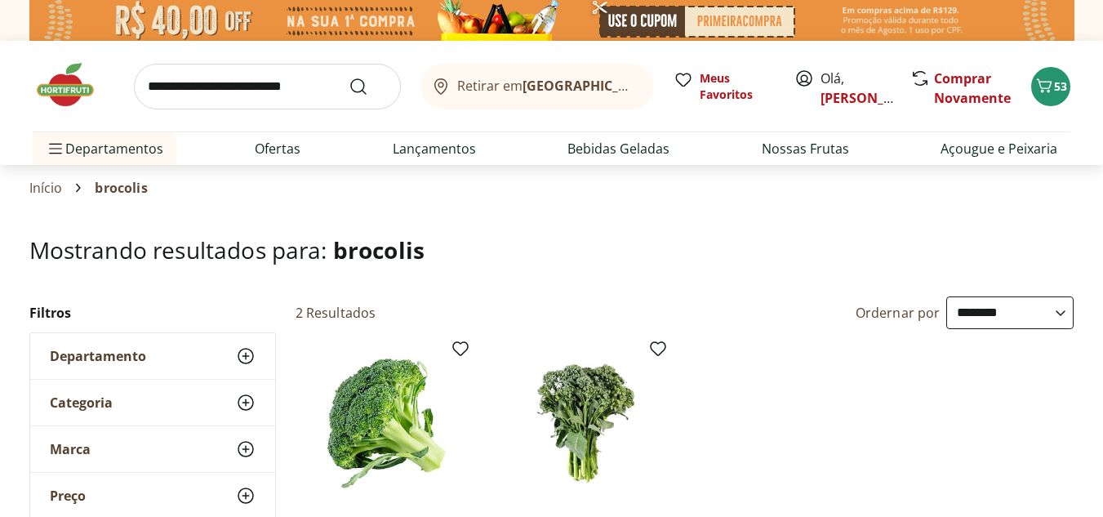
click at [398, 425] on img at bounding box center [386, 422] width 155 height 155
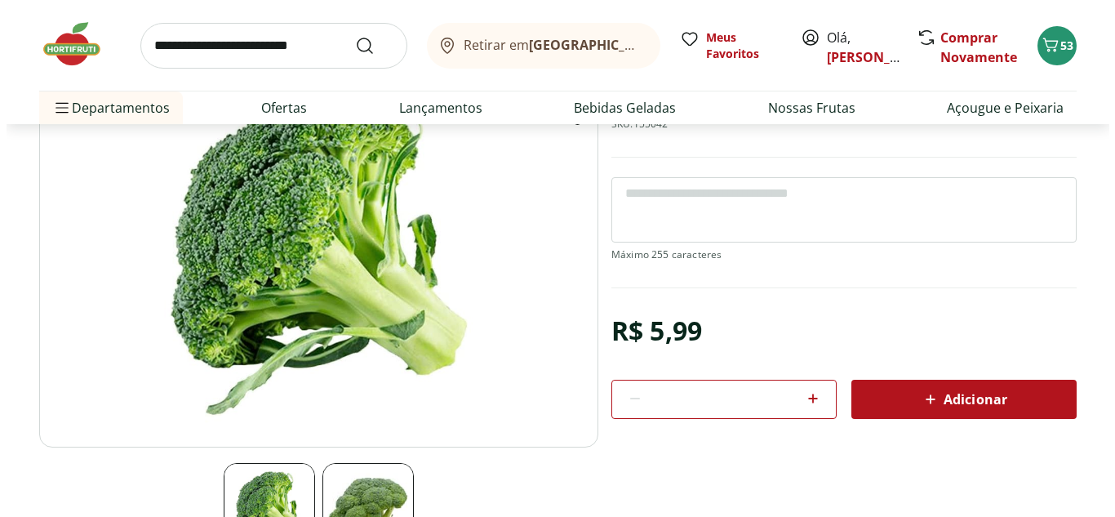
scroll to position [165, 0]
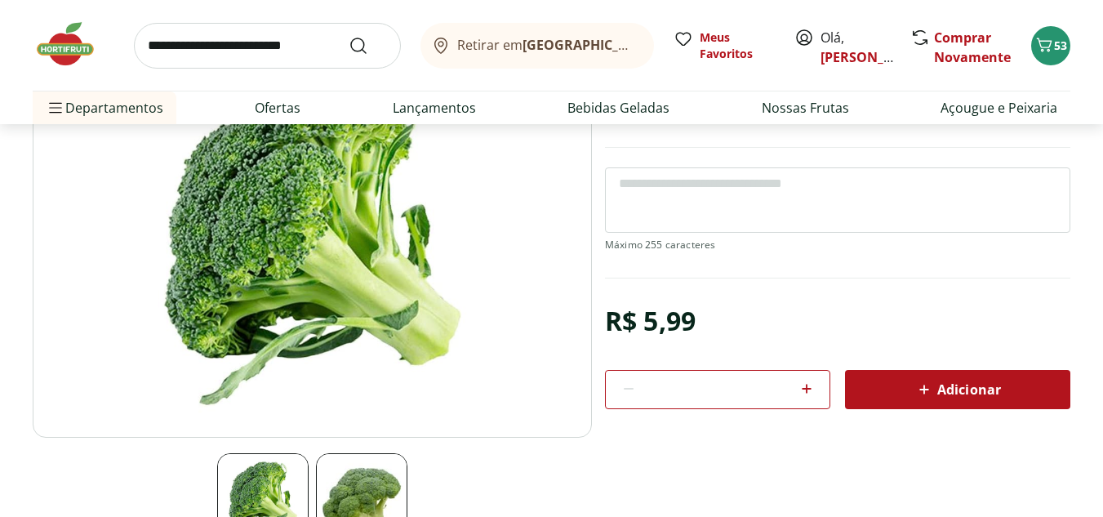
click at [934, 409] on section "Brócolis Ninja Unidade SKU: 155042 R$ 5,99 * Adicionar Brócolis Ninja Unidade R…" at bounding box center [551, 336] width 1037 height 581
click at [939, 395] on span "Adicionar" at bounding box center [957, 390] width 87 height 20
click at [1059, 56] on button "54" at bounding box center [1050, 45] width 39 height 39
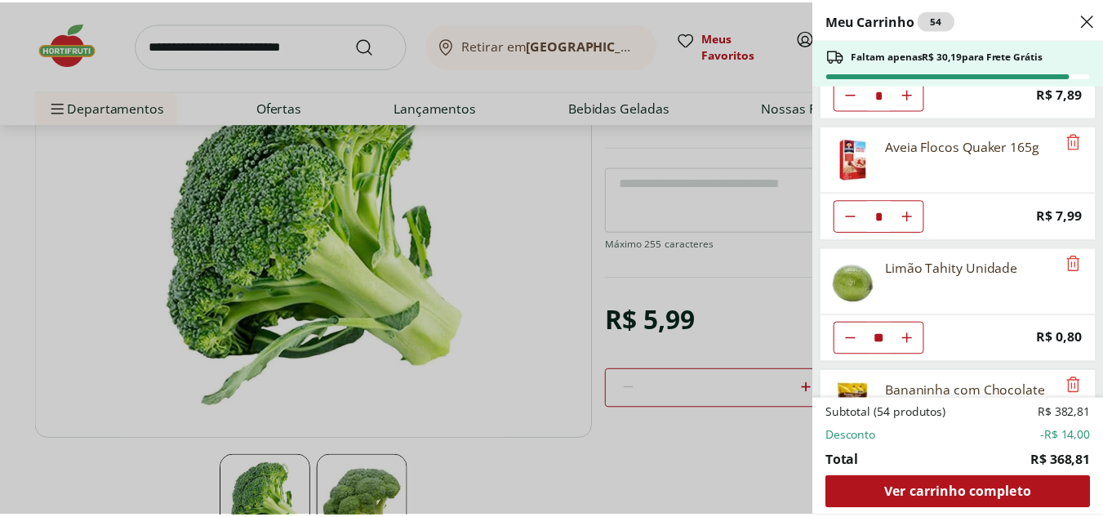
scroll to position [0, 0]
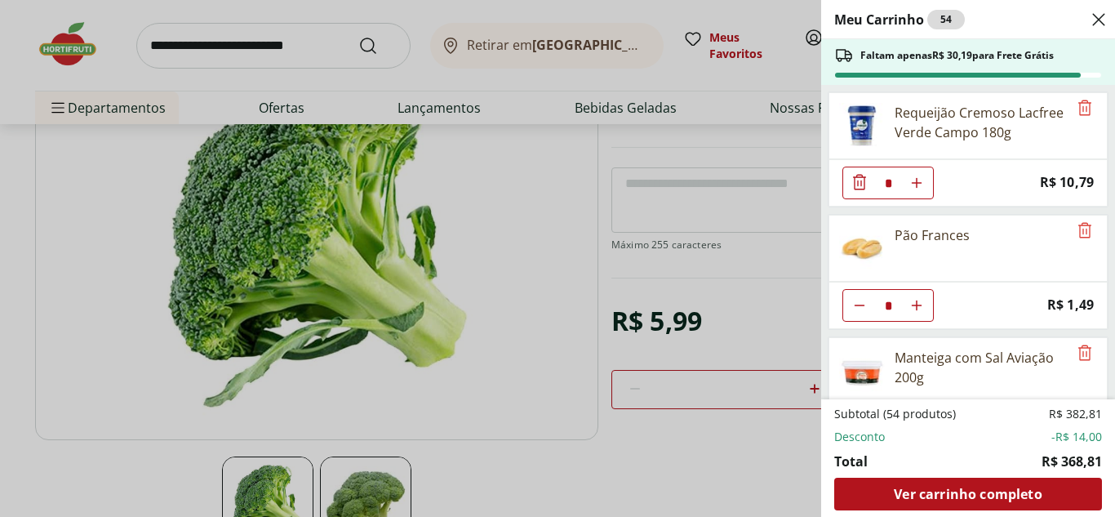
click at [295, 43] on div "Meu Carrinho 54 Faltam apenas R$ 30,19 para Frete Grátis Requeijão Cremoso Lacf…" at bounding box center [557, 258] width 1115 height 517
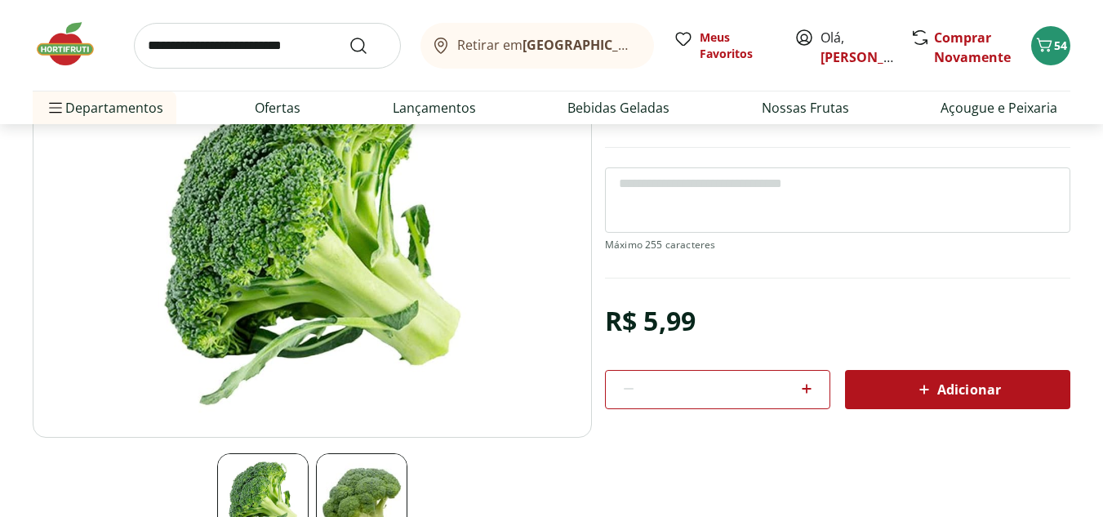
click at [295, 43] on input "search" at bounding box center [267, 46] width 267 height 46
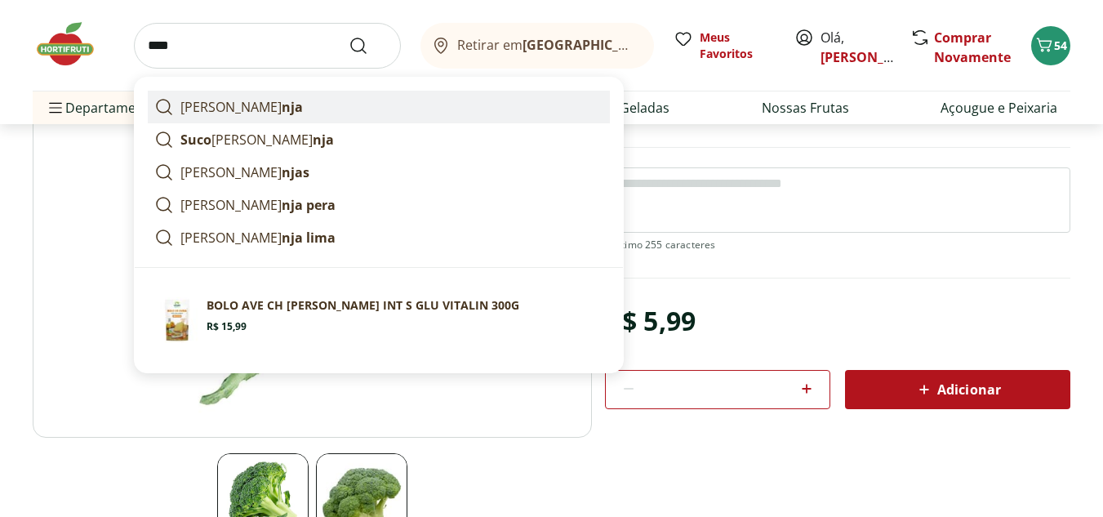
click at [317, 103] on link "lara nja" at bounding box center [379, 107] width 462 height 33
type input "*******"
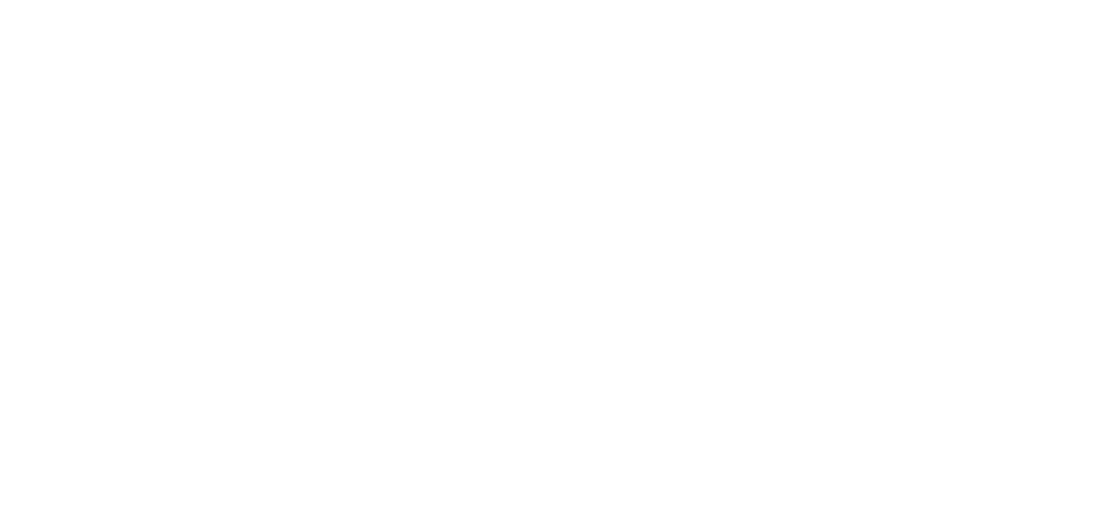
select select "**********"
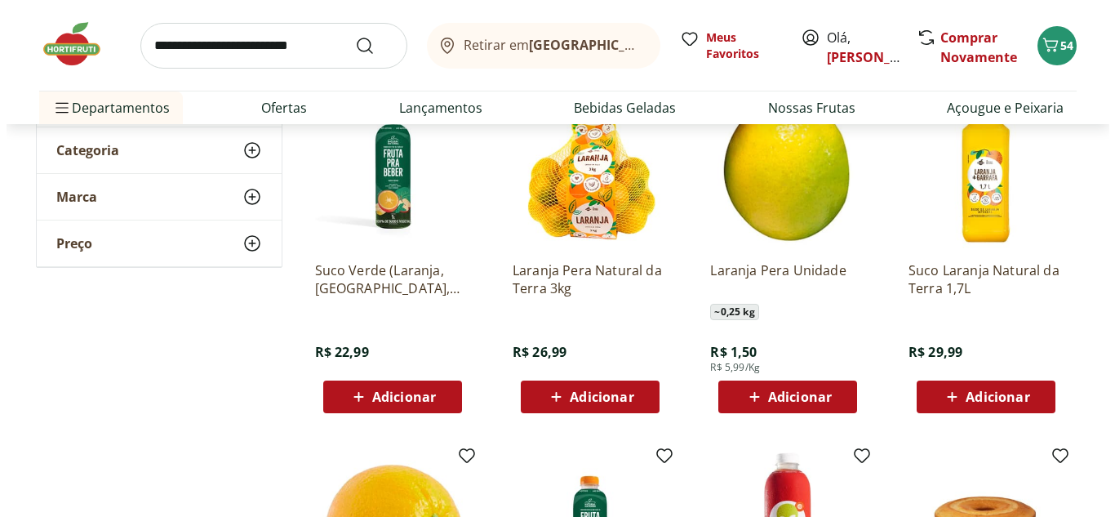
scroll to position [315, 0]
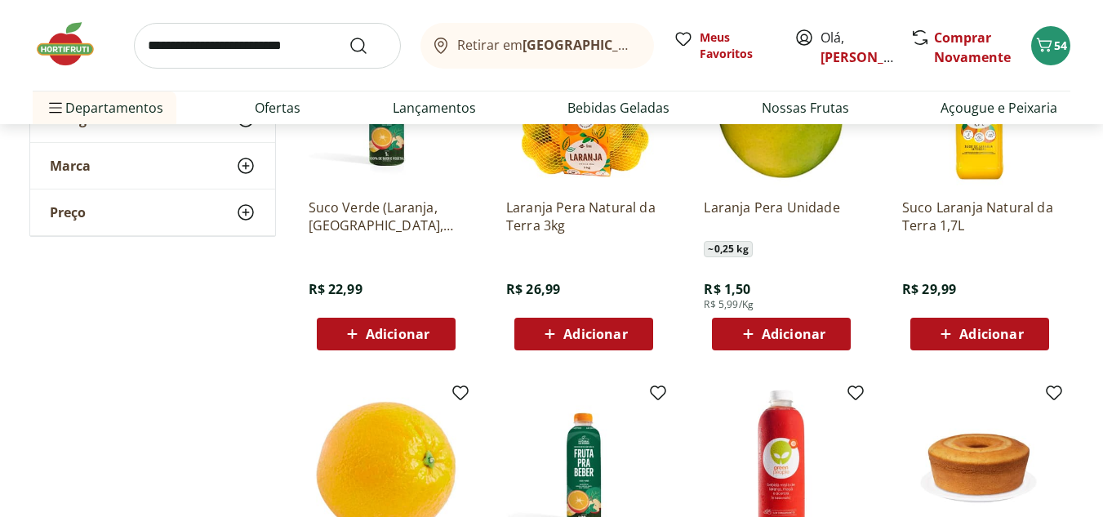
click at [818, 332] on span "Adicionar" at bounding box center [794, 333] width 64 height 13
click at [829, 332] on icon at bounding box center [827, 333] width 10 height 10
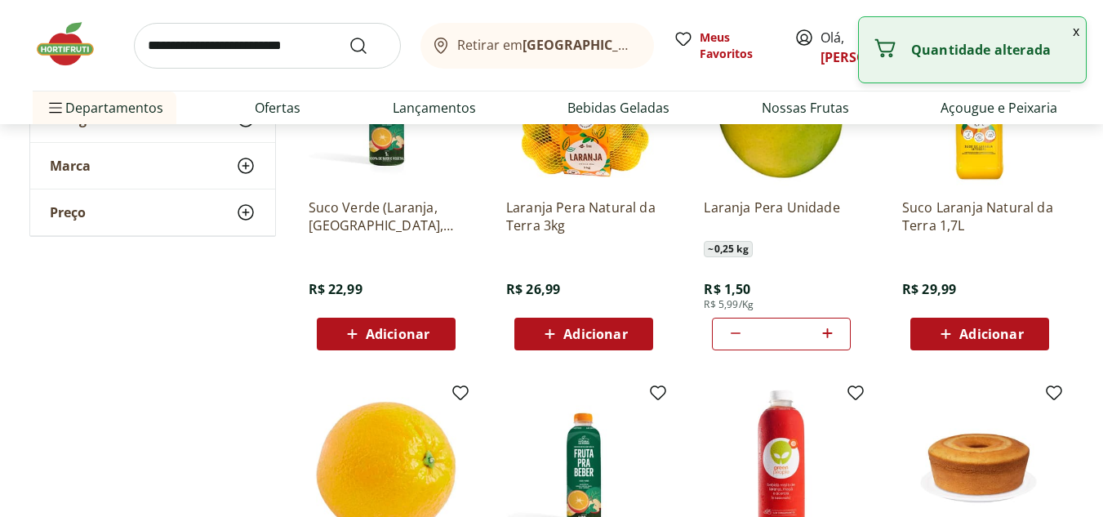
click at [829, 332] on icon at bounding box center [827, 333] width 10 height 10
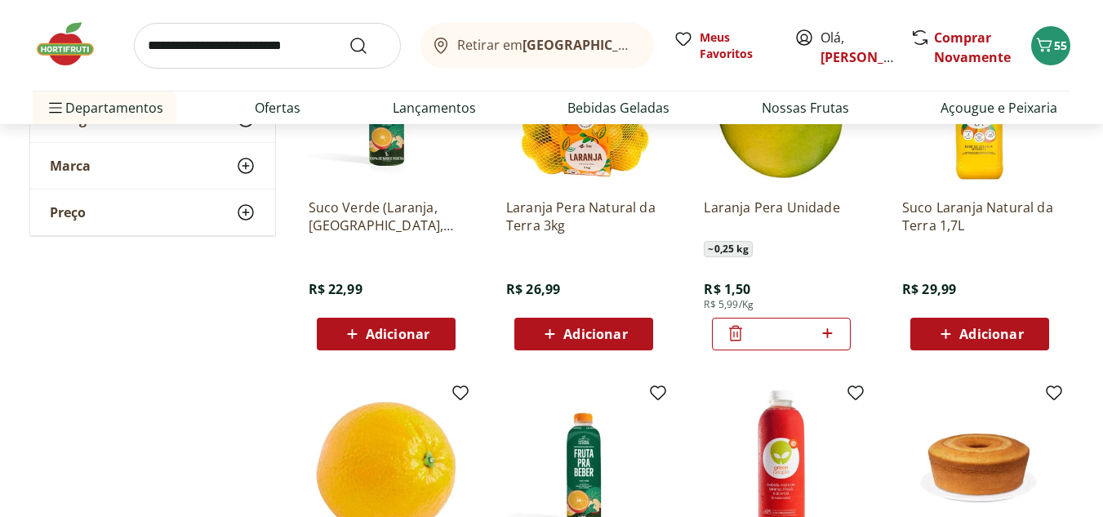
click at [828, 326] on icon at bounding box center [827, 333] width 20 height 20
click at [828, 333] on icon at bounding box center [827, 333] width 10 height 10
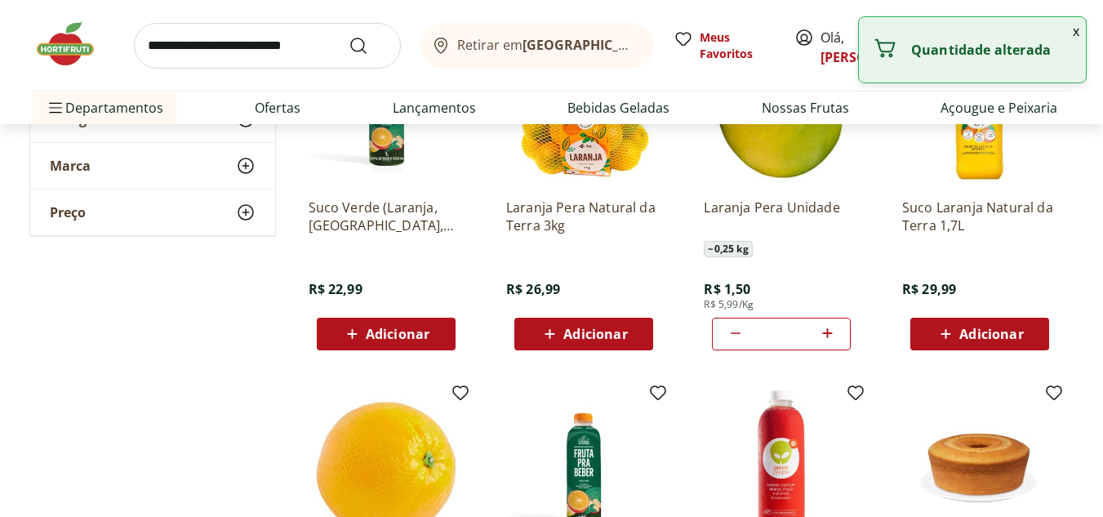
click at [828, 333] on icon at bounding box center [827, 333] width 10 height 10
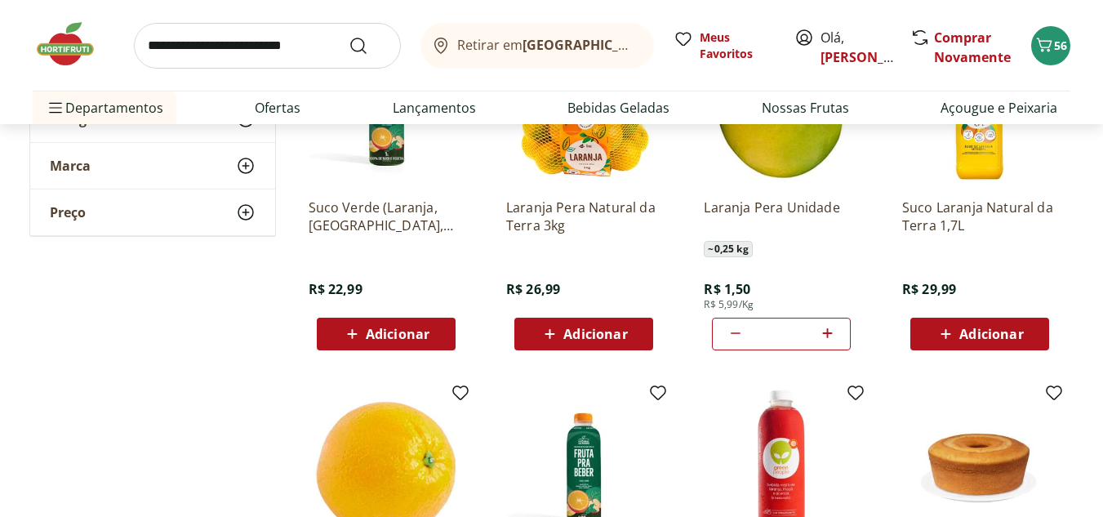
click at [828, 333] on icon at bounding box center [827, 333] width 10 height 10
click at [828, 334] on icon at bounding box center [827, 333] width 10 height 10
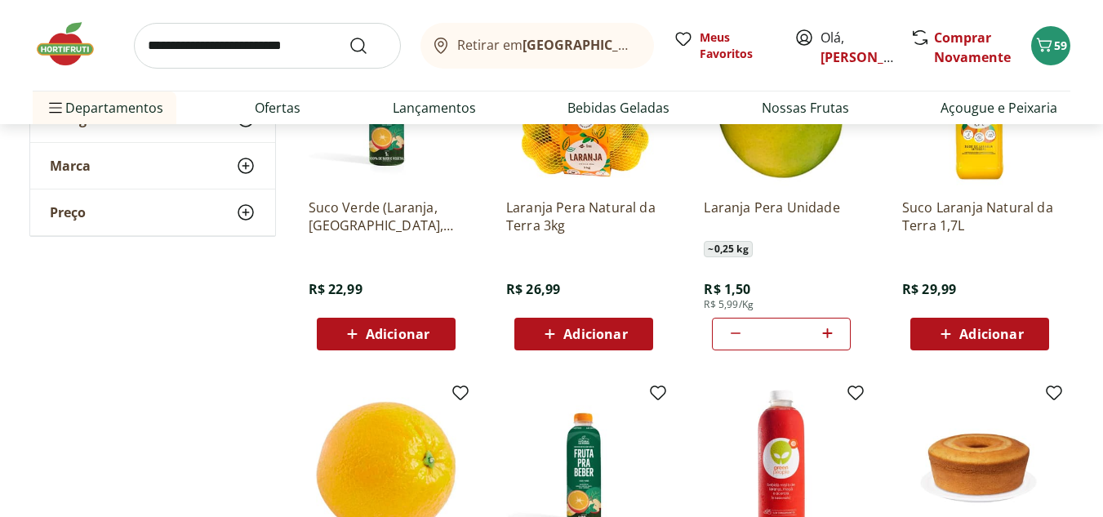
type input "*"
click at [1047, 55] on span "Carrinho" at bounding box center [1044, 45] width 20 height 21
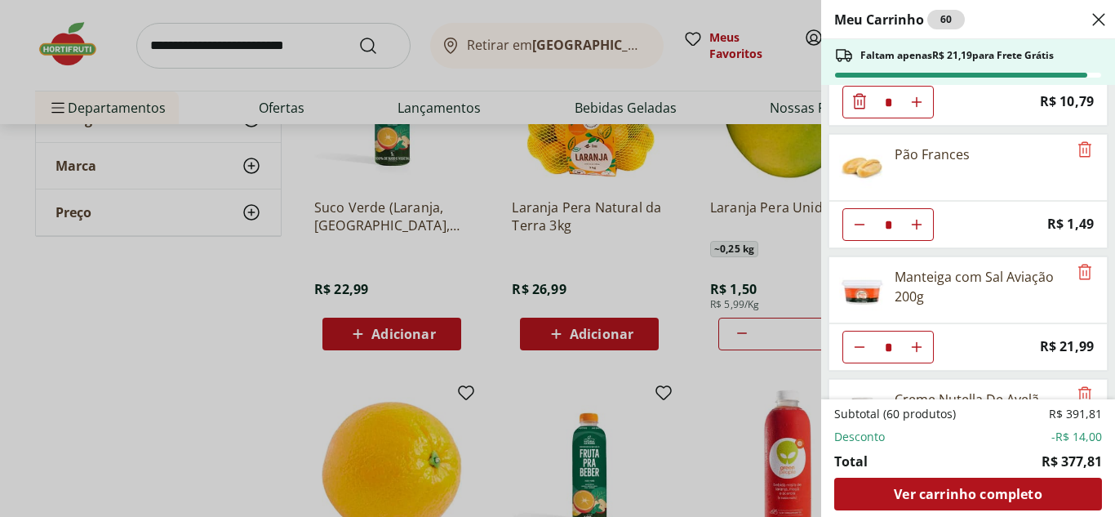
scroll to position [0, 0]
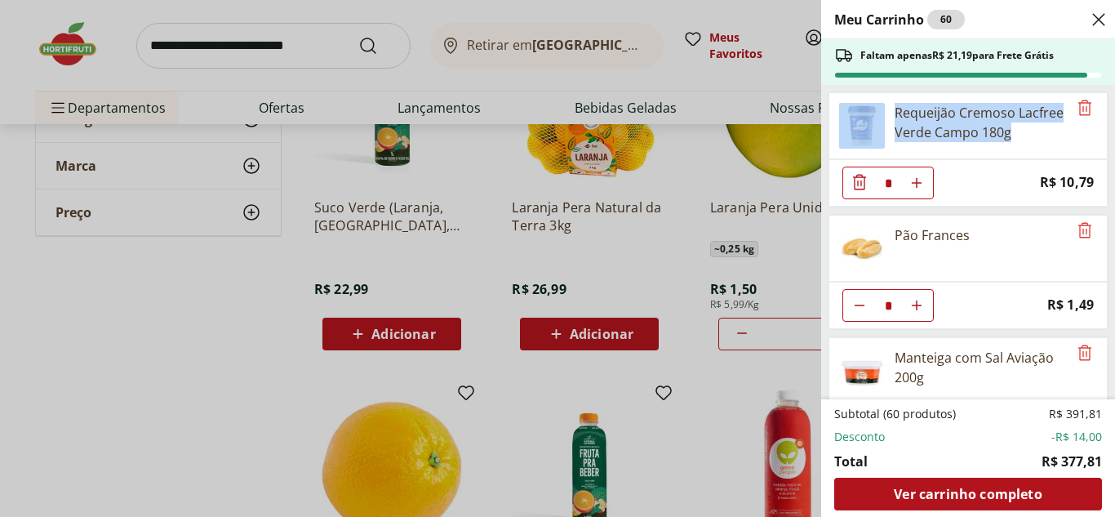
drag, startPoint x: 1114, startPoint y: 87, endPoint x: 1107, endPoint y: 128, distance: 42.3
click at [1102, 128] on div "Meu Carrinho 60 Faltam apenas R$ 21,19 para Frete Grátis Requeijão Cremoso Lacf…" at bounding box center [968, 258] width 294 height 517
click at [1098, 147] on div "Requeijão Cremoso Lacfree Verde Campo 180g" at bounding box center [967, 125] width 279 height 67
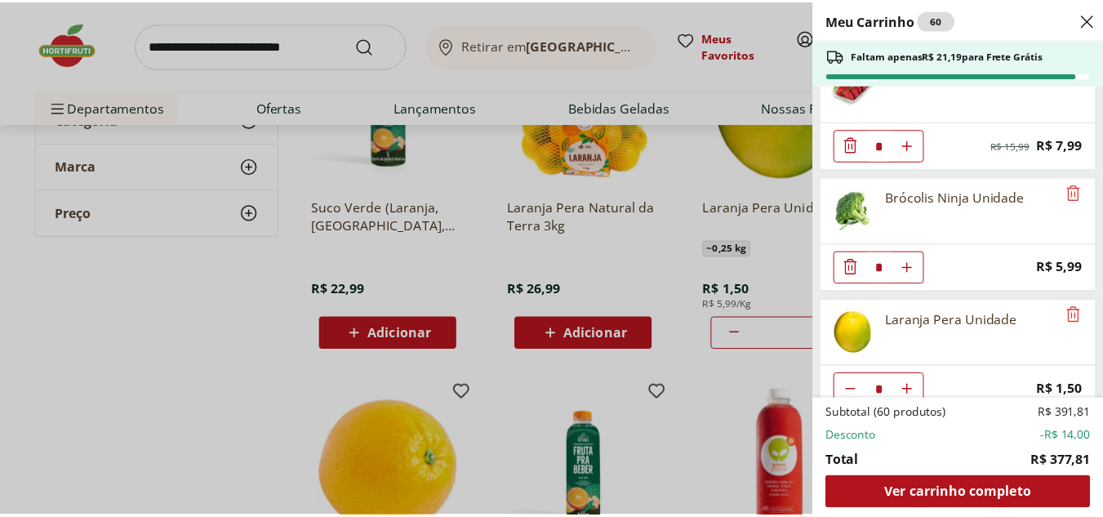
scroll to position [2386, 0]
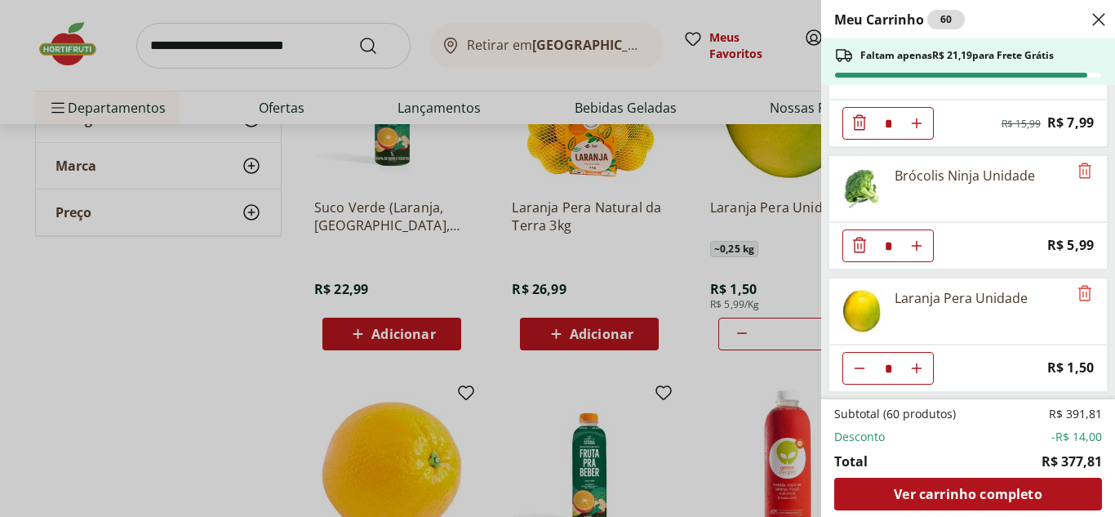
click at [305, 66] on div "Meu Carrinho 60 Faltam apenas R$ 21,19 para Frete Grátis Requeijão Cremoso Lacf…" at bounding box center [557, 258] width 1115 height 517
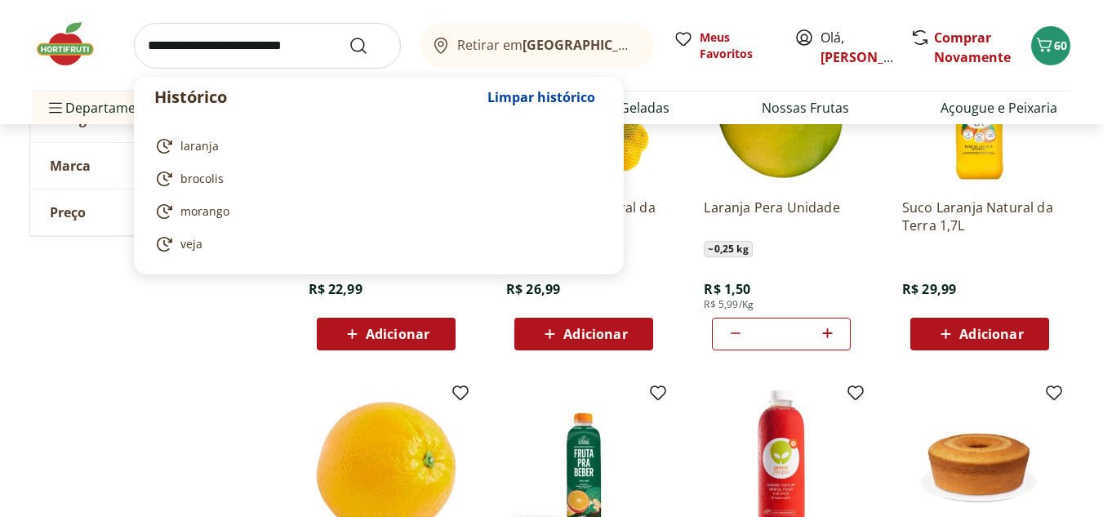
click at [302, 47] on input "search" at bounding box center [267, 46] width 267 height 46
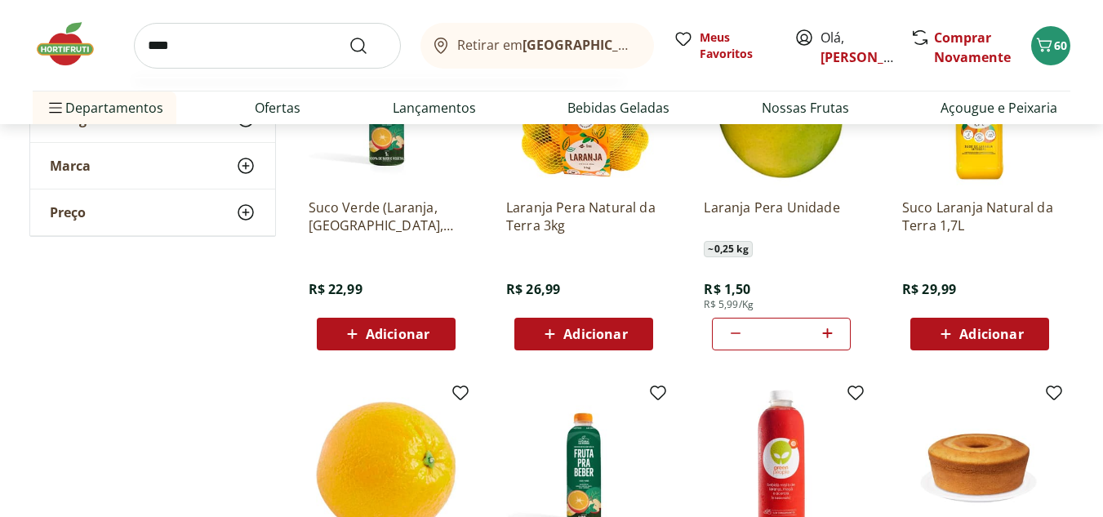
type input "****"
click at [349, 36] on button "Submit Search" at bounding box center [368, 46] width 39 height 20
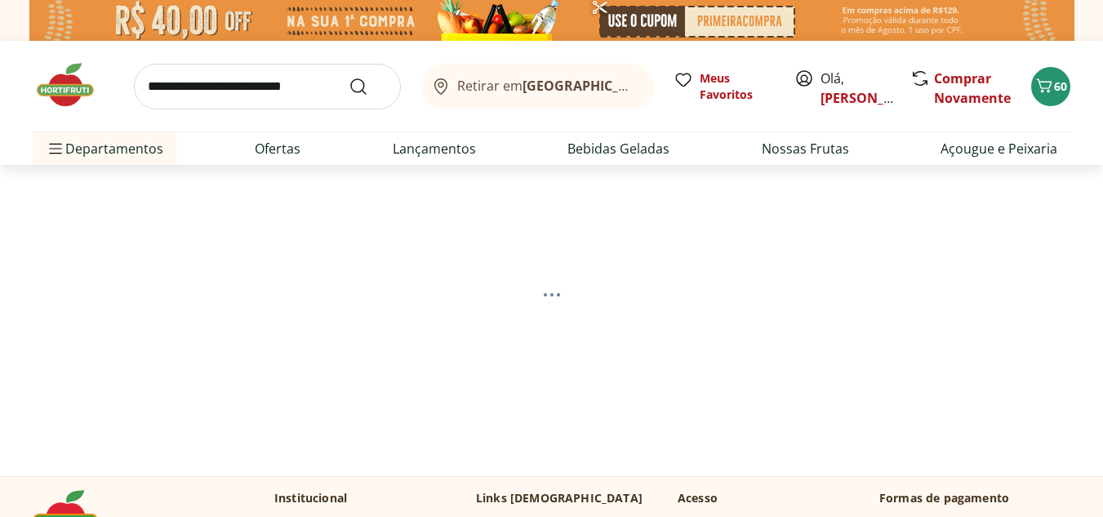
select select "**********"
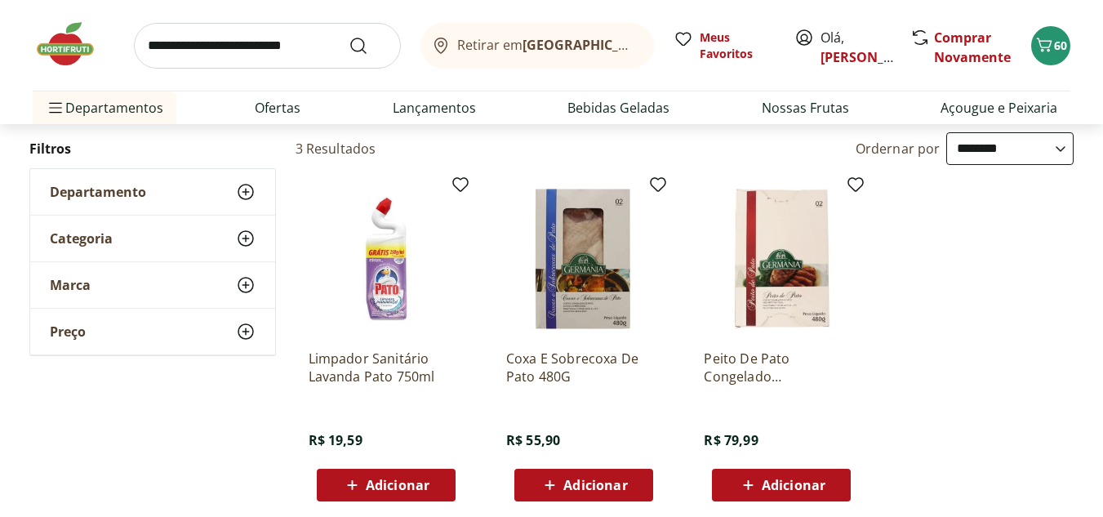
scroll to position [226, 0]
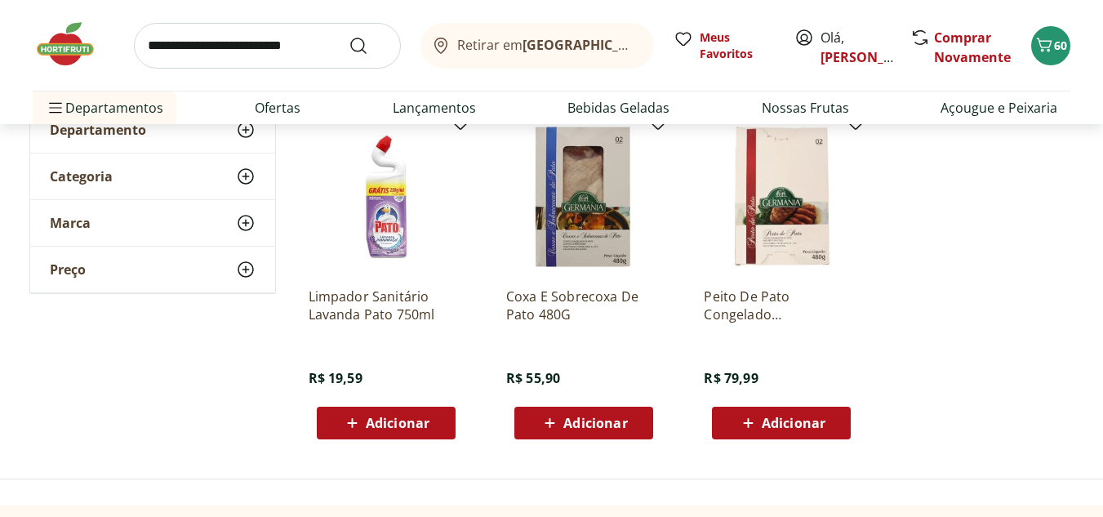
click at [407, 411] on div "Adicionar" at bounding box center [386, 422] width 113 height 29
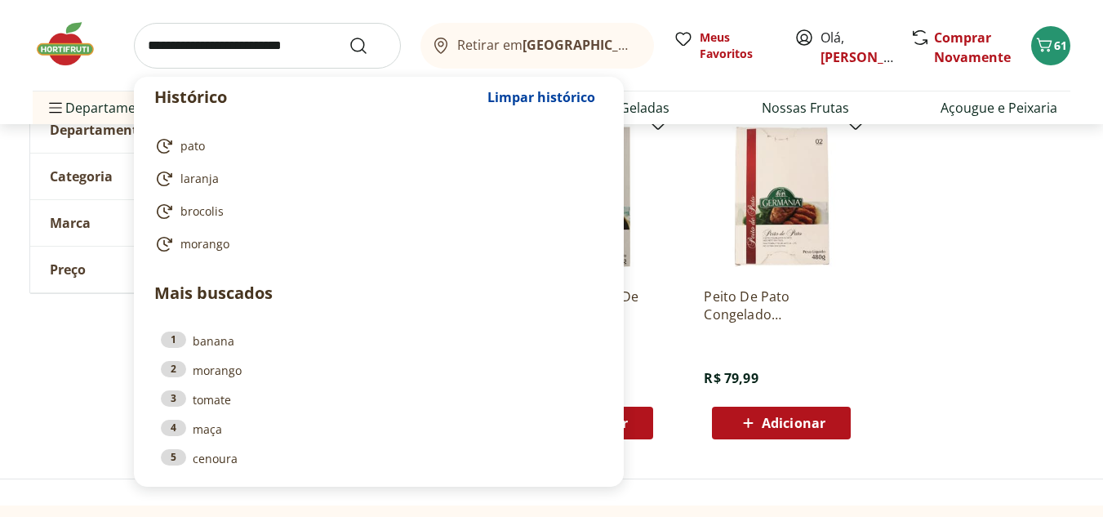
click at [275, 46] on input "search" at bounding box center [267, 46] width 267 height 46
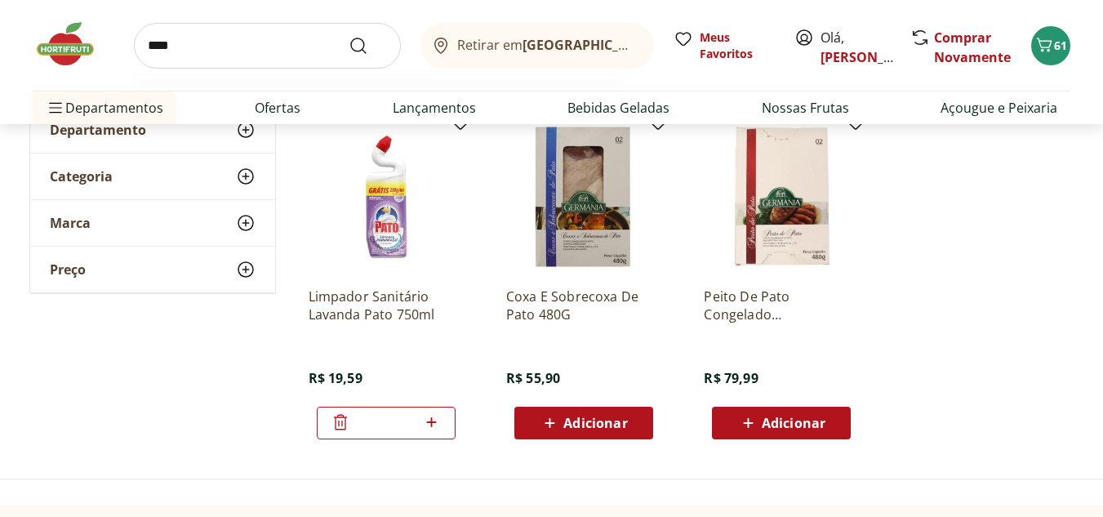
type input "****"
click at [349, 36] on button "Submit Search" at bounding box center [368, 46] width 39 height 20
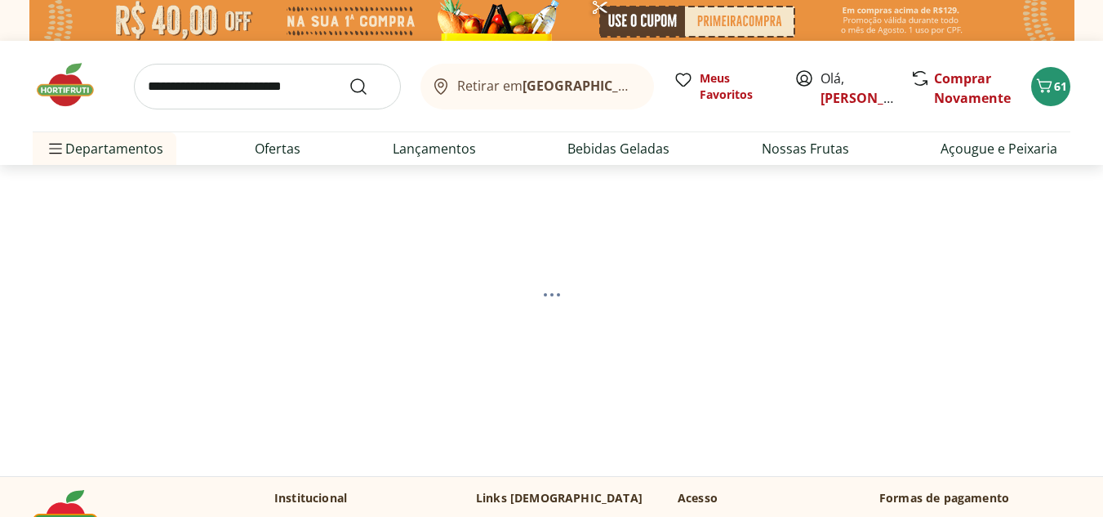
select select "**********"
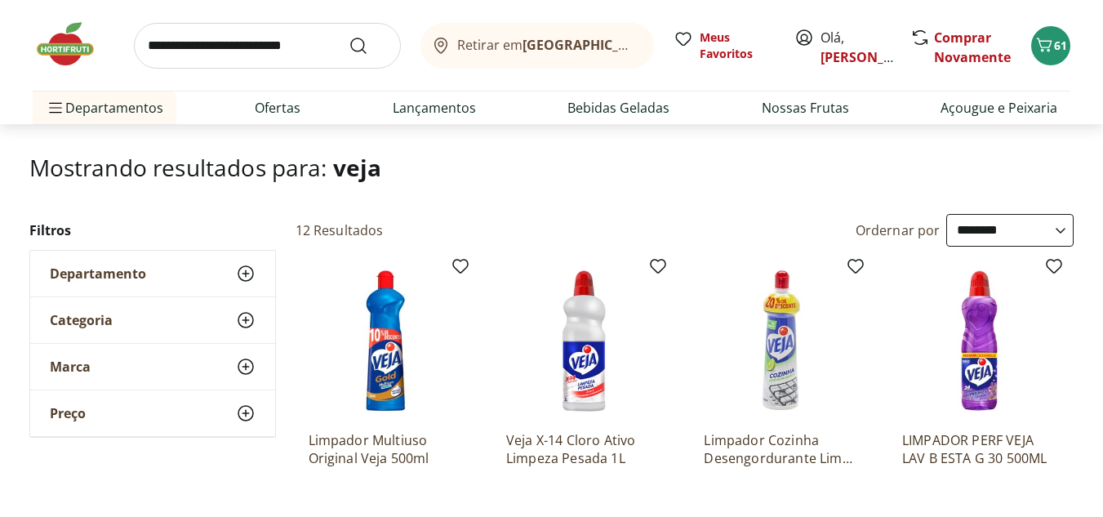
scroll to position [144, 0]
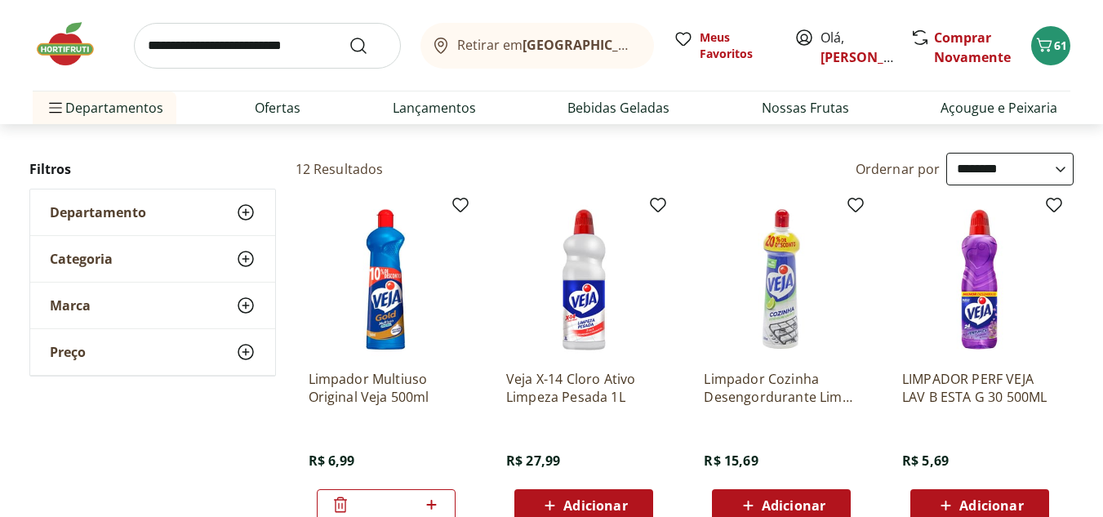
click at [626, 495] on span "Adicionar" at bounding box center [583, 505] width 87 height 20
click at [625, 495] on span "Adicionar" at bounding box center [583, 505] width 87 height 20
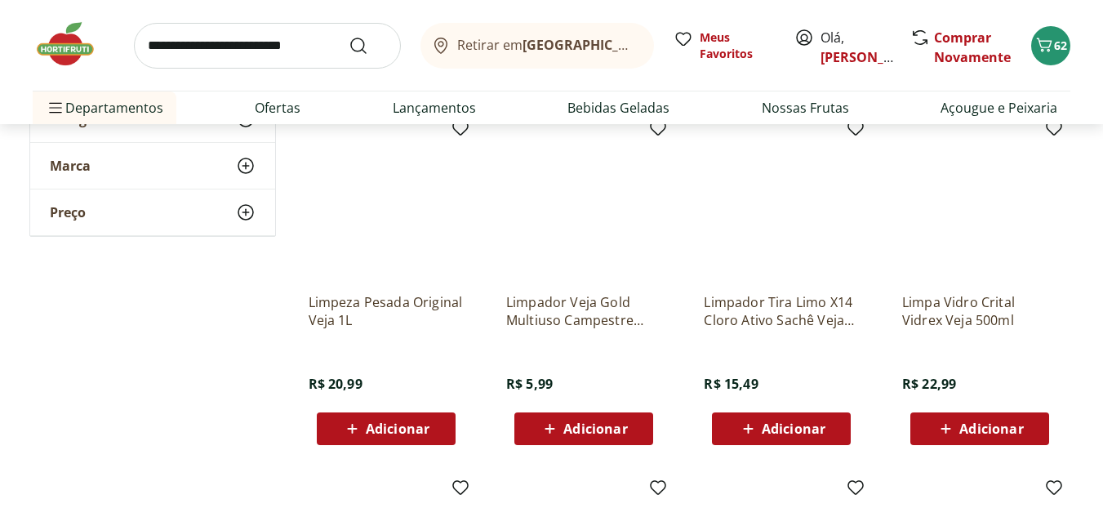
scroll to position [0, 0]
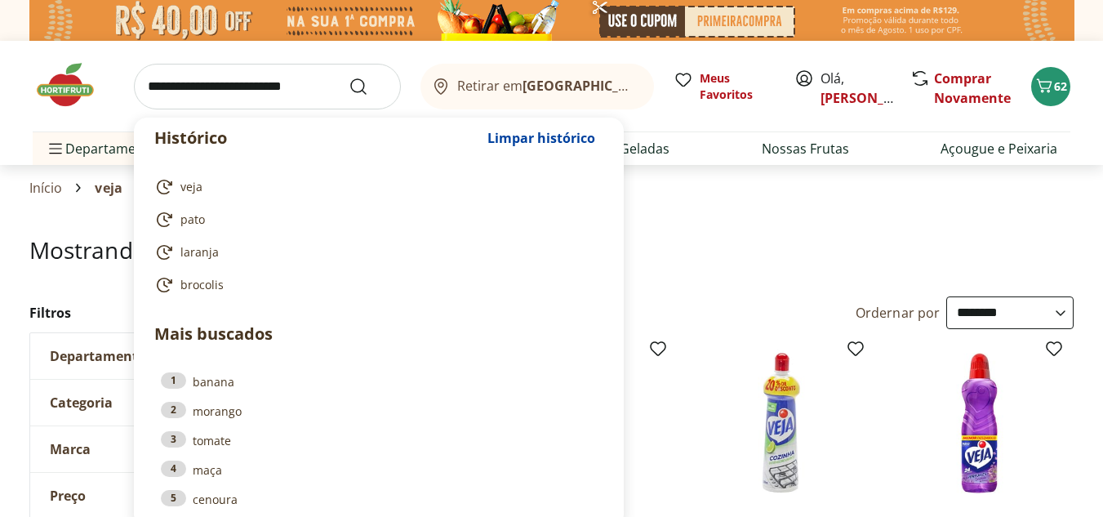
click at [168, 81] on input "search" at bounding box center [267, 87] width 267 height 46
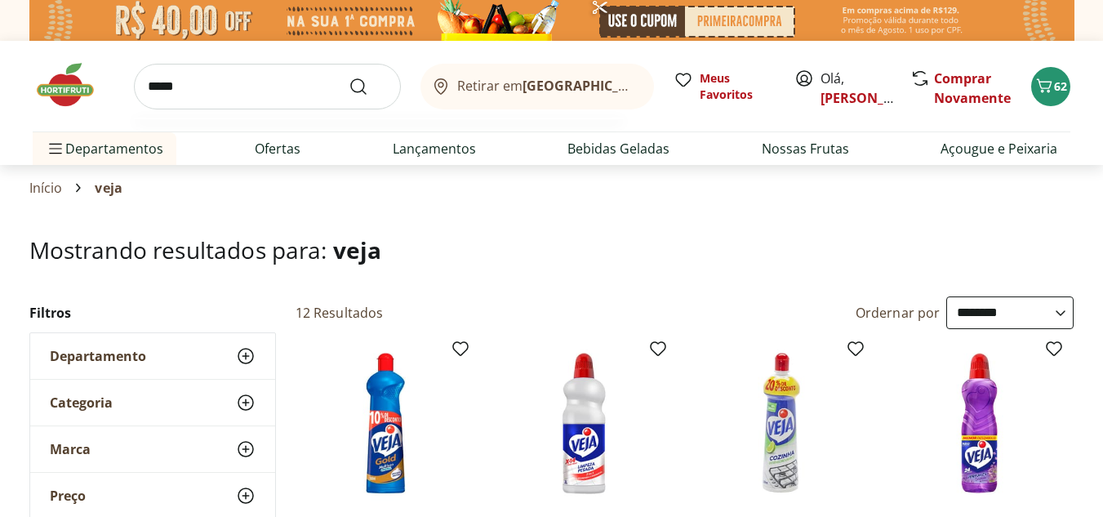
type input "*****"
click at [349, 77] on button "Submit Search" at bounding box center [368, 87] width 39 height 20
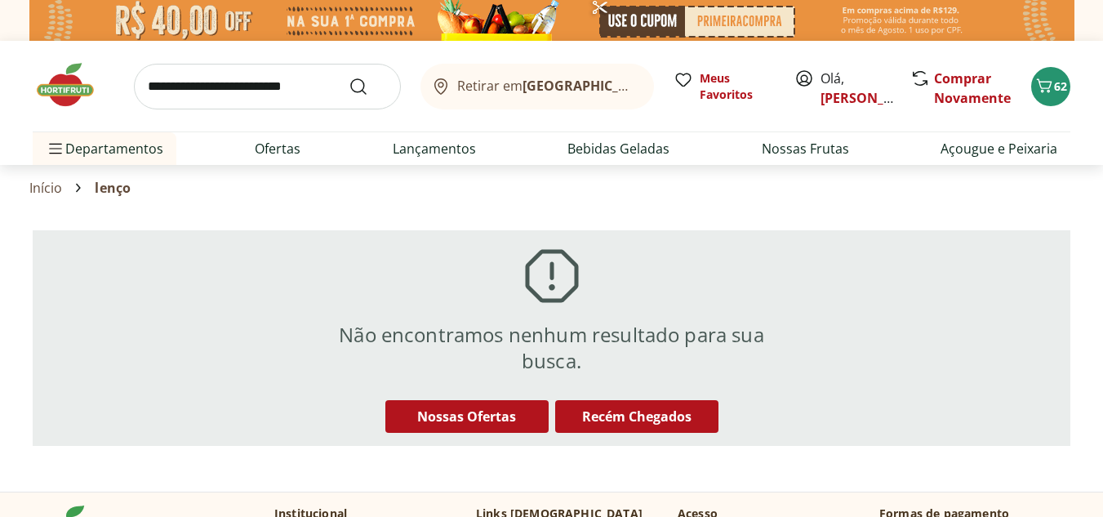
click at [251, 76] on input "search" at bounding box center [267, 87] width 267 height 46
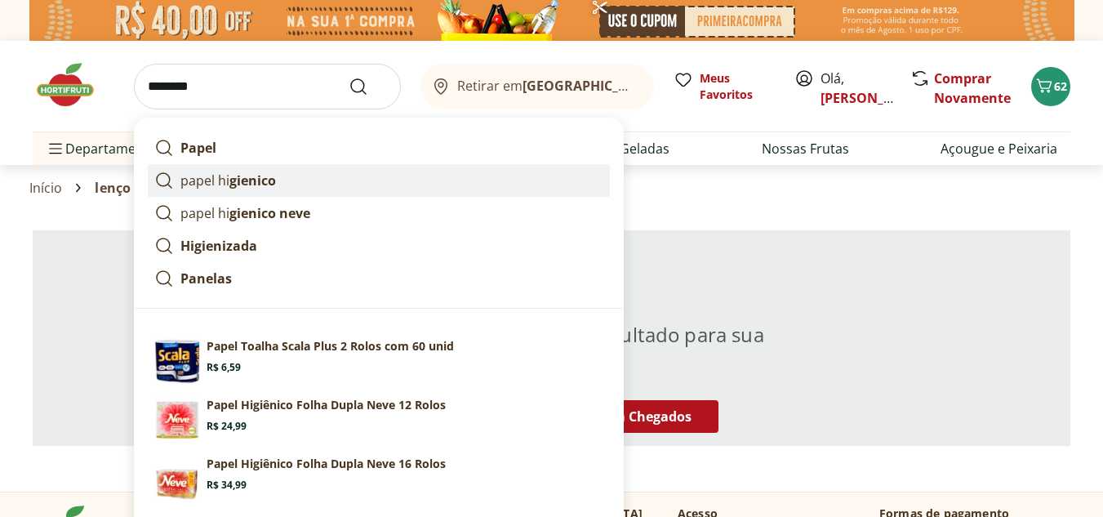
click at [224, 175] on p "papel hi gienico" at bounding box center [227, 181] width 95 height 20
type input "**********"
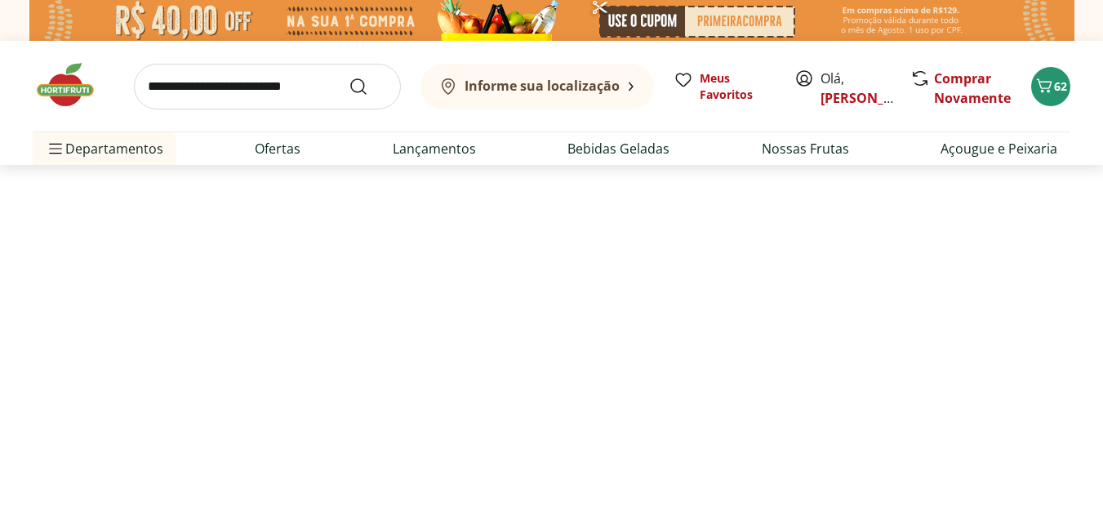
select select "**********"
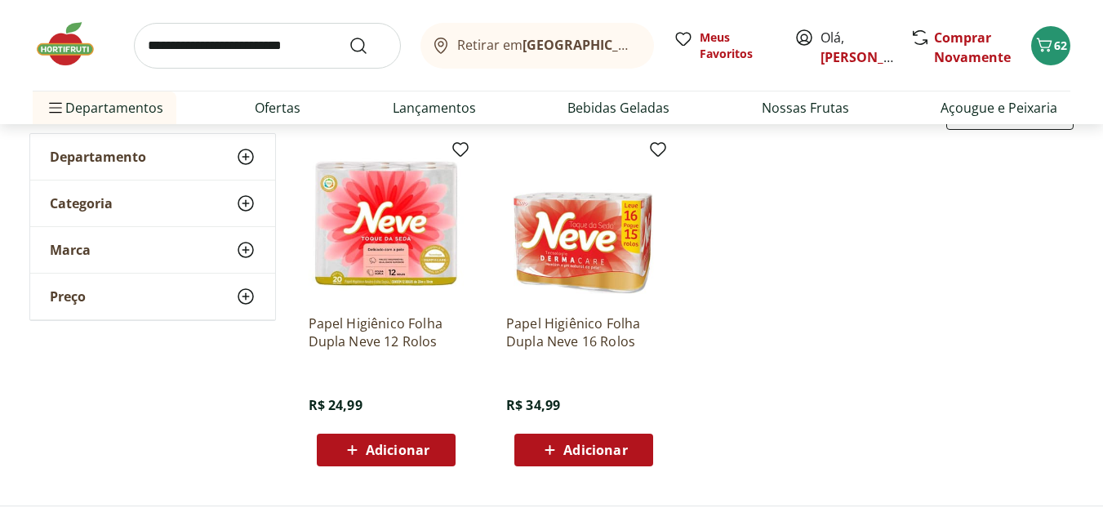
scroll to position [211, 0]
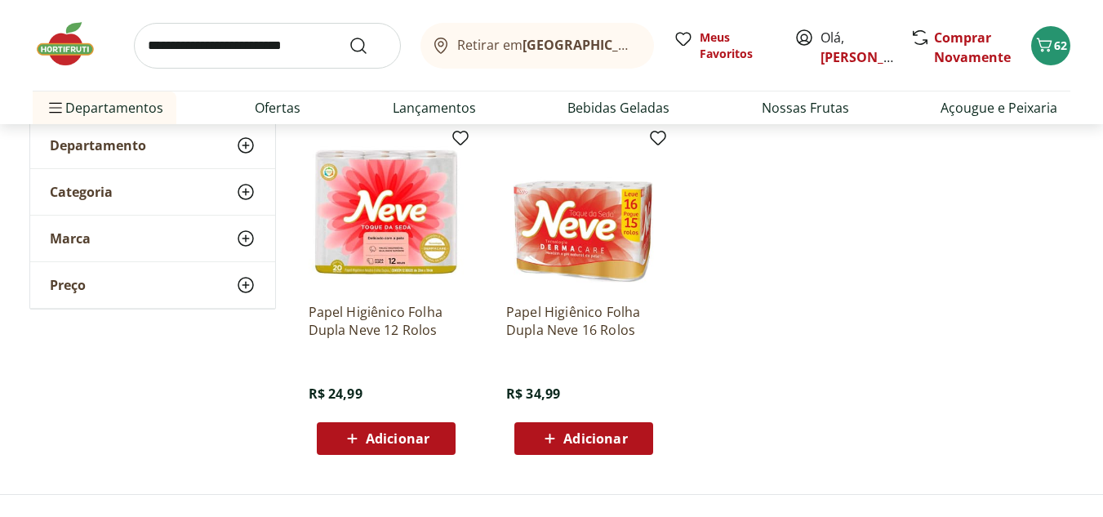
click at [618, 432] on span "Adicionar" at bounding box center [595, 438] width 64 height 13
click at [620, 432] on span "Adicionar" at bounding box center [595, 438] width 64 height 13
click at [619, 432] on span "Adicionar" at bounding box center [595, 438] width 64 height 13
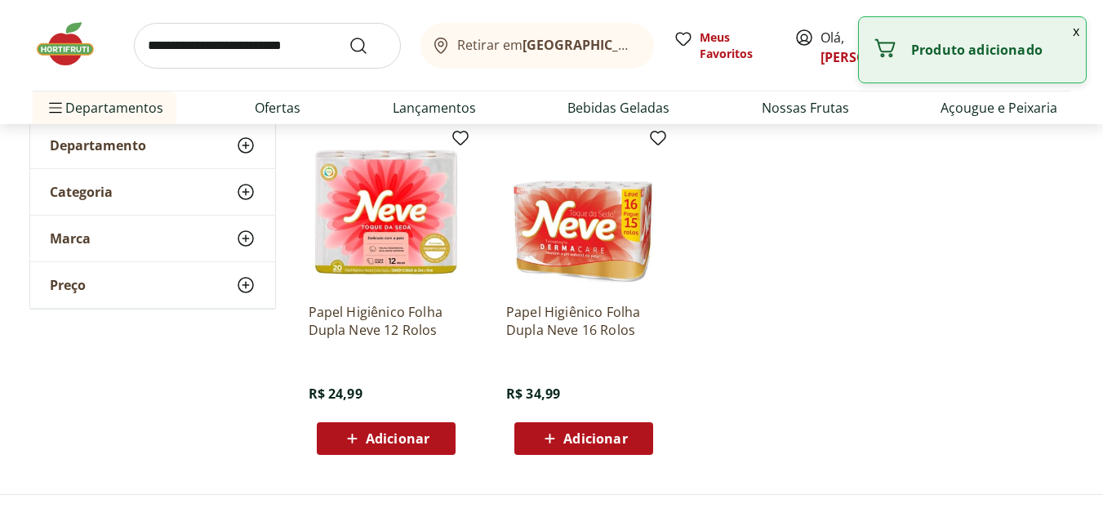
click at [597, 442] on span "Adicionar" at bounding box center [595, 438] width 64 height 13
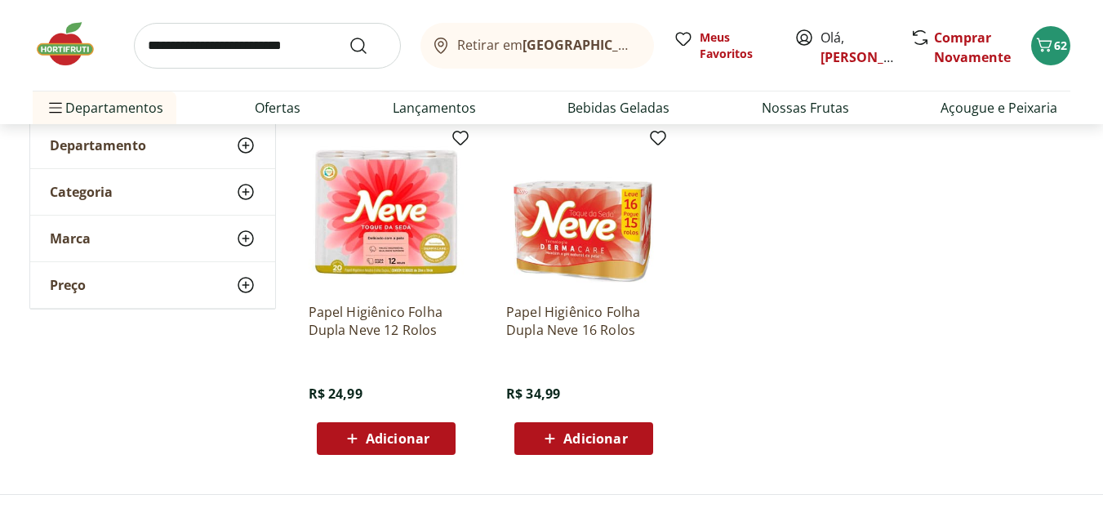
click at [536, 436] on div "Adicionar" at bounding box center [583, 438] width 113 height 29
click at [624, 221] on img at bounding box center [583, 212] width 155 height 155
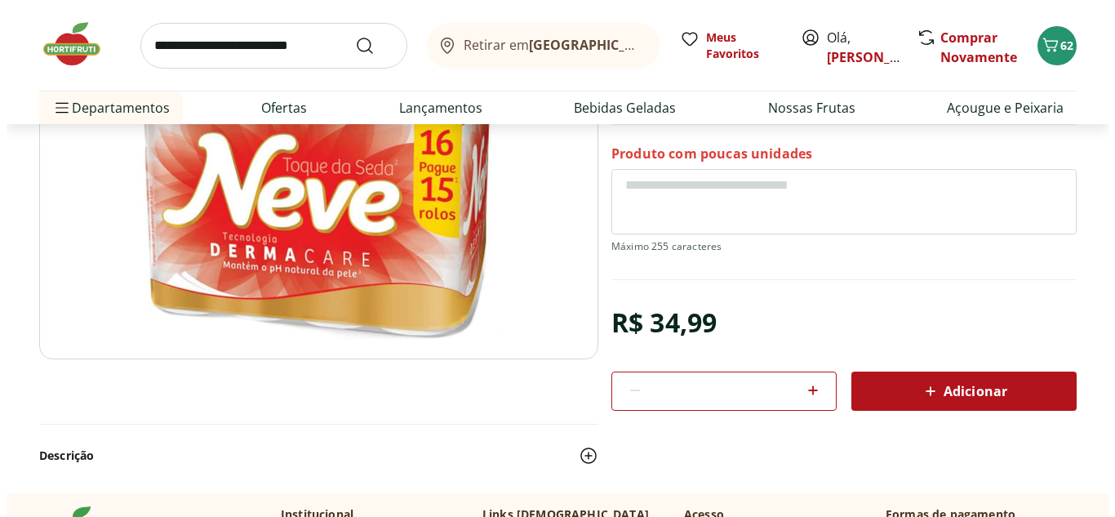
scroll to position [264, 0]
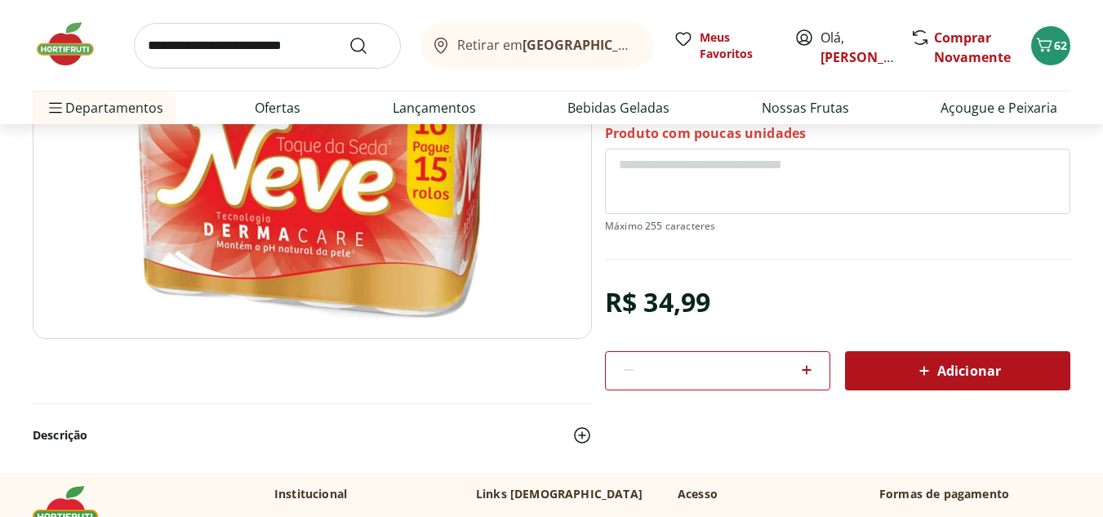
click at [974, 389] on button "Adicionar" at bounding box center [957, 370] width 225 height 39
click at [973, 363] on span "Adicionar" at bounding box center [957, 371] width 87 height 20
click at [947, 359] on div "Adicionar" at bounding box center [957, 370] width 199 height 29
click at [950, 372] on span "Adicionar" at bounding box center [957, 371] width 87 height 20
click at [944, 377] on span "Adicionar" at bounding box center [957, 371] width 87 height 20
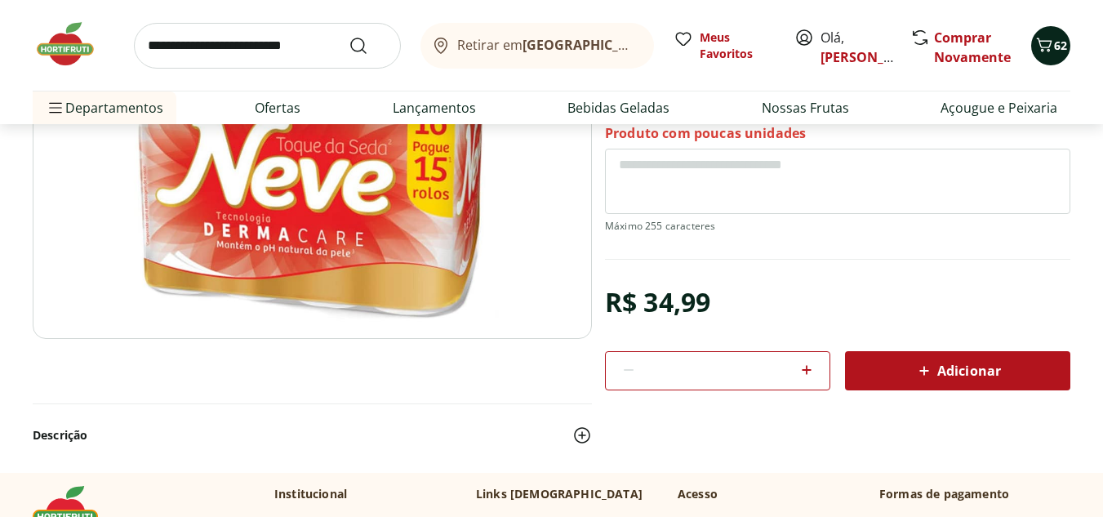
click at [1065, 51] on span "62" at bounding box center [1060, 46] width 13 height 16
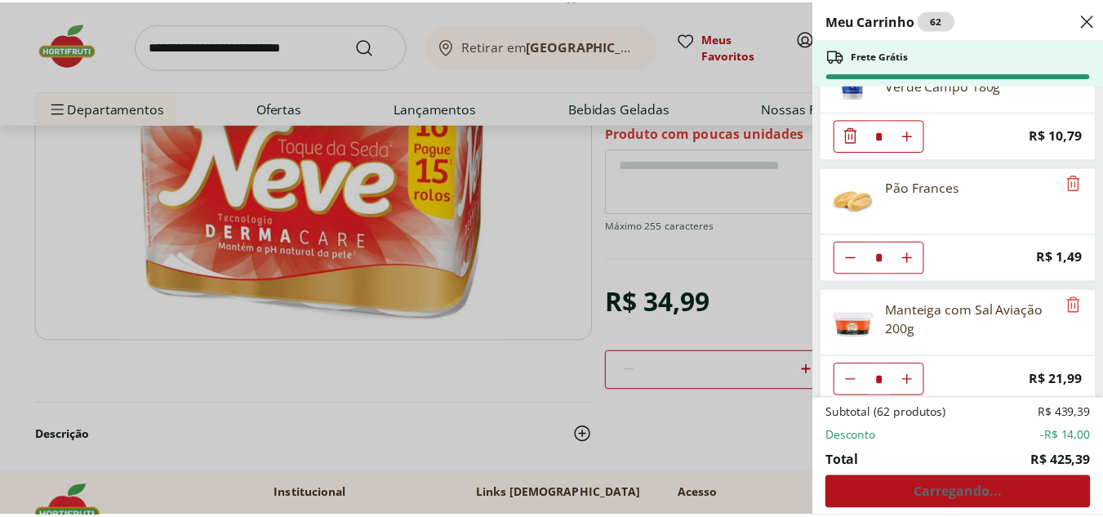
scroll to position [0, 0]
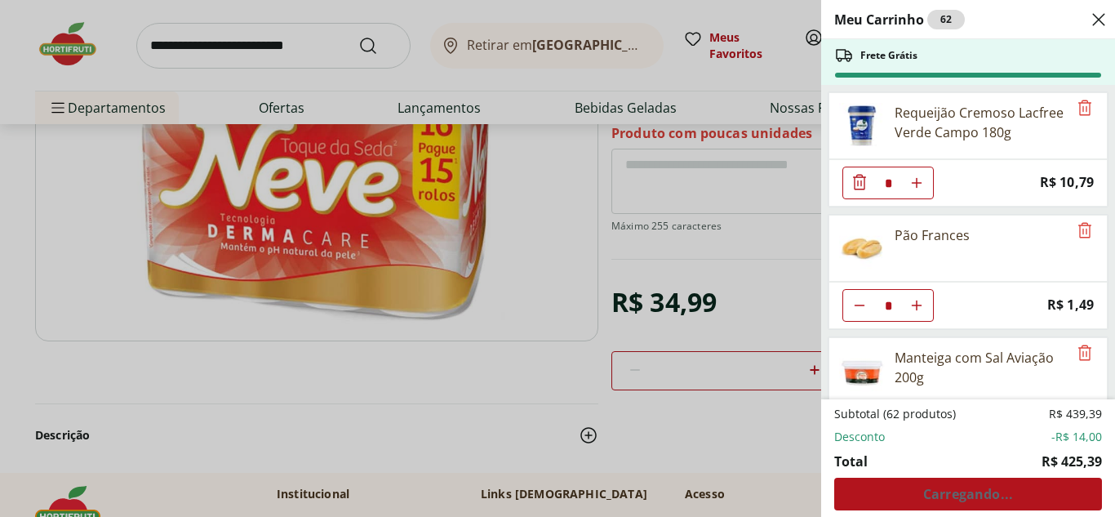
click at [760, 255] on div "Meu Carrinho 62 Frete Grátis Requeijão Cremoso Lacfree Verde Campo 180g * Price…" at bounding box center [557, 258] width 1115 height 517
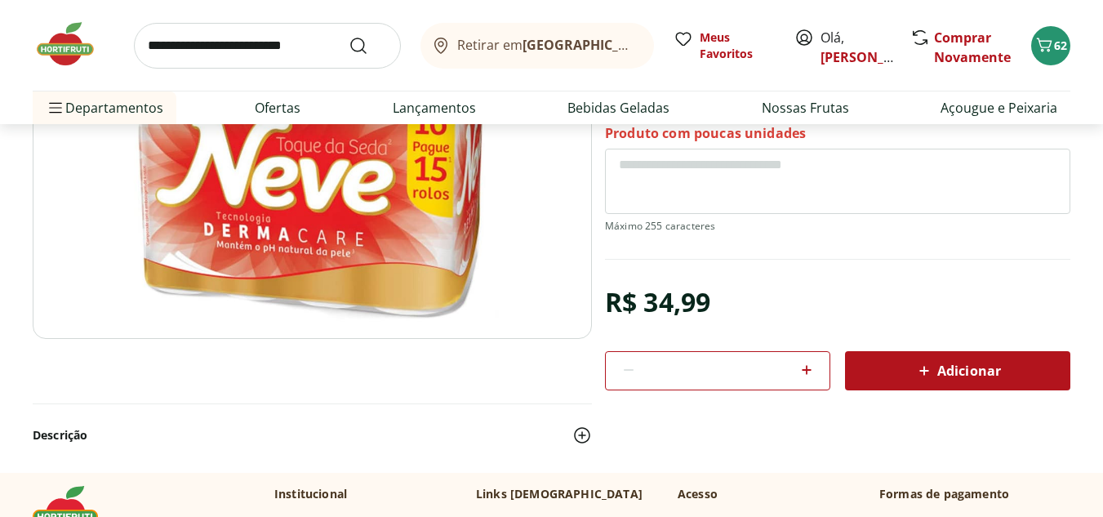
click at [959, 369] on span "Adicionar" at bounding box center [957, 371] width 87 height 20
click at [939, 365] on span "Adicionar" at bounding box center [957, 371] width 87 height 20
